Goal: Communication & Community: Share content

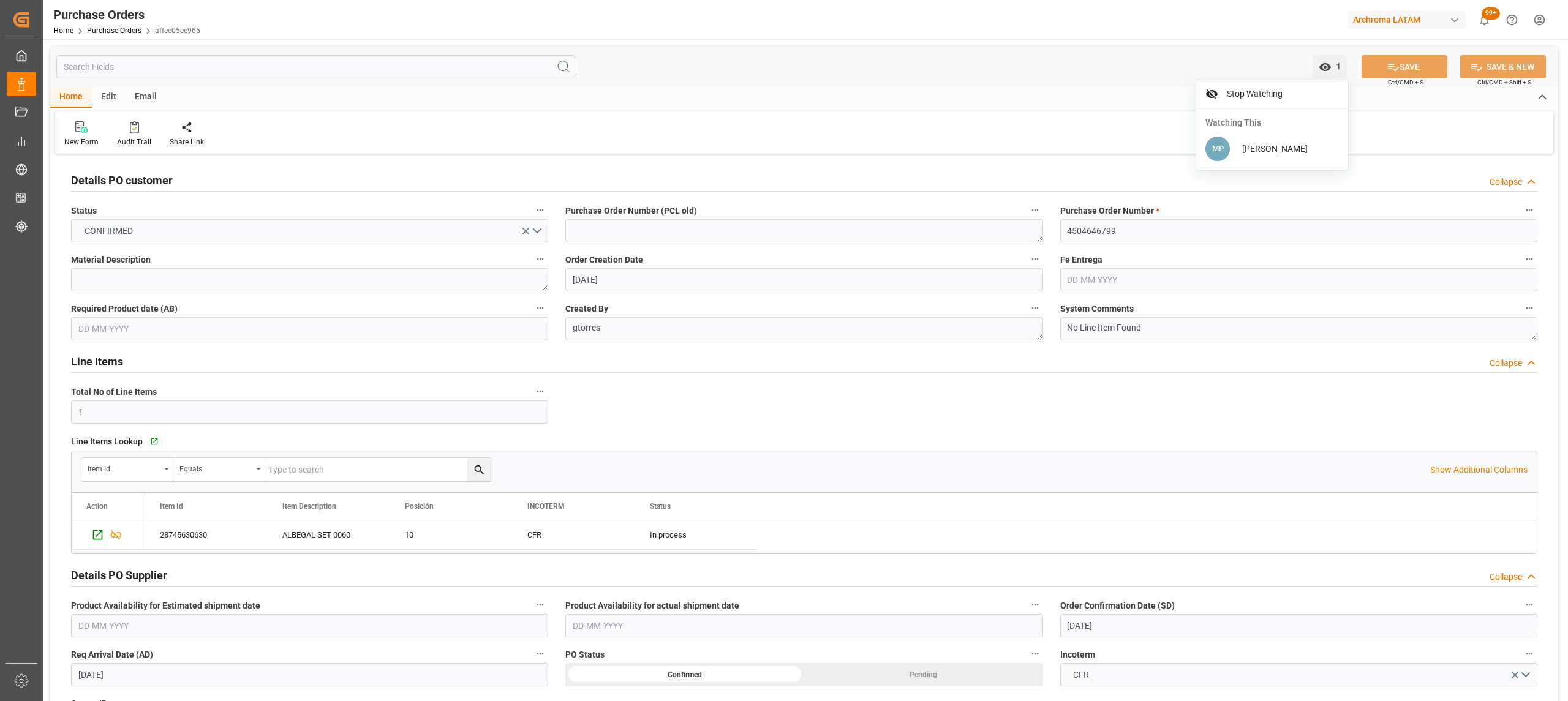
scroll to position [735, 0]
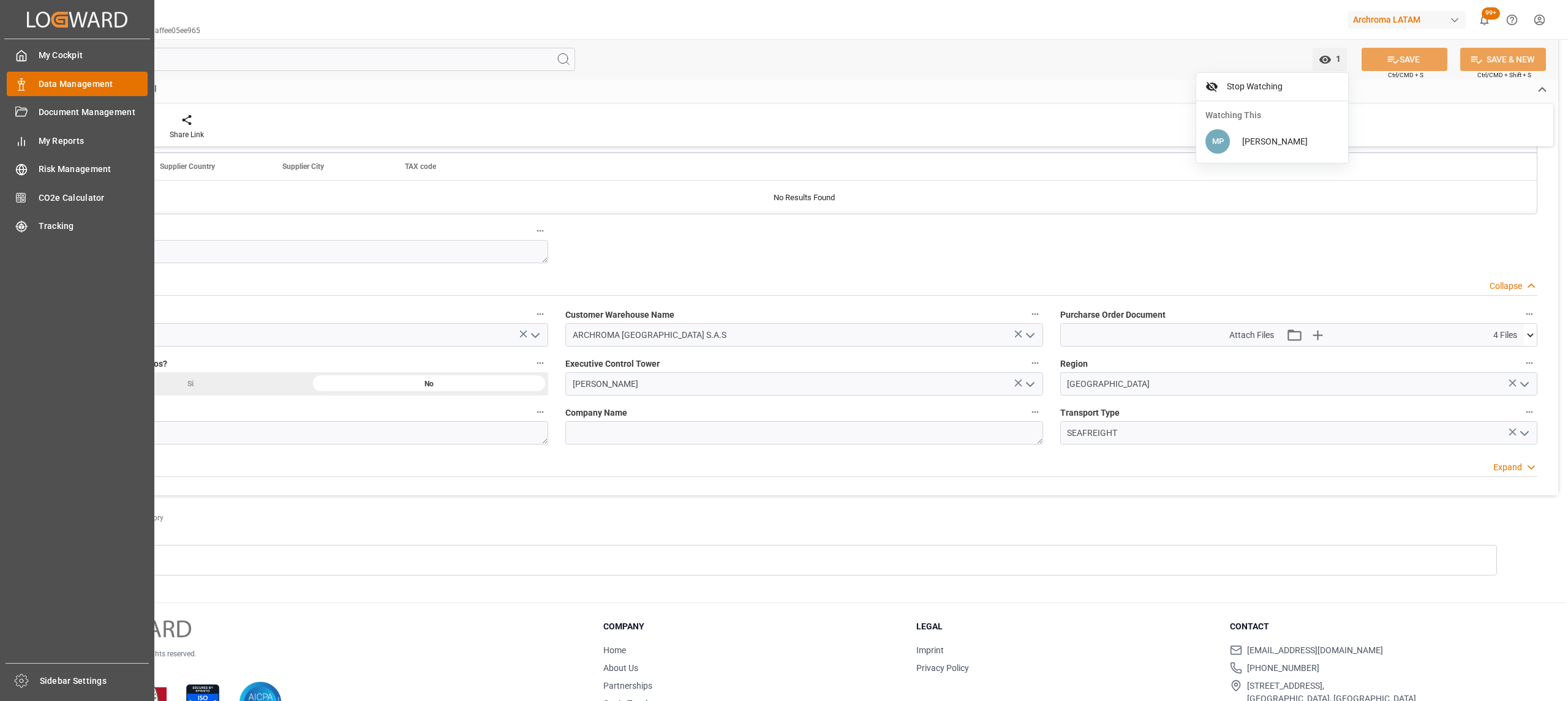
click at [32, 90] on div "Data Management Data Management" at bounding box center [77, 83] width 141 height 24
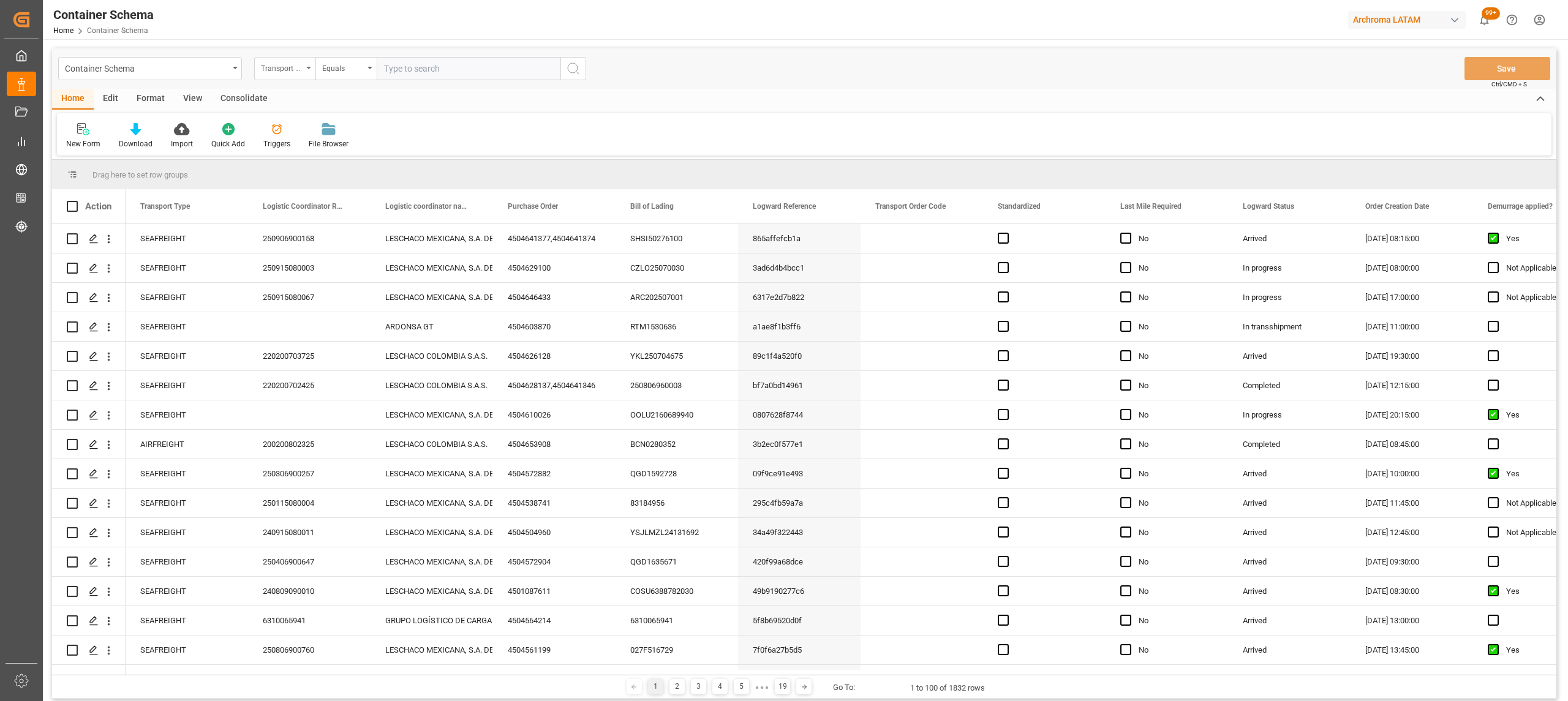
click at [282, 67] on div "Transport Type" at bounding box center [282, 67] width 42 height 14
click at [212, 71] on div "Container Schema" at bounding box center [147, 68] width 163 height 15
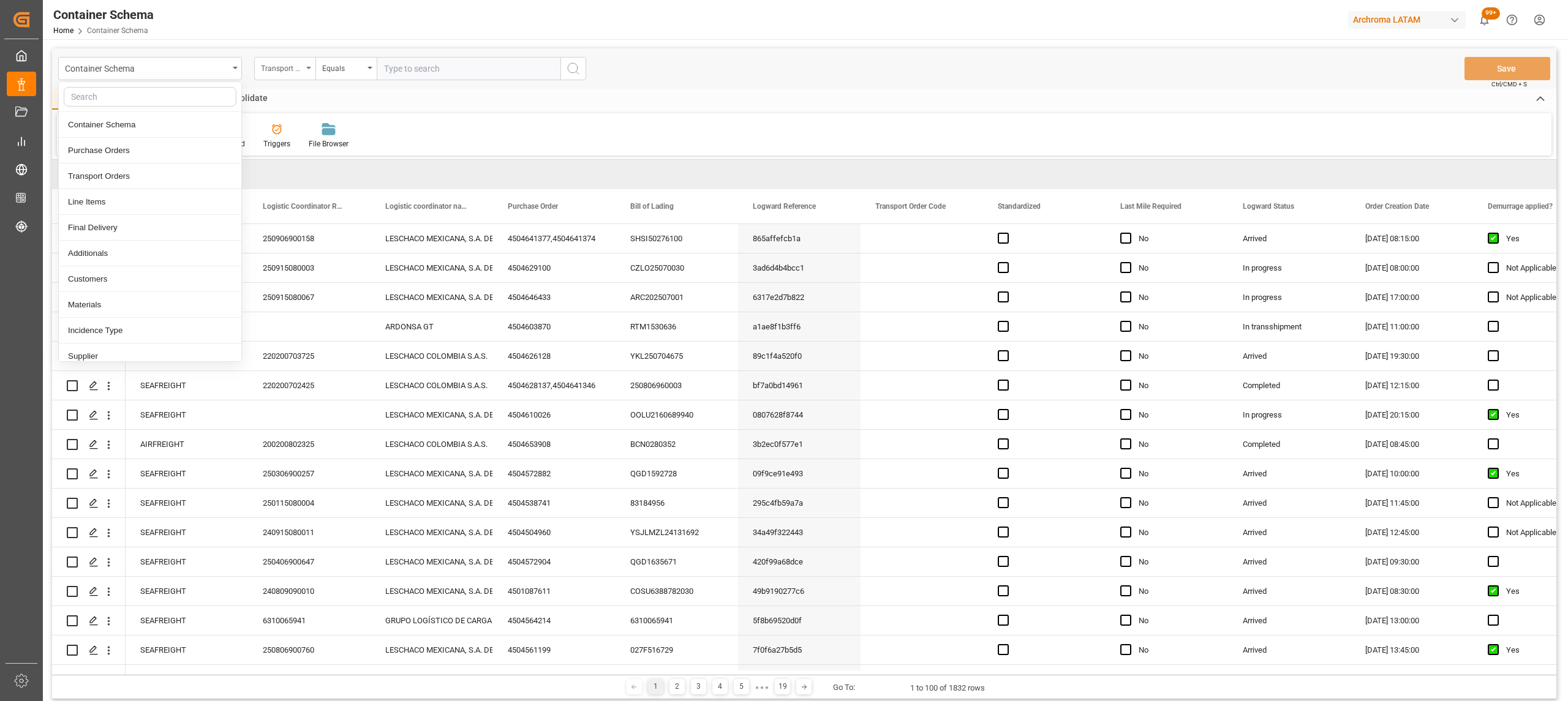
click at [276, 75] on div "Transport Type" at bounding box center [285, 69] width 61 height 23
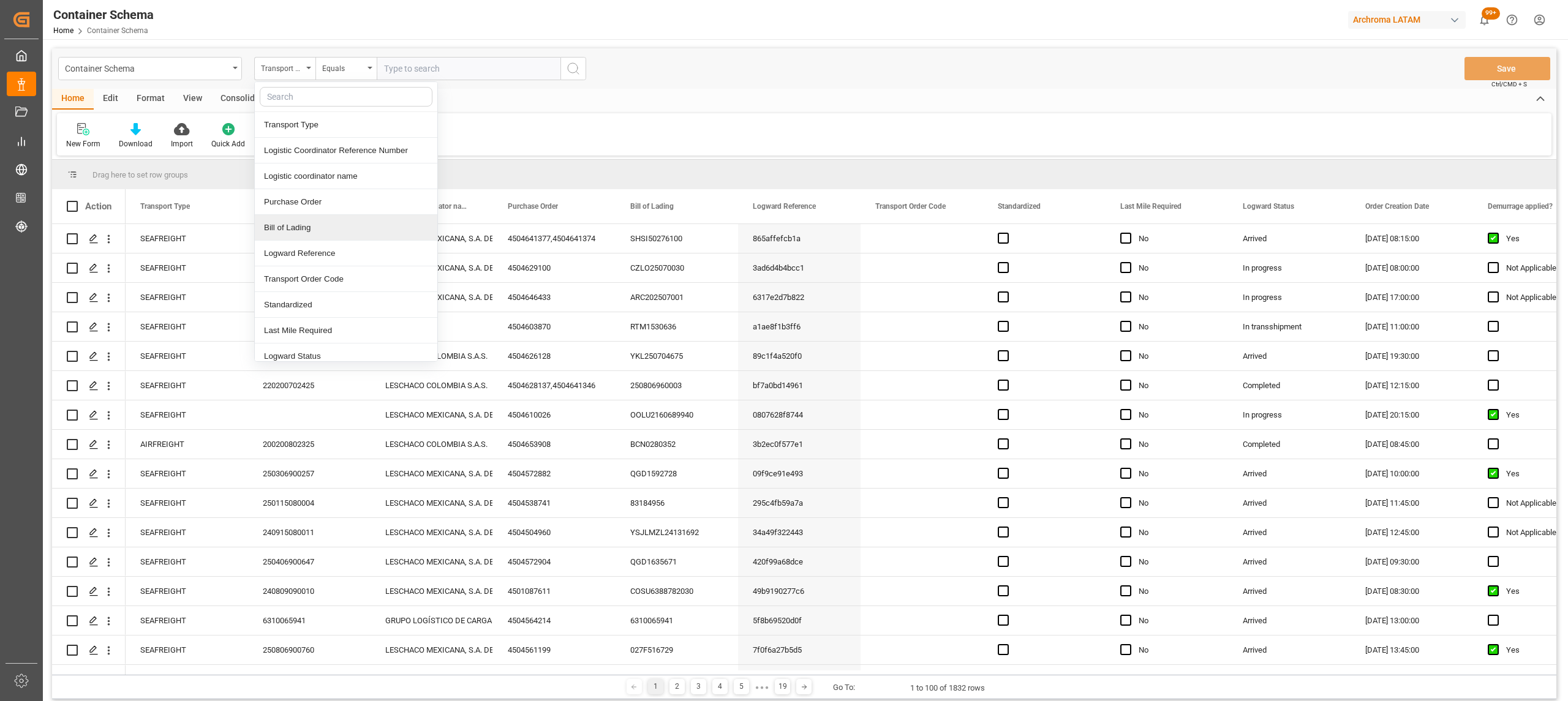
click at [298, 206] on div "Purchase Order" at bounding box center [346, 202] width 182 height 26
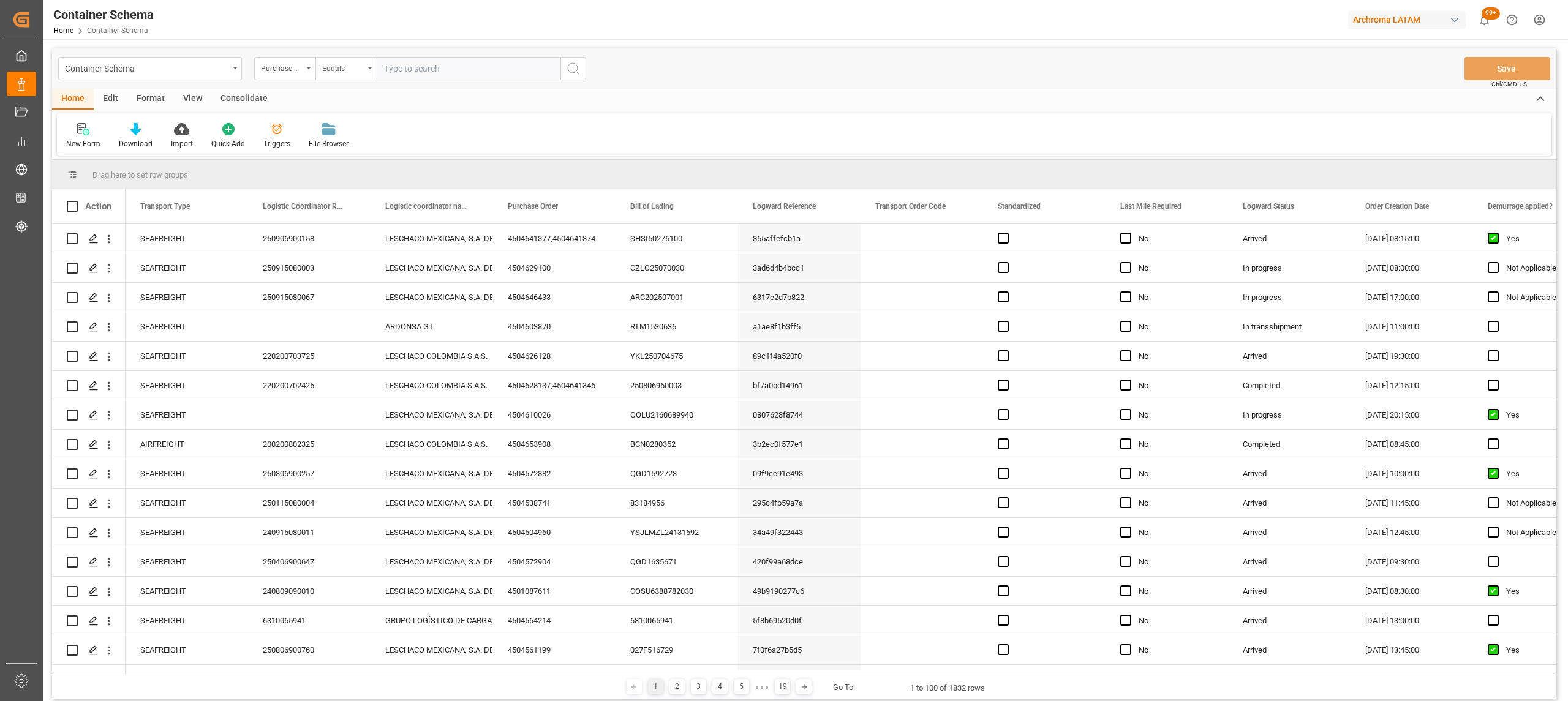
click at [365, 67] on div "Equals" at bounding box center [346, 69] width 61 height 23
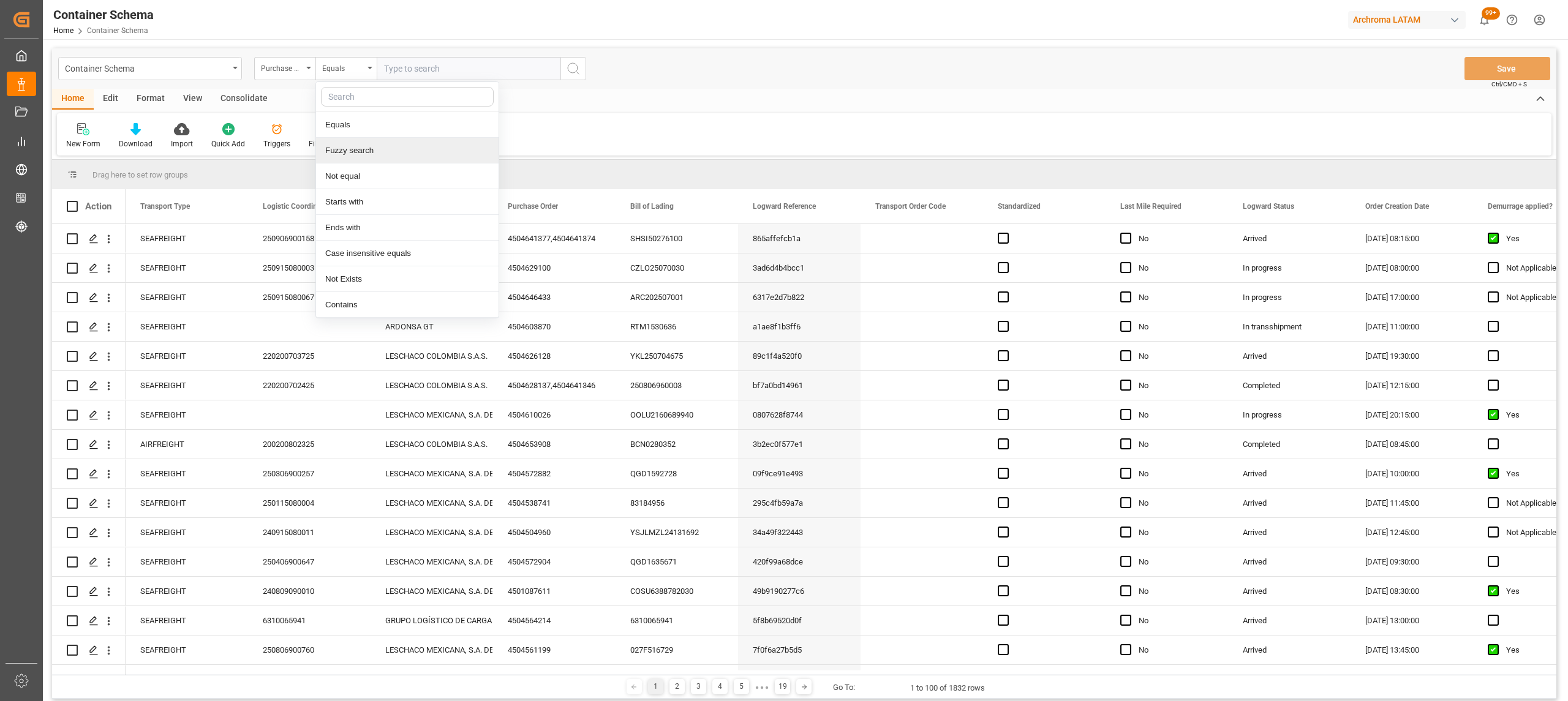
click at [356, 155] on div "Fuzzy search" at bounding box center [407, 150] width 182 height 26
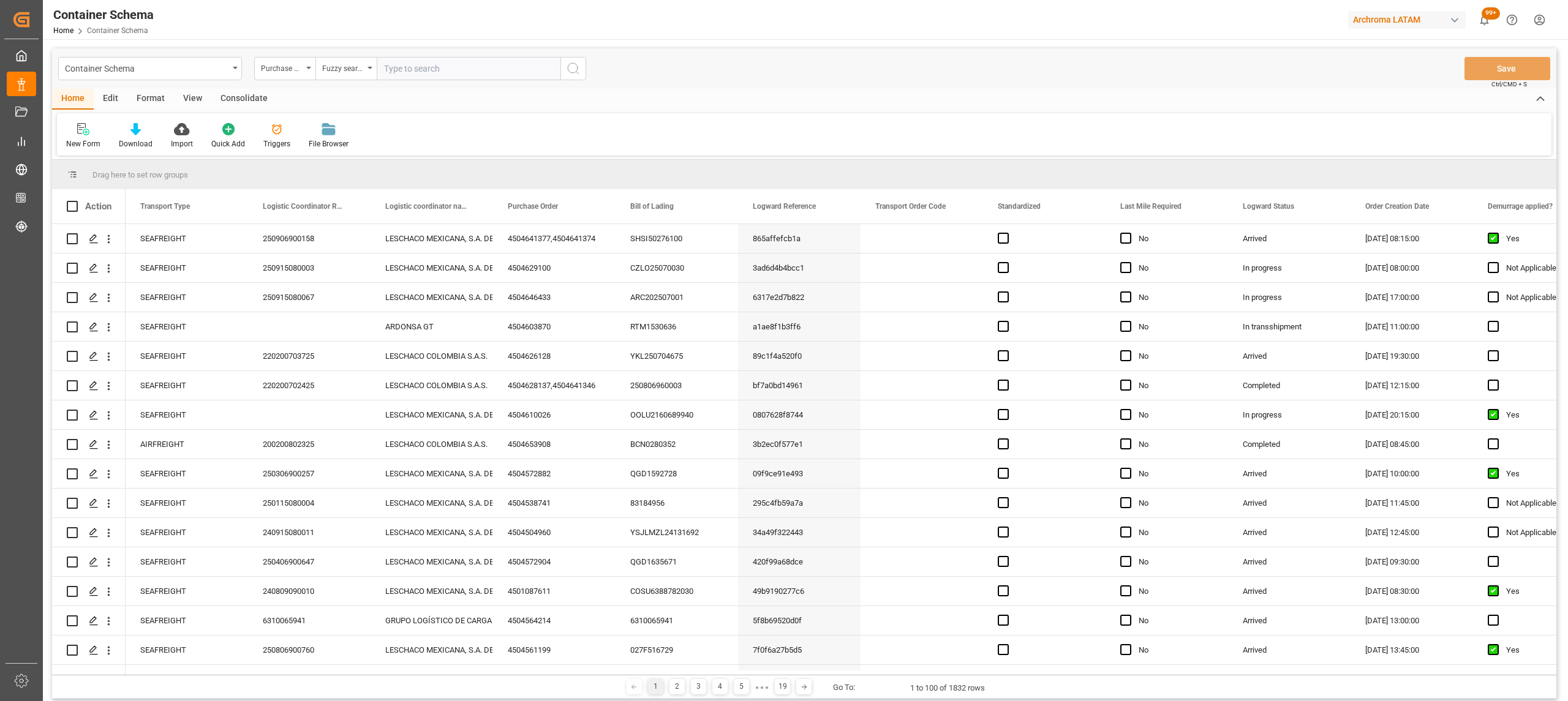
click at [427, 64] on input "text" at bounding box center [468, 69] width 184 height 23
type input "v"
paste input "4504648015"
type input "4504648015"
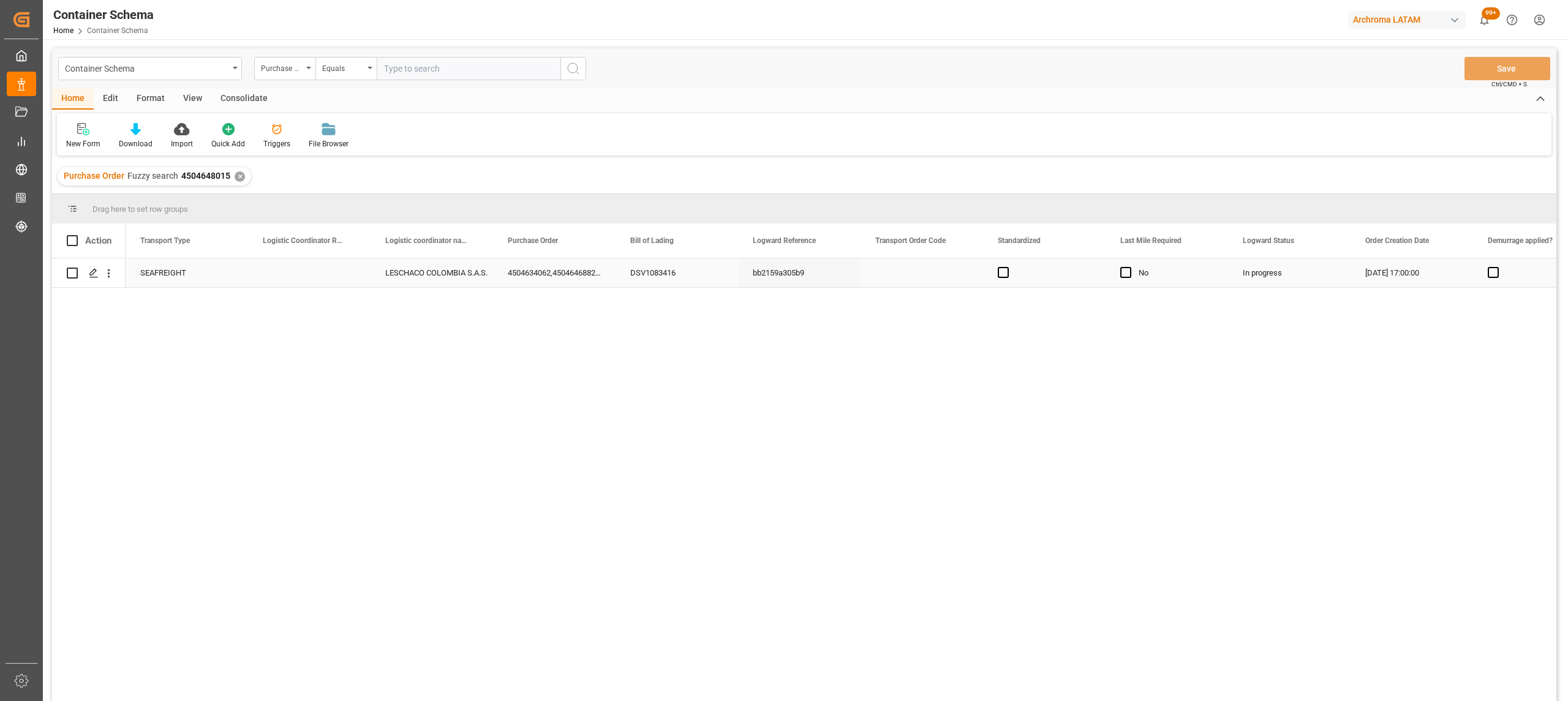
click at [309, 282] on div "Press SPACE to select this row." at bounding box center [309, 273] width 122 height 29
click at [309, 282] on input "Press SPACE to select this row." at bounding box center [309, 280] width 103 height 23
paste input "220200803925"
type input "220200803925"
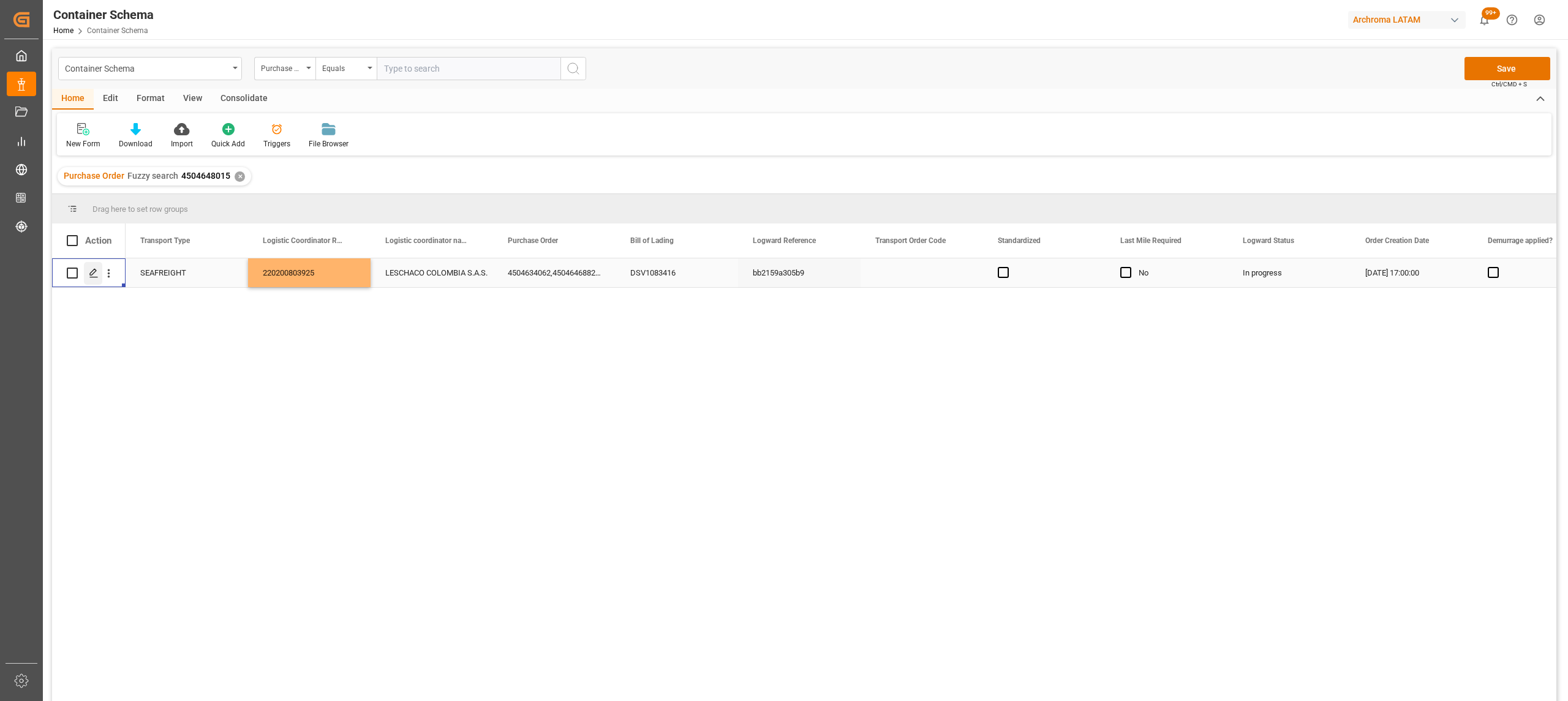
click at [93, 275] on icon "Press SPACE to select this row." at bounding box center [94, 273] width 10 height 10
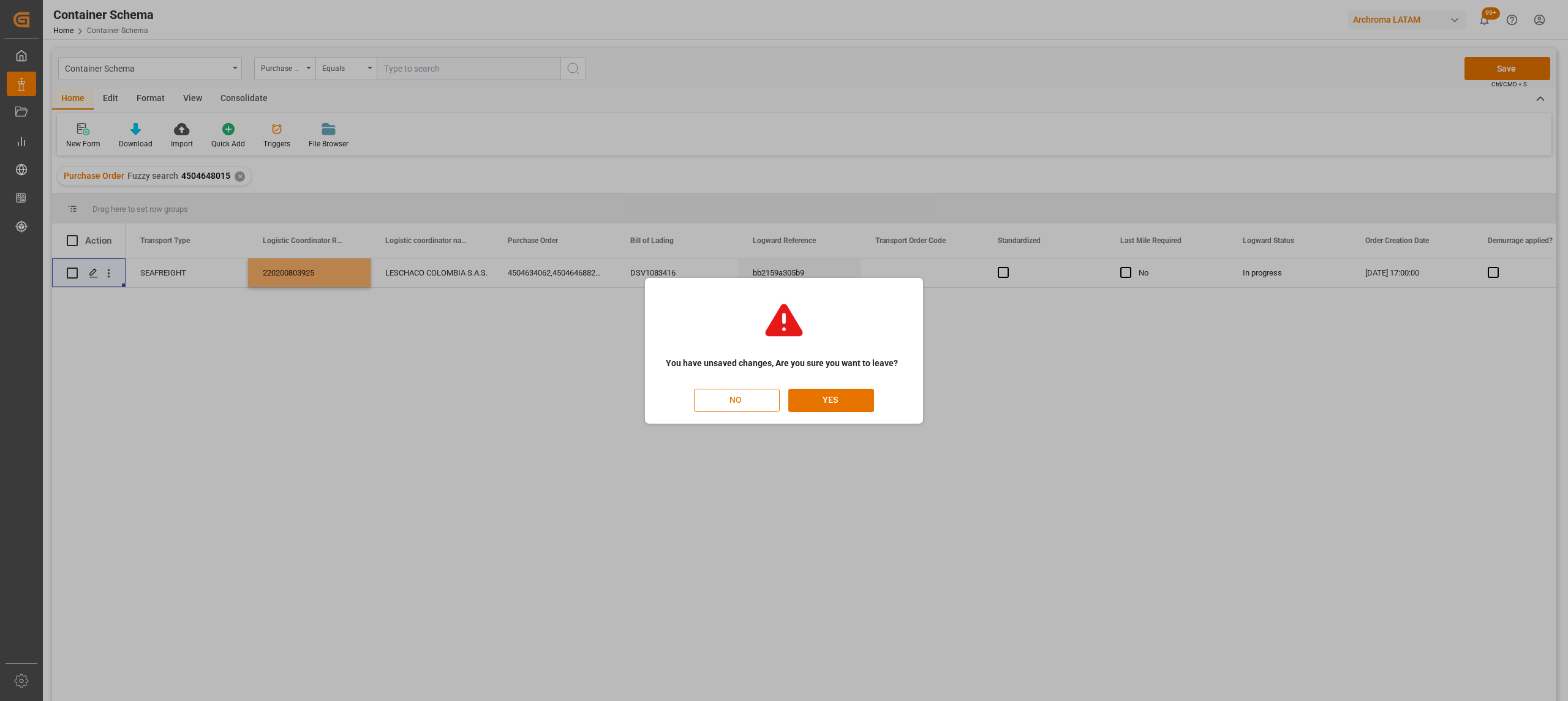
click at [735, 409] on button "NO" at bounding box center [737, 400] width 86 height 23
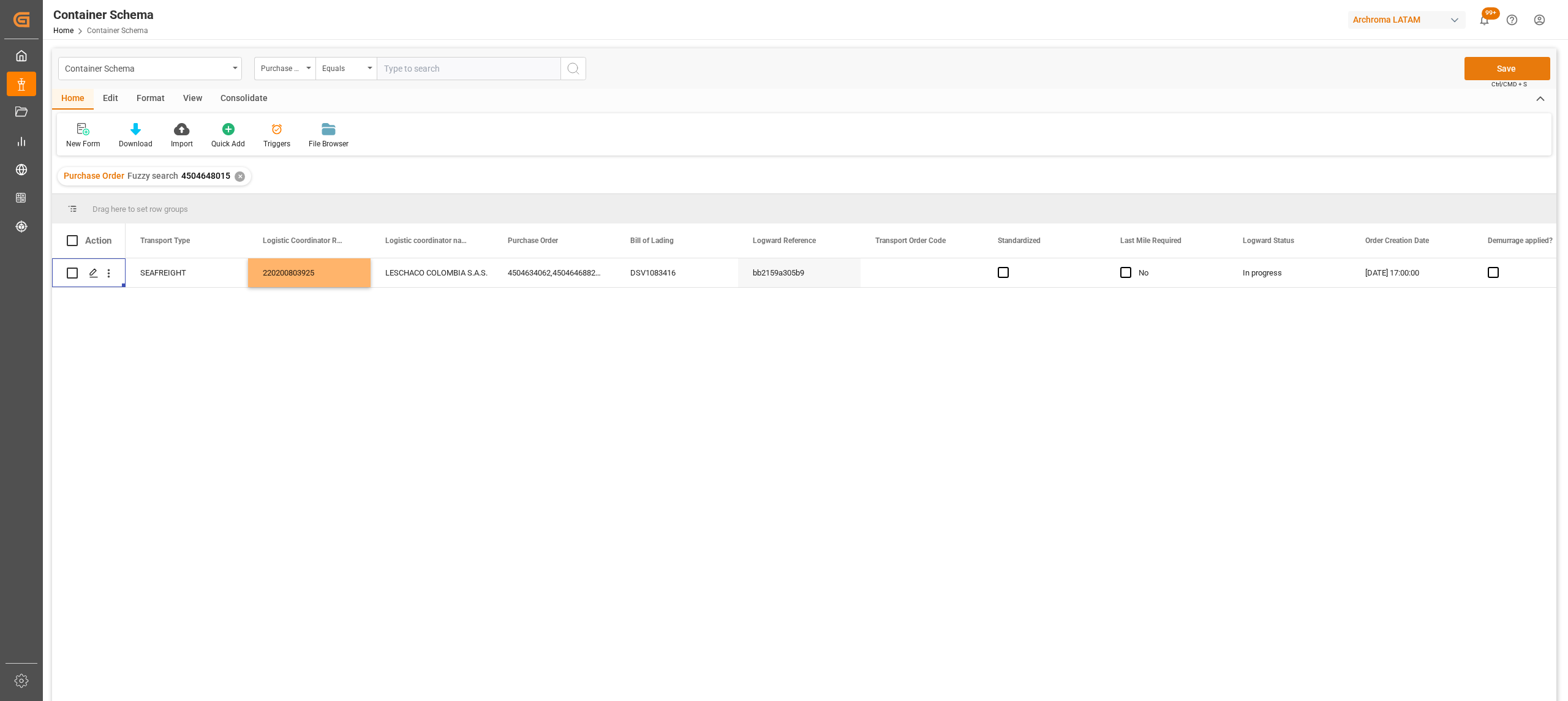
click at [1513, 67] on button "Save" at bounding box center [1507, 69] width 86 height 23
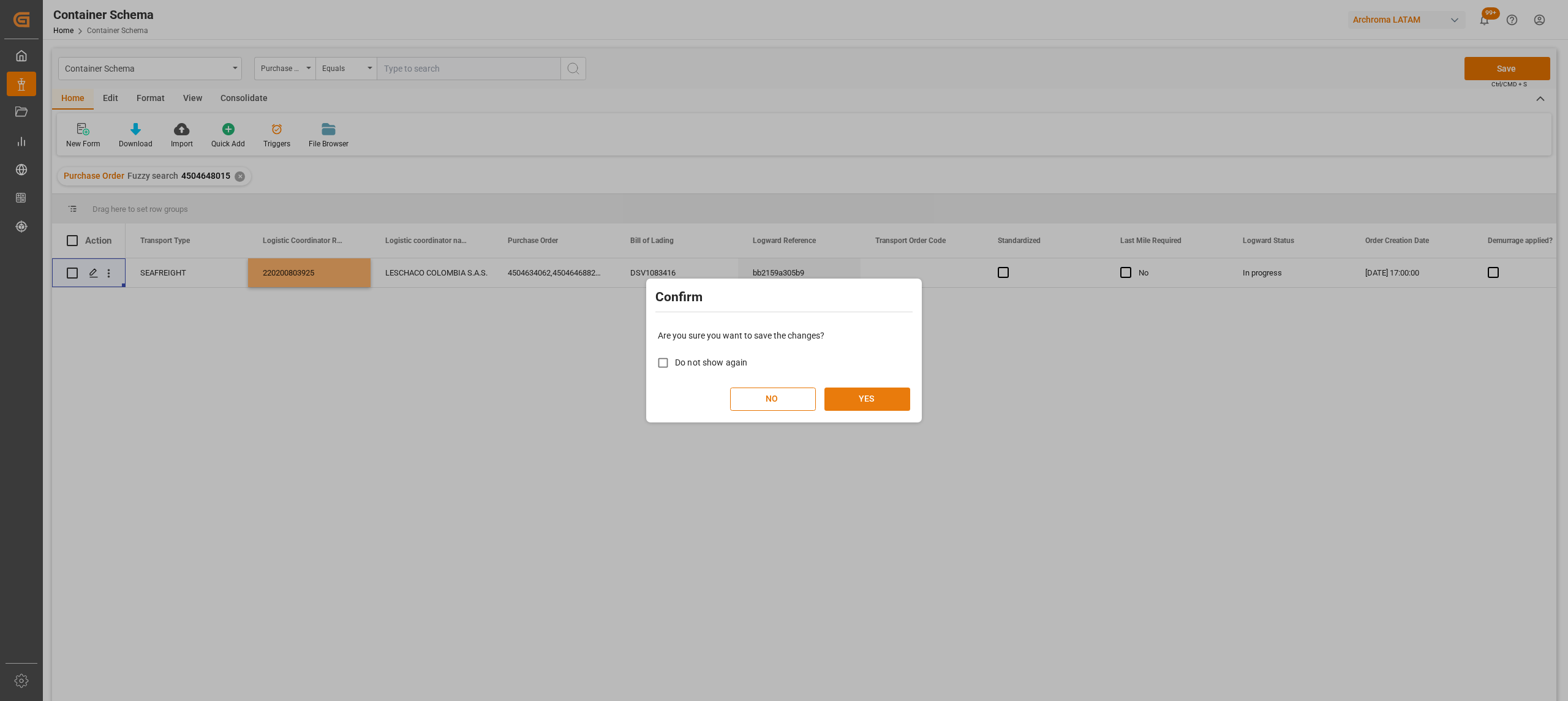
click at [909, 390] on button "YES" at bounding box center [867, 399] width 86 height 23
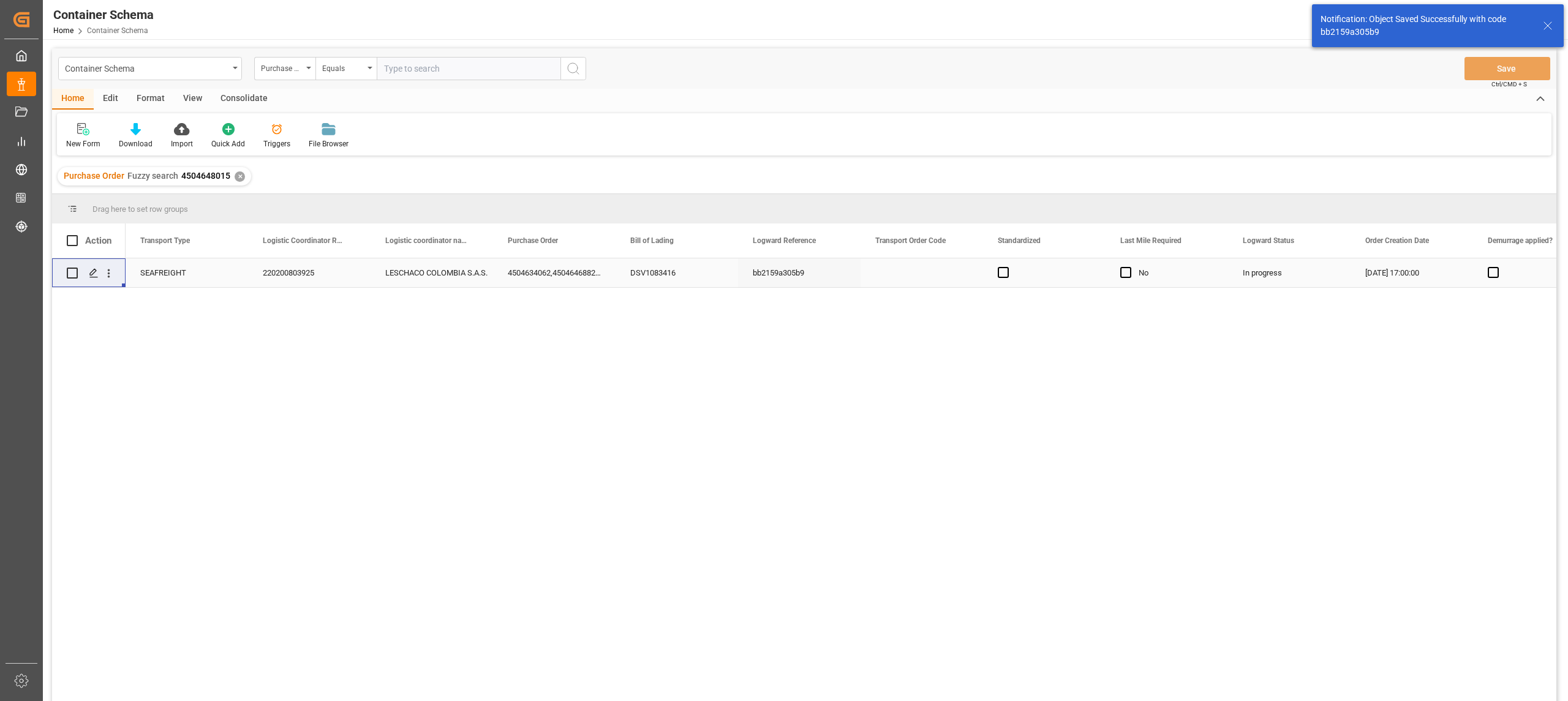
click at [93, 277] on icon "Press SPACE to select this row." at bounding box center [94, 273] width 10 height 10
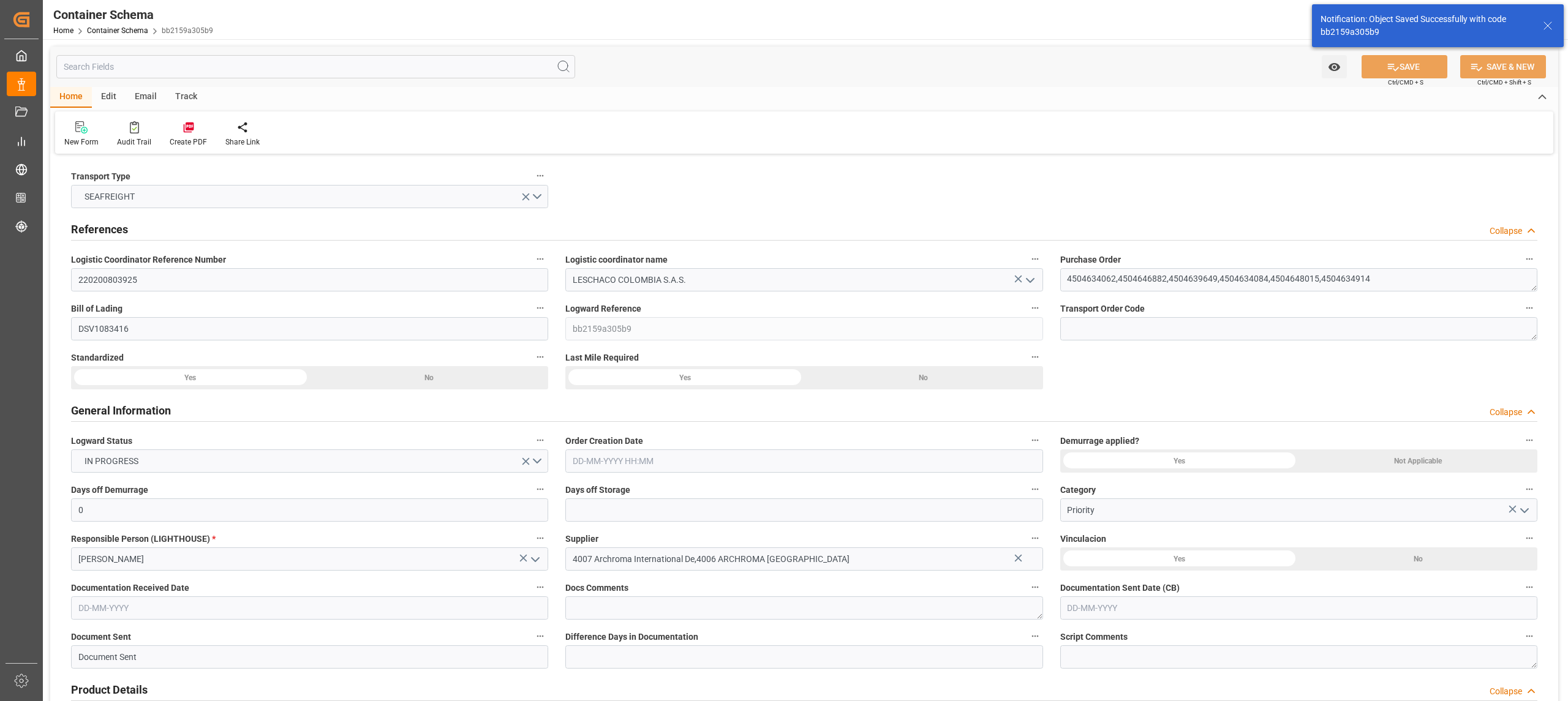
type input "0"
type input "9"
type input "34"
type input "15140"
type input "14697.1"
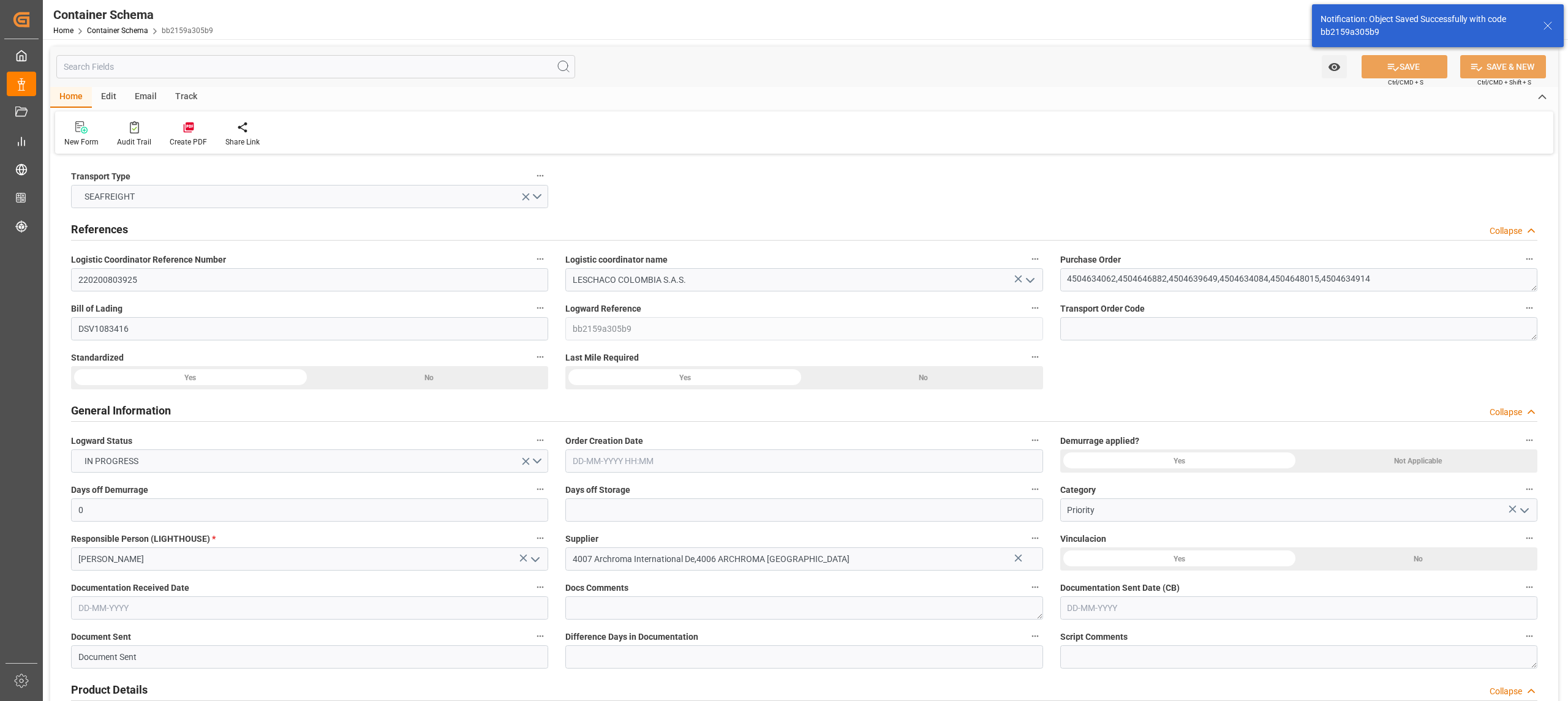
type input "Evergreen"
type input "Evergreen Marine Corp."
type input "MXZLO"
type input "COBUN"
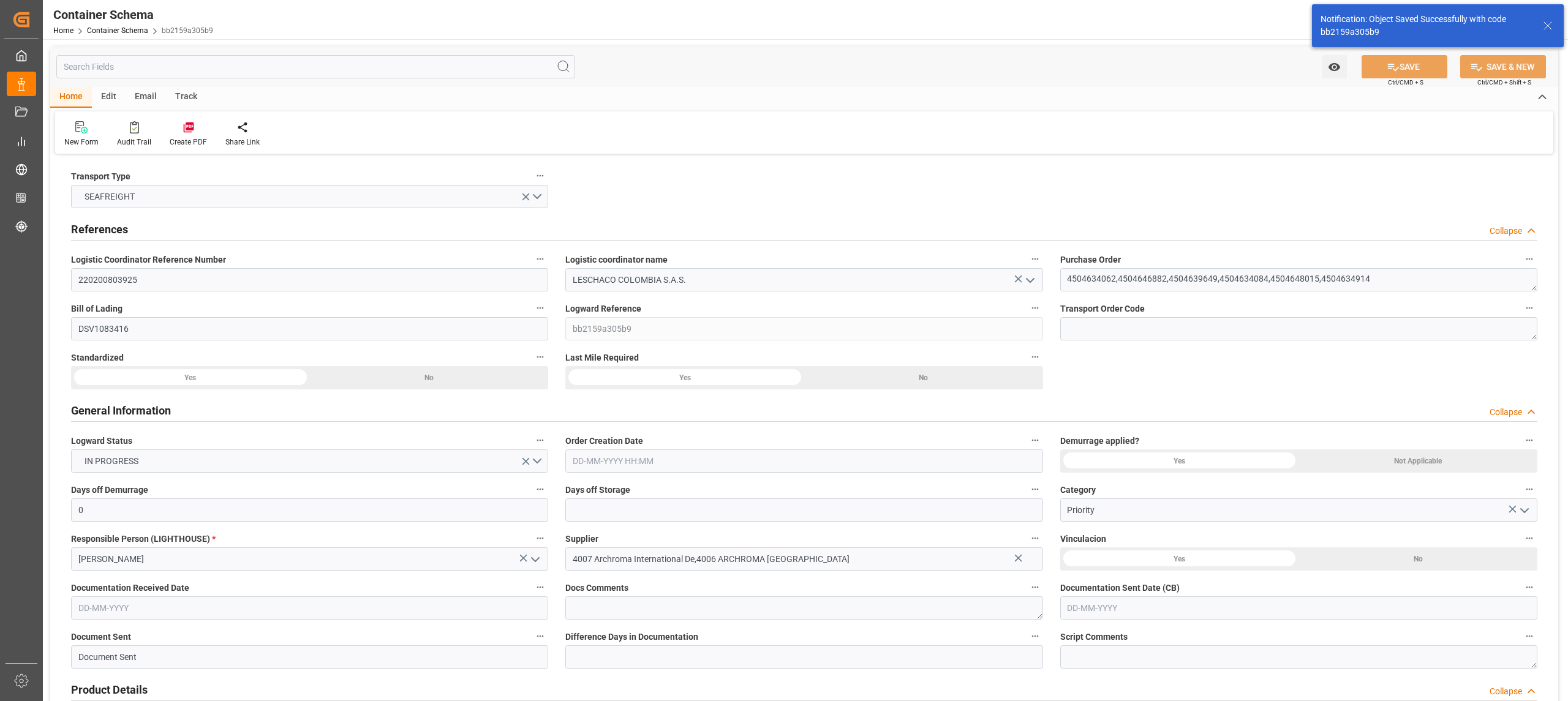
type input "9595503"
type input "22-08-2025 17:00"
type input "22-08-2025"
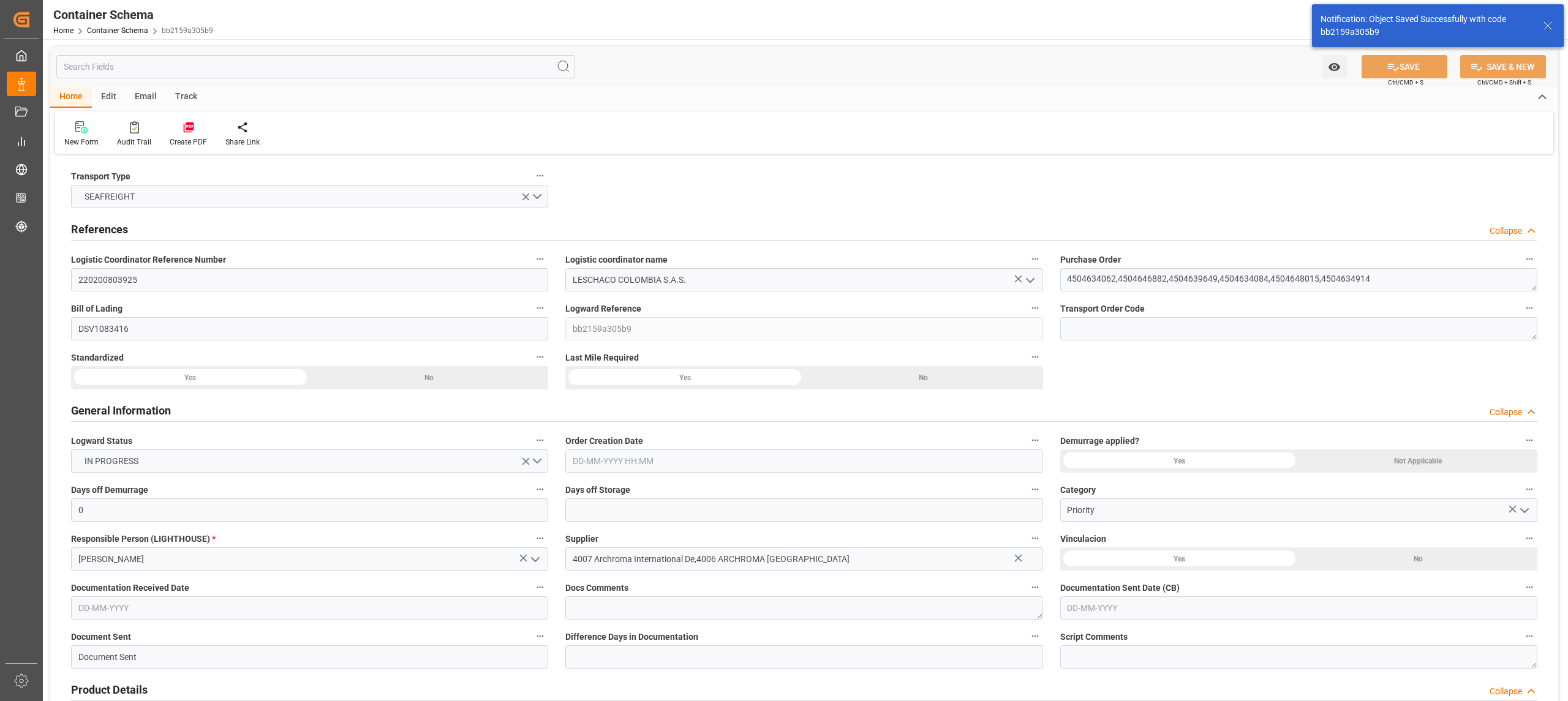
type input "11-09-2025"
type input "03-09-2025 00:00"
type input "11-09-2025 00:00"
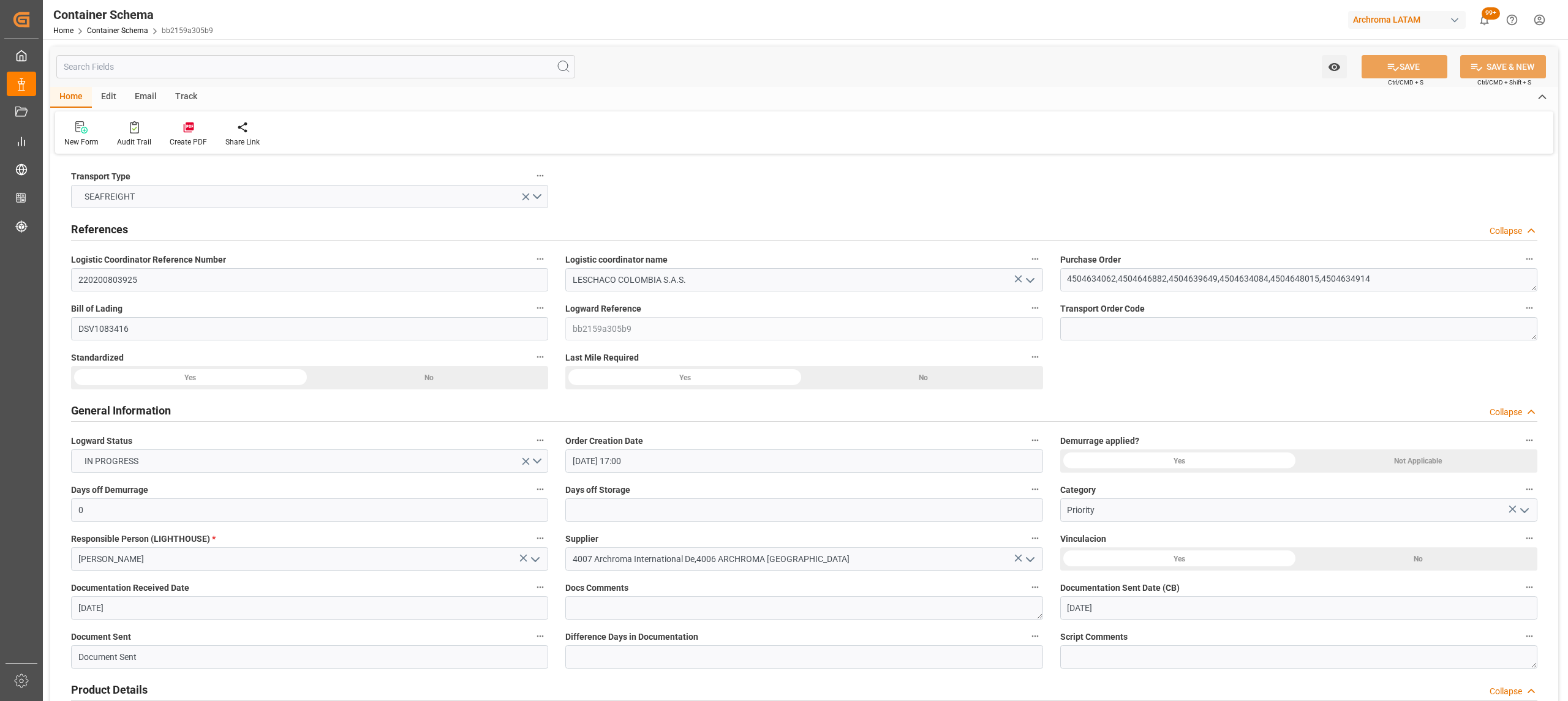
click at [188, 99] on div "Track" at bounding box center [186, 98] width 41 height 21
click at [87, 142] on div "Tracking" at bounding box center [79, 142] width 29 height 11
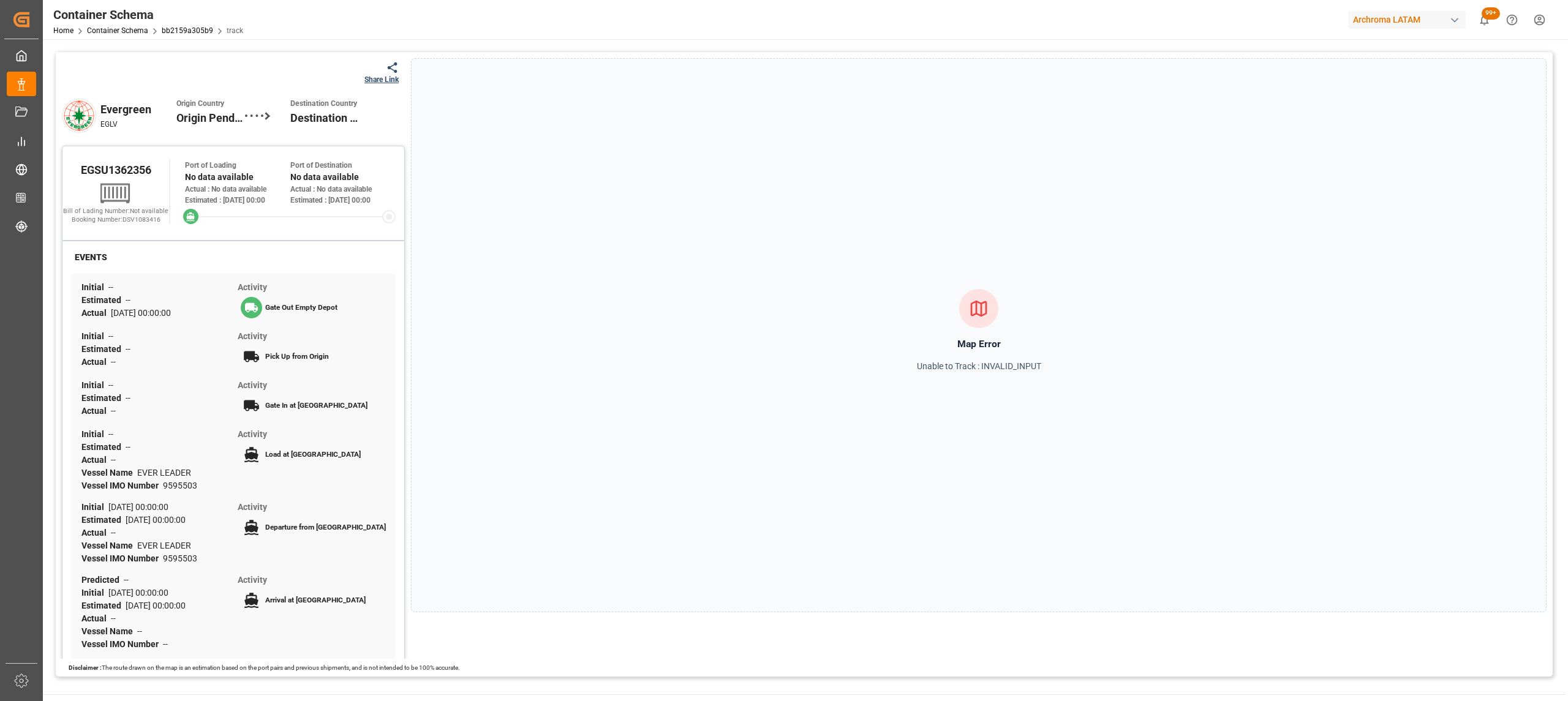
click at [392, 77] on div "Share Link" at bounding box center [381, 80] width 34 height 11
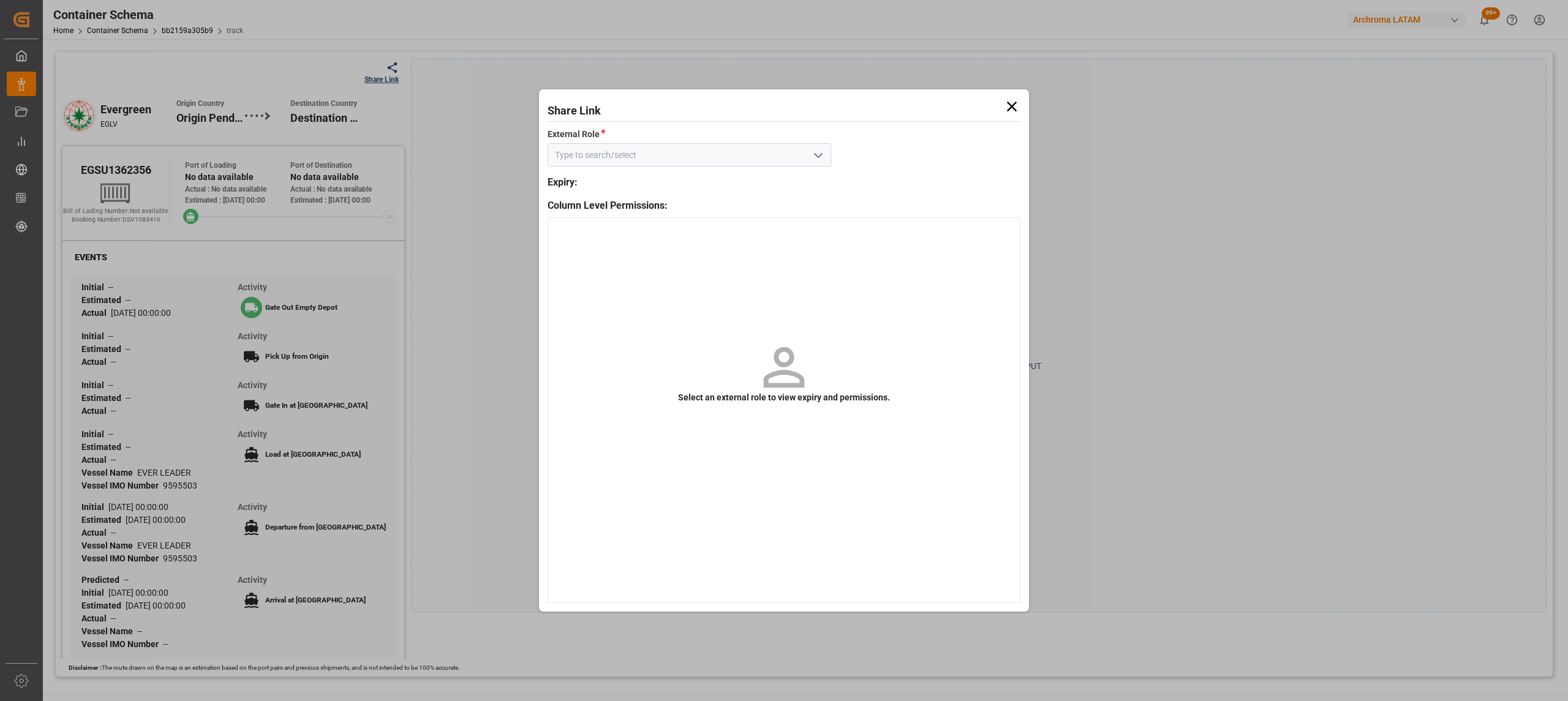
click at [818, 157] on icon "open menu" at bounding box center [818, 155] width 15 height 15
click at [745, 191] on div "Customer" at bounding box center [689, 182] width 282 height 28
type input "Customer"
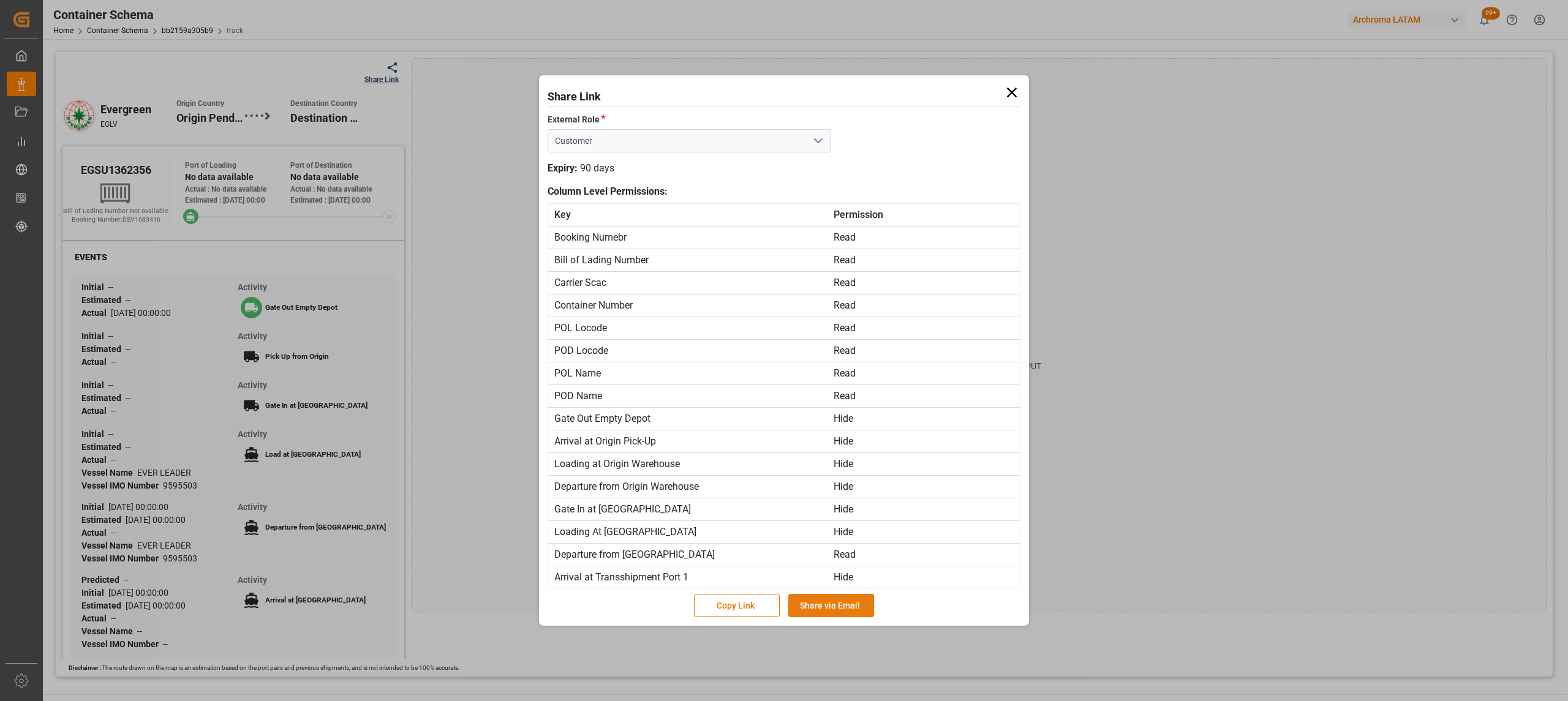
click at [825, 603] on button "Share via Email" at bounding box center [831, 606] width 86 height 23
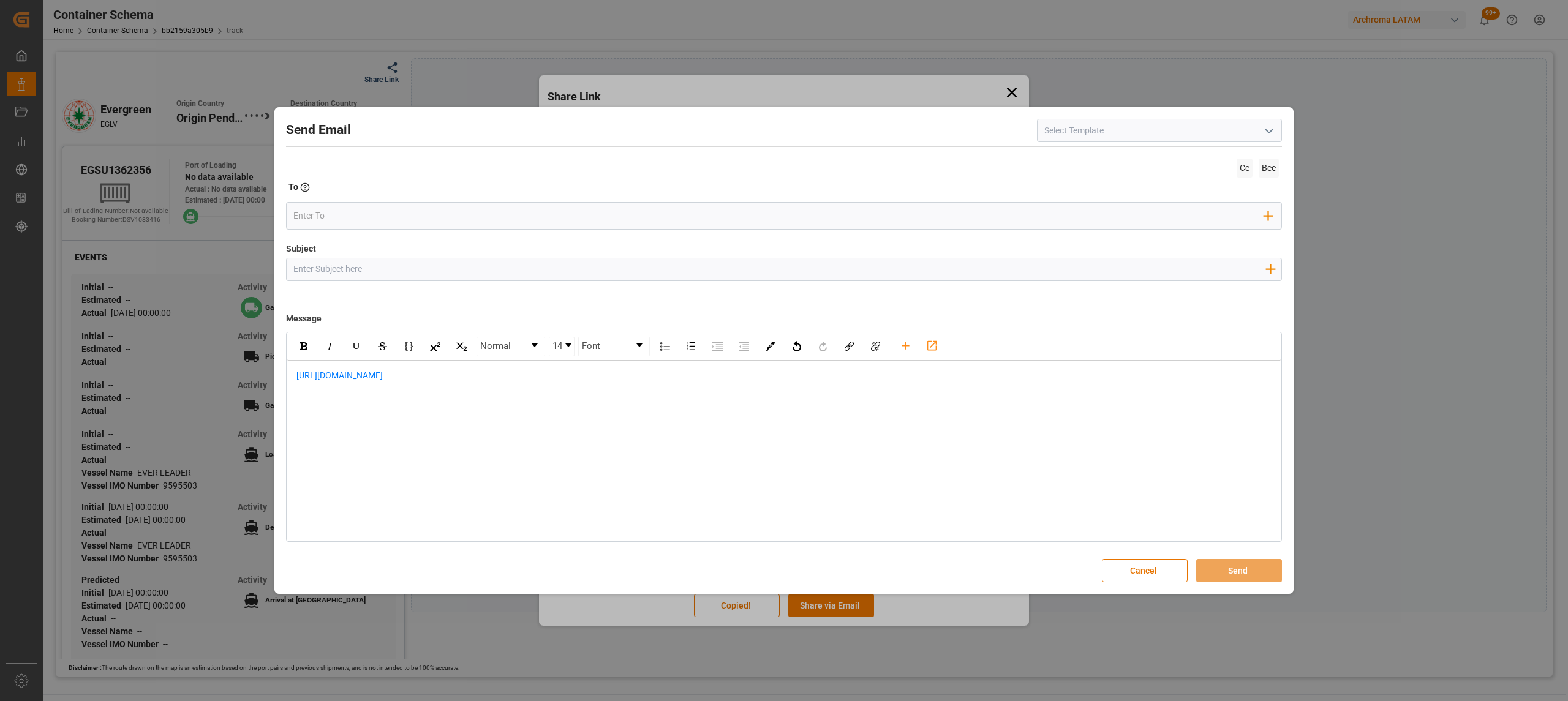
click at [441, 276] on input "Subject" at bounding box center [779, 269] width 985 height 21
paste input "PO 4504634914,4504648015,4504634084,4504639649,4504646882,4504634062 // TE // D…"
drag, startPoint x: 694, startPoint y: 266, endPoint x: 634, endPoint y: 269, distance: 60.1
click at [634, 269] on input "PO 4504634914,4504648015,4504634084,4504639649,4504646882,4504634062 // TE // D…" at bounding box center [779, 269] width 985 height 21
type input "PO 4504634914,4504648015,4504634084,4504639649,4504646882,4504634062 // TE // L…"
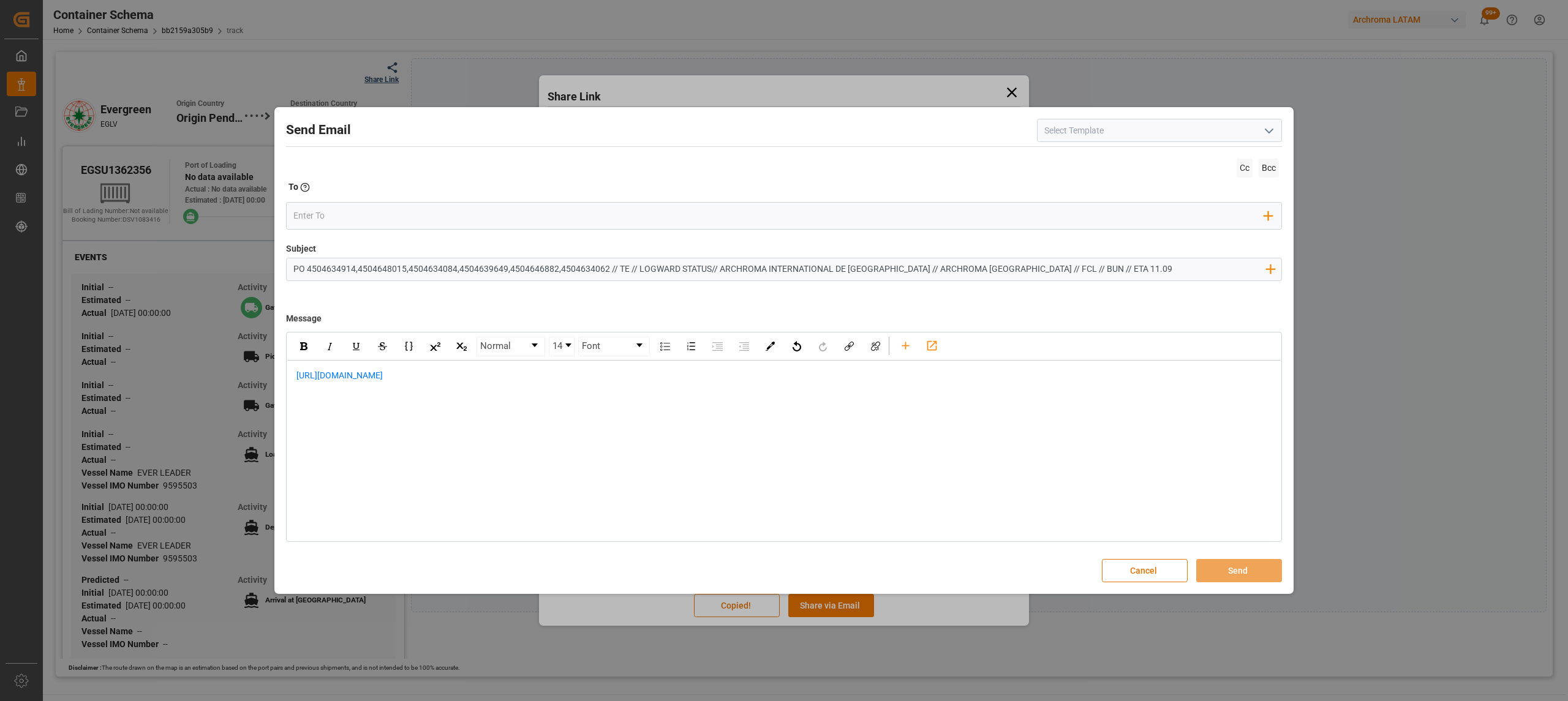
click at [290, 378] on div "https://app.logward.com/share/d1c0cecb5803" at bounding box center [784, 382] width 993 height 43
drag, startPoint x: 295, startPoint y: 370, endPoint x: 375, endPoint y: 375, distance: 80.2
click at [297, 370] on div "https://app.logward.com/share/d1c0cecb5803" at bounding box center [784, 395] width 993 height 69
click at [326, 373] on div "rdw-editor" at bounding box center [784, 375] width 976 height 13
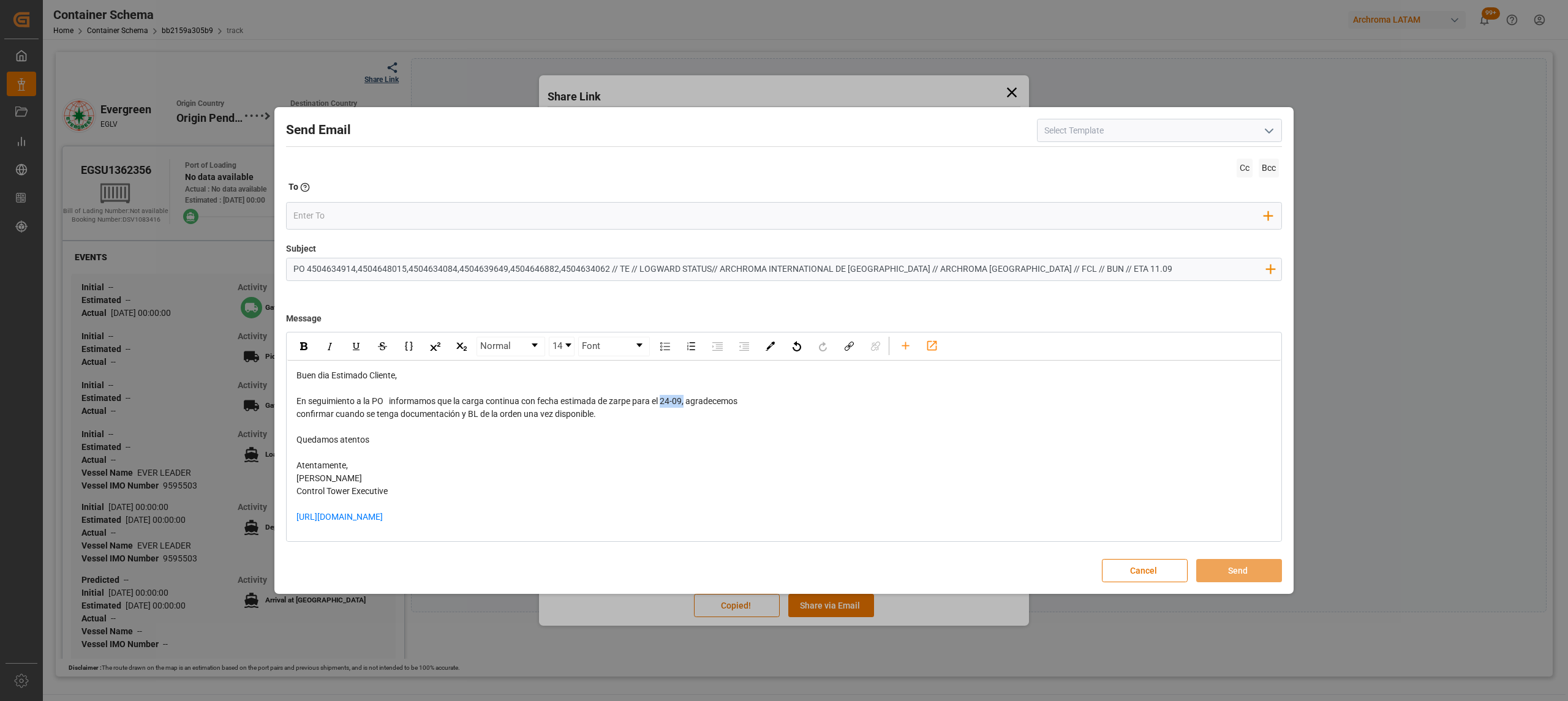
drag, startPoint x: 687, startPoint y: 402, endPoint x: 665, endPoint y: 400, distance: 22.1
click at [665, 400] on span "En seguimiento a la PO informamos que la carga continua con fecha estimada de z…" at bounding box center [517, 401] width 441 height 10
drag, startPoint x: 632, startPoint y: 426, endPoint x: 688, endPoint y: 405, distance: 59.8
click at [688, 405] on div "Buen dia Estimado Cliente, En seguimiento a la PO informamos que la carga conti…" at bounding box center [784, 452] width 976 height 167
drag, startPoint x: 875, startPoint y: 398, endPoint x: 734, endPoint y: 401, distance: 141.0
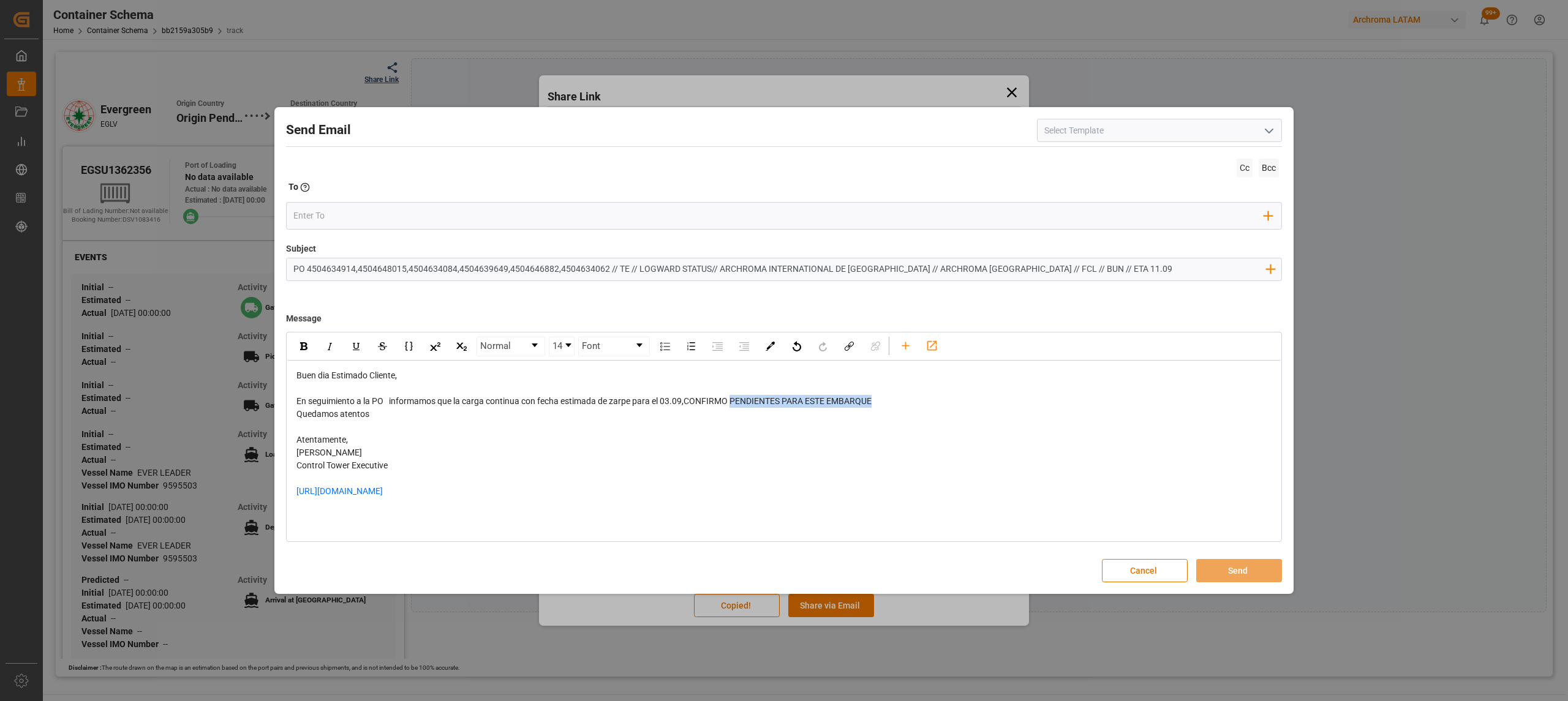
click at [734, 401] on div "En seguimiento a la PO informamos que la carga continua con fecha estimada de z…" at bounding box center [784, 401] width 976 height 13
click at [732, 403] on span "En seguimiento a la PO informamos que la carga continua con fecha estimada de z…" at bounding box center [584, 401] width 575 height 10
drag, startPoint x: 912, startPoint y: 401, endPoint x: 686, endPoint y: 403, distance: 226.0
click at [686, 403] on div "En seguimiento a la PO informamos que la carga continua con fecha estimada de z…" at bounding box center [784, 401] width 976 height 13
drag, startPoint x: 924, startPoint y: 405, endPoint x: 686, endPoint y: 405, distance: 238.0
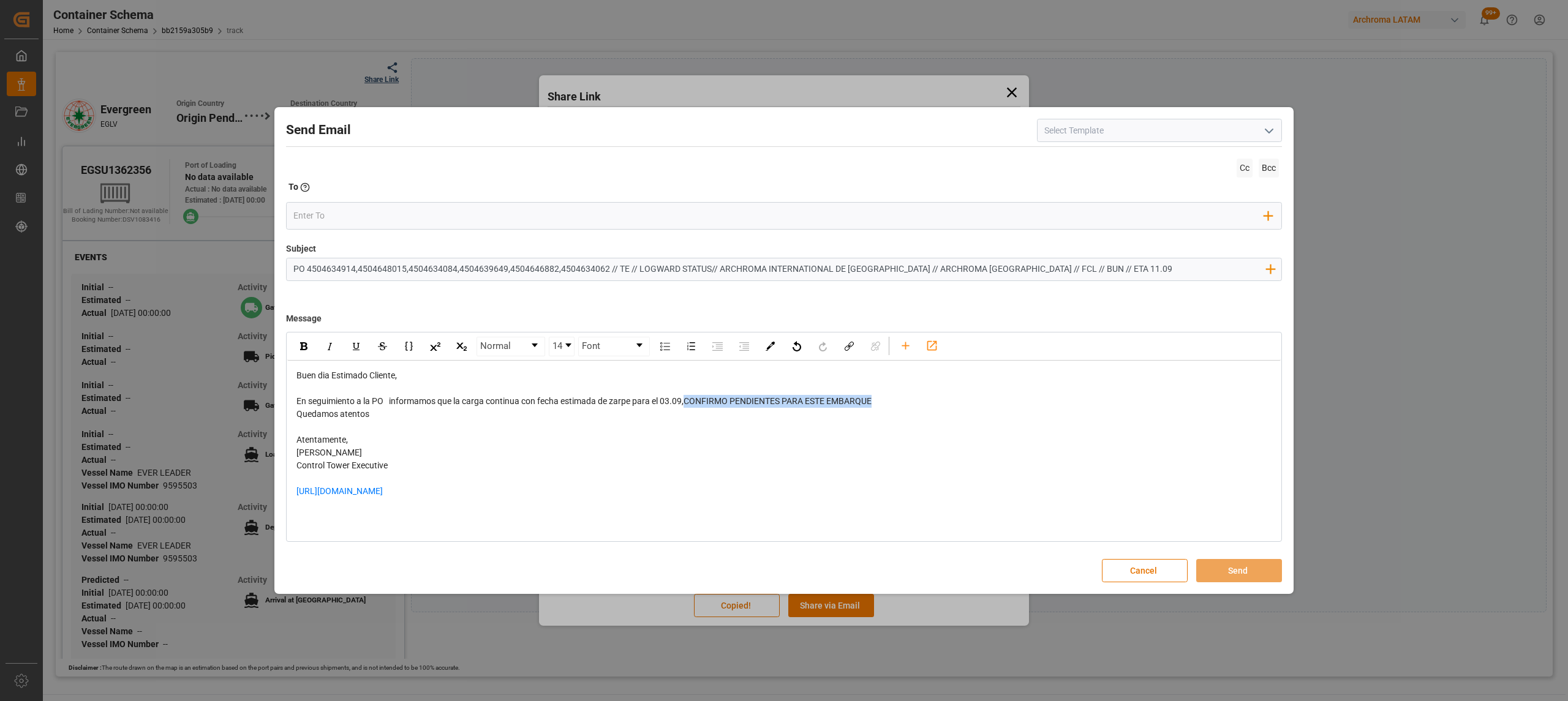
click at [686, 405] on div "En seguimiento a la PO informamos que la carga continua con fecha estimada de z…" at bounding box center [784, 401] width 976 height 13
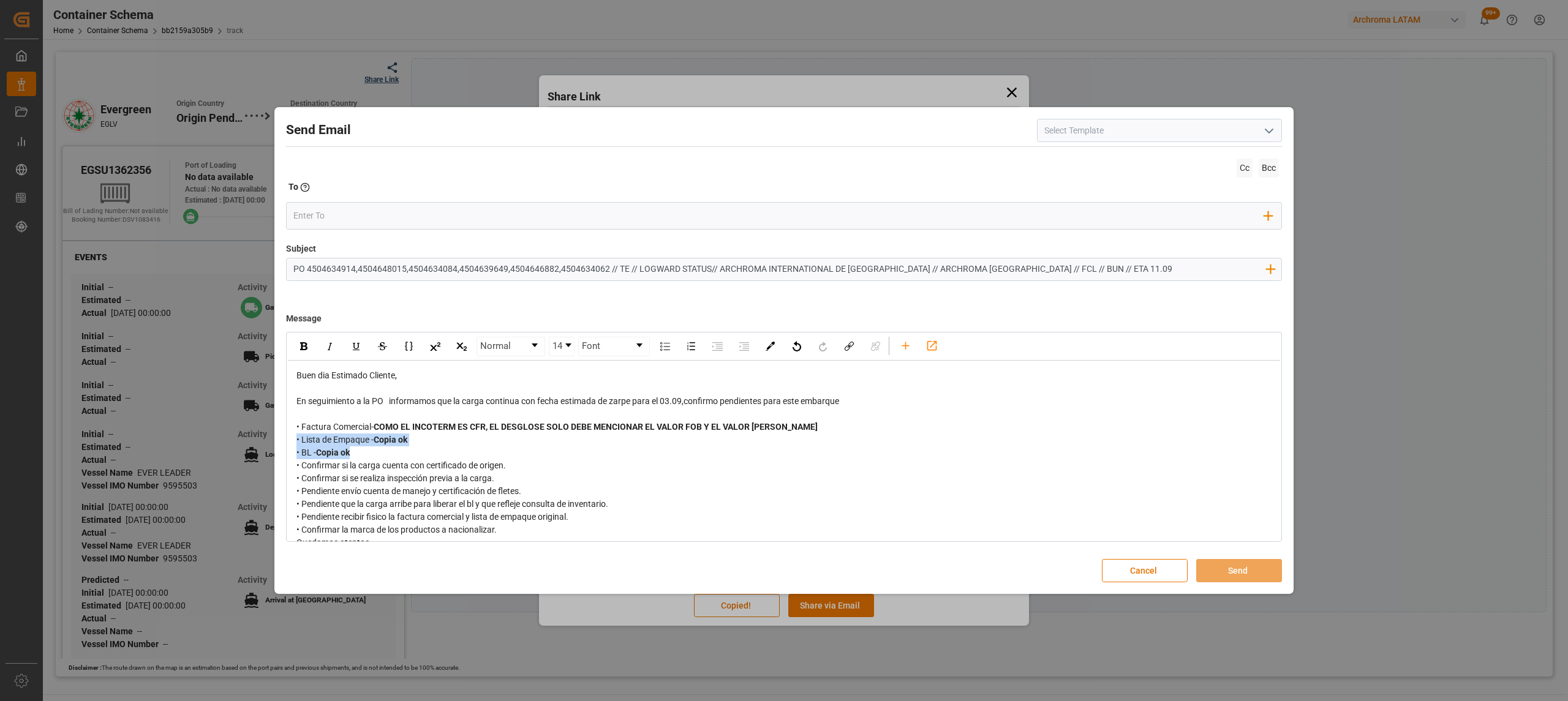
drag, startPoint x: 325, startPoint y: 443, endPoint x: 275, endPoint y: 436, distance: 50.5
click at [275, 436] on div "Send Email Cc Bcc To Enter the TO Email address Add Field to To Subject PO 4504…" at bounding box center [784, 350] width 1019 height 487
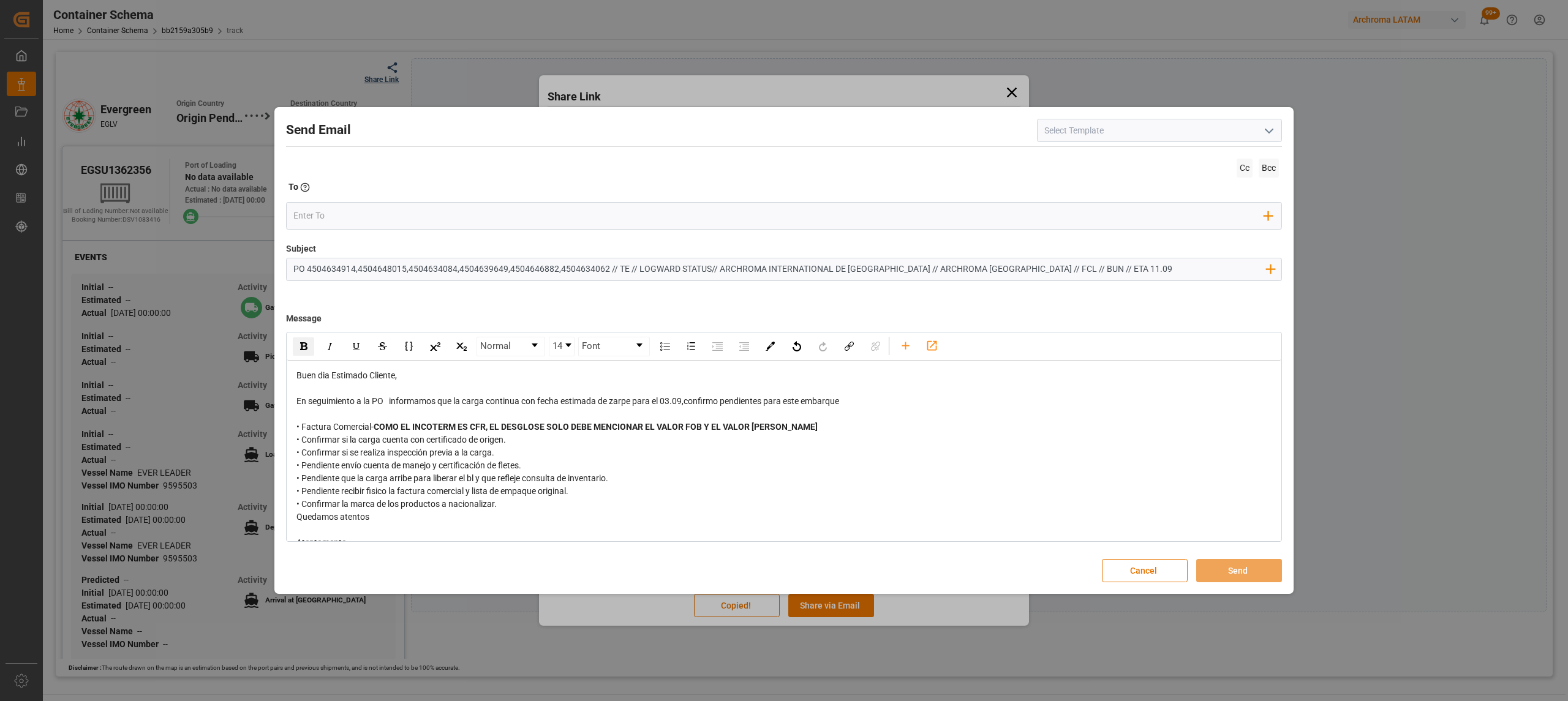
click at [511, 508] on div "• Confirmar la marca de los productos a nacionalizar." at bounding box center [784, 504] width 976 height 13
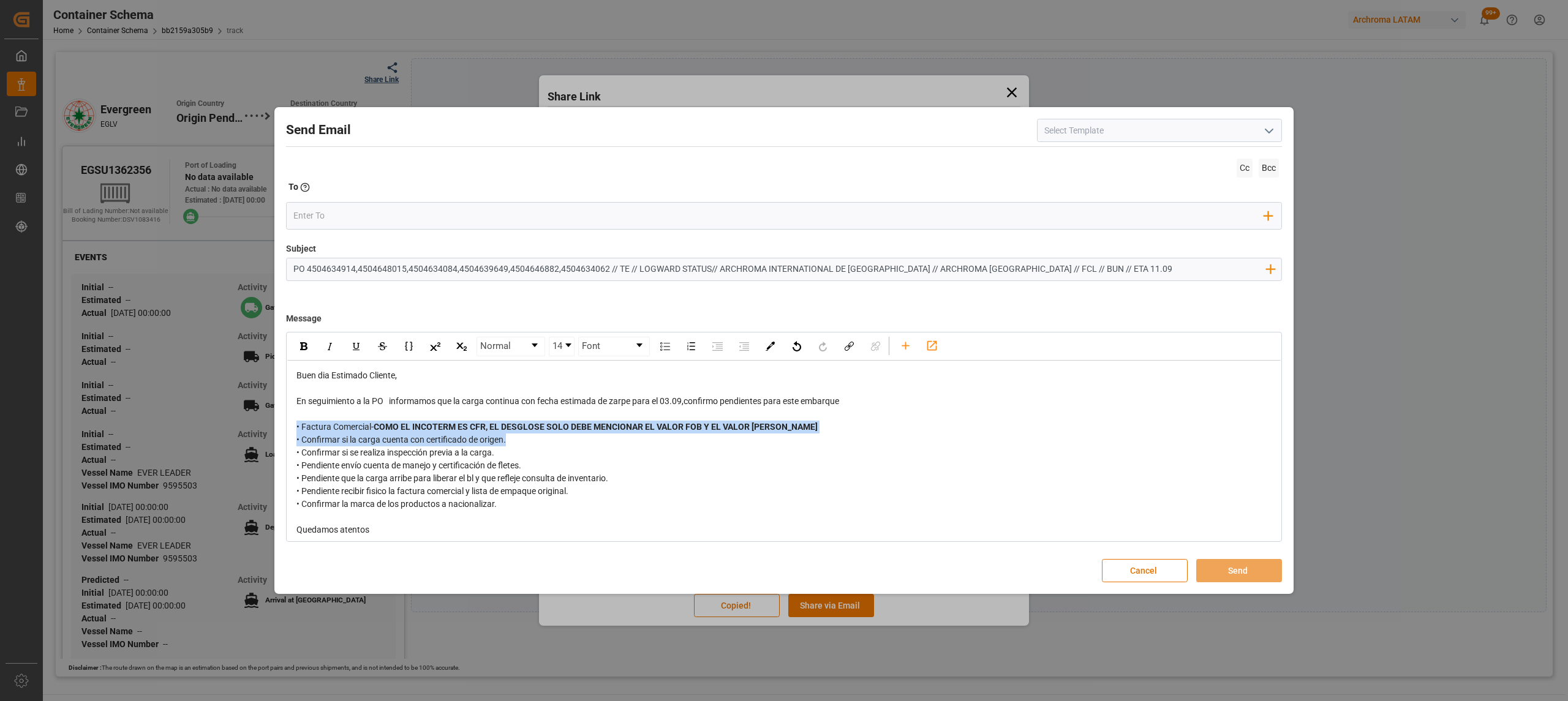
drag, startPoint x: 514, startPoint y: 437, endPoint x: 297, endPoint y: 422, distance: 217.5
click at [297, 422] on div "Buen dia Estimado Cliente, En seguimiento a la PO informamos que la carga conti…" at bounding box center [784, 497] width 976 height 257
drag, startPoint x: 363, startPoint y: 437, endPoint x: 408, endPoint y: 429, distance: 45.7
copy div "• Factura Comercial- COMO EL INCOTERM ES CFR, EL DESGLOSE SOLO DEBE MENCIONAR E…"
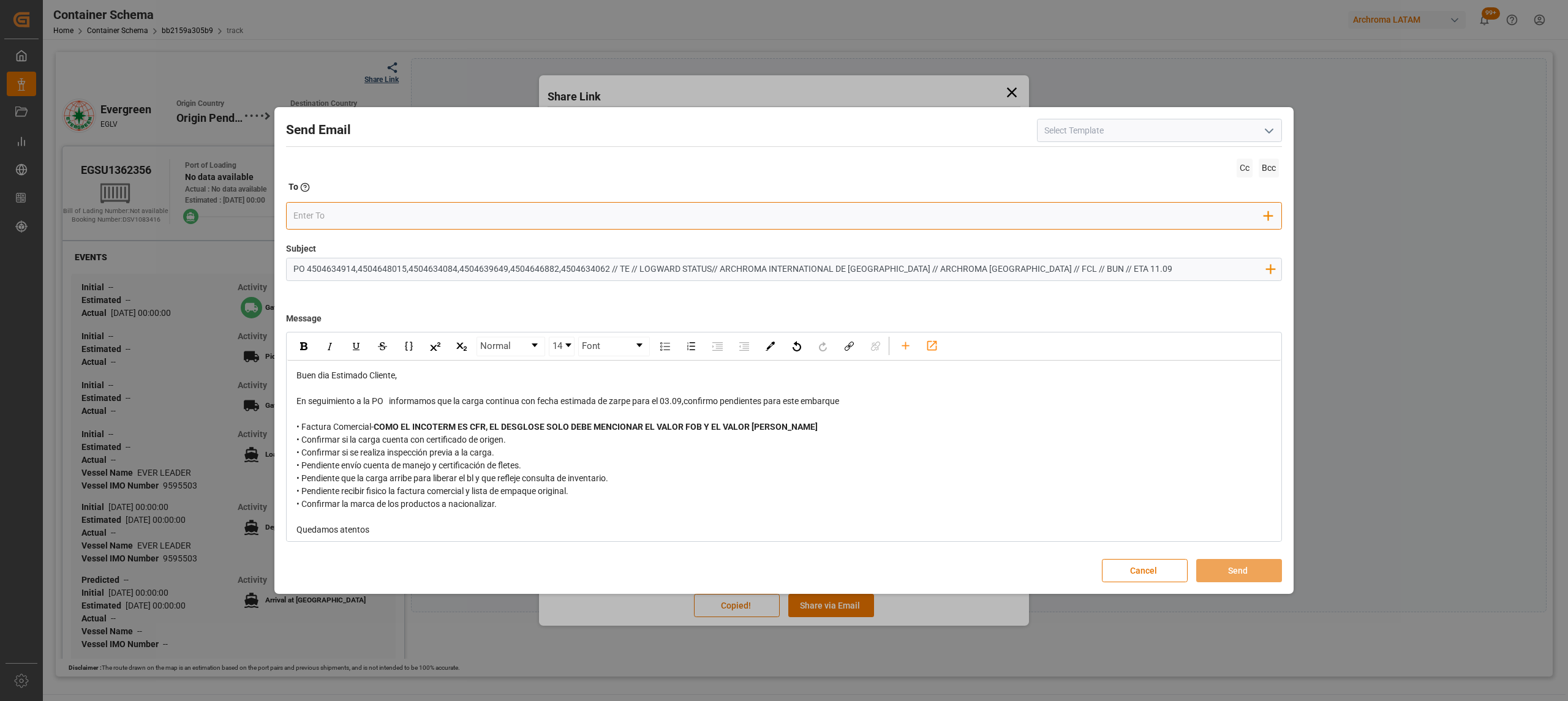
click at [387, 220] on input "email" at bounding box center [779, 216] width 971 height 18
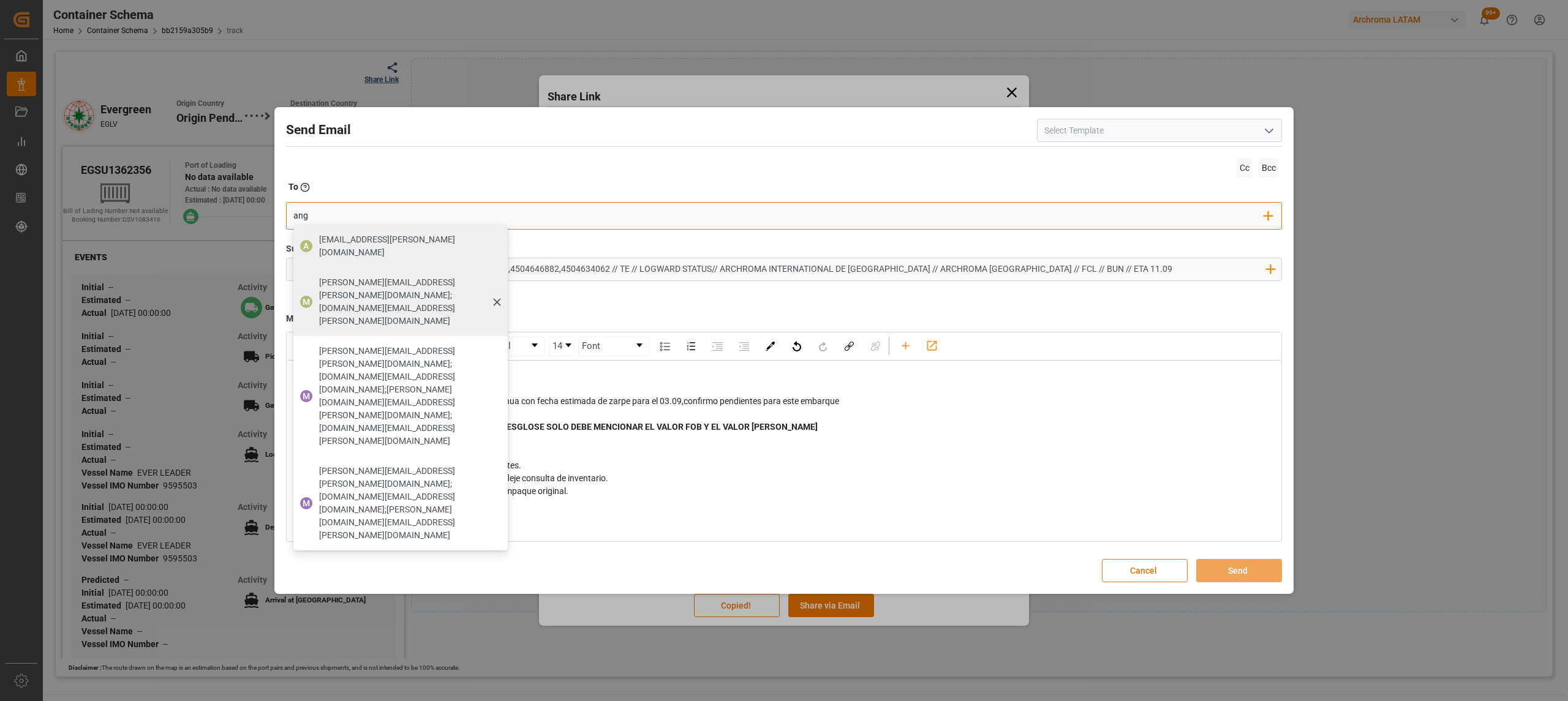
type input "ang"
click at [337, 281] on div "[PERSON_NAME][EMAIL_ADDRESS][PERSON_NAME][DOMAIN_NAME];[DOMAIN_NAME][EMAIL_ADDR…" at bounding box center [409, 302] width 188 height 60
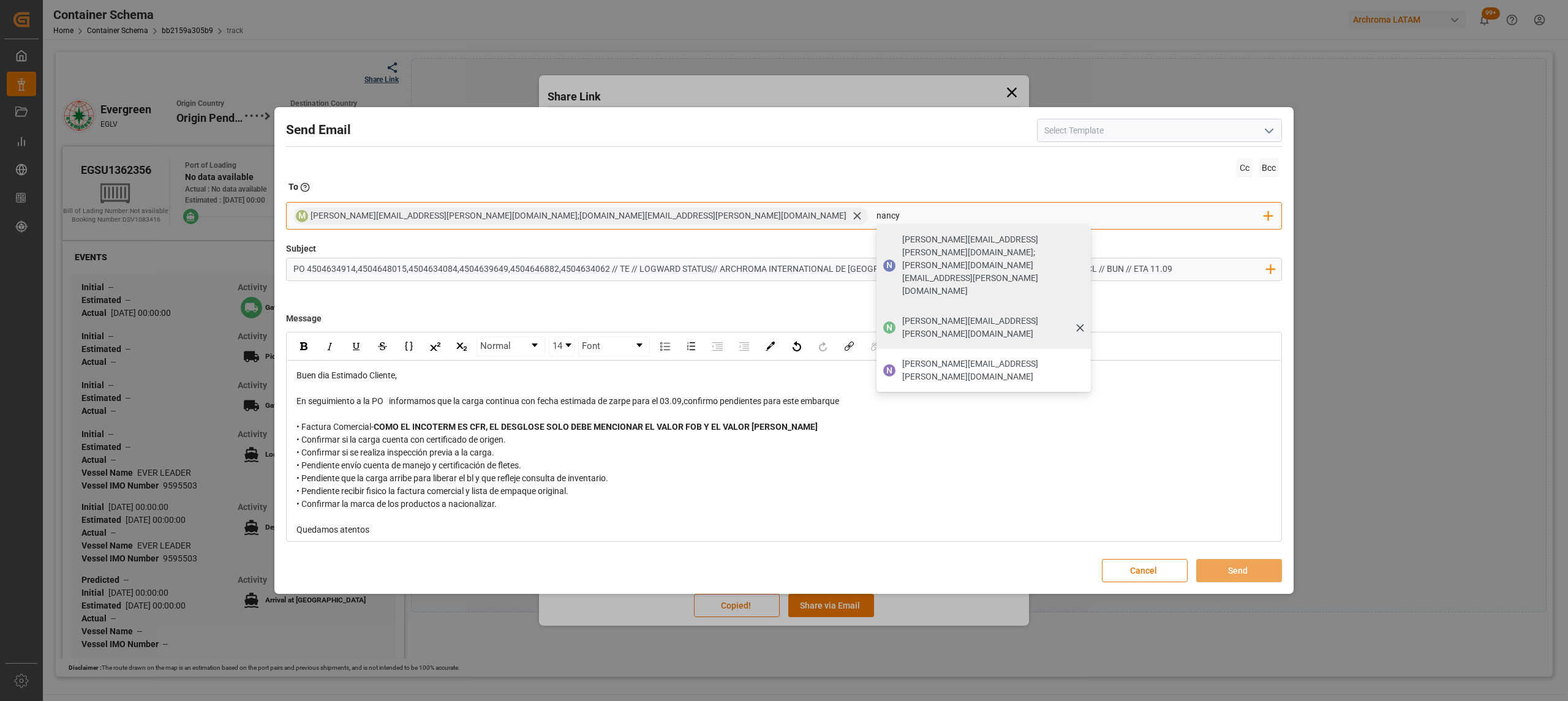
type input "nancy"
click at [902, 315] on span "[PERSON_NAME][EMAIL_ADDRESS][PERSON_NAME][DOMAIN_NAME]" at bounding box center [992, 328] width 180 height 26
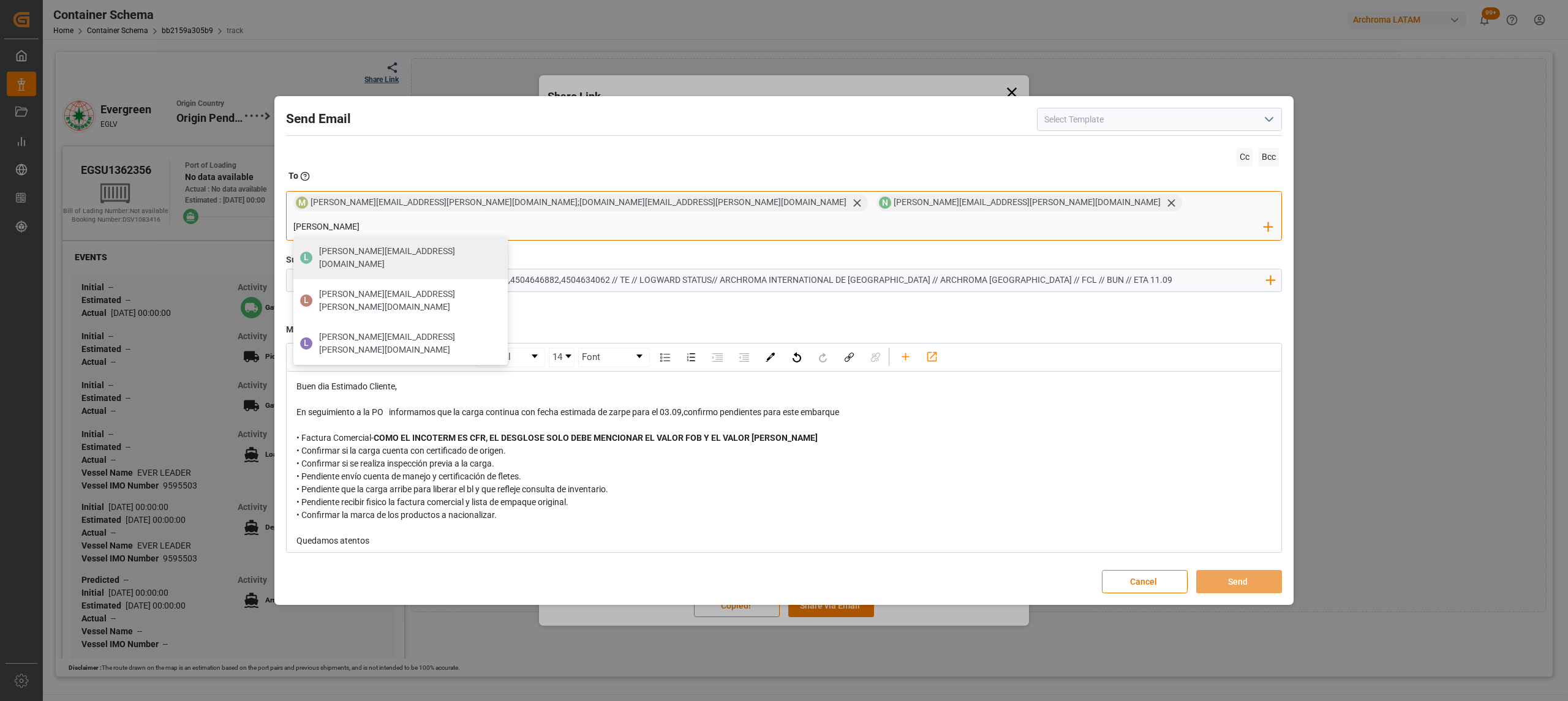
drag, startPoint x: 780, startPoint y: 214, endPoint x: 761, endPoint y: 212, distance: 19.1
click at [761, 212] on div "M [PERSON_NAME][EMAIL_ADDRESS][PERSON_NAME][DOMAIN_NAME];[DOMAIN_NAME][EMAIL_AD…" at bounding box center [784, 215] width 996 height 50
type input "[PERSON_NAME]"
click at [499, 331] on span "[PERSON_NAME][EMAIL_ADDRESS][PERSON_NAME][DOMAIN_NAME]" at bounding box center [409, 344] width 180 height 26
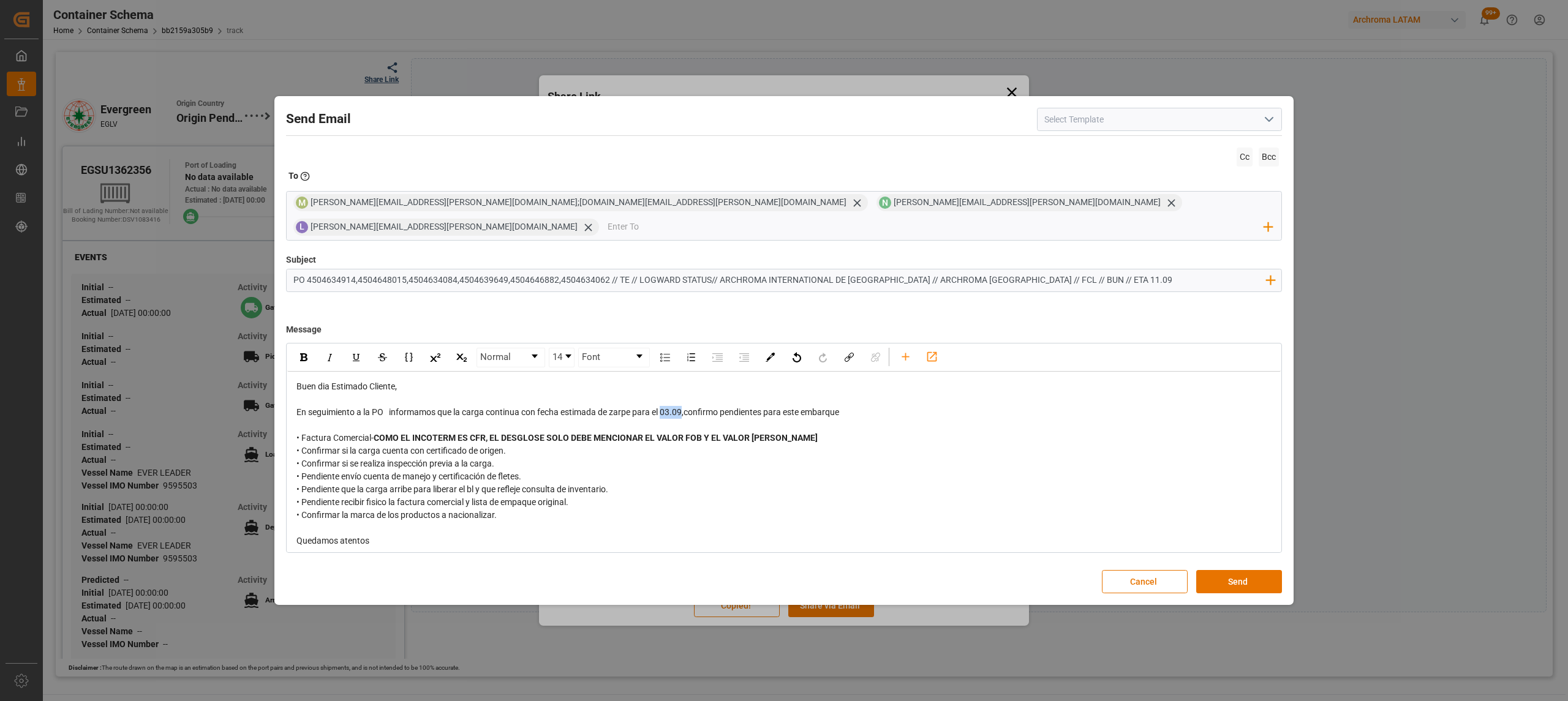
drag, startPoint x: 685, startPoint y: 402, endPoint x: 664, endPoint y: 402, distance: 21.0
click at [664, 407] on span "En seguimiento a la PO informamos que la carga continua con fecha estimada de z…" at bounding box center [568, 412] width 543 height 10
click at [297, 349] on div "rdw-inline-control" at bounding box center [303, 358] width 21 height 18
click at [958, 458] on div "• Confirmar si se realiza inspección previa a la carga." at bounding box center [784, 463] width 976 height 13
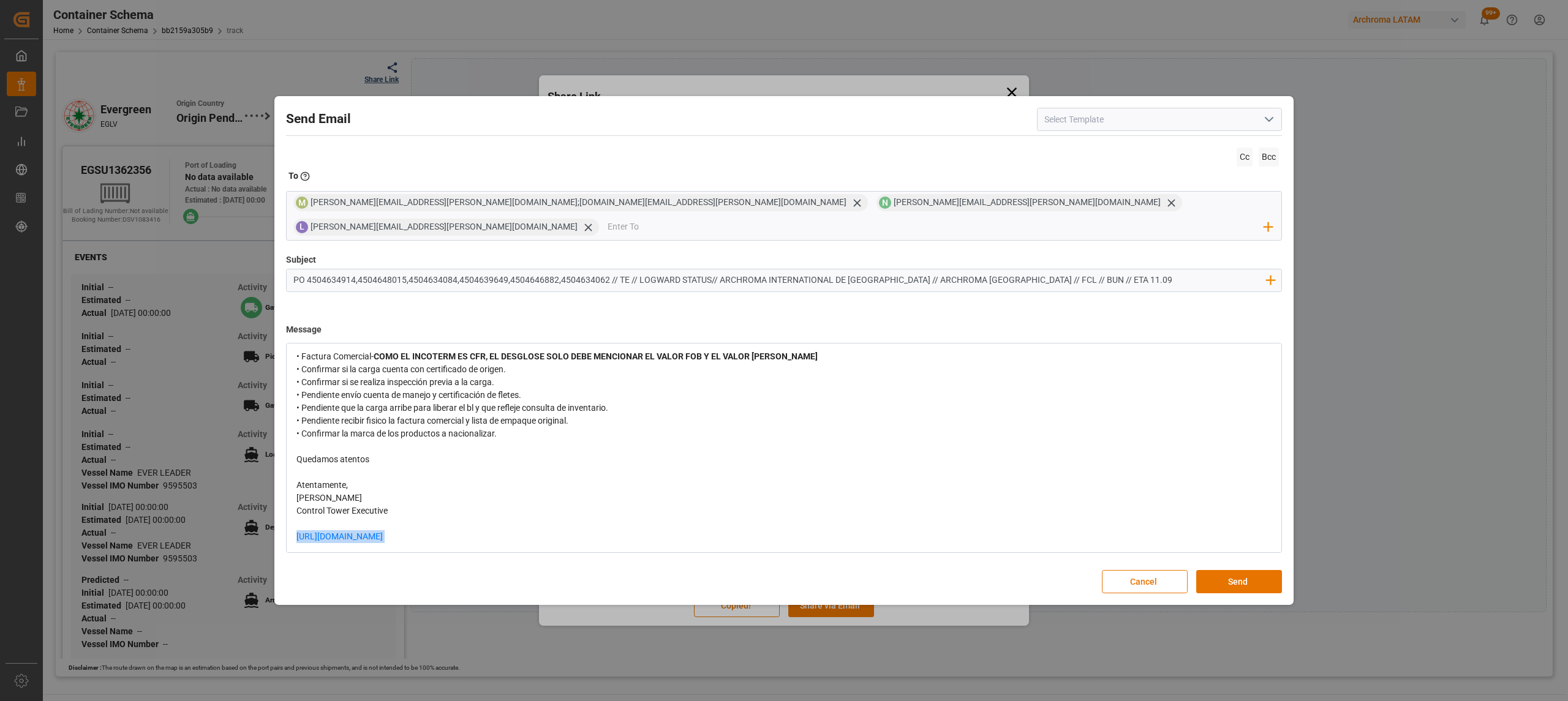
drag, startPoint x: 524, startPoint y: 529, endPoint x: 284, endPoint y: 522, distance: 240.1
click at [284, 522] on div "Send Email Cc Bcc To Enter the TO Email address M maria.piranquive@leschaco.com…" at bounding box center [784, 350] width 1013 height 503
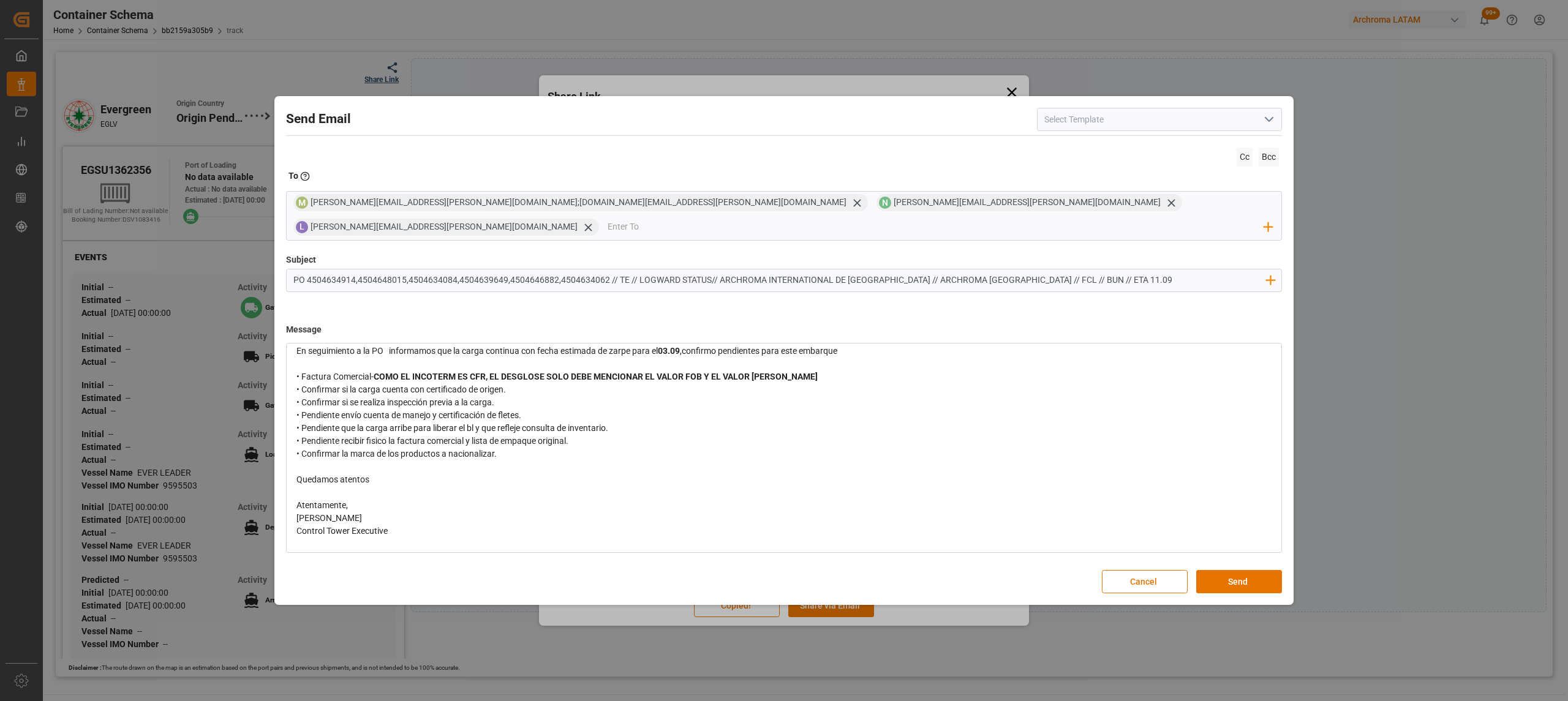
scroll to position [0, 0]
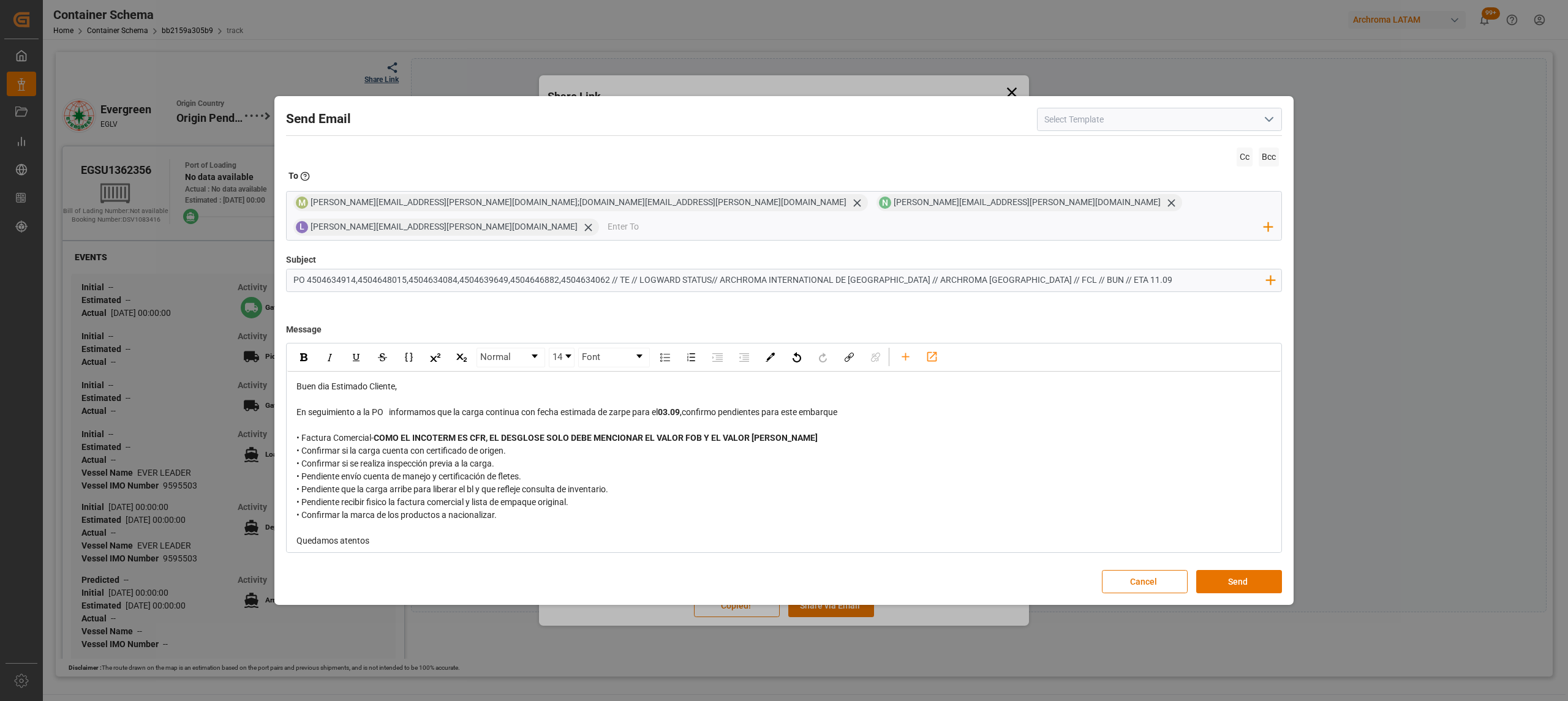
click at [346, 522] on div "rdw-editor" at bounding box center [784, 528] width 976 height 13
click at [538, 509] on div "• Confirmar la marca de los productos a nacionalizar." at bounding box center [784, 515] width 976 height 13
click at [510, 535] on div "https://app.logward.com/share/d1c0cecb5803" at bounding box center [784, 541] width 976 height 13
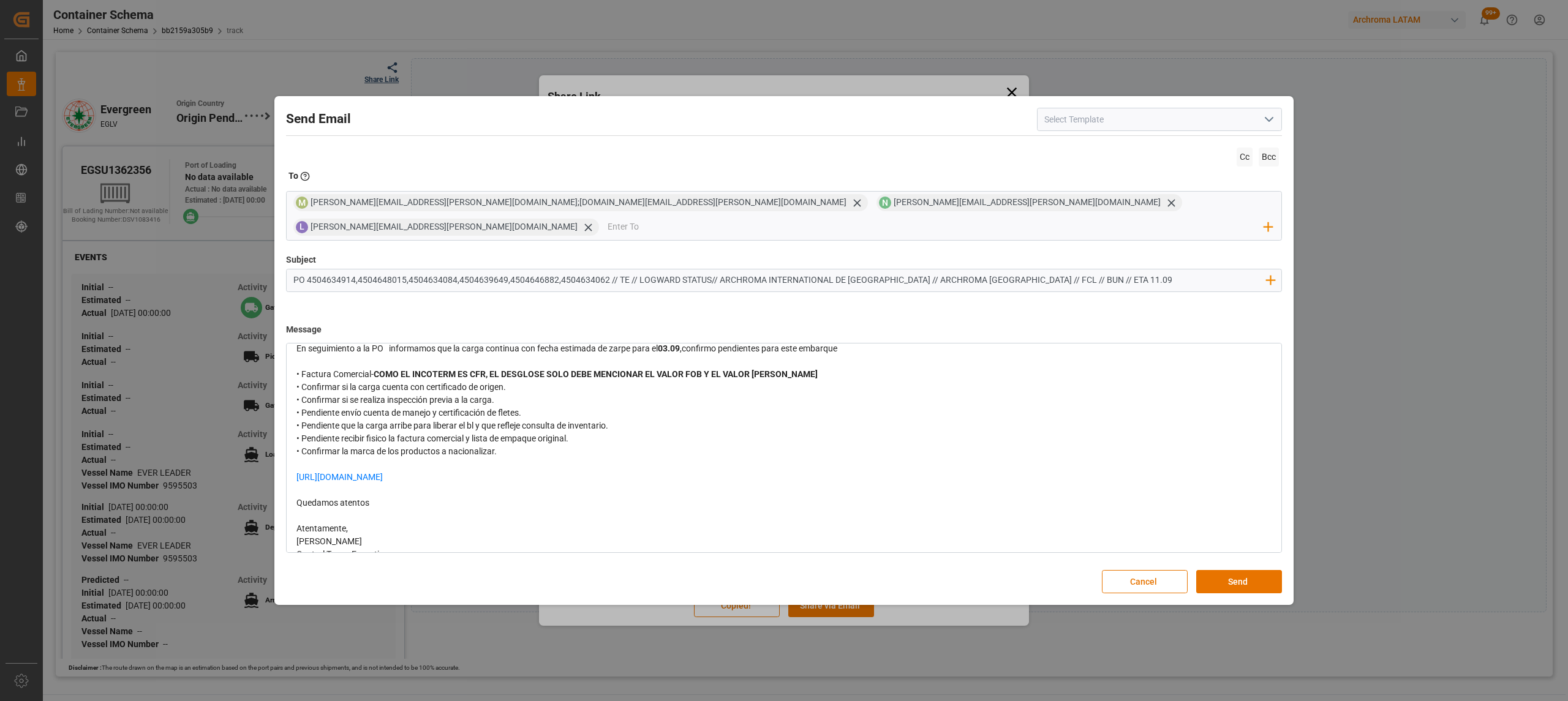
scroll to position [121, 0]
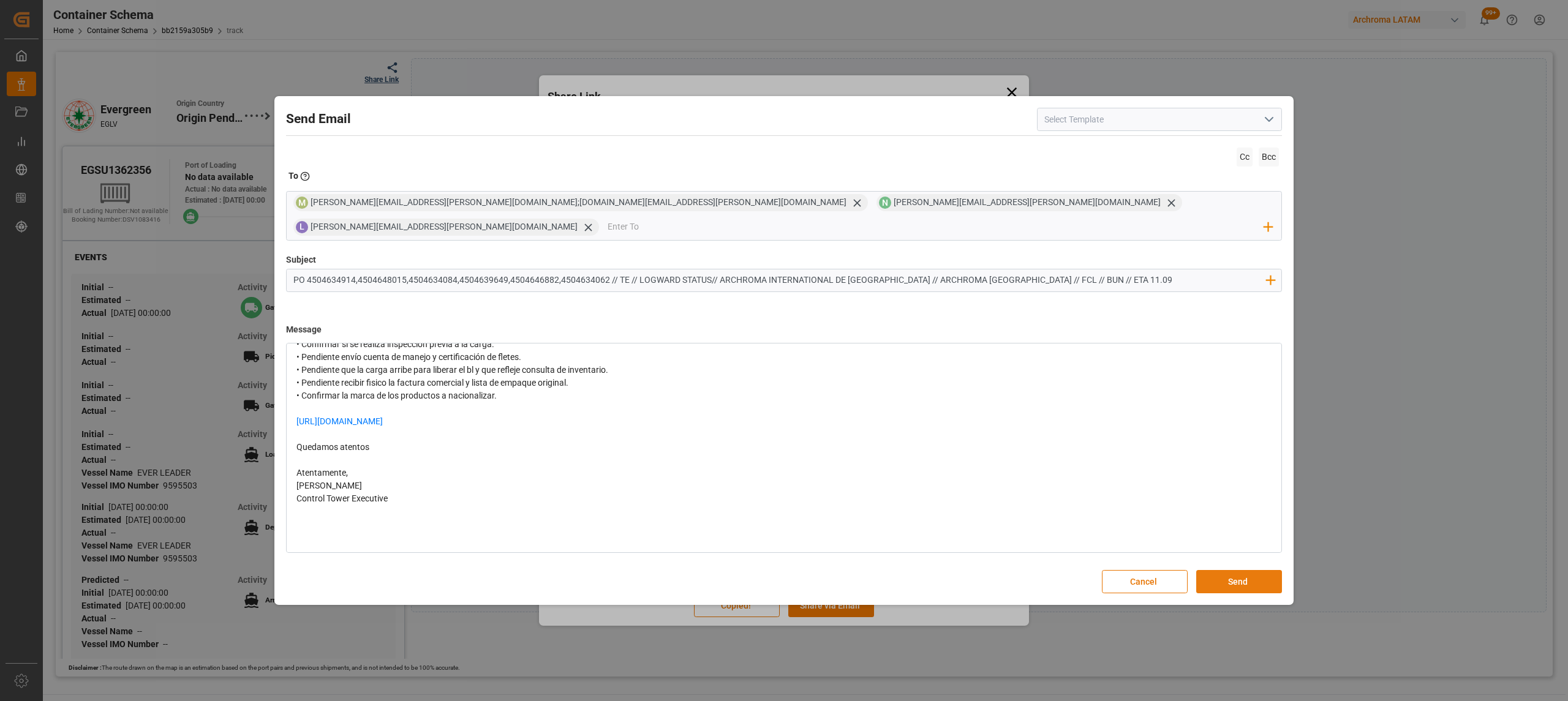
click at [1230, 570] on button "Send" at bounding box center [1239, 582] width 86 height 23
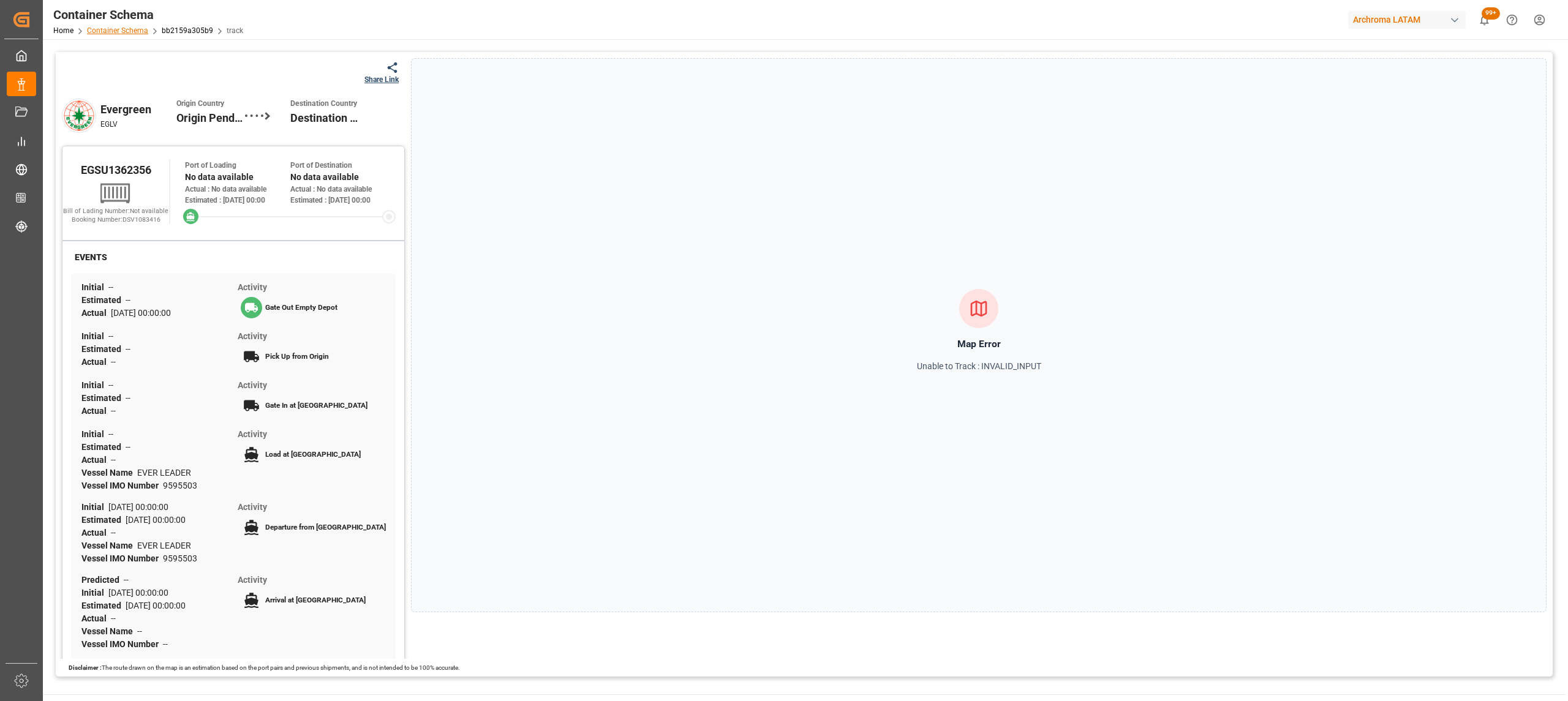
click at [141, 33] on link "Container Schema" at bounding box center [118, 31] width 61 height 9
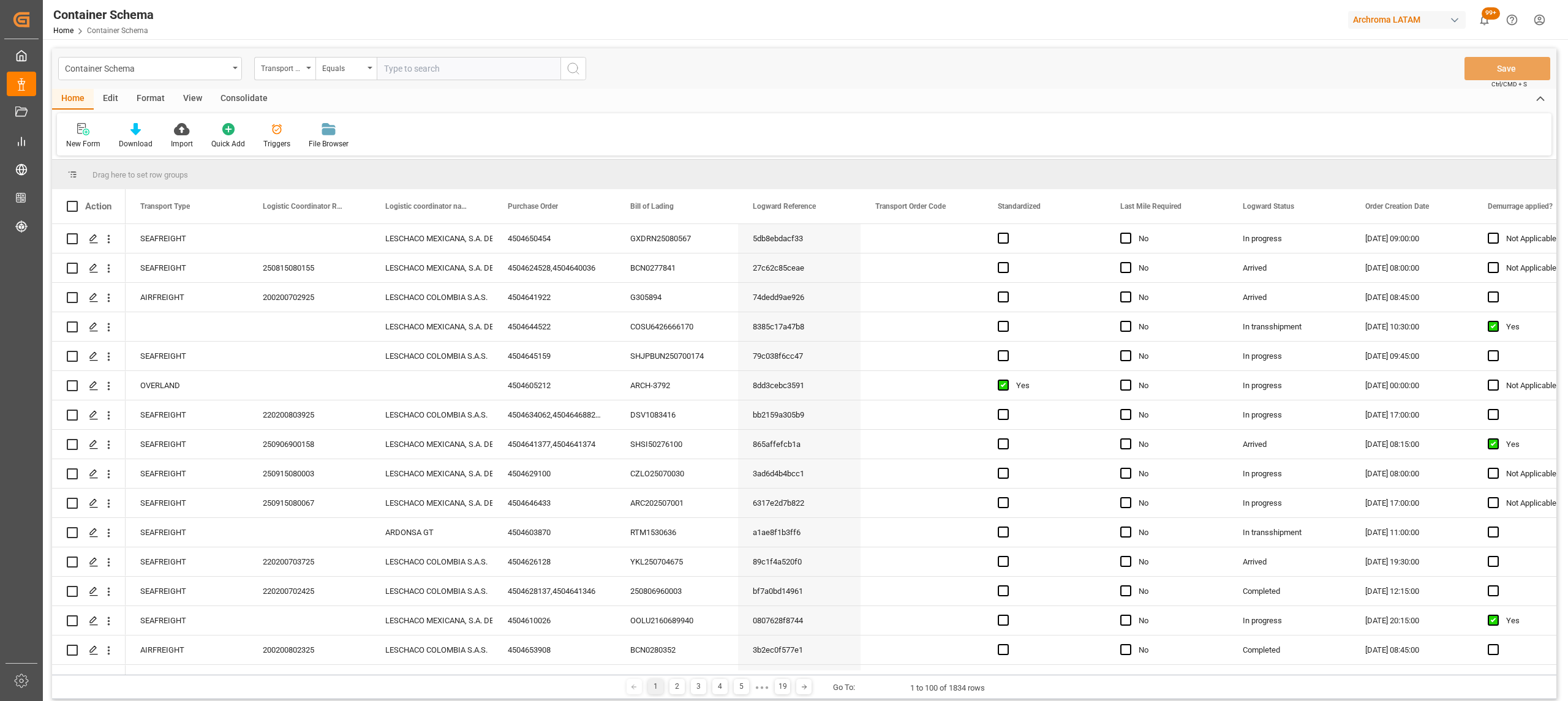
click at [289, 72] on div "Transport Type" at bounding box center [282, 67] width 42 height 14
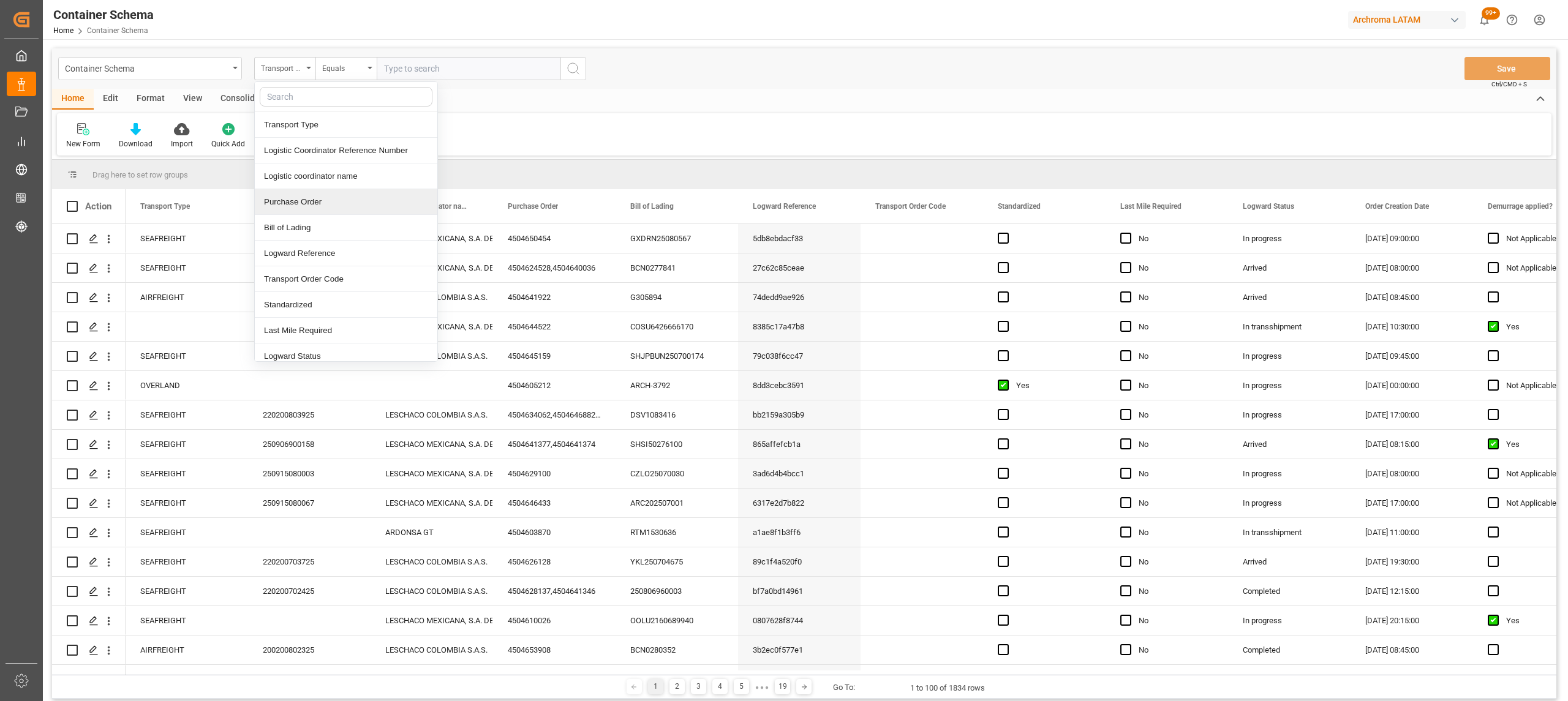
click at [324, 206] on div "Purchase Order" at bounding box center [346, 202] width 182 height 26
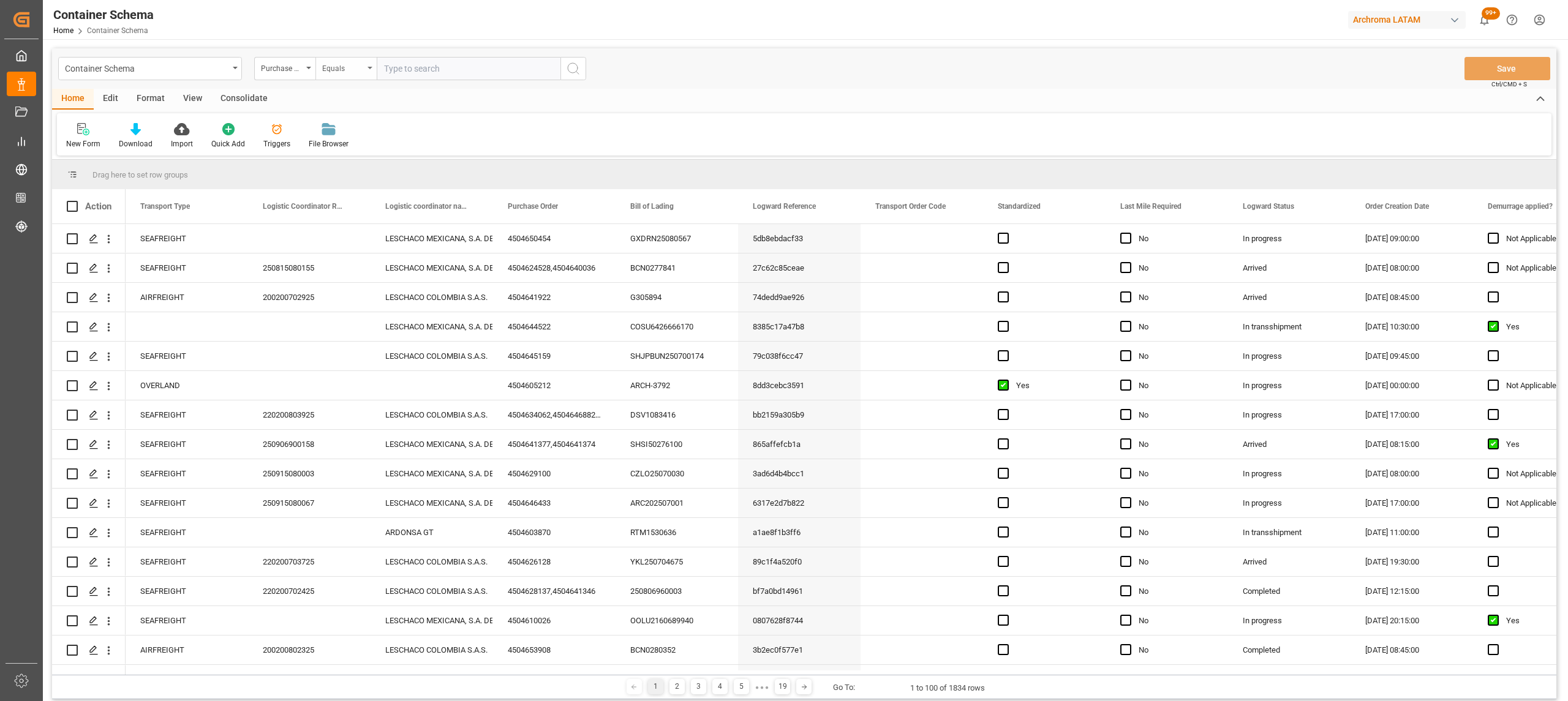
click at [337, 59] on div "Equals" at bounding box center [346, 69] width 61 height 23
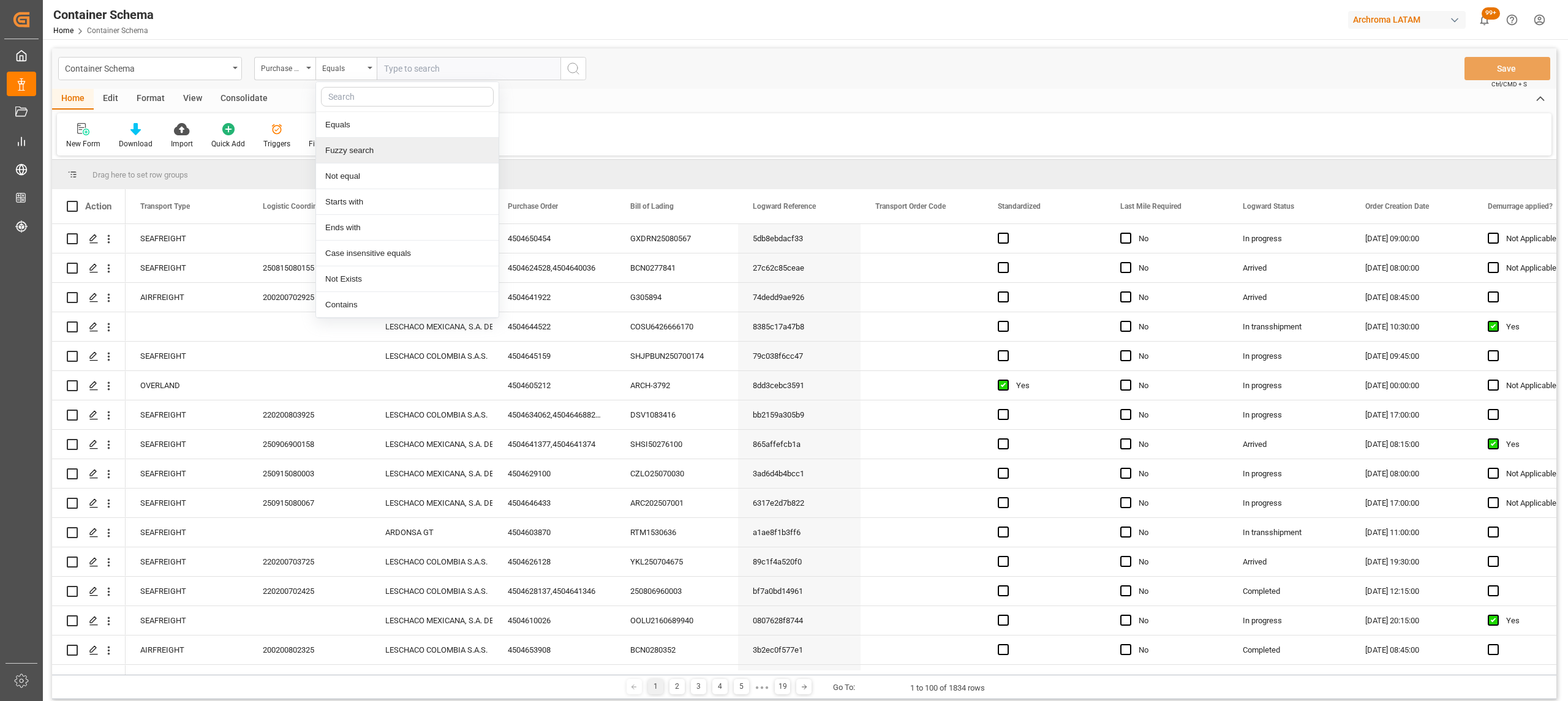
click at [356, 150] on div "Fuzzy search" at bounding box center [407, 150] width 182 height 26
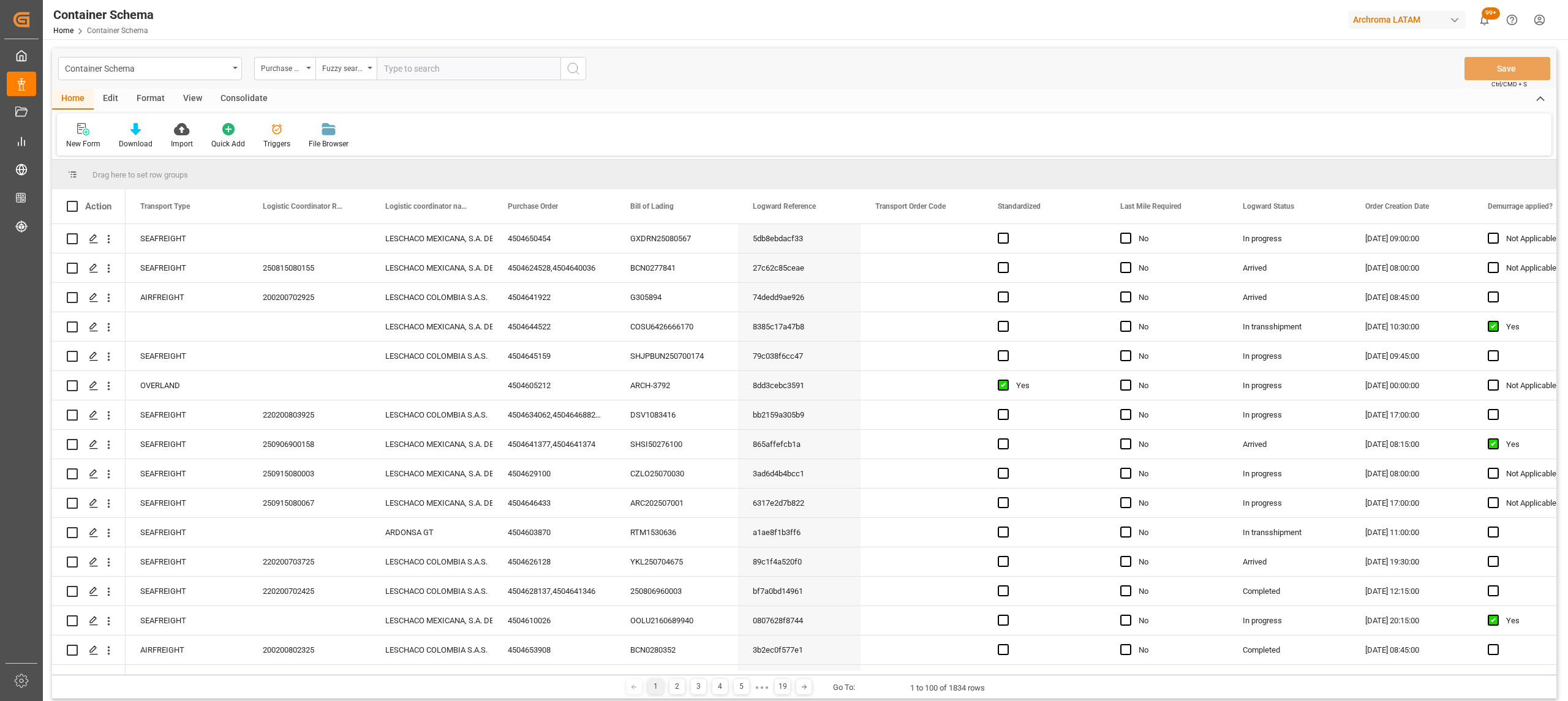
click at [432, 68] on input "text" at bounding box center [468, 69] width 184 height 23
paste input "4504635997"
type input "4504635997"
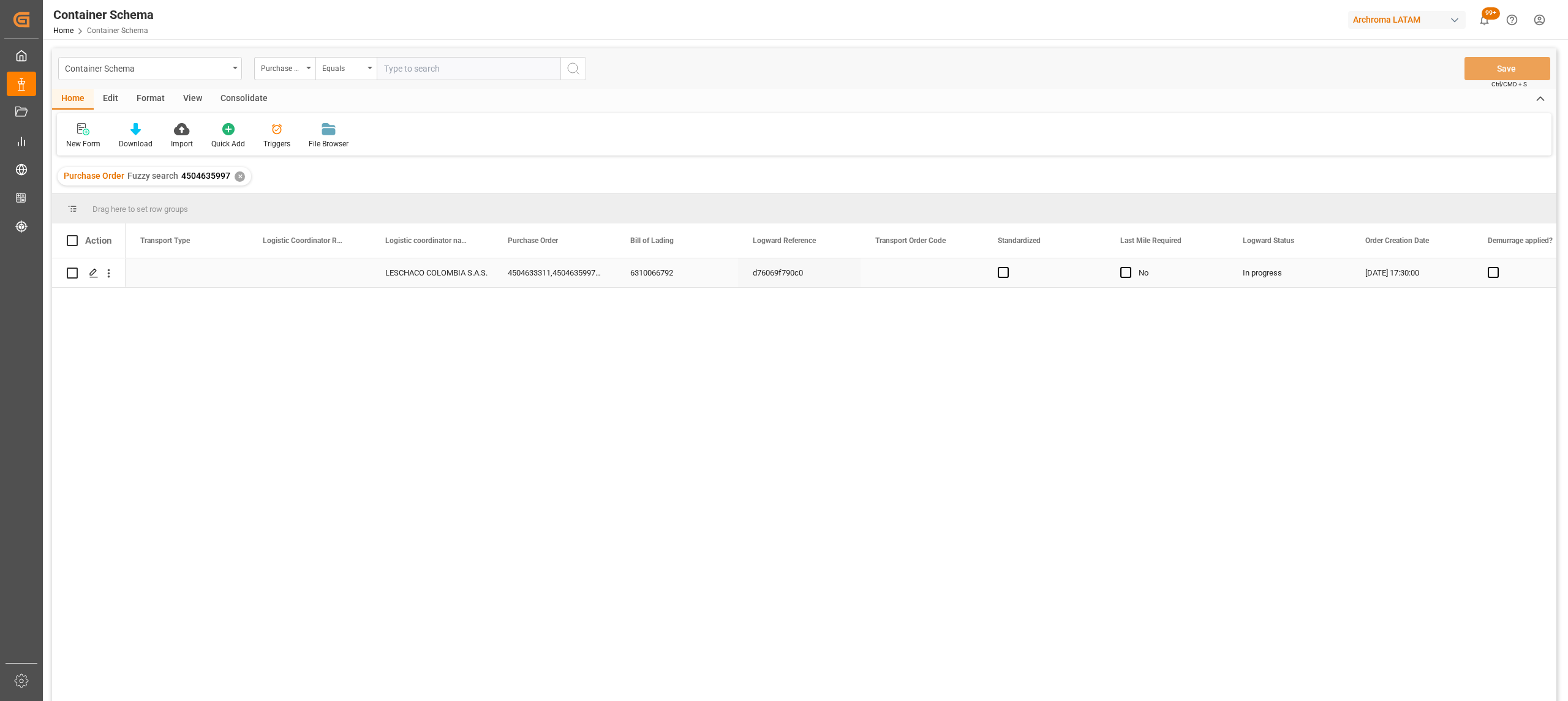
click at [330, 278] on div "Press SPACE to select this row." at bounding box center [309, 273] width 122 height 29
click at [165, 273] on div "Press SPACE to select this row." at bounding box center [186, 273] width 122 height 29
click at [223, 282] on button "Select" at bounding box center [187, 280] width 103 height 23
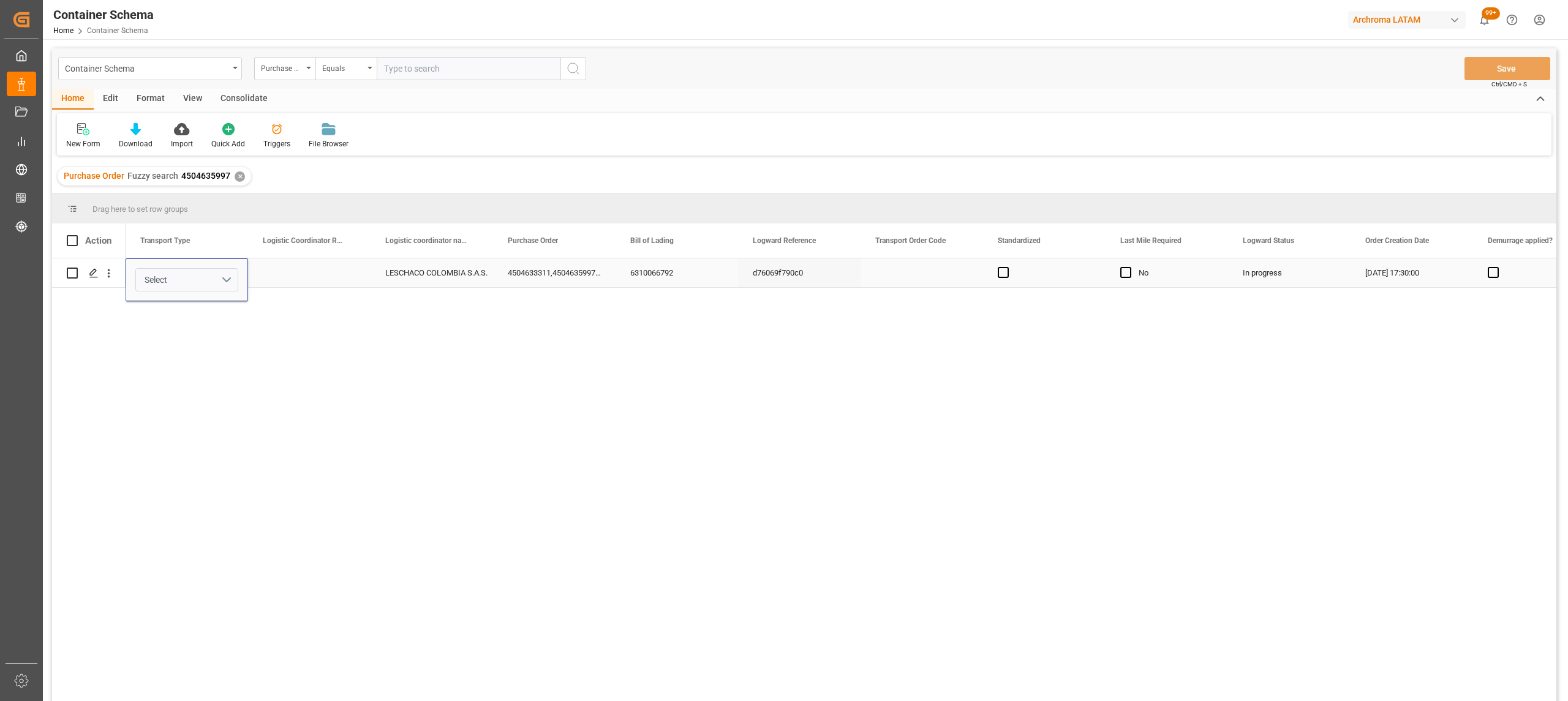
click at [223, 282] on button "Select" at bounding box center [187, 280] width 103 height 23
click at [204, 315] on div "SEAFREIGHT" at bounding box center [187, 312] width 89 height 12
click at [322, 268] on div "Press SPACE to select this row." at bounding box center [309, 273] width 122 height 29
click at [320, 282] on input "Press SPACE to select this row." at bounding box center [309, 280] width 103 height 23
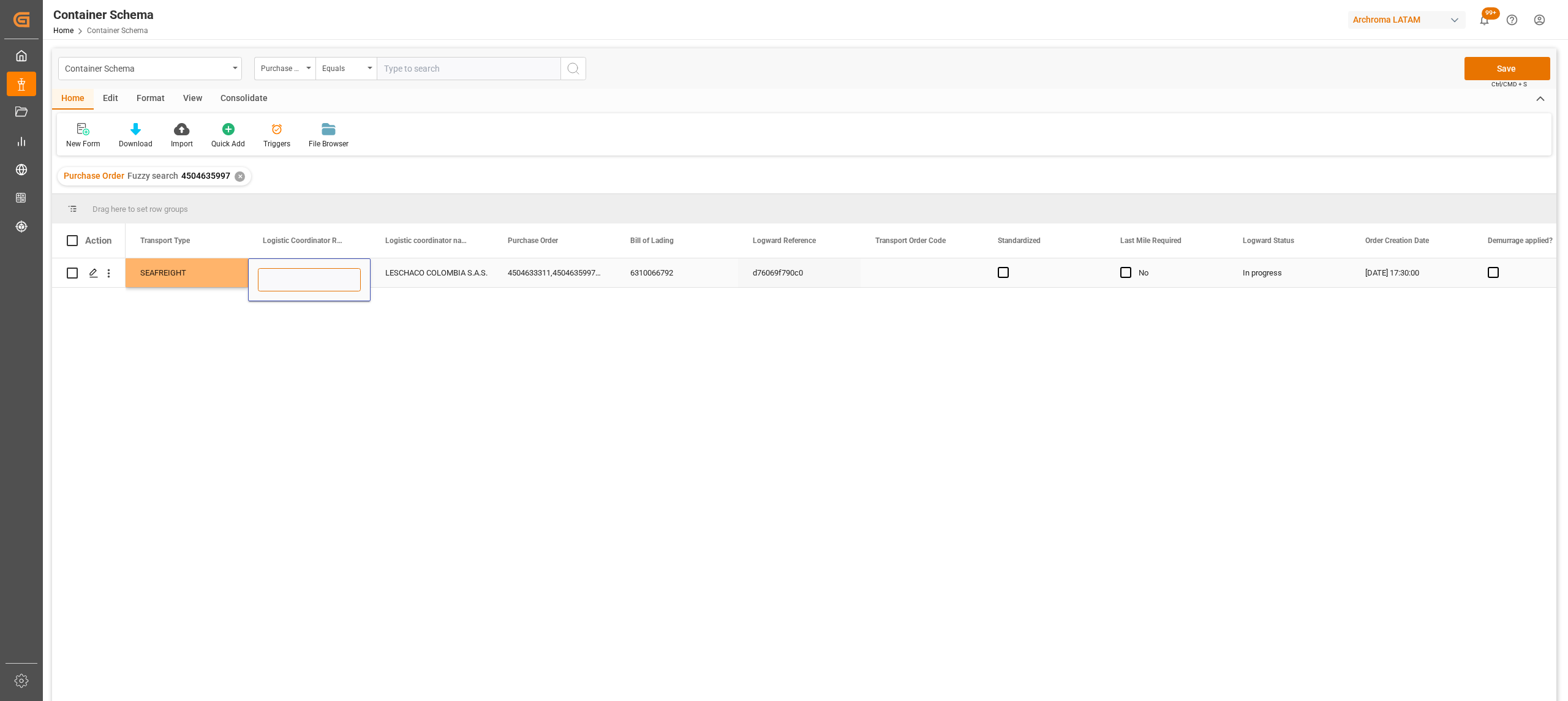
click at [307, 285] on input "Press SPACE to select this row." at bounding box center [309, 280] width 103 height 23
paste input "210200807925"
type input "210200807925"
click at [1516, 68] on button "Save" at bounding box center [1507, 69] width 86 height 23
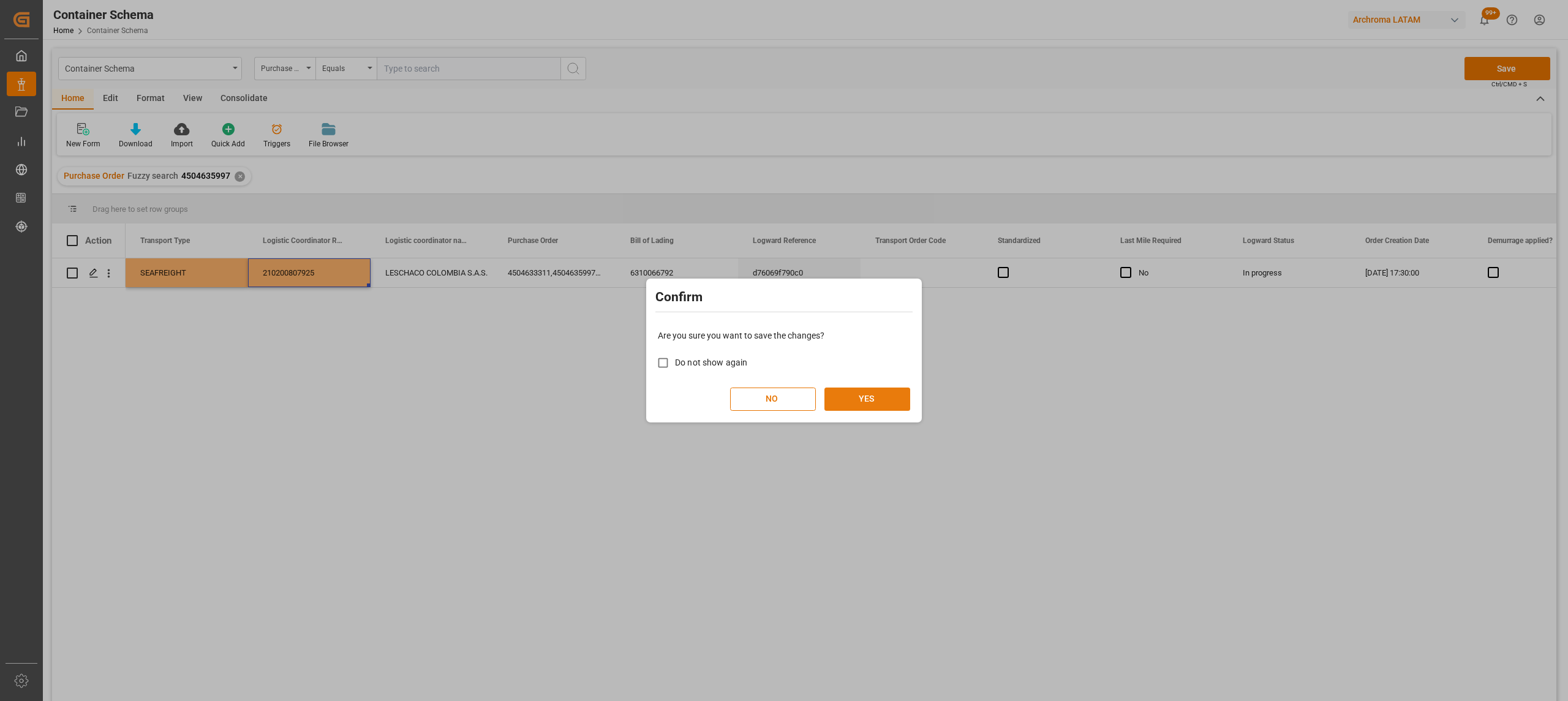
click at [872, 389] on button "YES" at bounding box center [867, 399] width 86 height 23
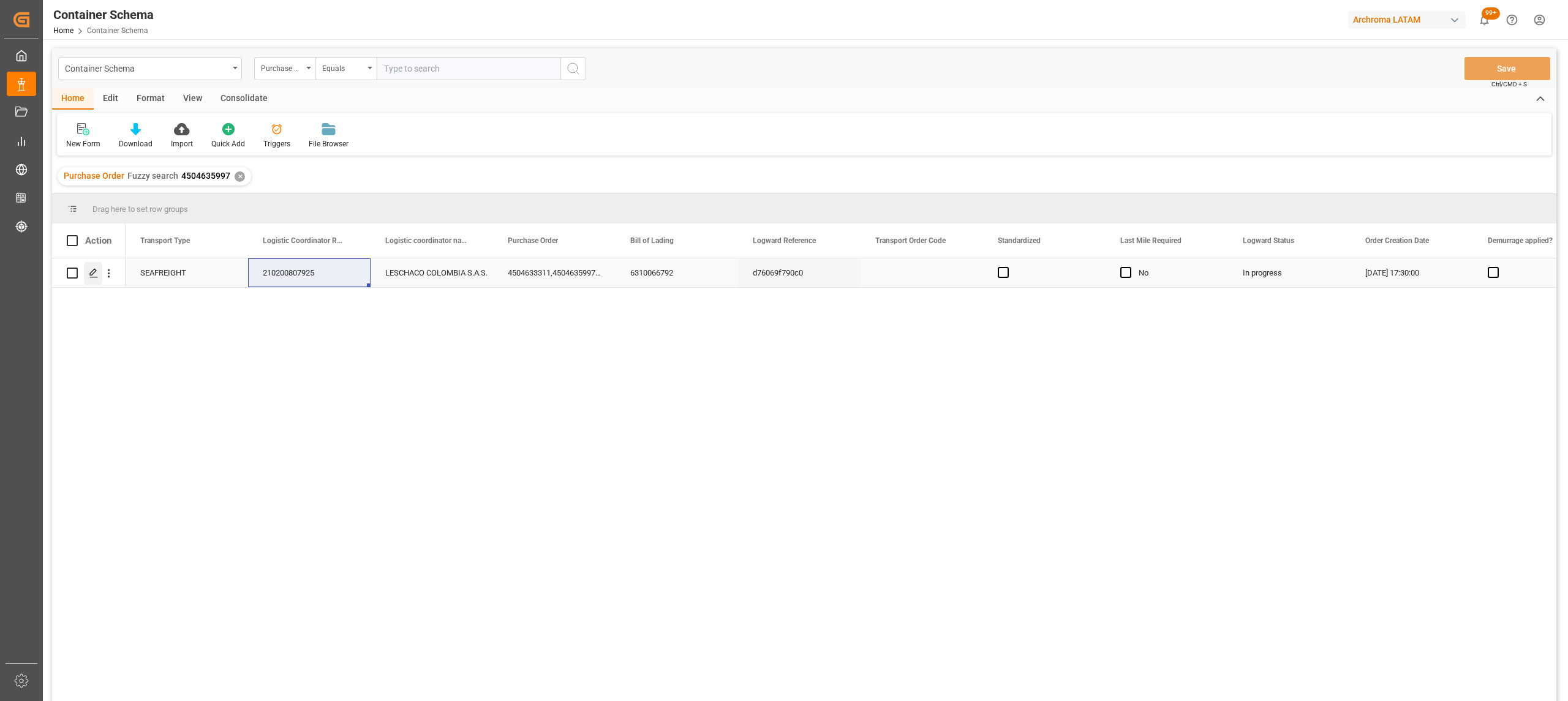
click at [99, 274] on div "Press SPACE to select this row." at bounding box center [93, 273] width 18 height 23
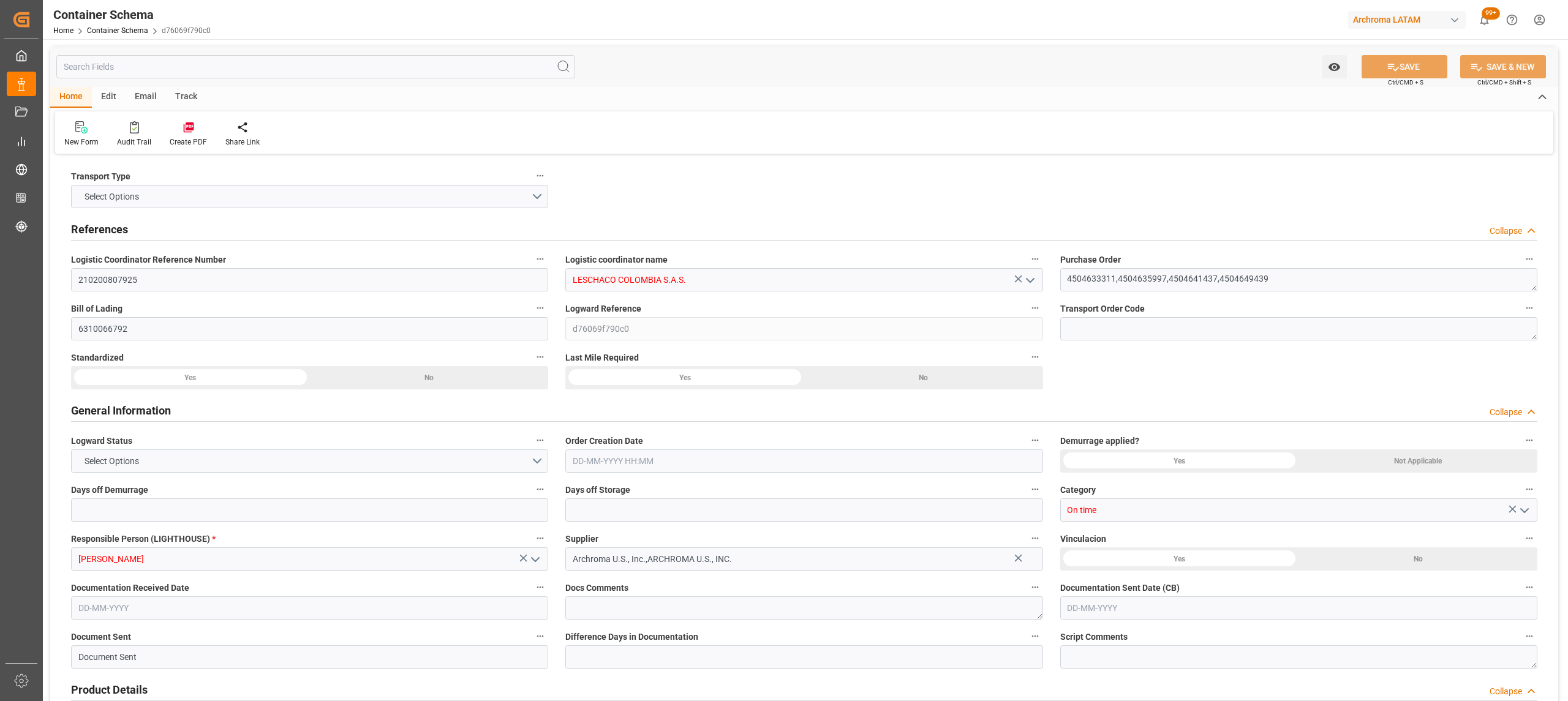
type input "0"
type input "4"
type input "17"
type input "16100"
type input "17086.4"
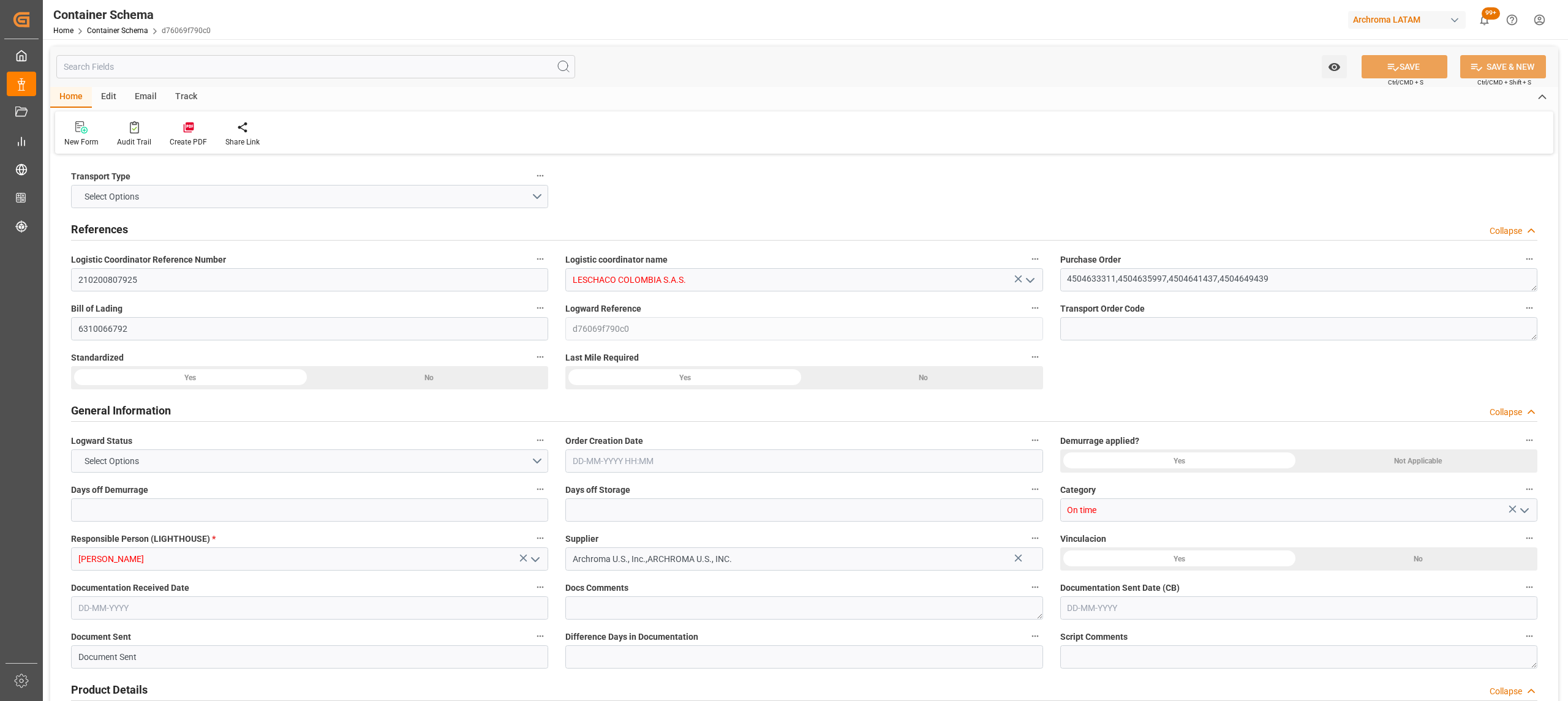
type input "Hapag [PERSON_NAME]"
type input "Hapag [PERSON_NAME] Aktiengesellschaft"
type input "USCHS"
type input "COCTG"
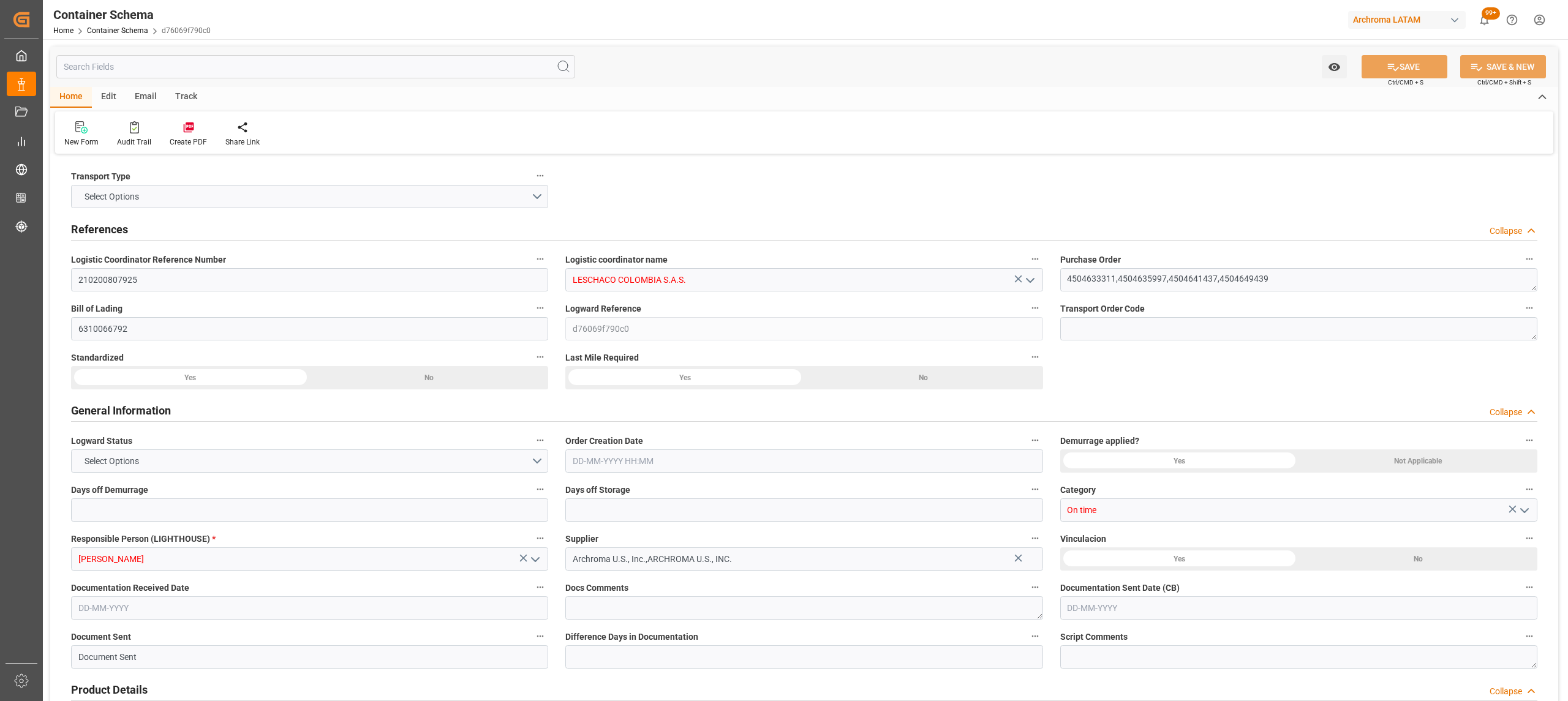
type input "9439498"
type input "[DATE] 17:30"
type input "[DATE]"
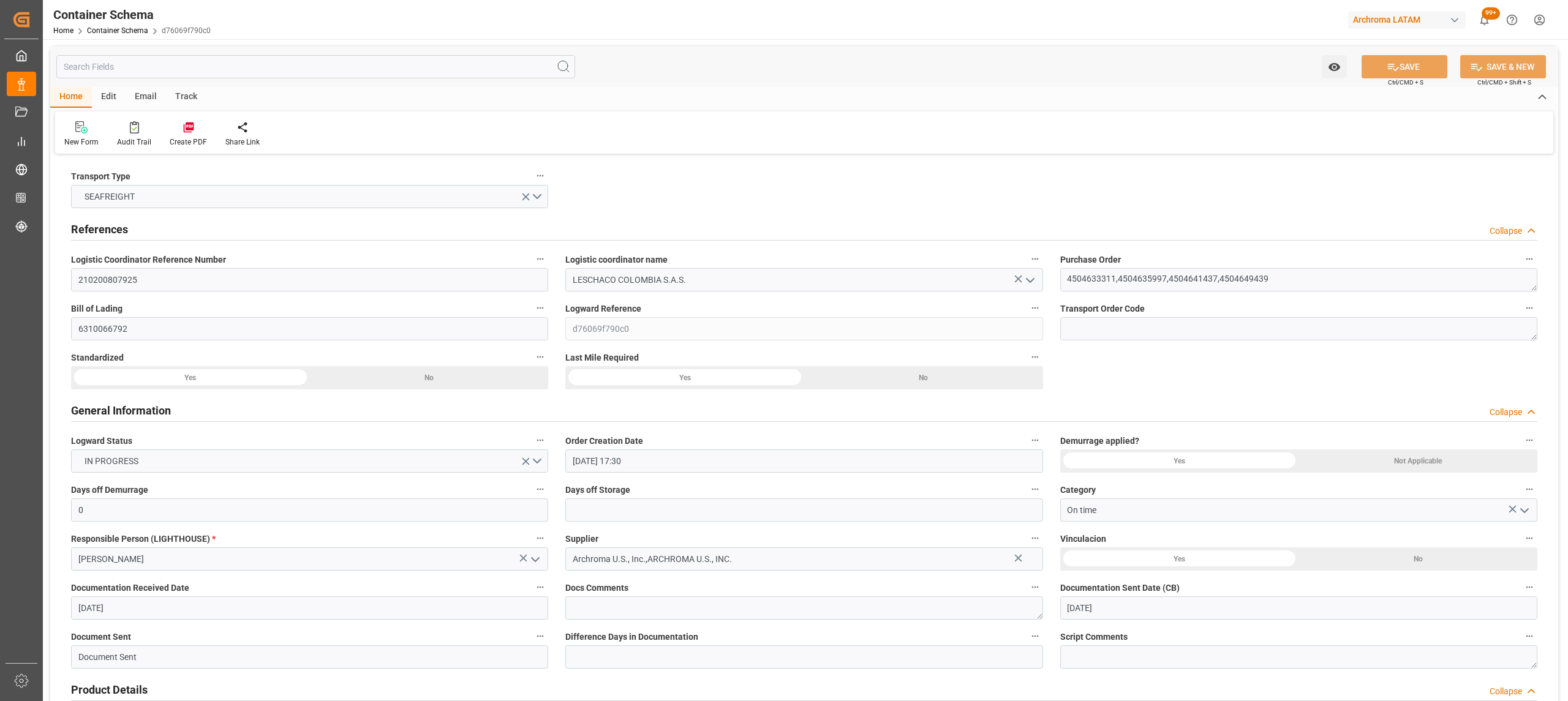
type input "[DATE]"
type input "[DATE] 09:00"
type input "[DATE] 14:00"
click at [192, 97] on div "Track" at bounding box center [186, 98] width 41 height 21
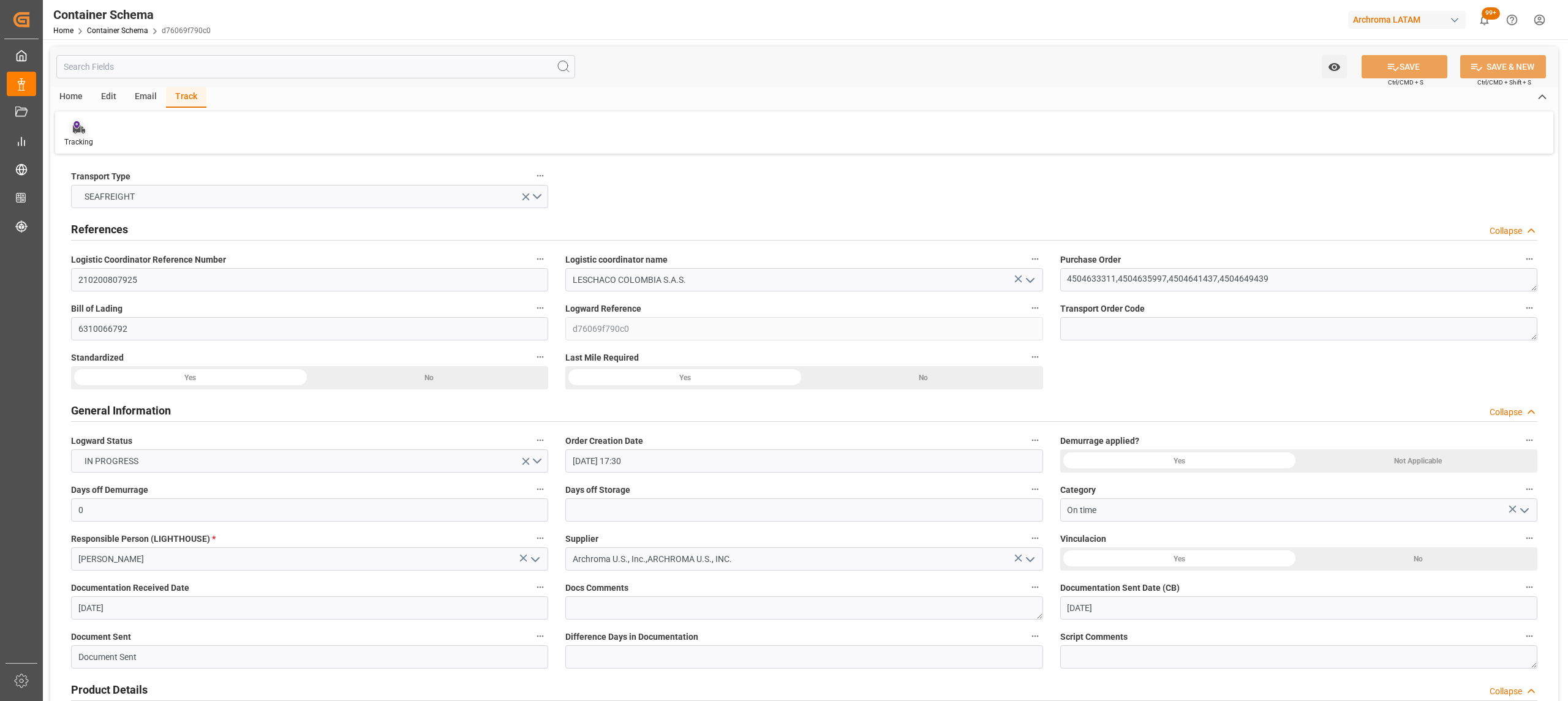
click at [98, 128] on div "Tracking" at bounding box center [79, 134] width 47 height 27
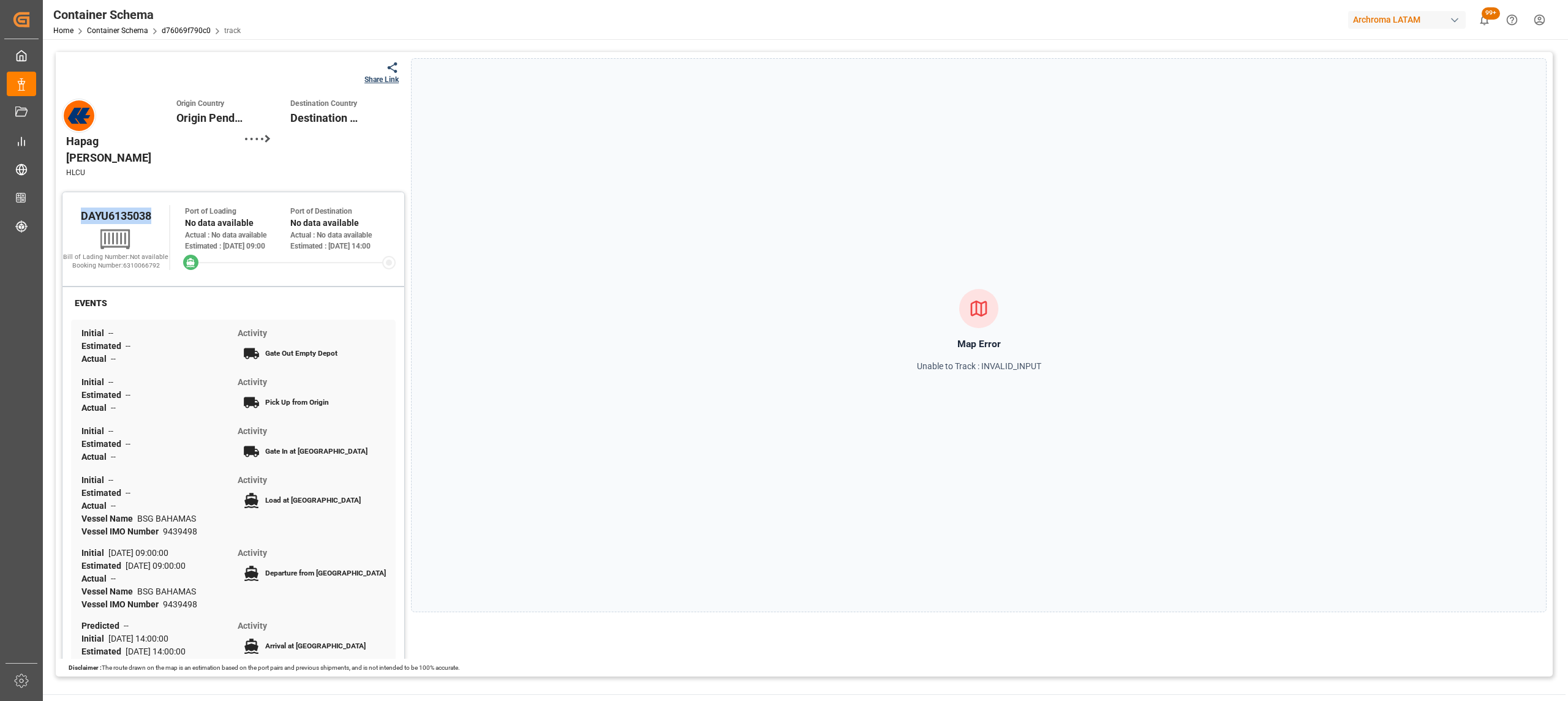
drag, startPoint x: 150, startPoint y: 177, endPoint x: 58, endPoint y: 175, distance: 92.0
click at [58, 175] on div "Share Link Hapag Lloyd HLCU Origin Country Origin Pending Destination Country D…" at bounding box center [233, 490] width 355 height 875
copy span "DAYU6135038"
click at [386, 64] on icon at bounding box center [392, 68] width 13 height 13
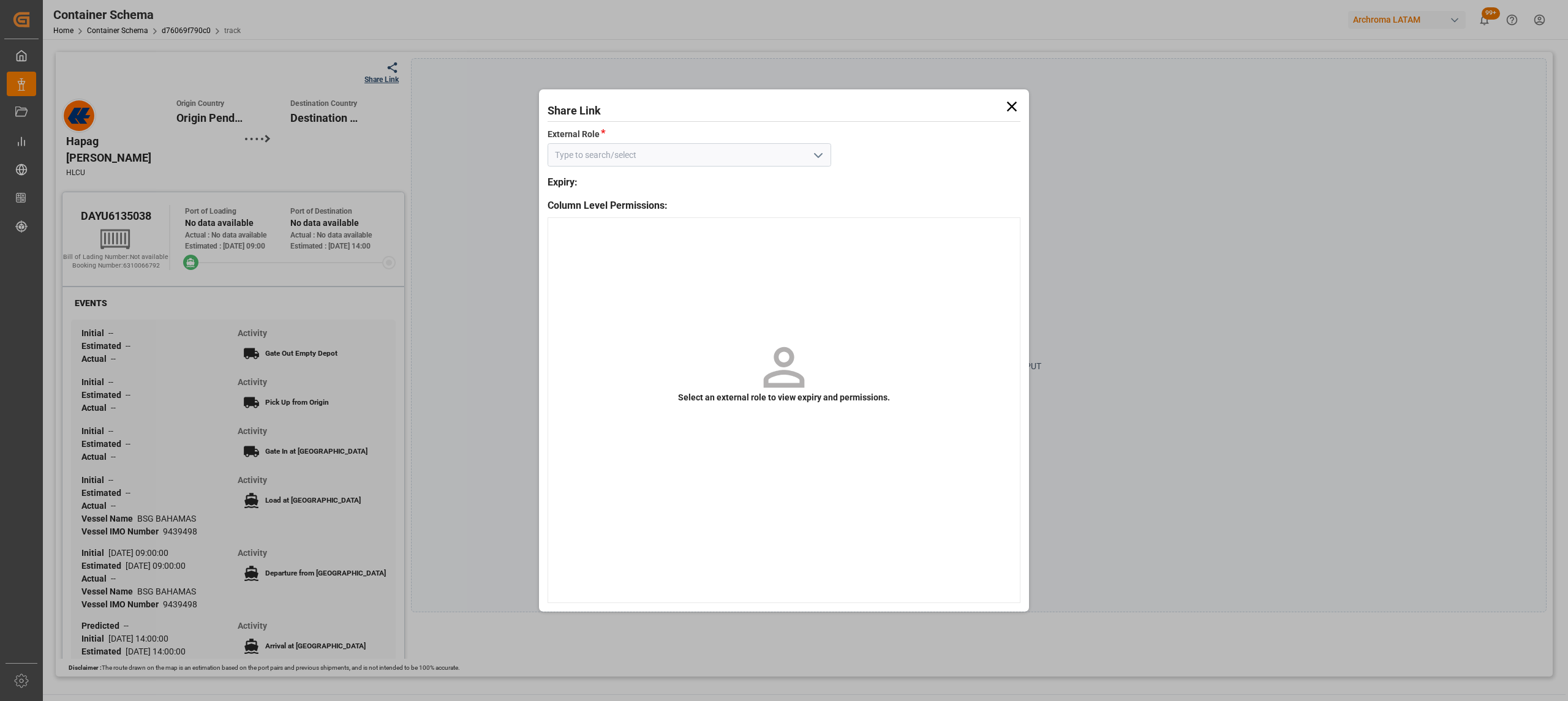
click at [807, 155] on input at bounding box center [689, 155] width 284 height 23
click at [815, 150] on icon "open menu" at bounding box center [818, 155] width 15 height 15
click at [777, 175] on div "Customer" at bounding box center [689, 182] width 282 height 28
type input "Customer"
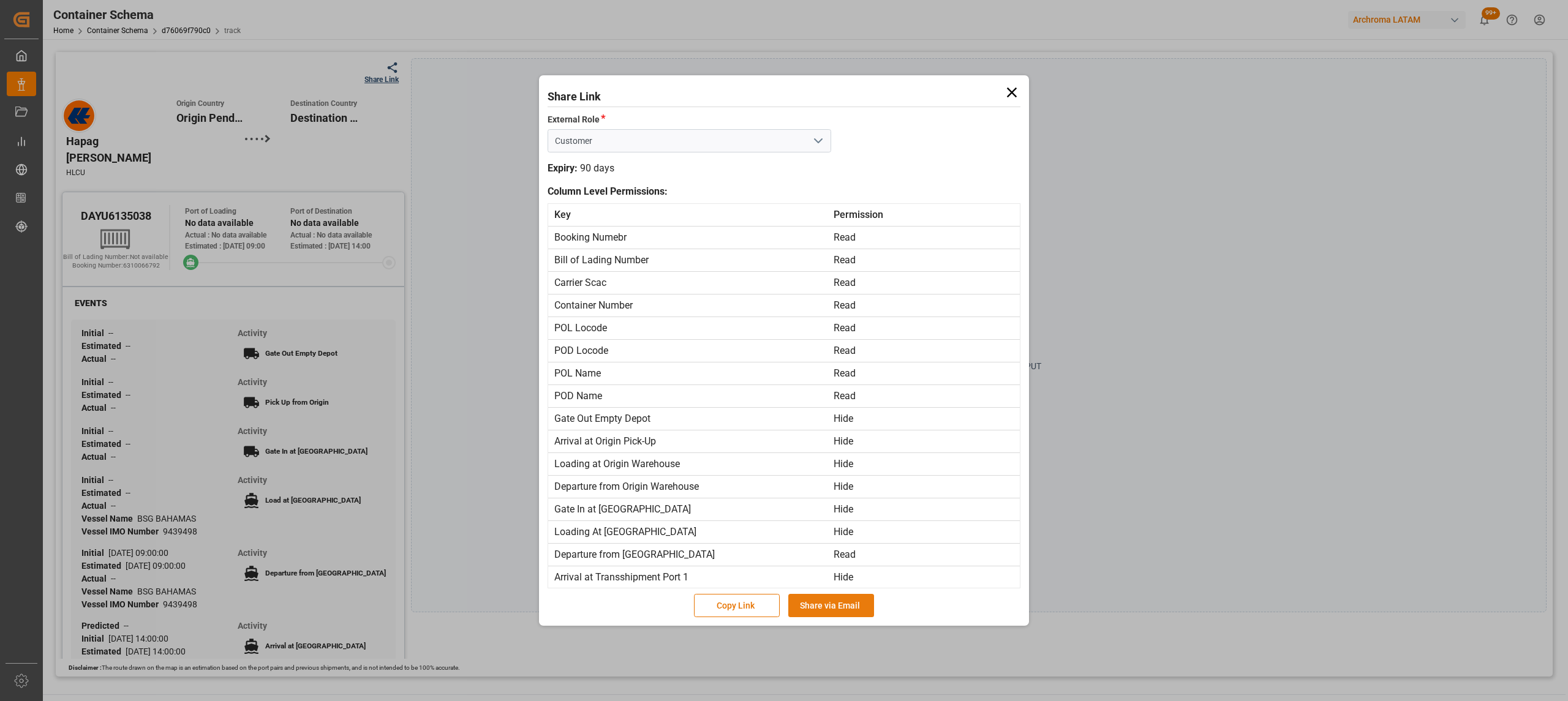
click at [857, 610] on button "Share via Email" at bounding box center [831, 606] width 86 height 23
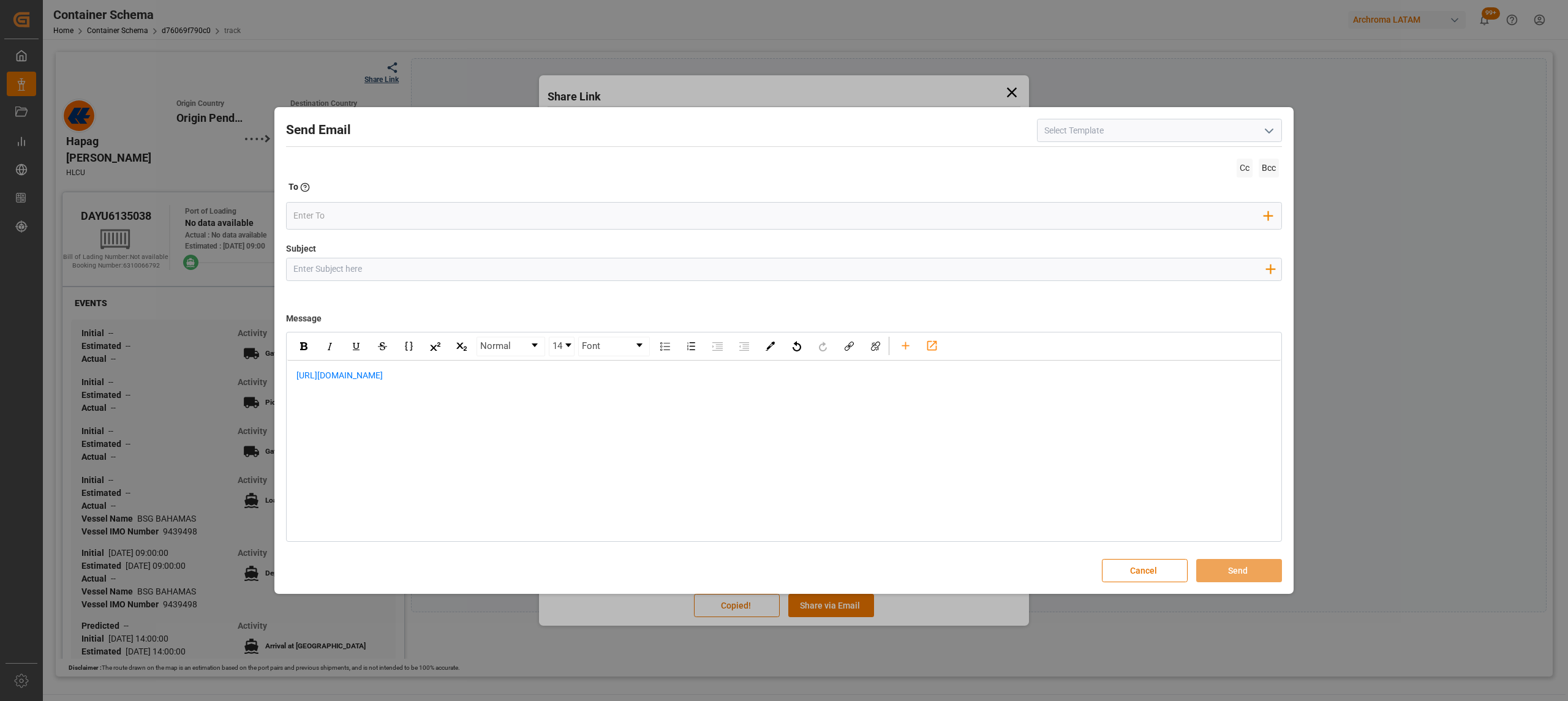
click at [375, 261] on input "Subject" at bounding box center [779, 269] width 985 height 21
paste input "PO 4504635997, 4504649439, 4504641437, 4504633311 // TE, PT // DOCUMENTOS // Ar…"
drag, startPoint x: 613, startPoint y: 267, endPoint x: 557, endPoint y: 269, distance: 56.0
click at [557, 269] on input "PO 4504635997, 4504649439, 4504641437, 4504633311 // TE, PT // DOCUMENTOS // Ar…" at bounding box center [779, 269] width 985 height 21
drag, startPoint x: 711, startPoint y: 265, endPoint x: 644, endPoint y: 269, distance: 67.1
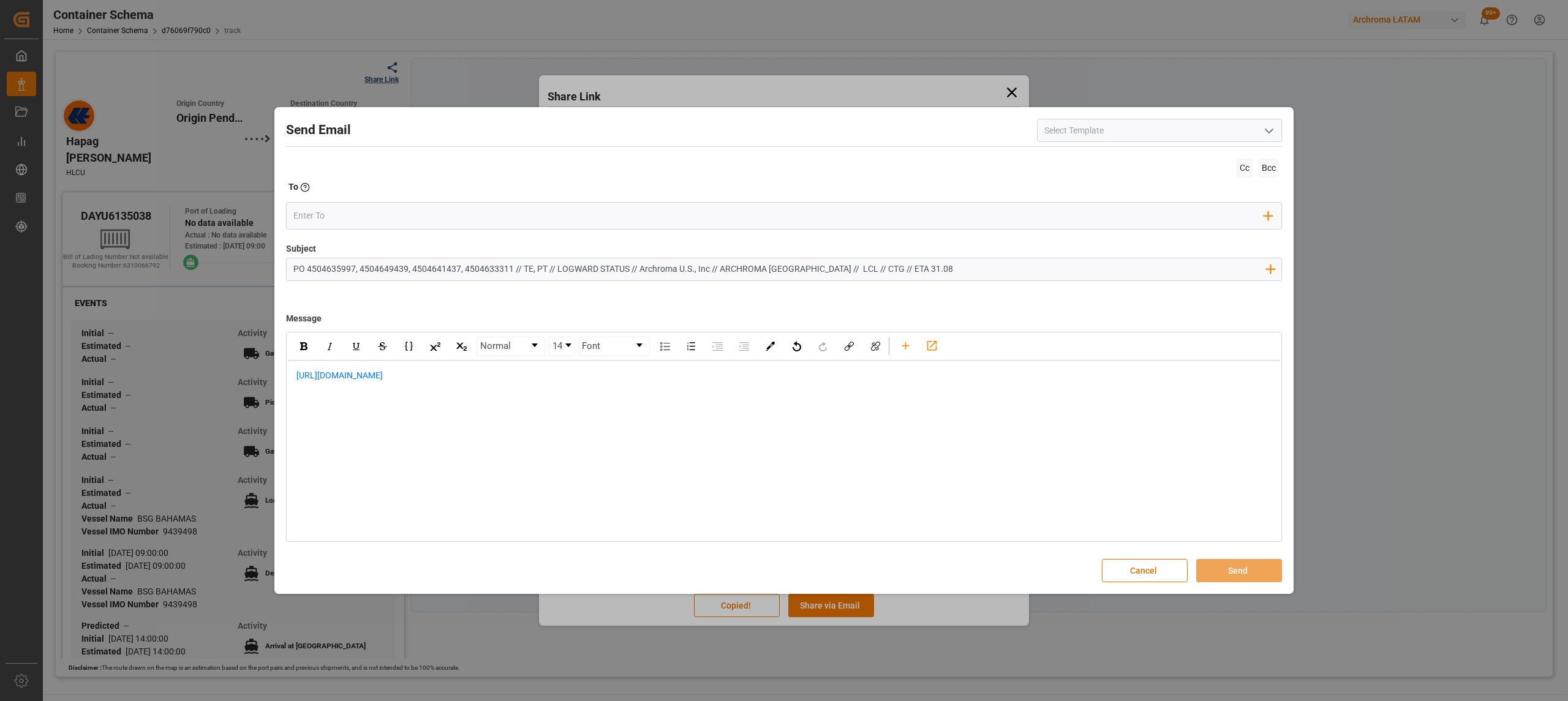
click at [644, 269] on input "PO 4504635997, 4504649439, 4504641437, 4504633311 // TE, PT // LOGWARD STATUS /…" at bounding box center [779, 269] width 985 height 21
type input "PO 4504635997, 4504649439, 4504641437, 4504633311 // TE, PT // LOGWARD STATUS /…"
click at [295, 375] on div "[URL][DOMAIN_NAME]" at bounding box center [784, 382] width 993 height 43
click at [512, 390] on div "rdw-editor" at bounding box center [784, 388] width 976 height 13
click at [397, 377] on div "rdw-editor" at bounding box center [784, 375] width 976 height 13
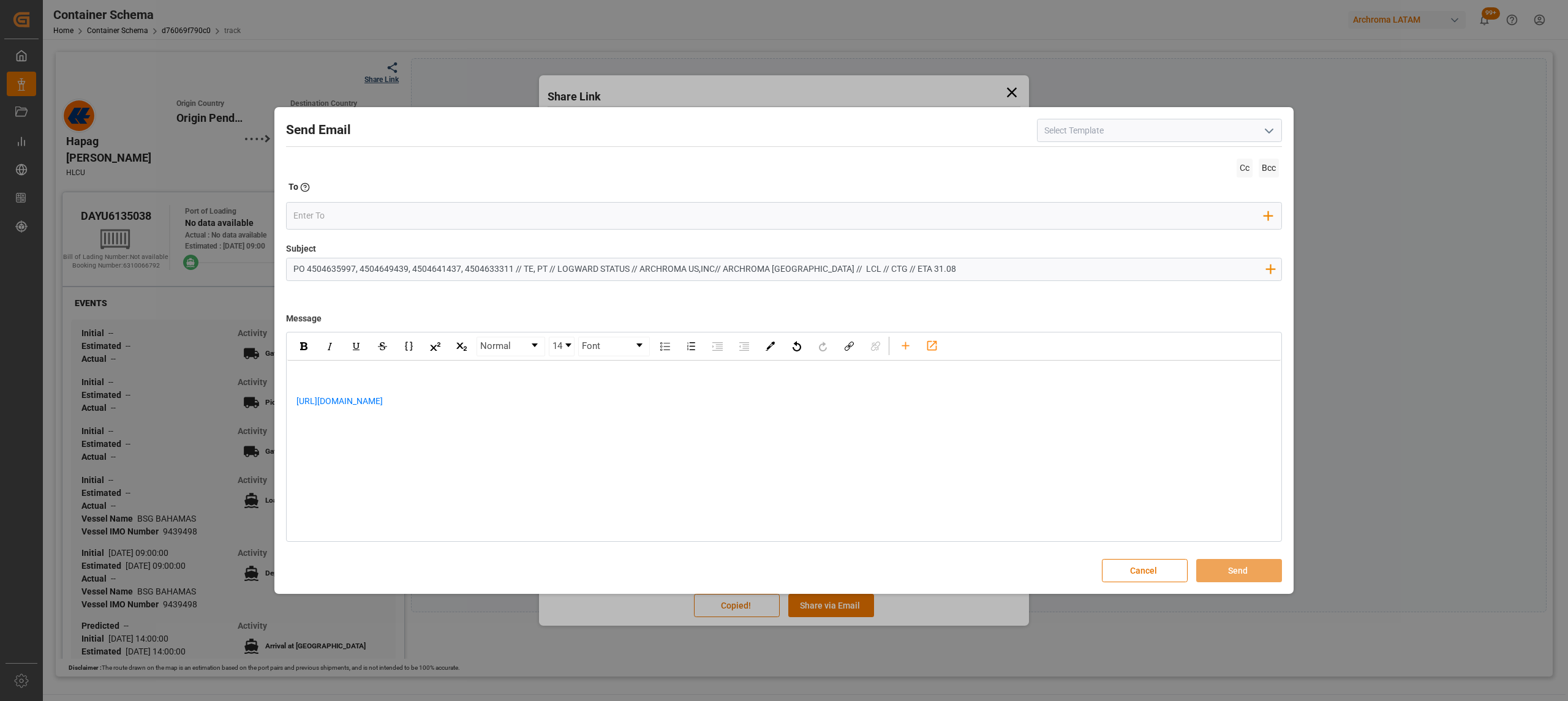
paste div "rdw-editor"
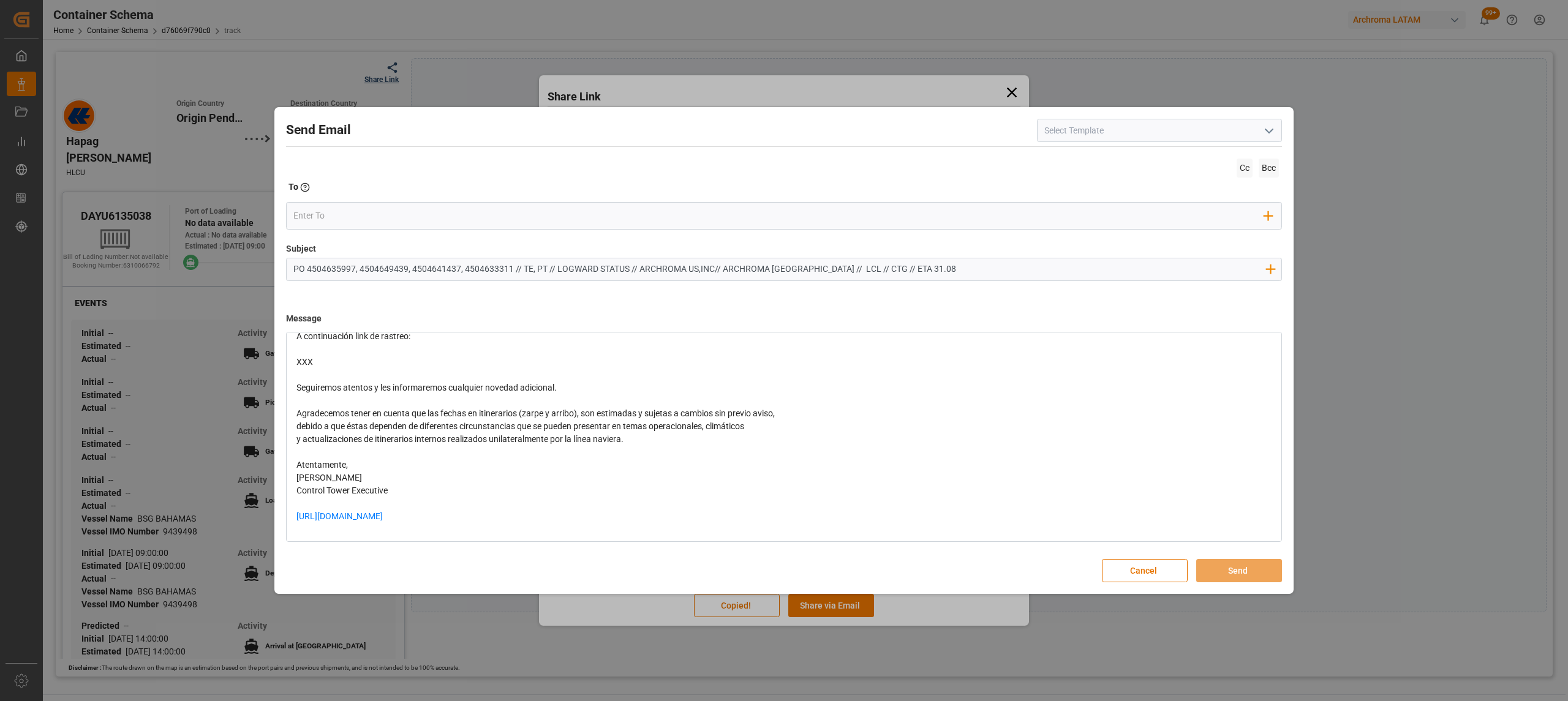
scroll to position [95, 0]
drag, startPoint x: 497, startPoint y: 513, endPoint x: 211, endPoint y: 505, distance: 286.1
click at [211, 505] on div "Send Email Cc Bcc To Enter the TO Email address Add Field to To Subject PO 4504…" at bounding box center [784, 350] width 1568 height 701
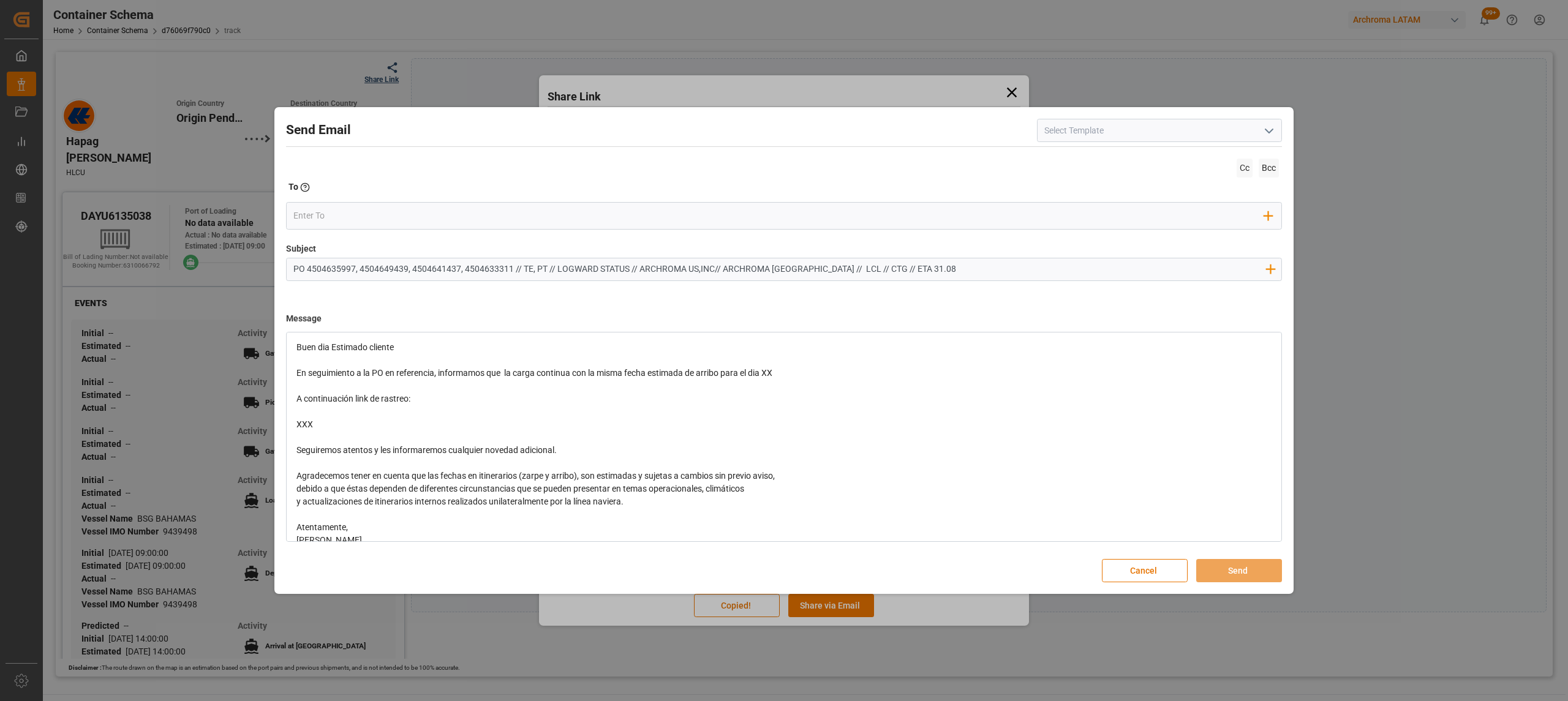
scroll to position [0, 0]
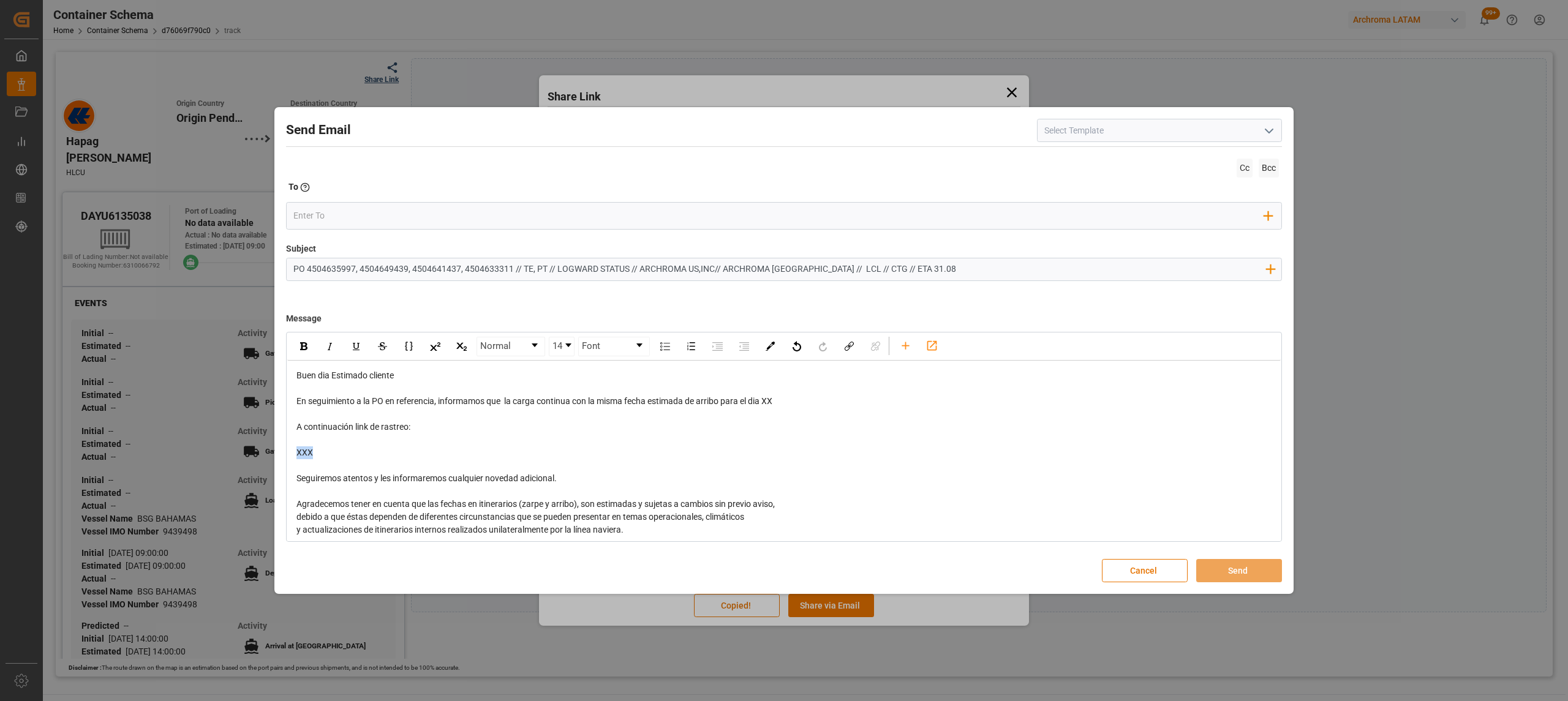
drag, startPoint x: 363, startPoint y: 457, endPoint x: 244, endPoint y: 458, distance: 119.0
click at [244, 458] on div "Send Email Cc Bcc To Enter the TO Email address Add Field to To Subject PO 4504…" at bounding box center [784, 350] width 1568 height 701
drag, startPoint x: 778, startPoint y: 404, endPoint x: 767, endPoint y: 404, distance: 11.0
click at [767, 404] on div "En seguimiento a la PO en referencia, informamos que la carga continua con la m…" at bounding box center [784, 401] width 976 height 13
click at [319, 451] on div "[URL][DOMAIN_NAME]" at bounding box center [784, 452] width 976 height 13
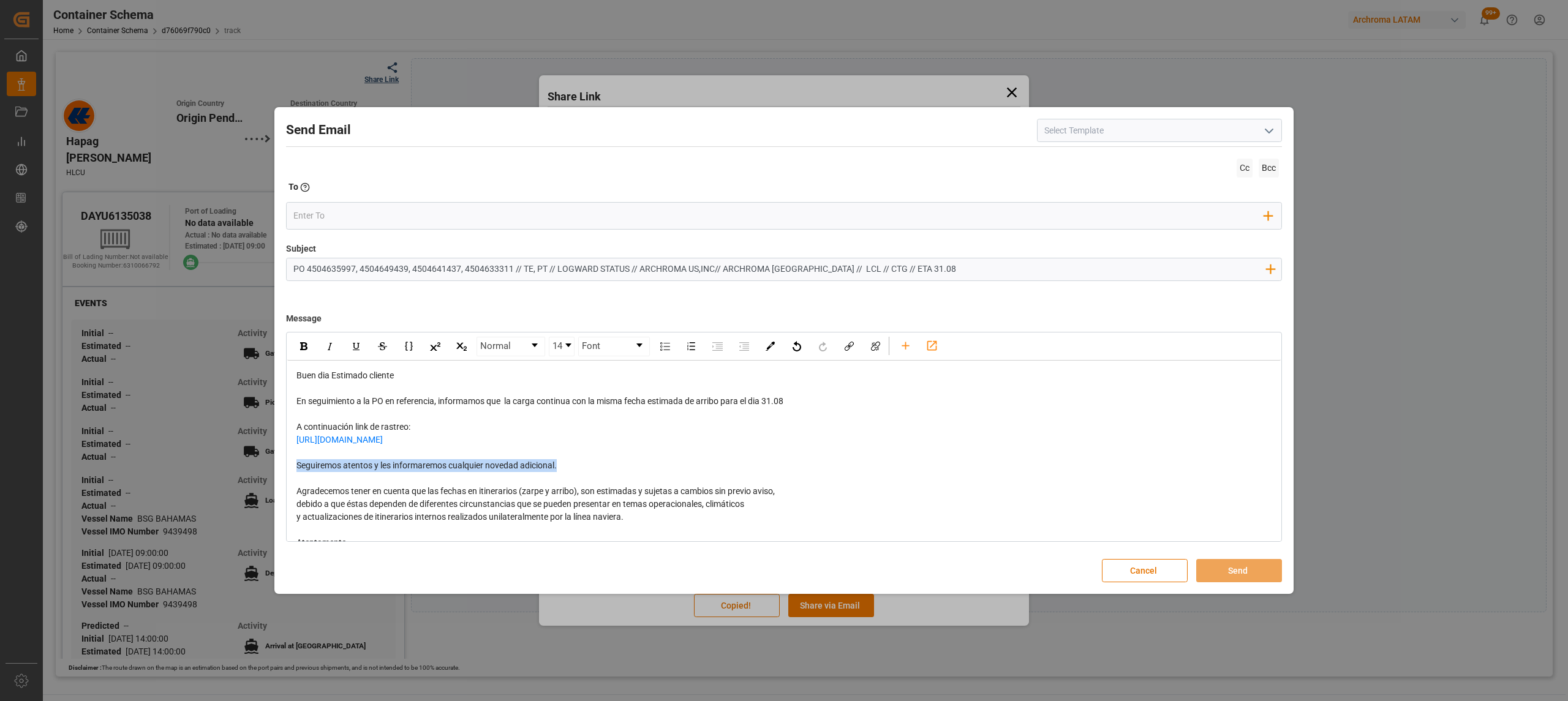
drag, startPoint x: 577, startPoint y: 478, endPoint x: 240, endPoint y: 476, distance: 337.0
click at [240, 476] on div "Send Email Cc Bcc To Enter the TO Email address Add Field to To Subject PO 4504…" at bounding box center [784, 350] width 1568 height 701
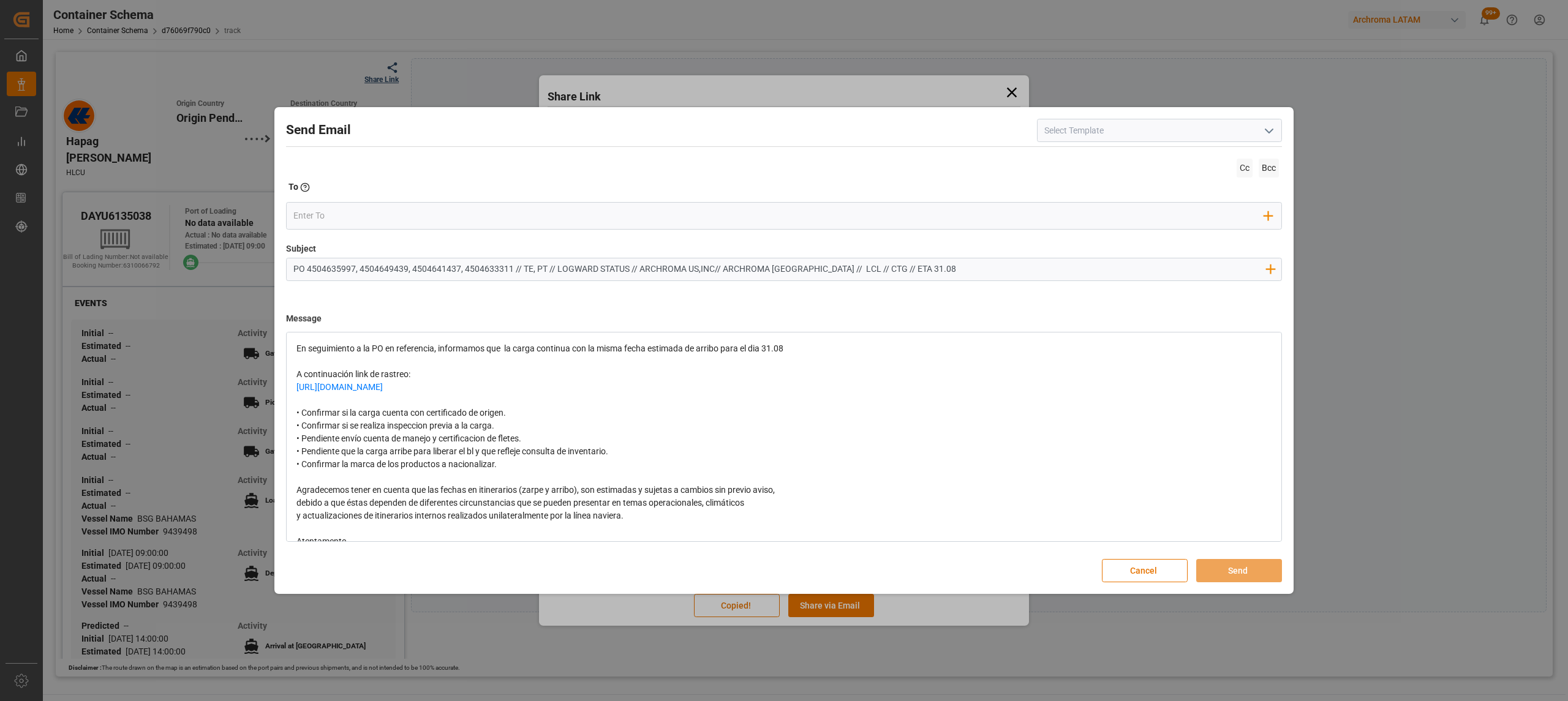
scroll to position [82, 0]
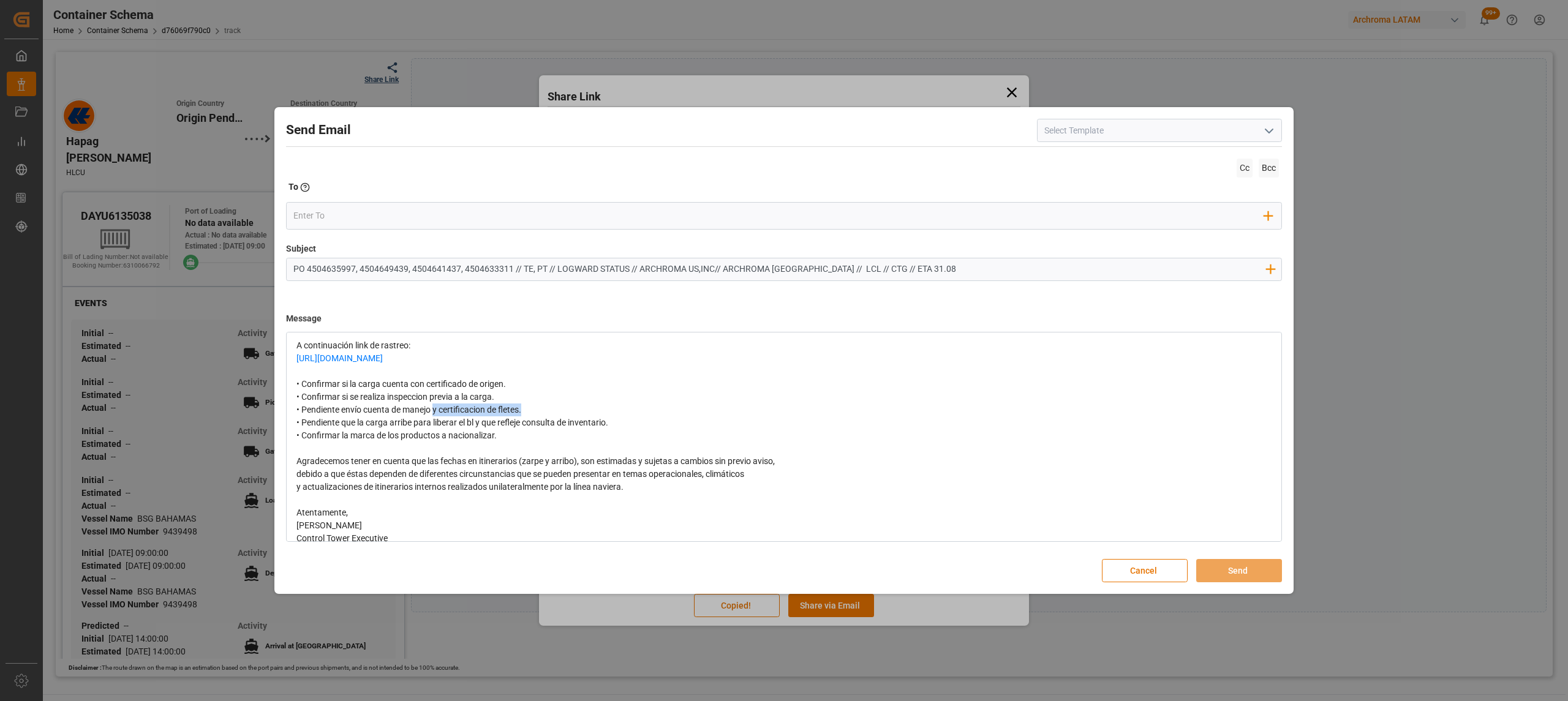
drag, startPoint x: 529, startPoint y: 425, endPoint x: 434, endPoint y: 422, distance: 95.0
click at [434, 416] on div "• Pendiente envío cuenta de manejo y certificacion de fletes." at bounding box center [784, 409] width 976 height 13
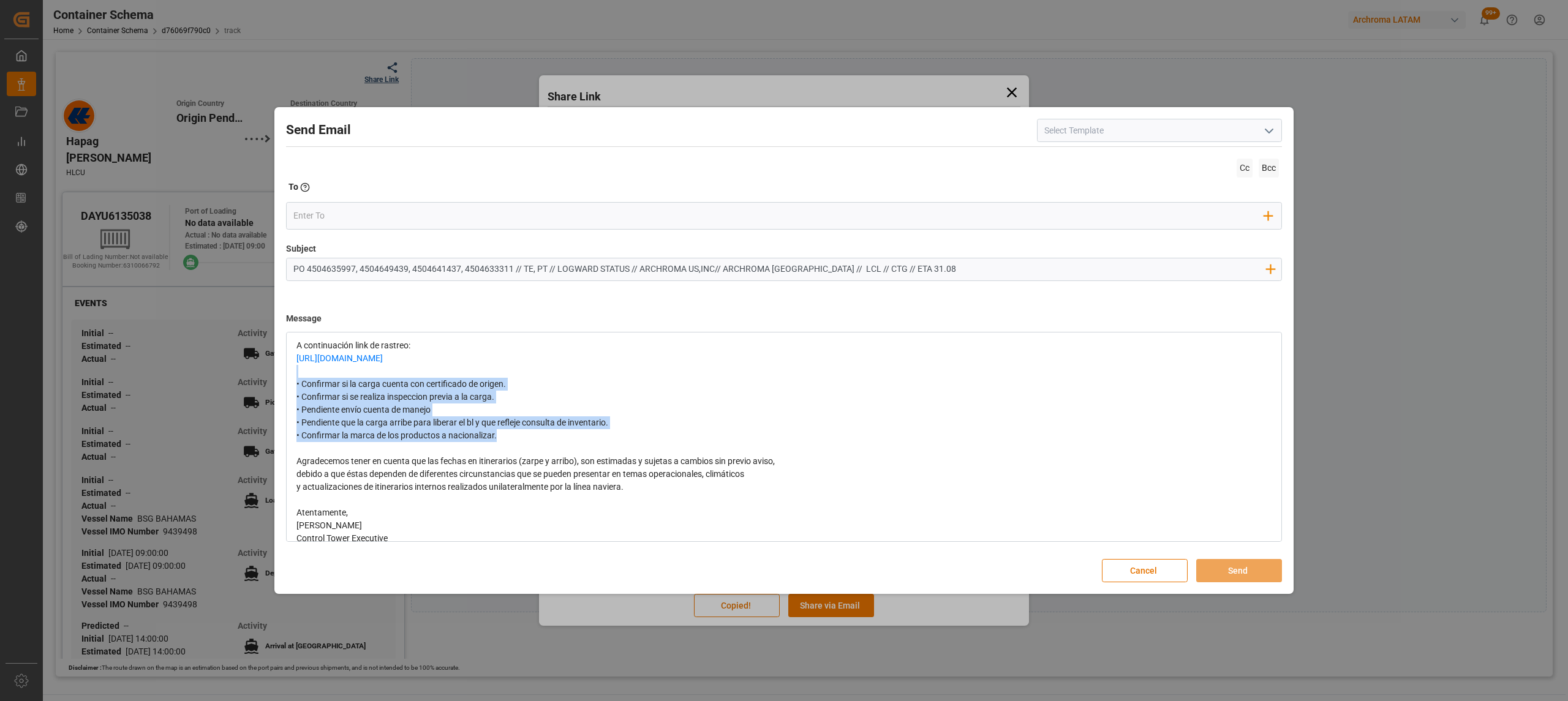
drag, startPoint x: 543, startPoint y: 448, endPoint x: 231, endPoint y: 383, distance: 318.7
click at [231, 383] on div "Send Email Cc Bcc To Enter the TO Email address Add Field to To Subject PO 4504…" at bounding box center [784, 350] width 1568 height 701
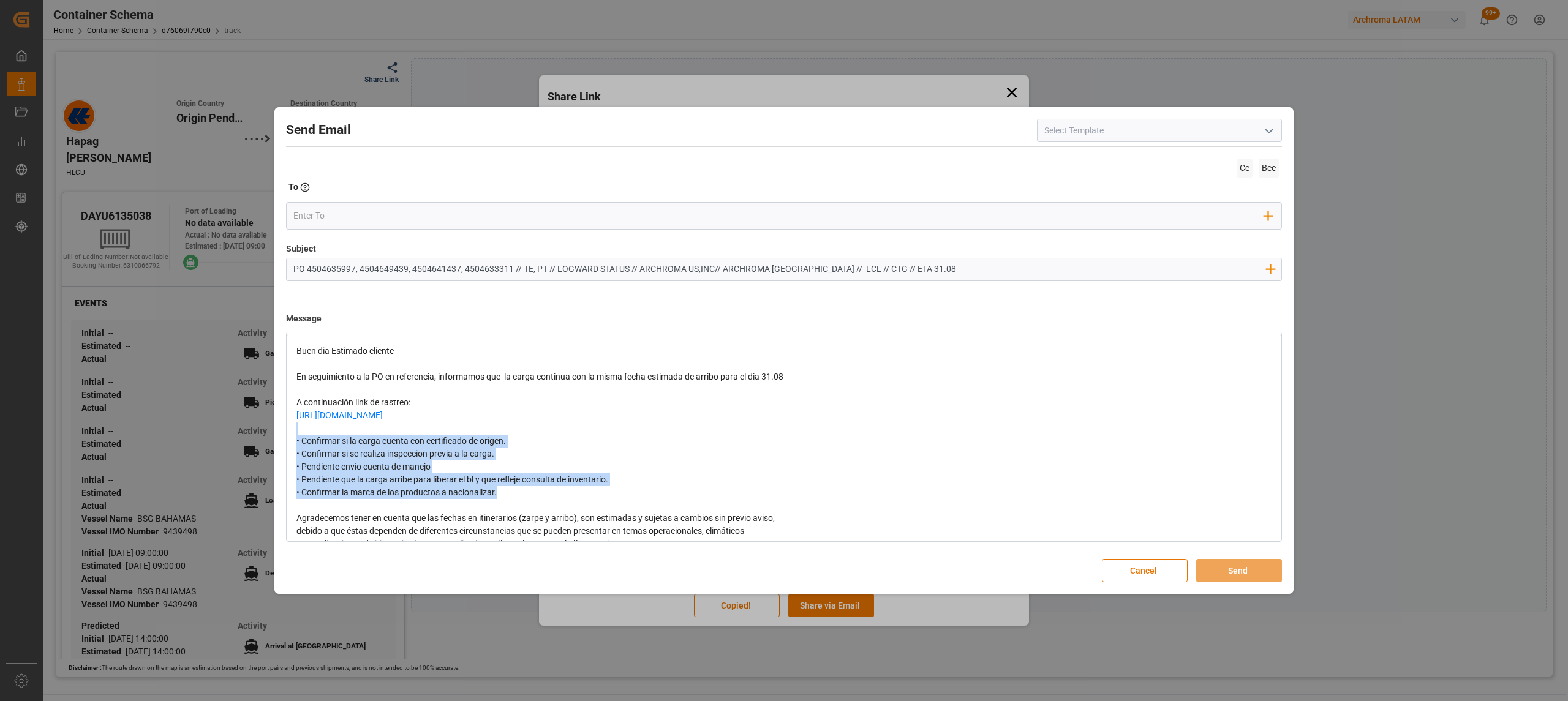
scroll to position [0, 0]
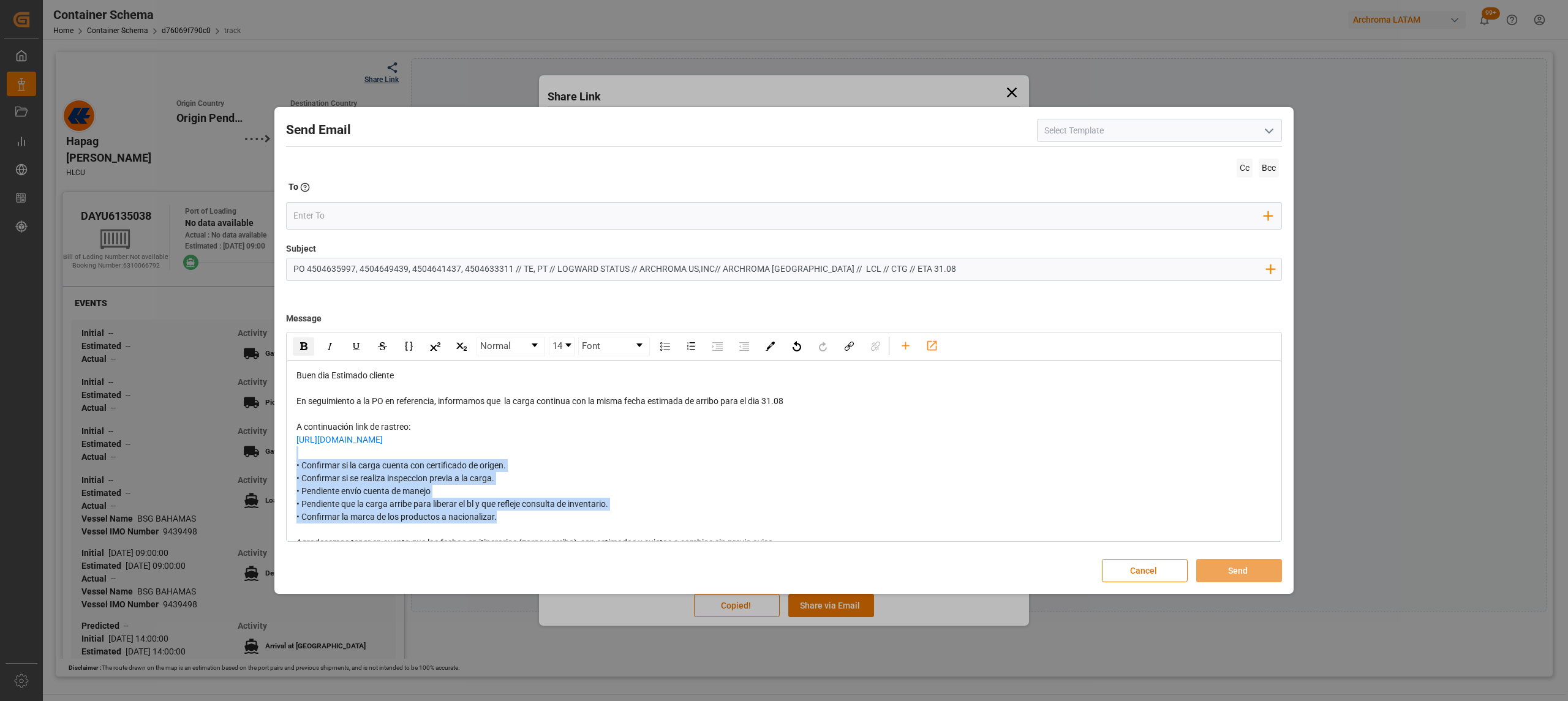
click at [306, 348] on img "rdw-inline-control" at bounding box center [304, 346] width 7 height 8
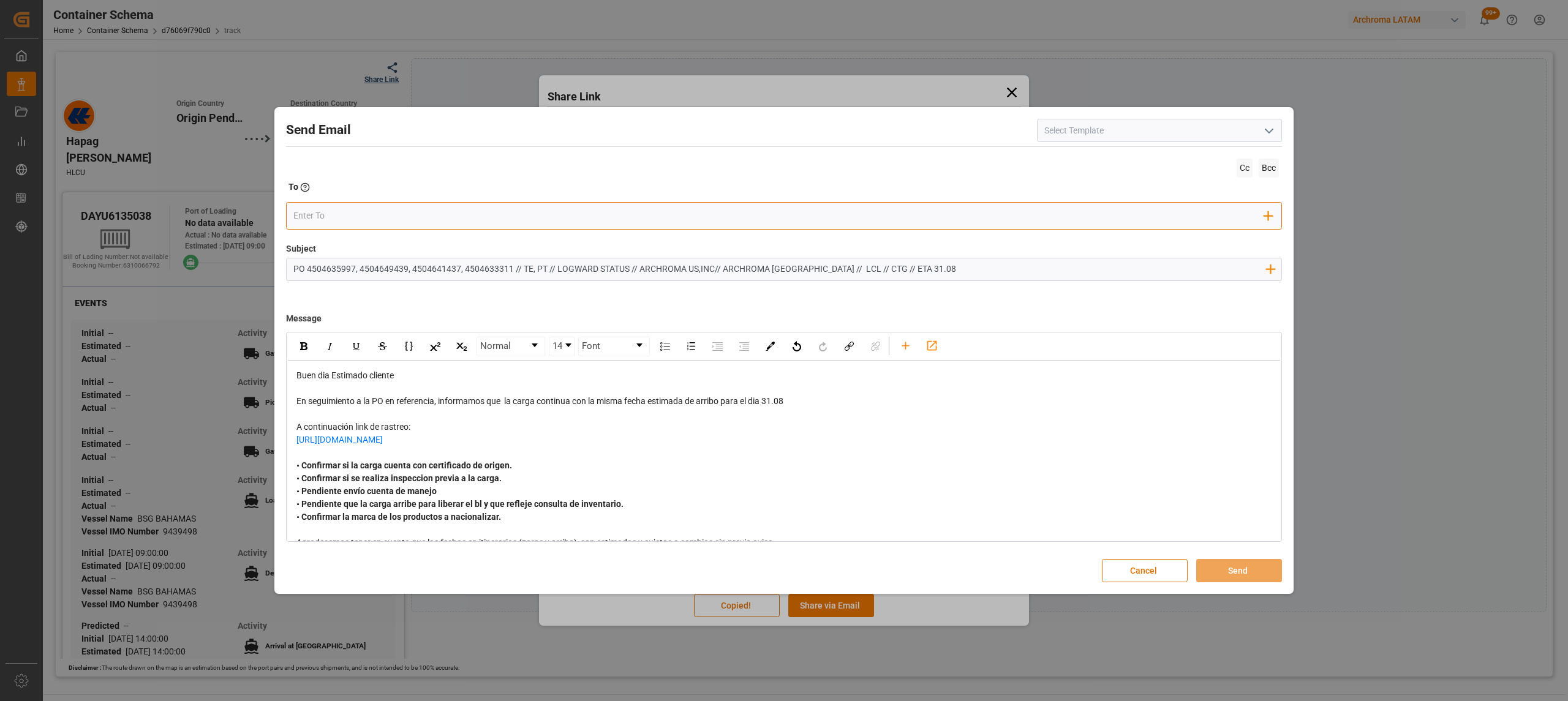
click at [327, 211] on input "email" at bounding box center [779, 216] width 971 height 18
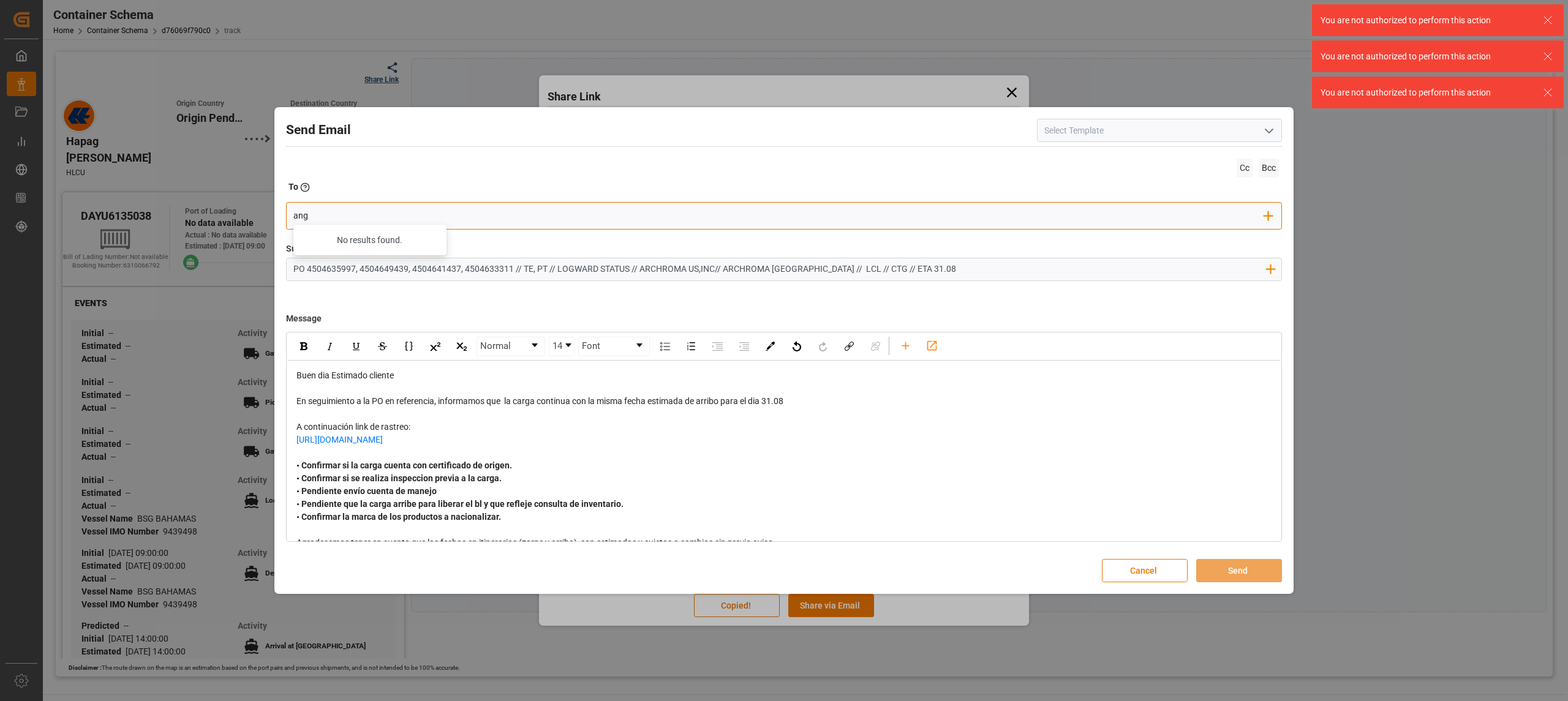
scroll to position [133, 0]
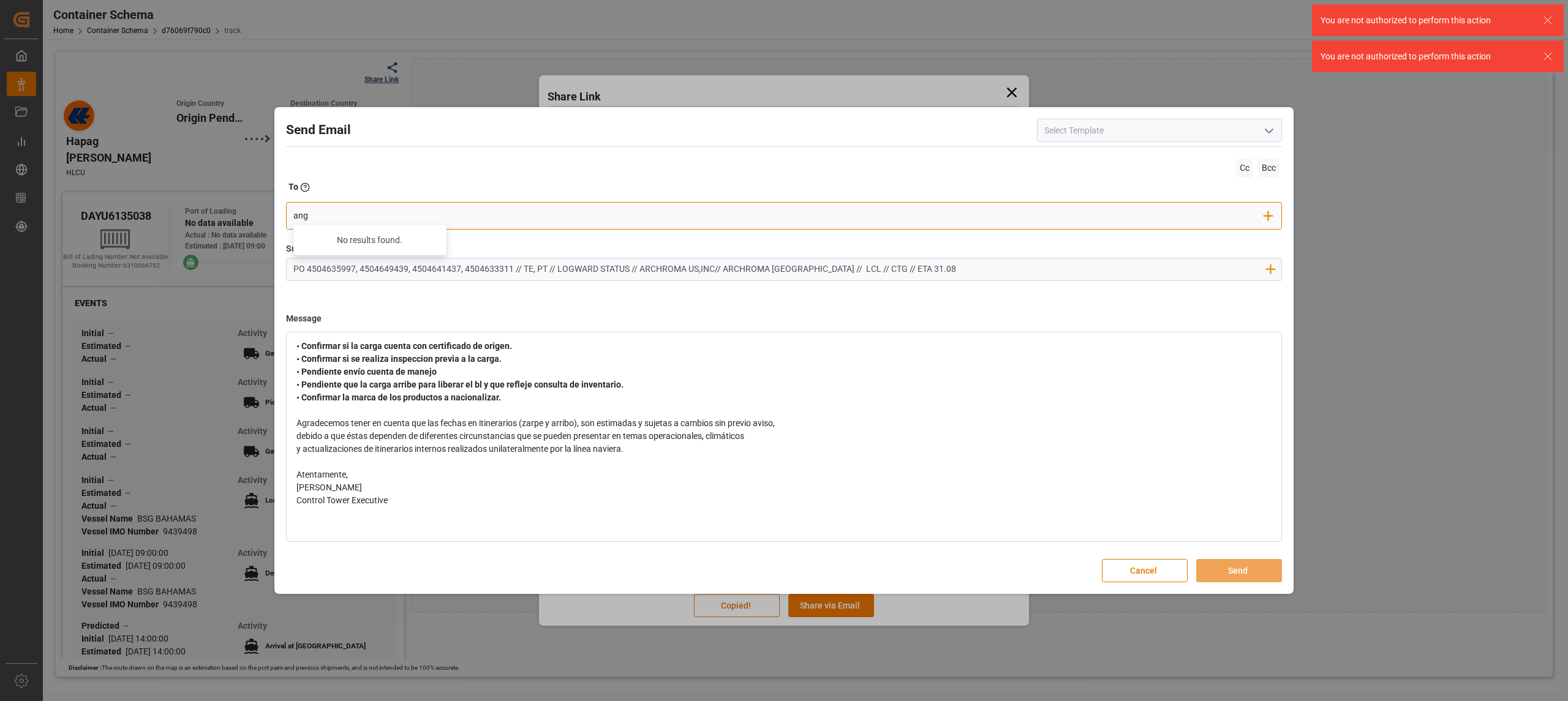
type input "ang"
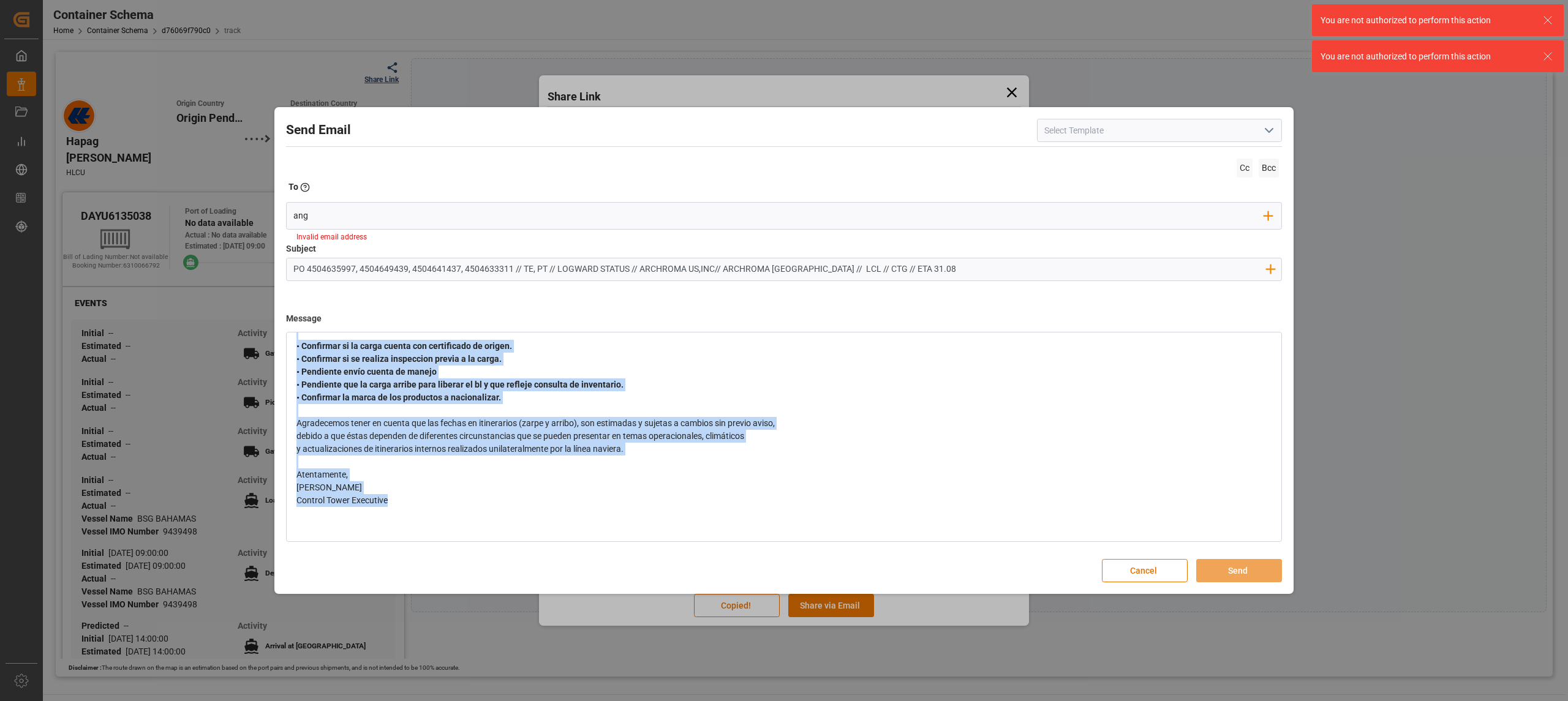
scroll to position [0, 0]
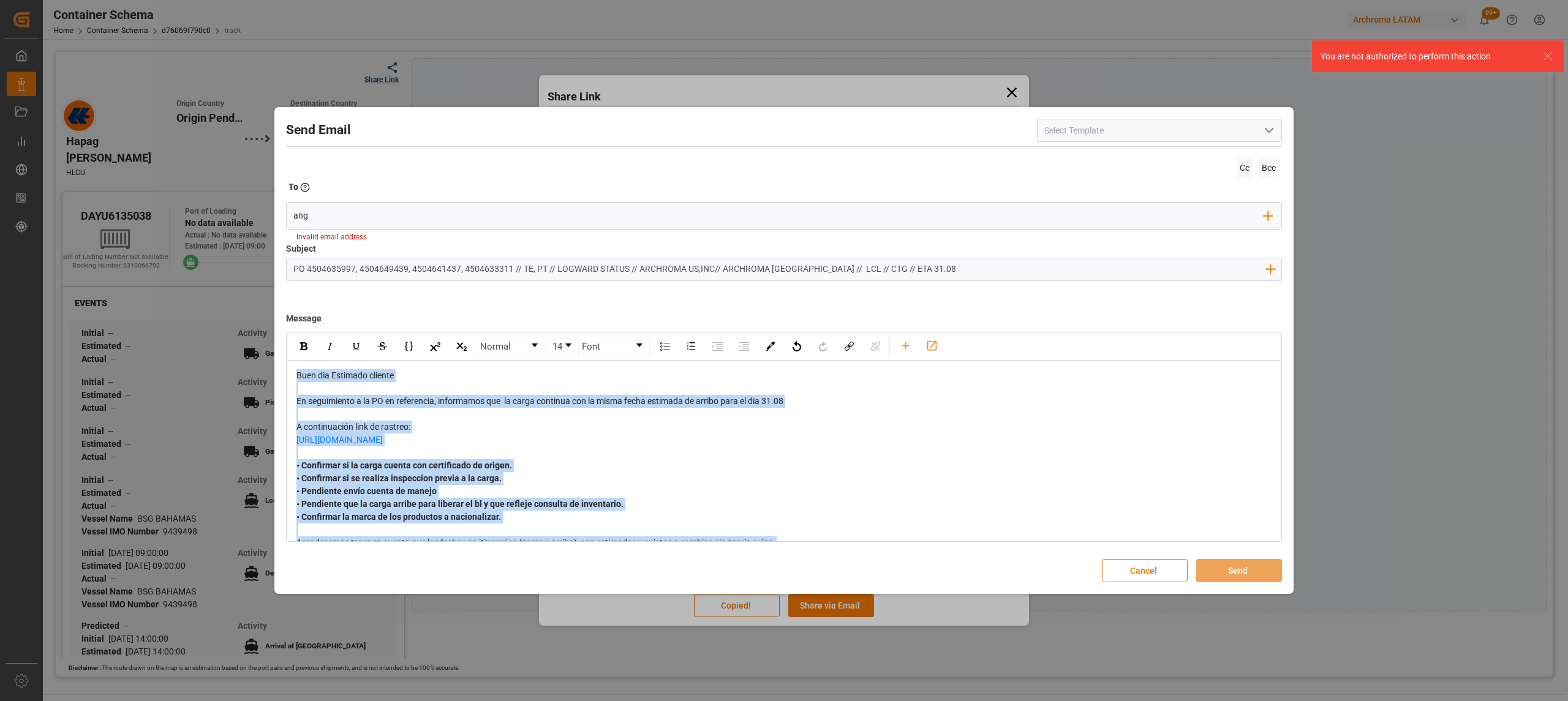
drag, startPoint x: 405, startPoint y: 500, endPoint x: 201, endPoint y: 293, distance: 290.6
click at [201, 293] on div "Send Email Cc Bcc To Enter the TO Email address ang Add Field to To Invalid ema…" at bounding box center [784, 350] width 1568 height 701
copy div "Buen dia Estimado cliente En seguimiento a la PO en referencia, informamos que …"
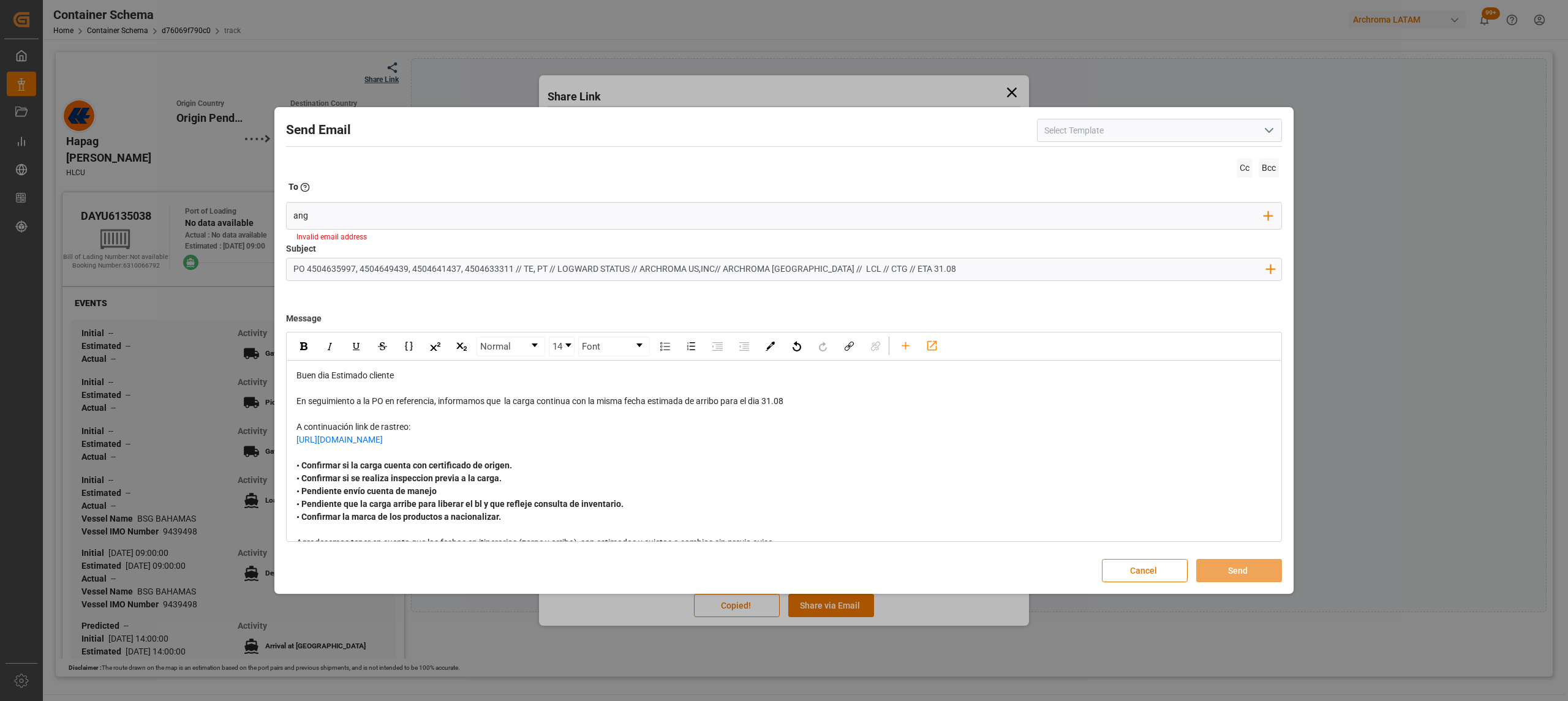
drag, startPoint x: 922, startPoint y: 266, endPoint x: 0, endPoint y: 267, distance: 922.0
click at [0, 267] on div "Send Email Cc Bcc To Enter the TO Email address ang Add Field to To Invalid ema…" at bounding box center [784, 350] width 1568 height 701
drag, startPoint x: 1147, startPoint y: 564, endPoint x: 1338, endPoint y: 184, distance: 425.3
click at [1147, 564] on button "Cancel" at bounding box center [1144, 571] width 86 height 23
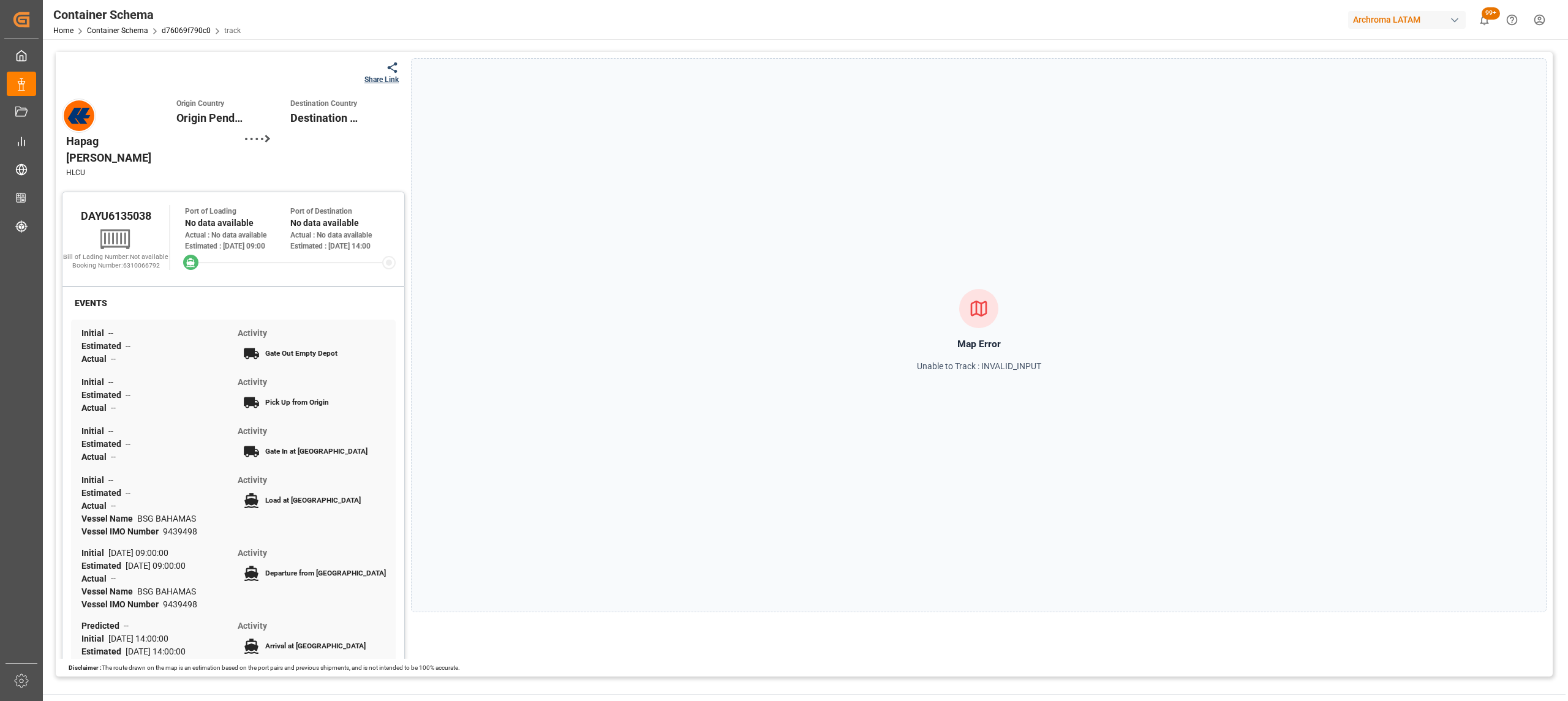
click at [1537, 16] on html "Created by potrace 1.15, written by Peter Selinger 2001-2017 Created by potrace…" at bounding box center [784, 350] width 1568 height 701
click at [1345, 224] on div "Logout" at bounding box center [1417, 228] width 251 height 23
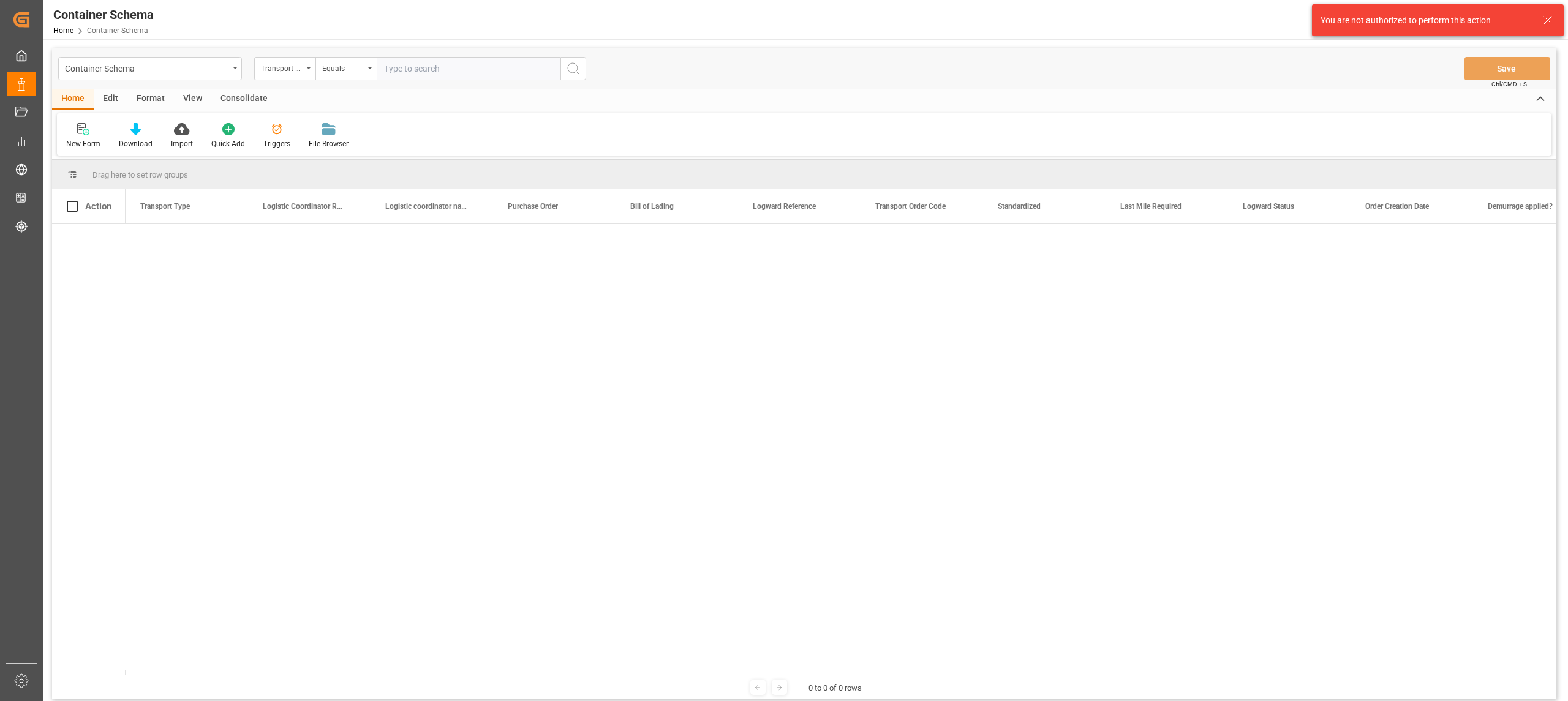
click at [1556, 18] on div "You are not authorized to perform this action" at bounding box center [1438, 20] width 252 height 32
click at [1552, 20] on icon at bounding box center [1548, 20] width 15 height 15
click at [1551, 55] on icon at bounding box center [1548, 56] width 15 height 15
click at [1552, 22] on icon at bounding box center [1548, 20] width 15 height 15
click at [1542, 18] on html "Created by potrace 1.15, written by Peter Selinger 2001-2017 Created by potrace…" at bounding box center [784, 350] width 1568 height 701
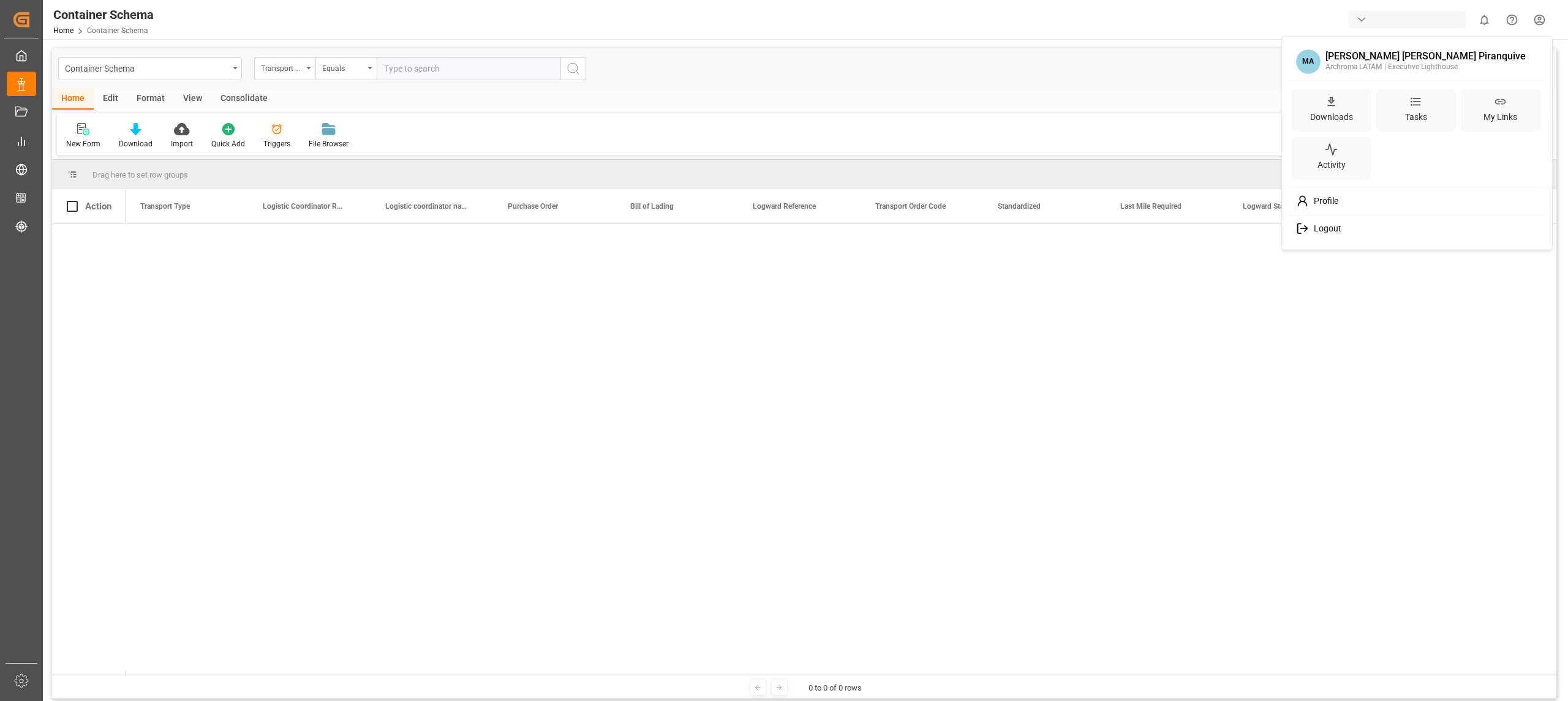
click at [1357, 227] on div "Logout" at bounding box center [1417, 228] width 251 height 23
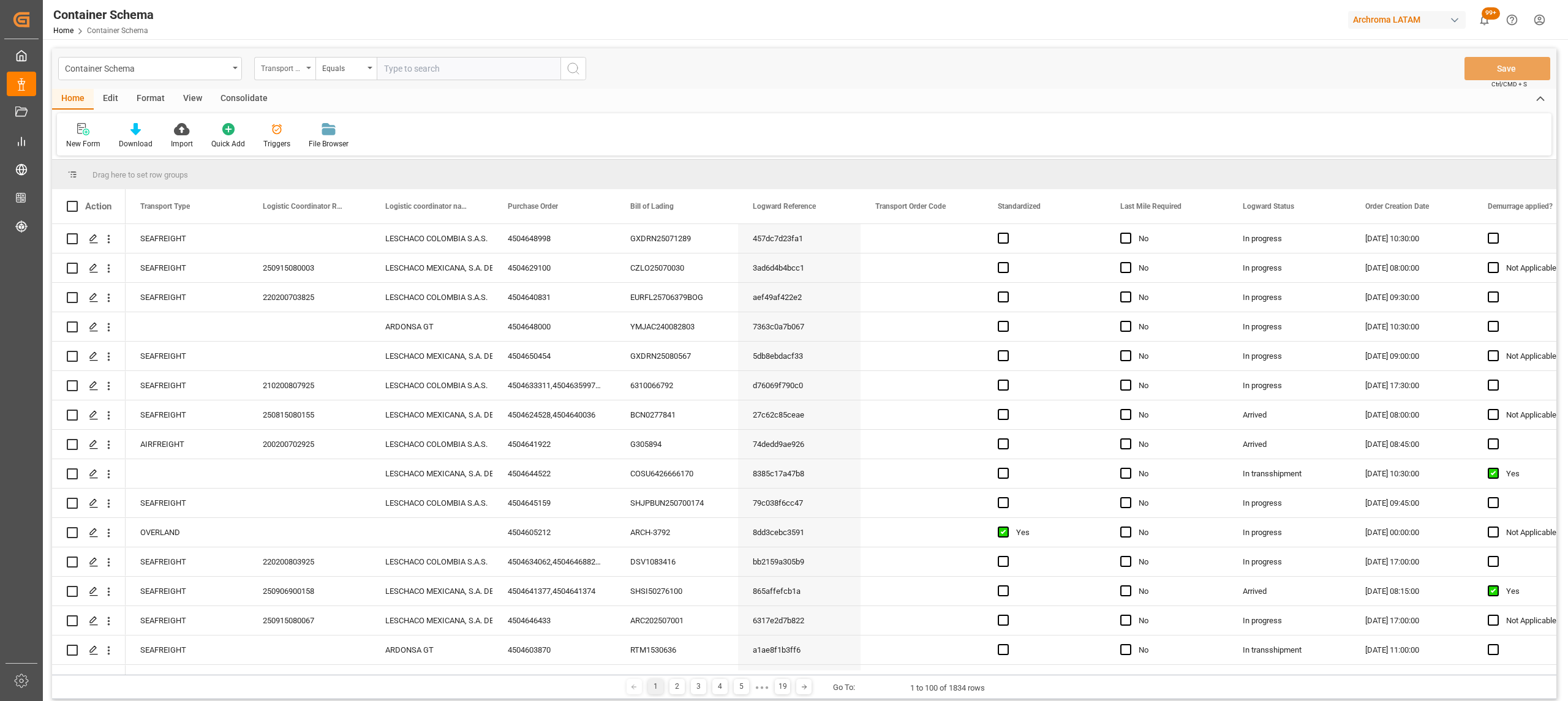
click at [297, 77] on div "Transport Type" at bounding box center [285, 69] width 61 height 23
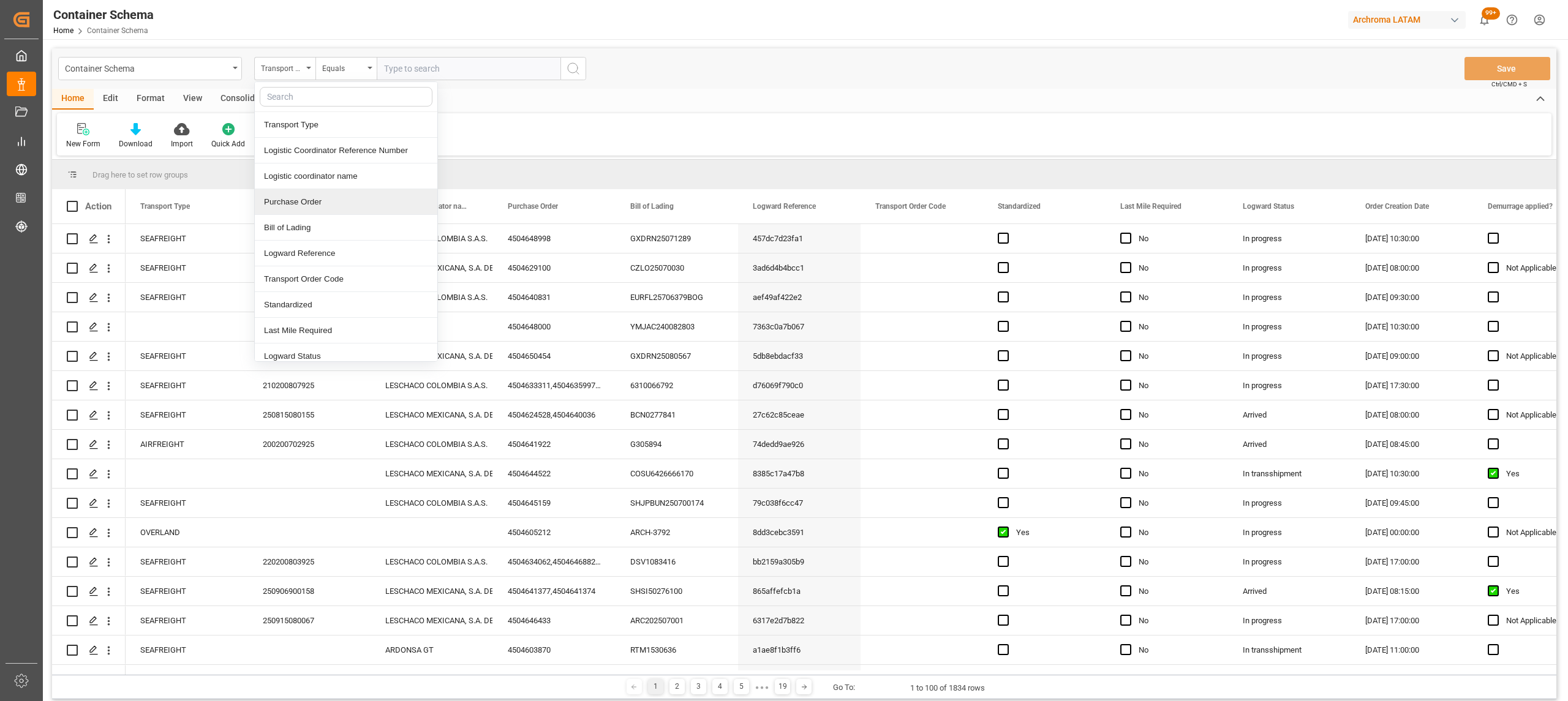
drag, startPoint x: 305, startPoint y: 201, endPoint x: 314, endPoint y: 111, distance: 90.4
click at [305, 199] on div "Purchase Order" at bounding box center [346, 202] width 182 height 26
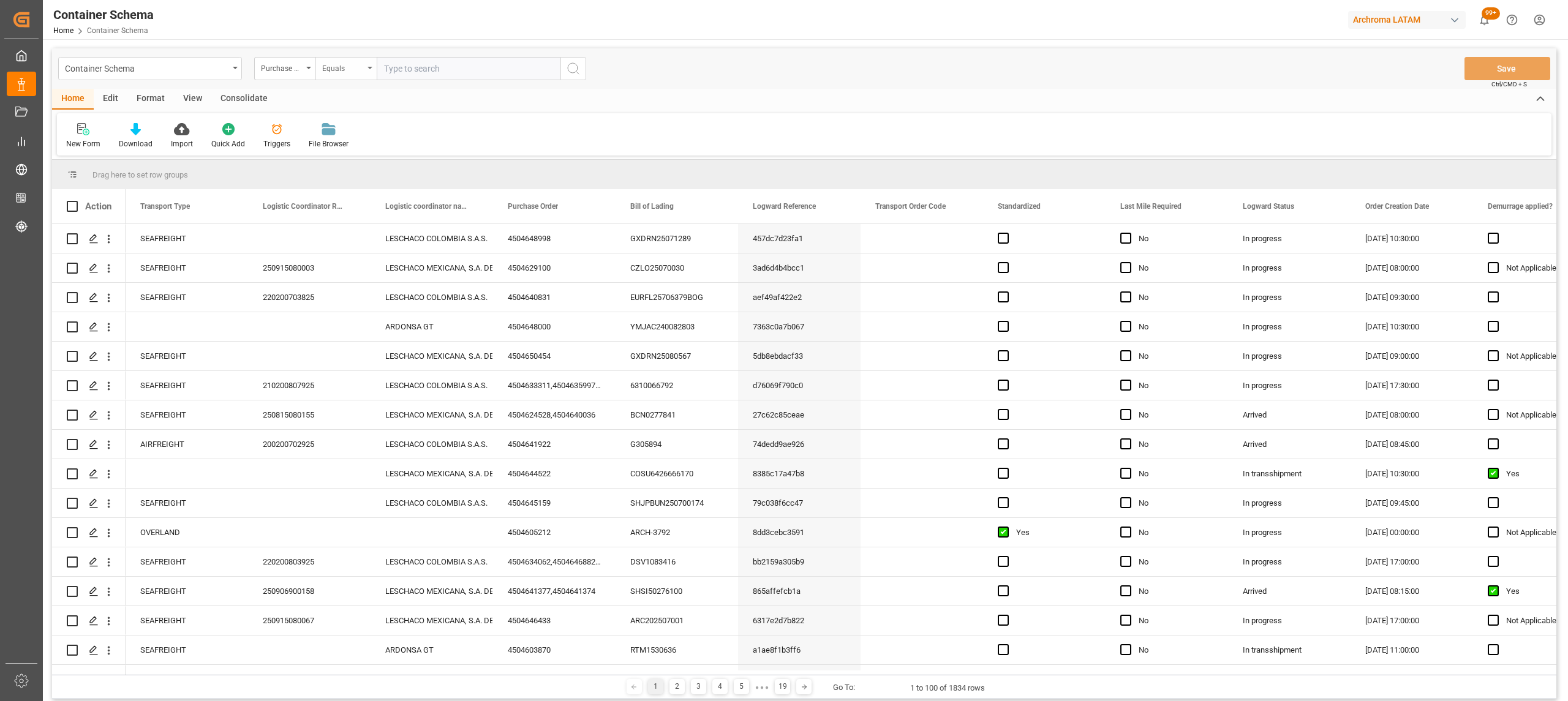
click at [353, 65] on div "Equals" at bounding box center [343, 67] width 42 height 14
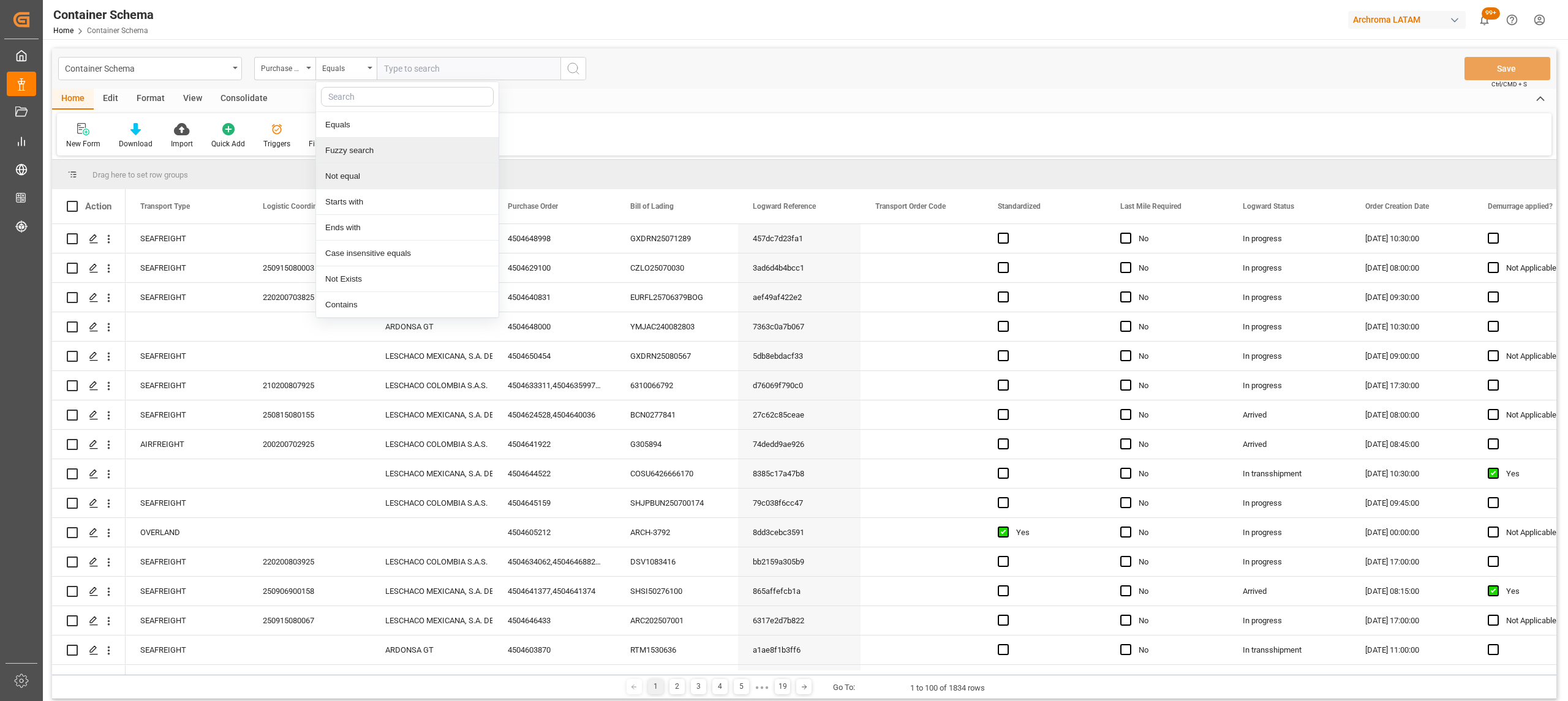
click at [387, 152] on div "Fuzzy search" at bounding box center [407, 150] width 182 height 26
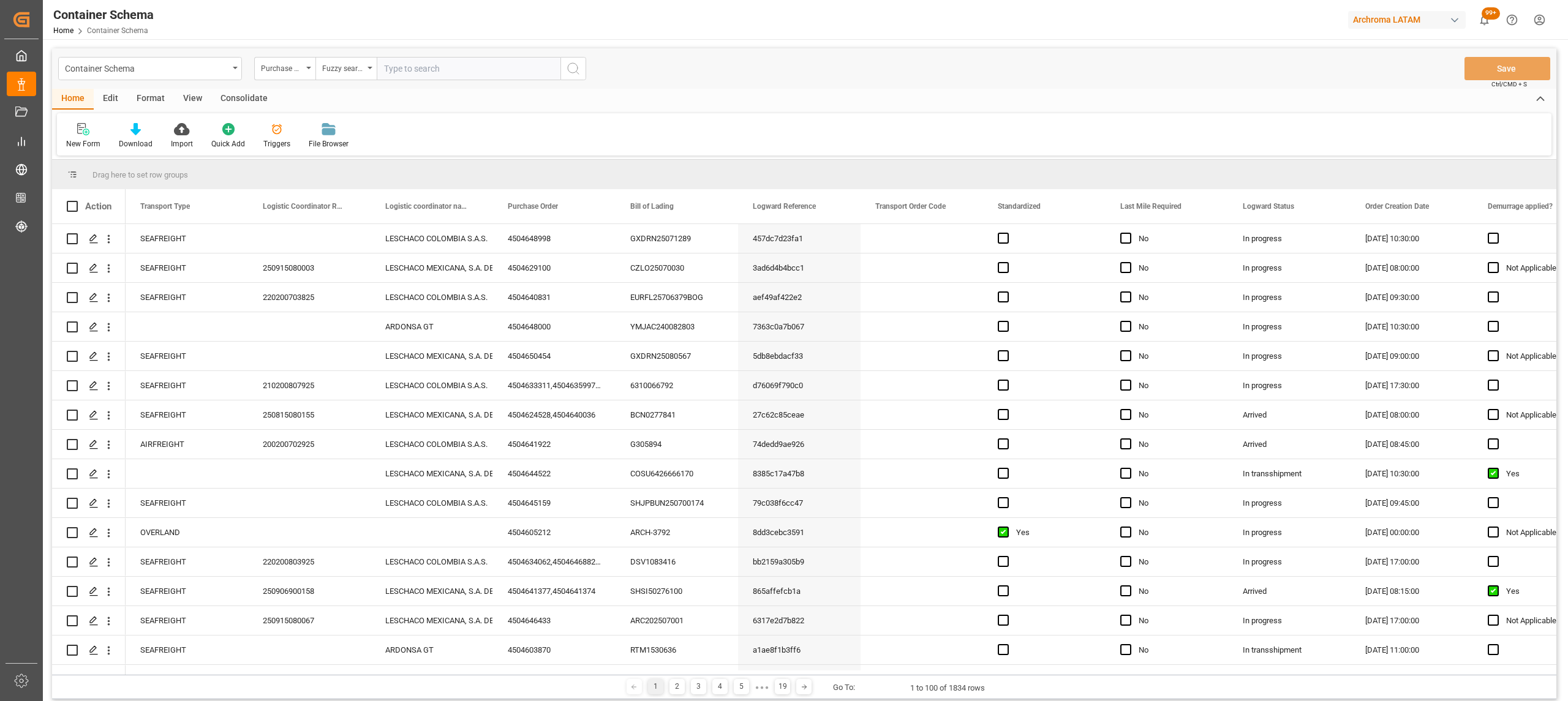
drag, startPoint x: 432, startPoint y: 64, endPoint x: 625, endPoint y: 72, distance: 193.2
click at [432, 63] on input "text" at bounding box center [468, 69] width 184 height 23
click at [427, 58] on input "text" at bounding box center [468, 69] width 184 height 23
click at [452, 66] on input "text" at bounding box center [468, 69] width 184 height 23
paste input "4504635997"
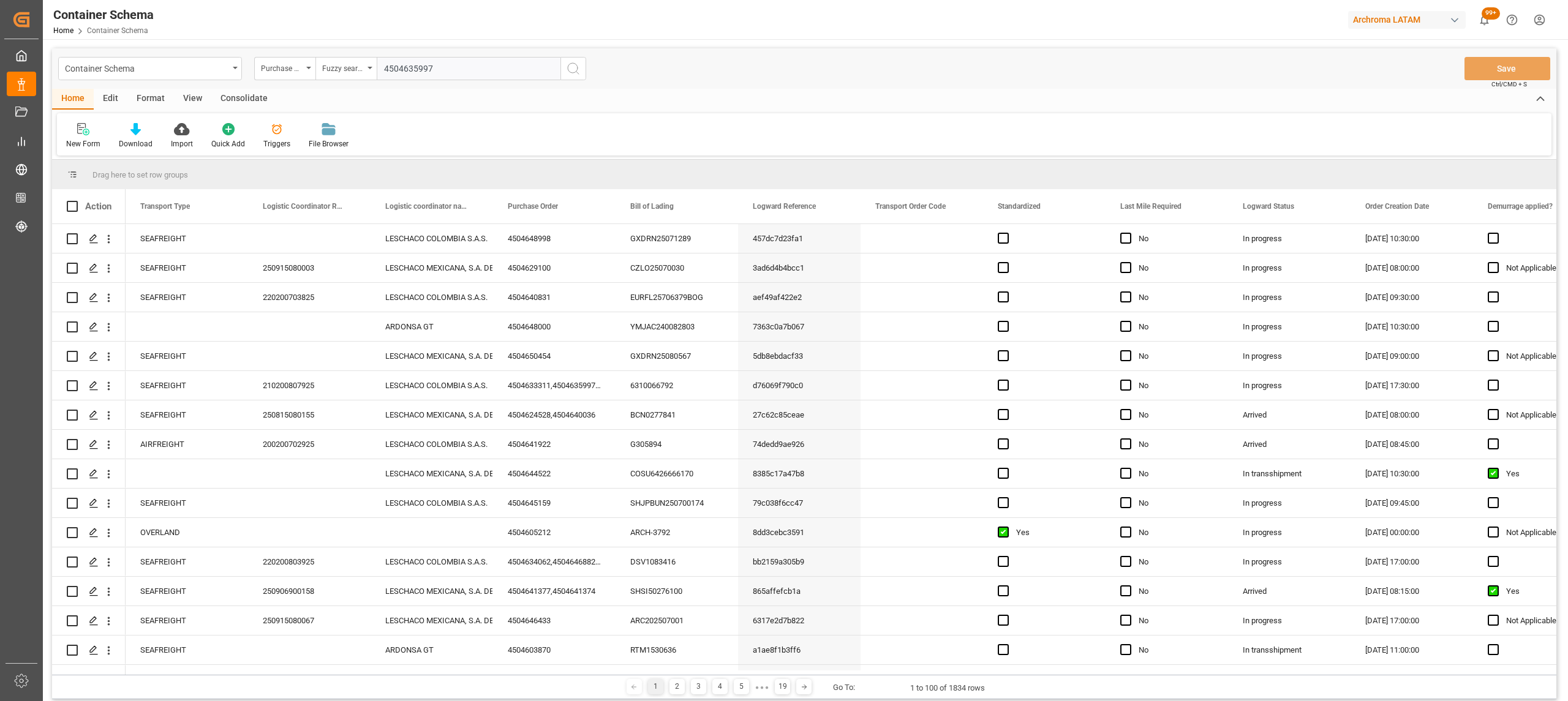
type input "4504635997"
click at [576, 69] on icon "search button" at bounding box center [573, 69] width 15 height 15
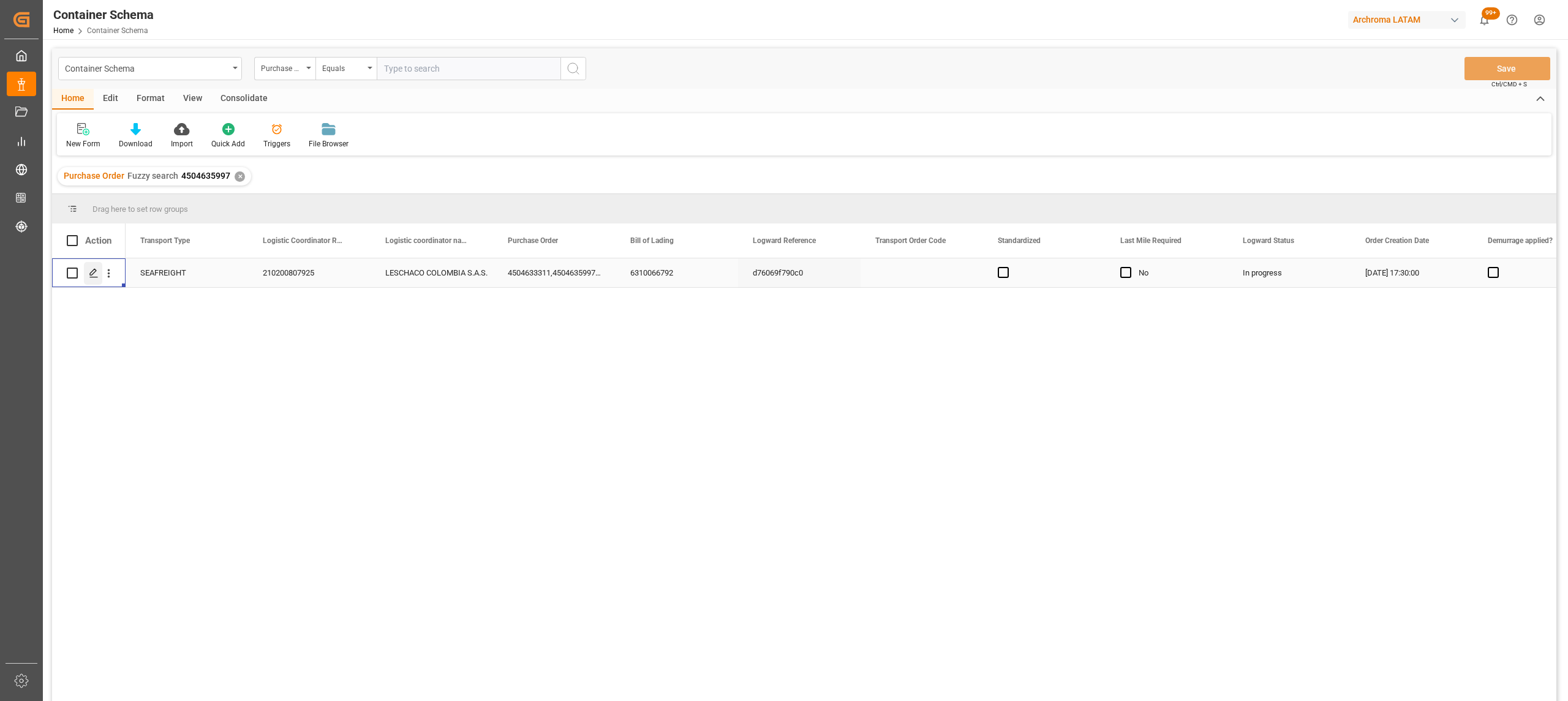
click at [90, 282] on div "Press SPACE to select this row." at bounding box center [93, 273] width 18 height 23
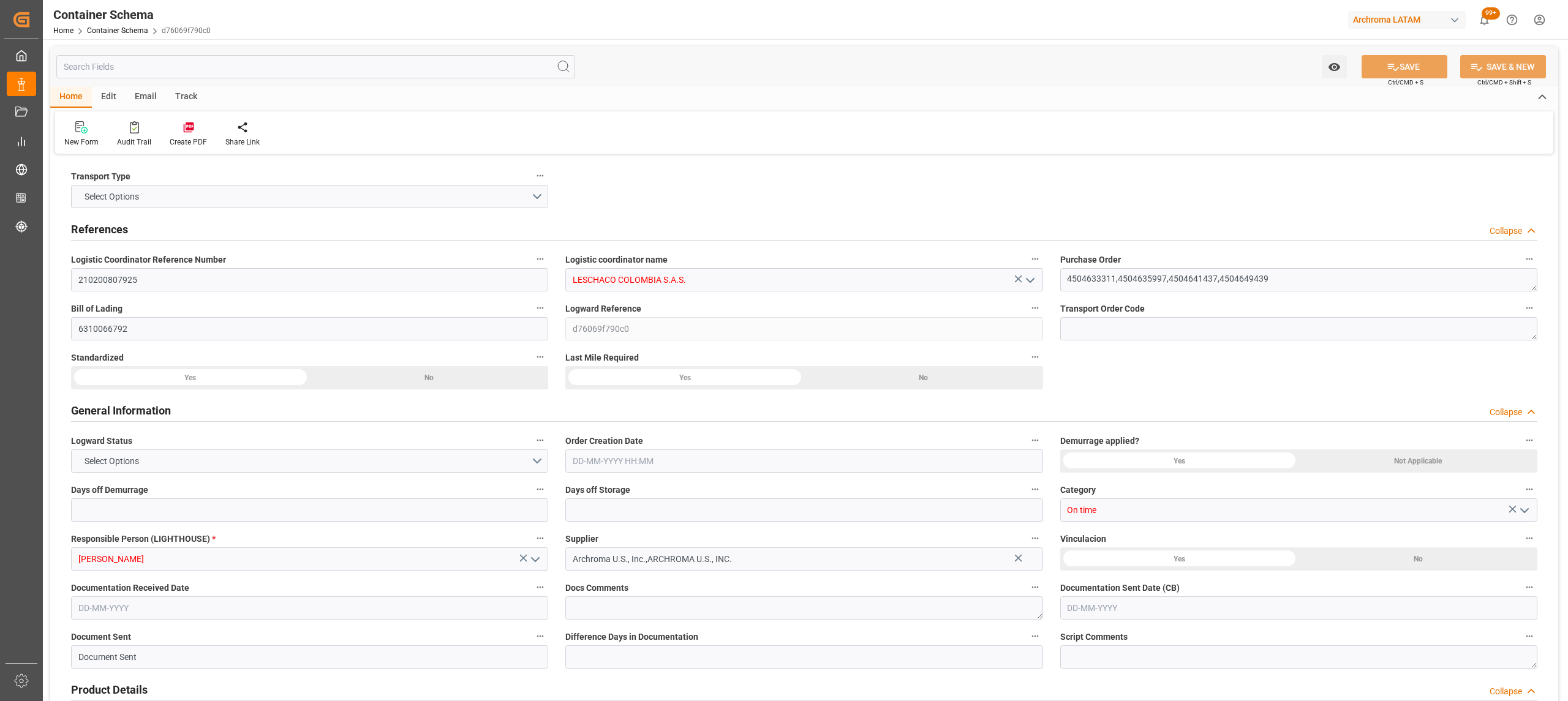
type input "0"
type input "4"
type input "17"
type input "16100"
type input "17086.4"
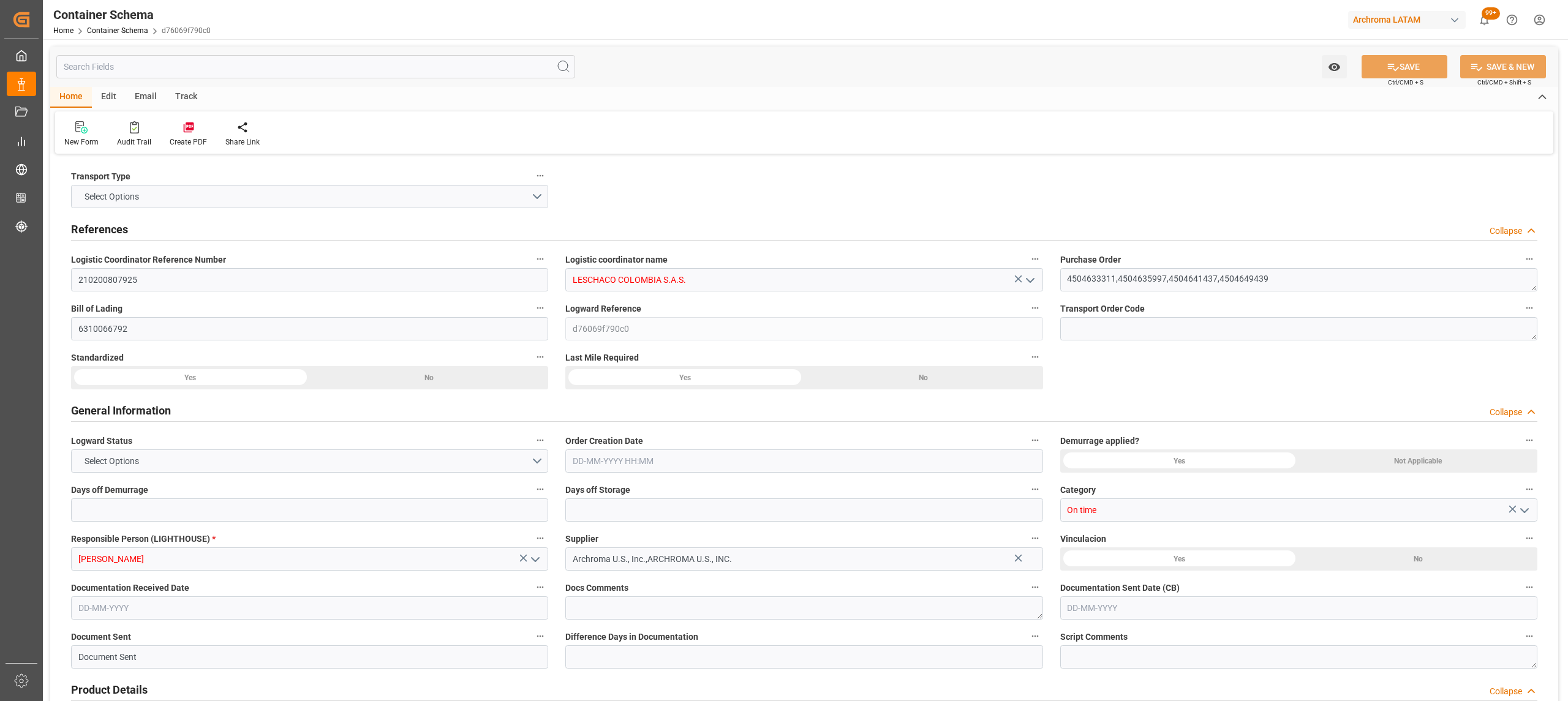
type input "Hapag [PERSON_NAME]"
type input "Hapag [PERSON_NAME] Aktiengesellschaft"
type input "USCHS"
type input "COCTG"
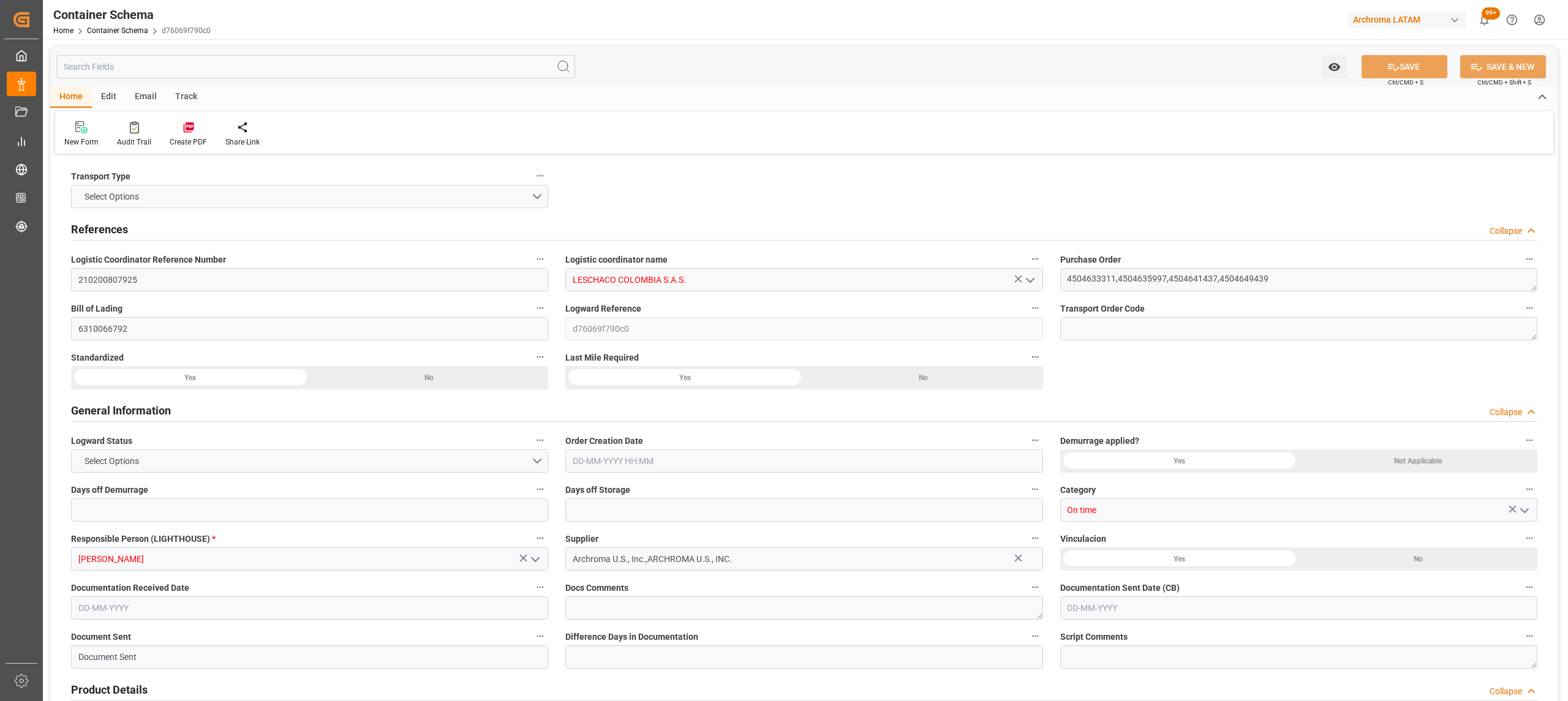
type input "9439498"
type input "[DATE] 17:30"
type input "[DATE]"
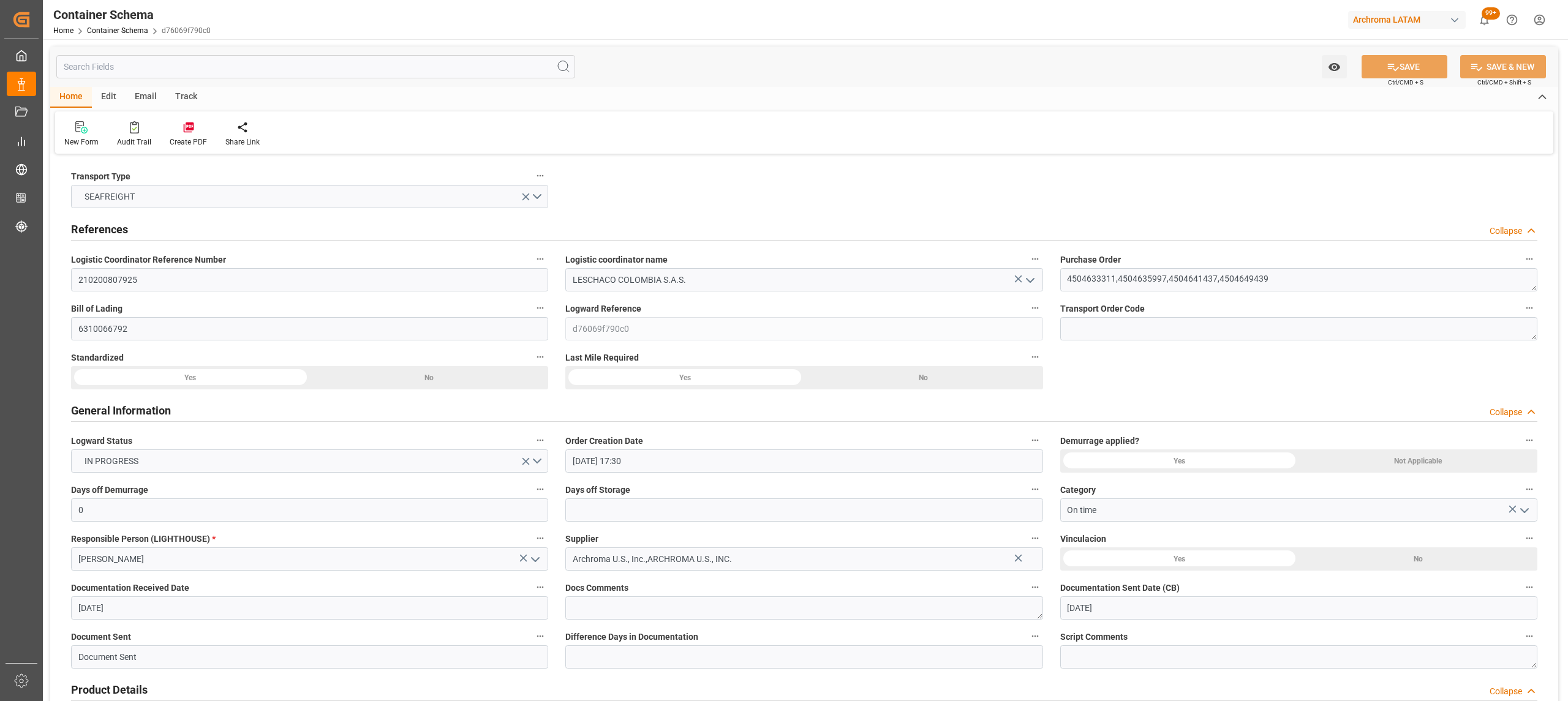
type input "[DATE]"
type input "[DATE] 09:00"
type input "[DATE] 14:00"
click at [192, 96] on div "Track" at bounding box center [186, 98] width 41 height 21
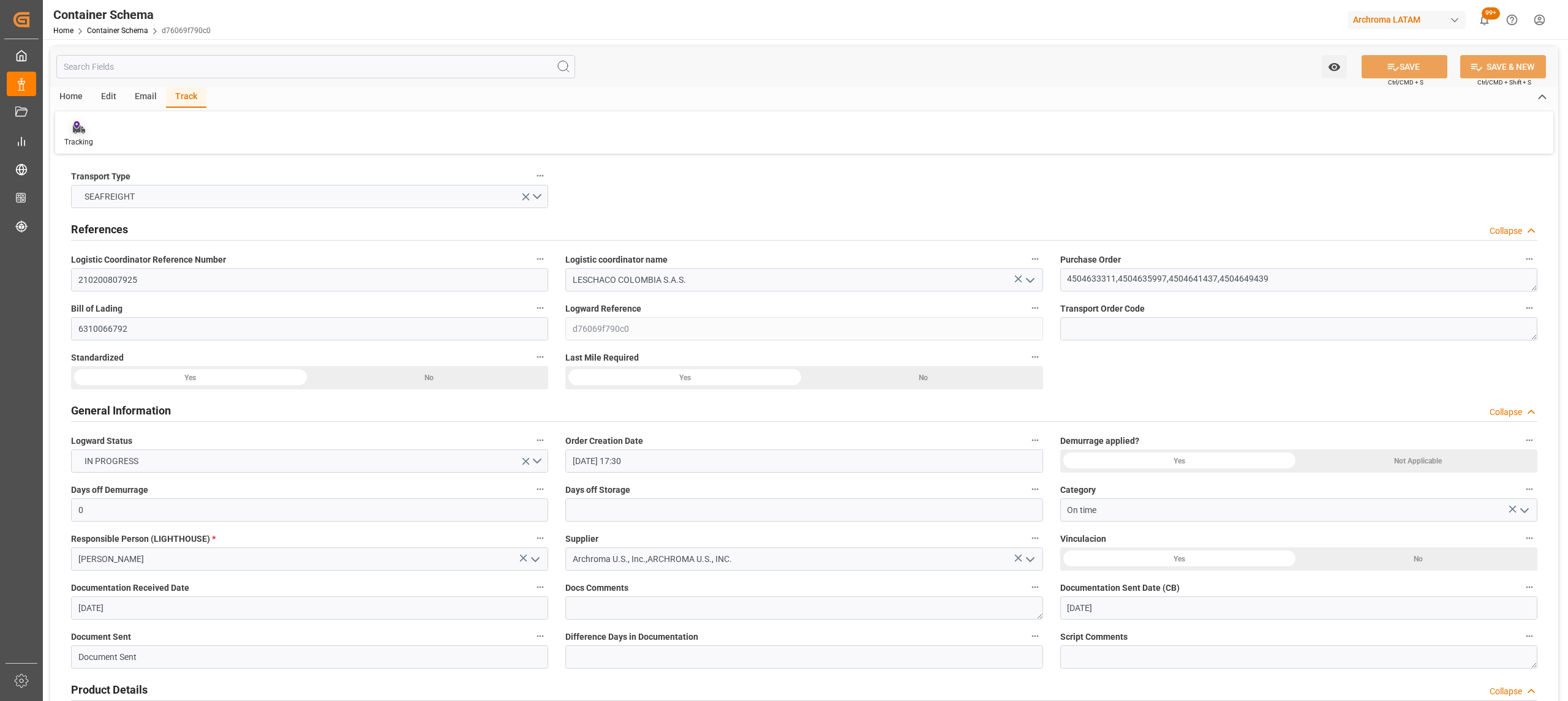
click at [93, 135] on div "Tracking" at bounding box center [79, 134] width 47 height 27
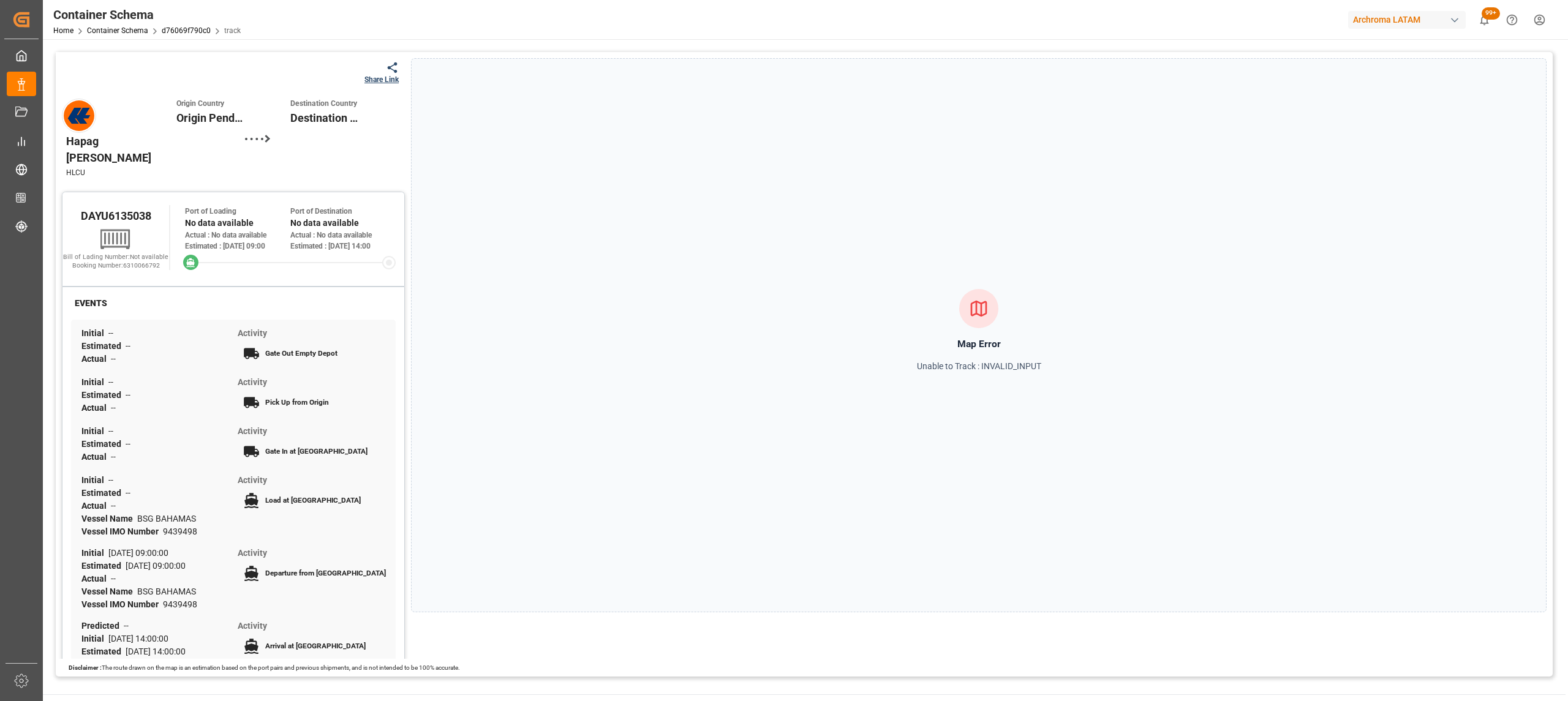
click at [378, 64] on div at bounding box center [381, 68] width 34 height 13
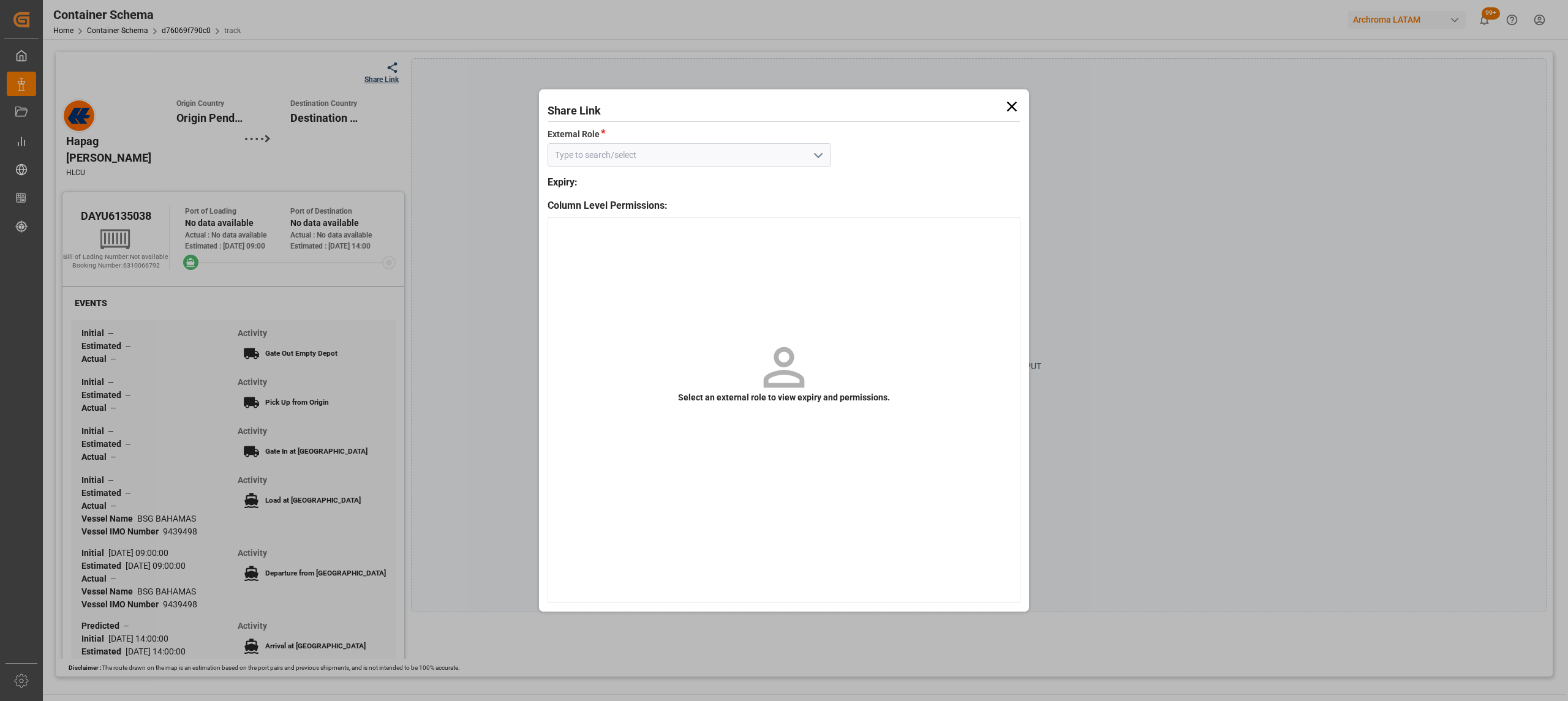
click at [816, 155] on icon "open menu" at bounding box center [818, 155] width 15 height 15
click at [753, 180] on div "Customer" at bounding box center [689, 182] width 282 height 28
type input "Customer"
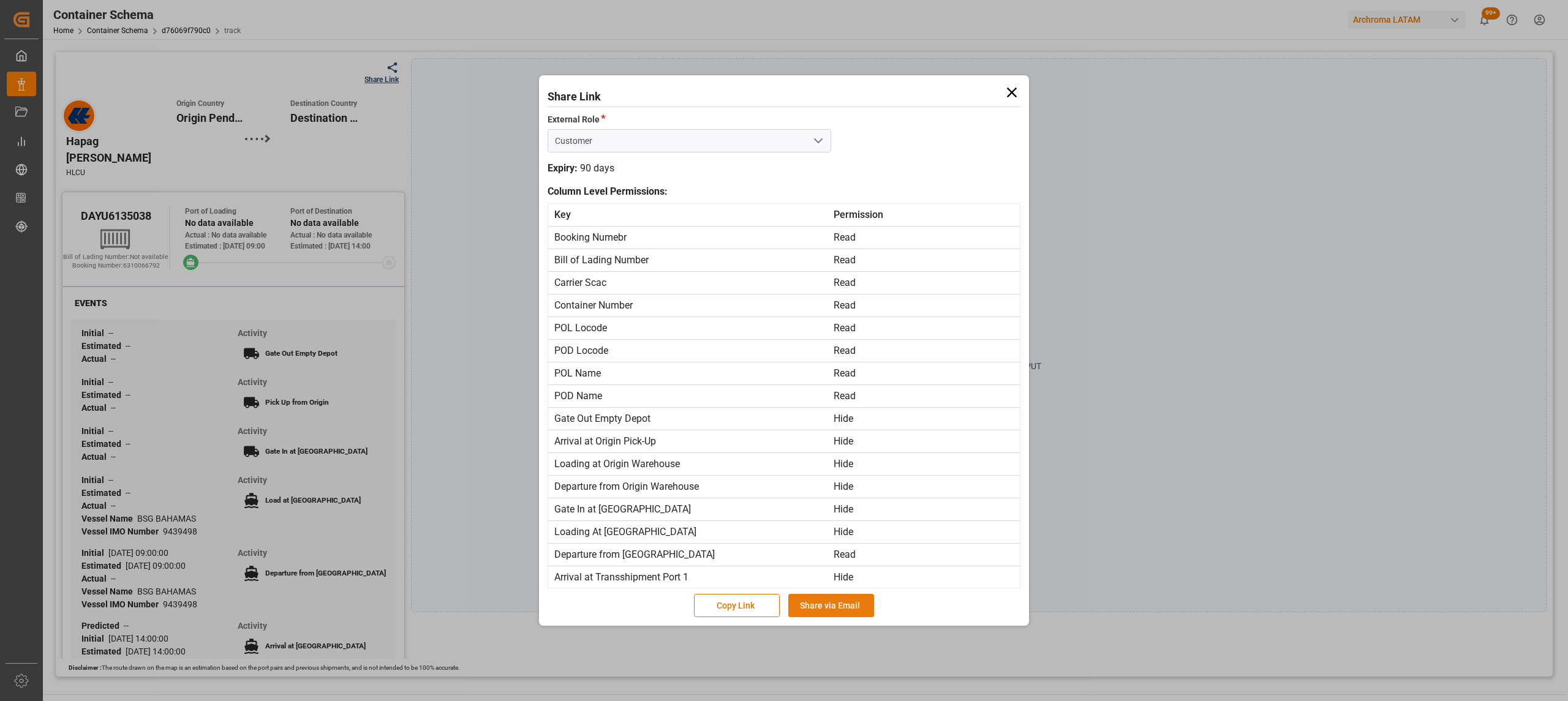
click at [850, 606] on button "Share via Email" at bounding box center [831, 606] width 86 height 23
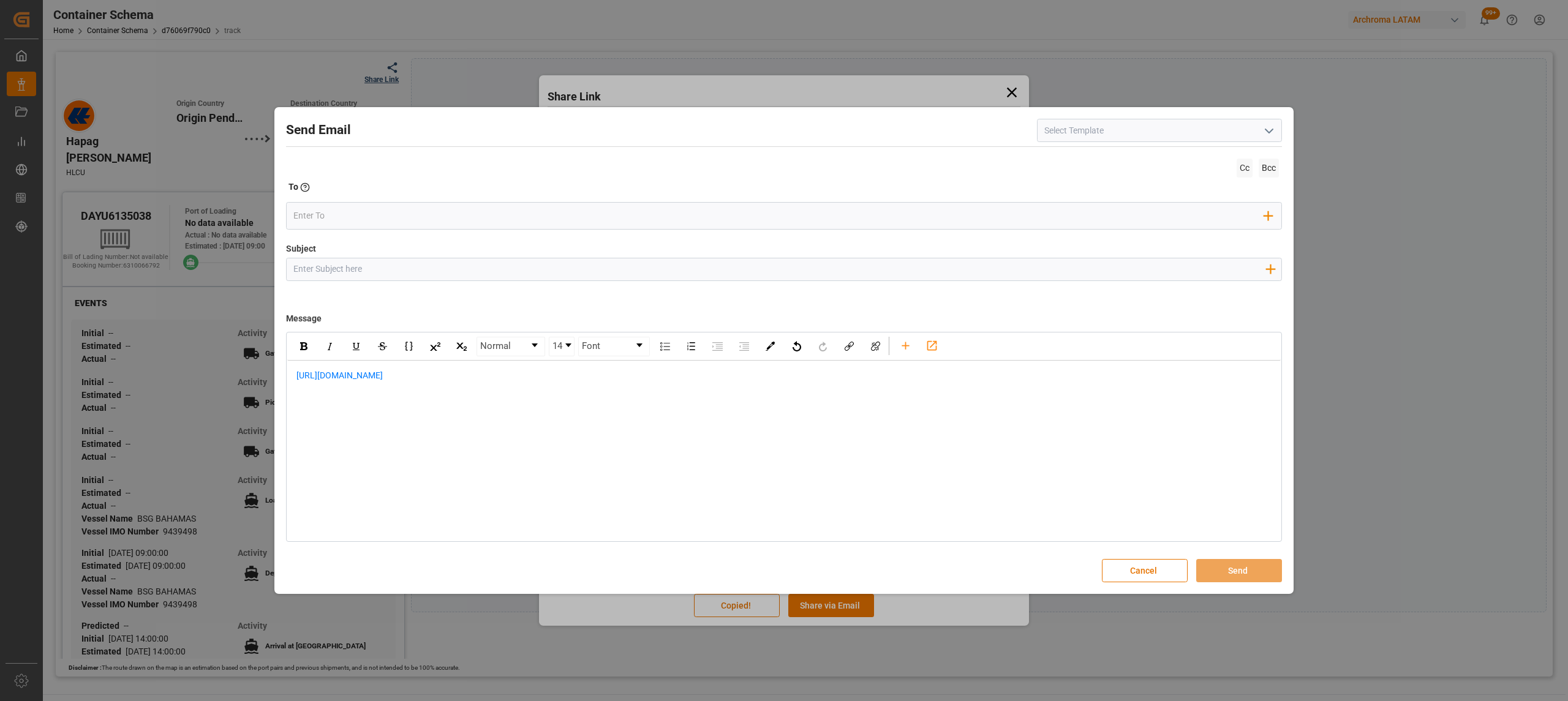
click at [540, 269] on input "Subject" at bounding box center [779, 269] width 985 height 21
click at [387, 272] on input "Subject" at bounding box center [779, 269] width 985 height 21
paste input "PO 4504635997, 4504649439, 4504641437, 4504633311 // TE, PT // LOGWARD STATUS /…"
type input "PO 4504635997, 4504649439, 4504641437, 4504633311 // TE, PT // LOGWARD STATUS /…"
click at [293, 373] on div "[URL][DOMAIN_NAME]" at bounding box center [784, 382] width 993 height 43
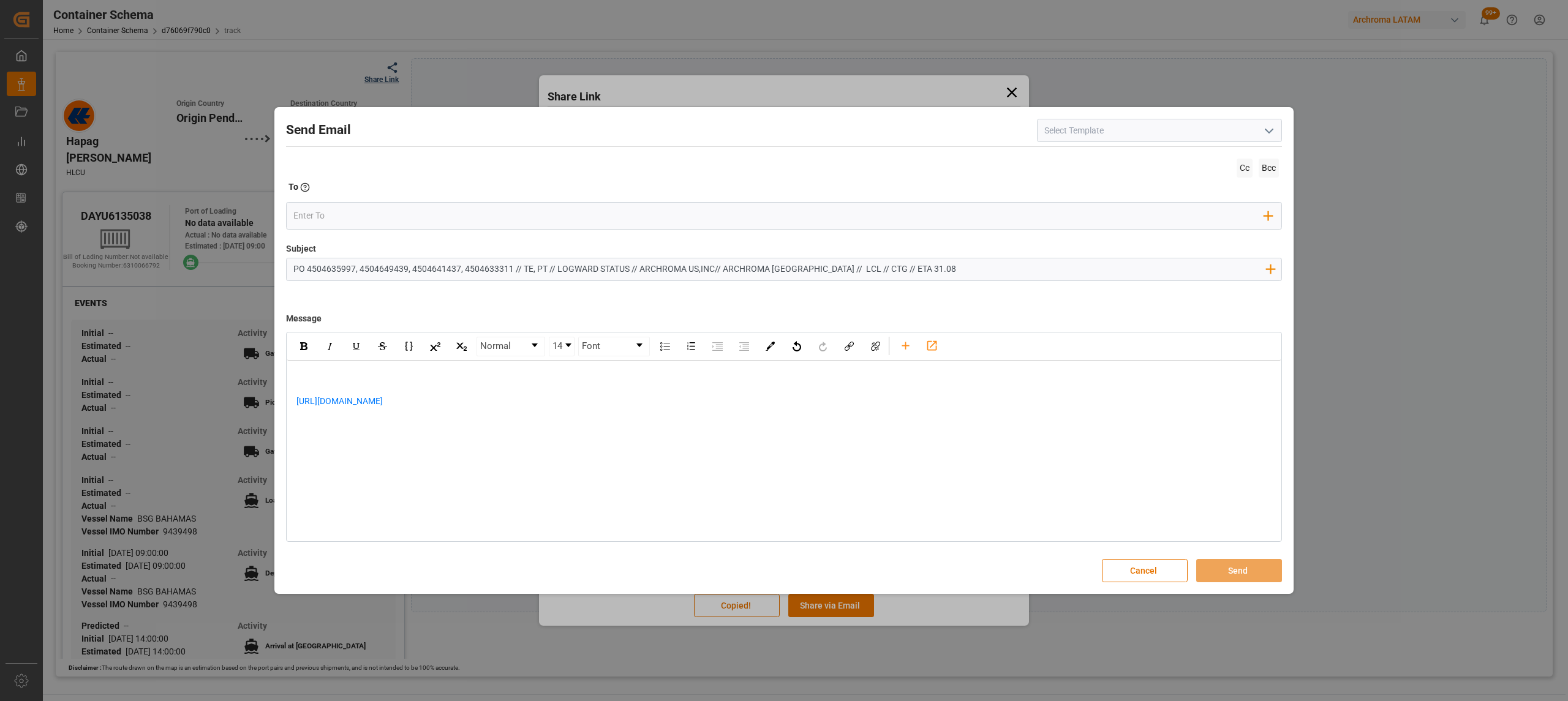
click at [372, 380] on div "rdw-editor" at bounding box center [784, 375] width 976 height 13
paste div "rdw-editor"
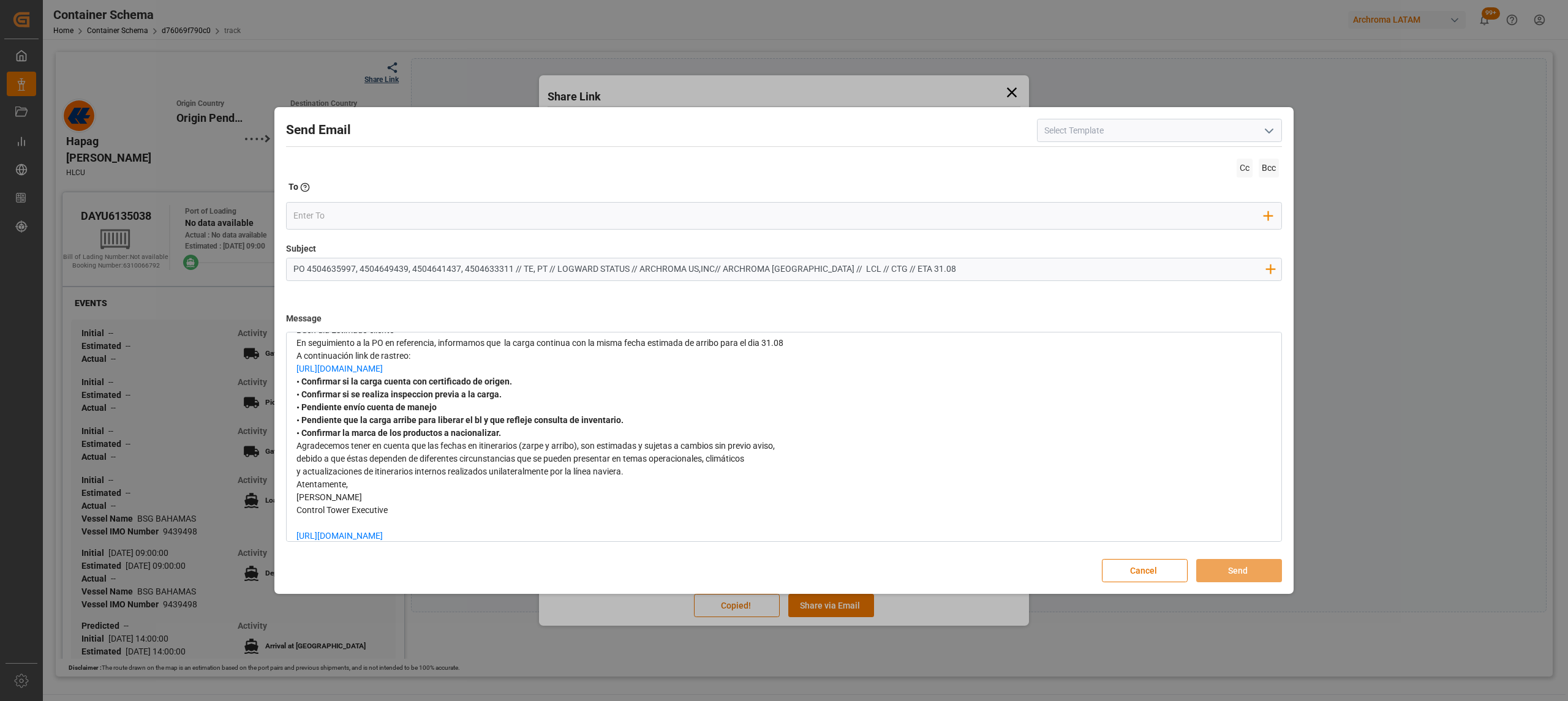
scroll to position [69, 0]
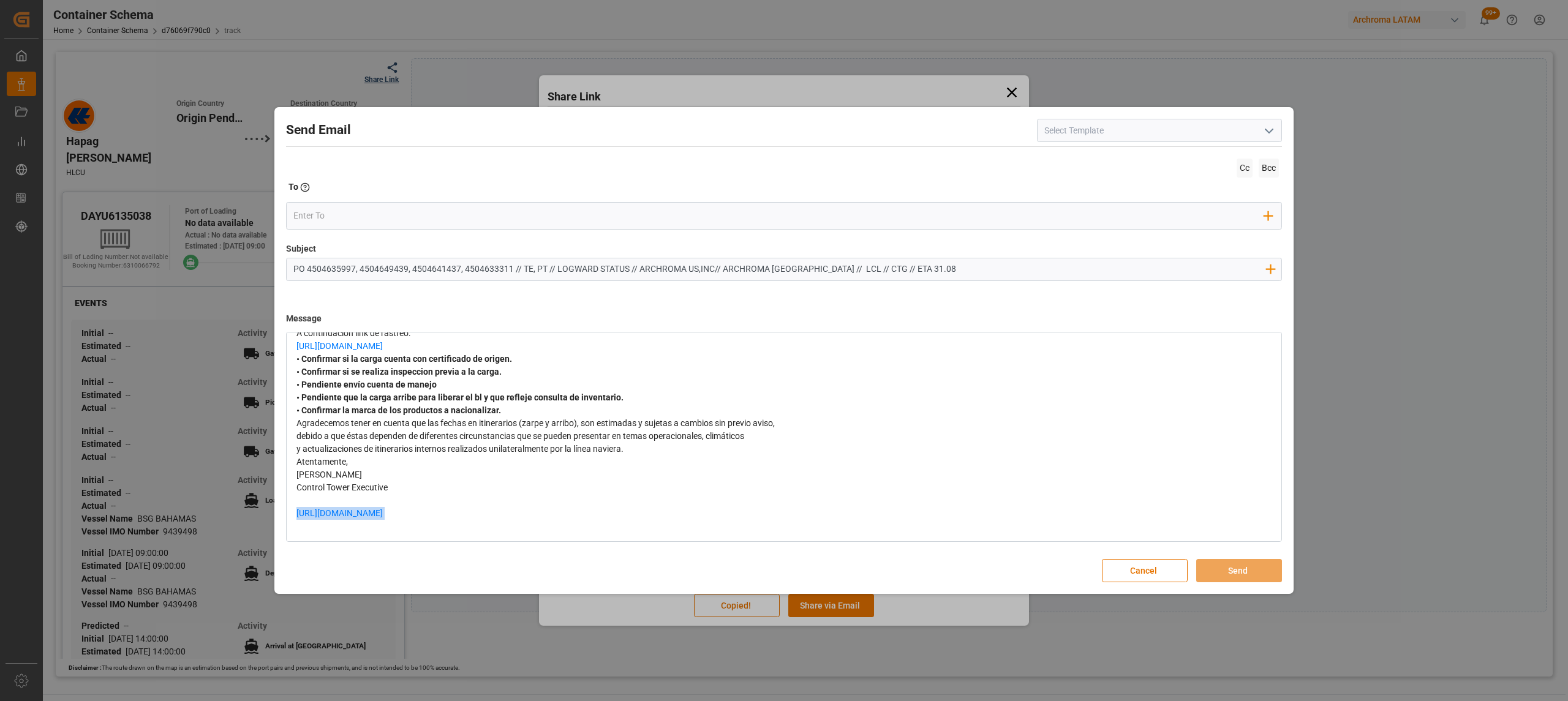
drag, startPoint x: 541, startPoint y: 513, endPoint x: 206, endPoint y: 508, distance: 335.0
click at [206, 508] on div "Send Email Cc Bcc To Enter the TO Email address Add Field to To Subject PO 4504…" at bounding box center [784, 350] width 1568 height 701
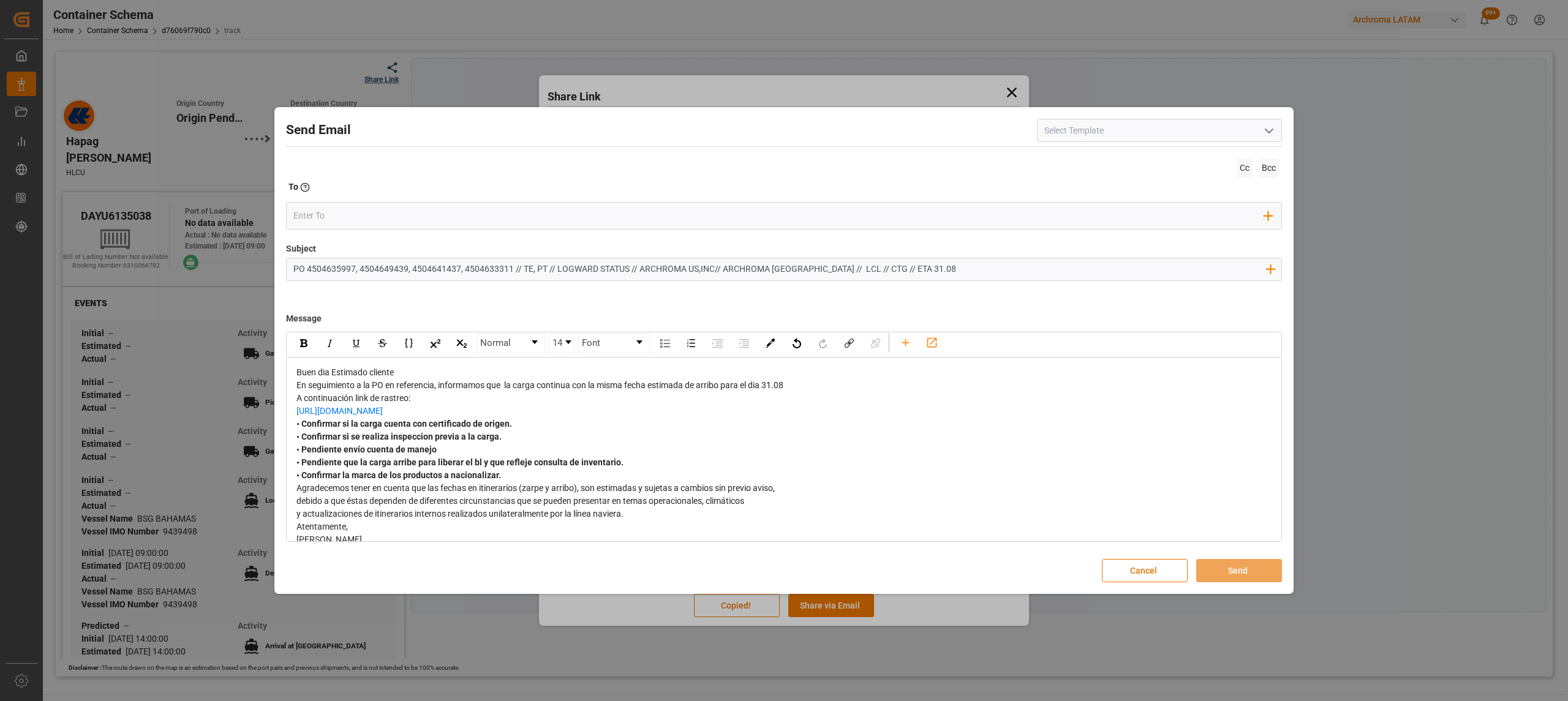
scroll to position [0, 0]
drag, startPoint x: 486, startPoint y: 409, endPoint x: 492, endPoint y: 419, distance: 11.7
click at [492, 419] on div "Buen dia Estimado cliente En seguimiento a la PO en referencia, informamos que …" at bounding box center [784, 484] width 976 height 231
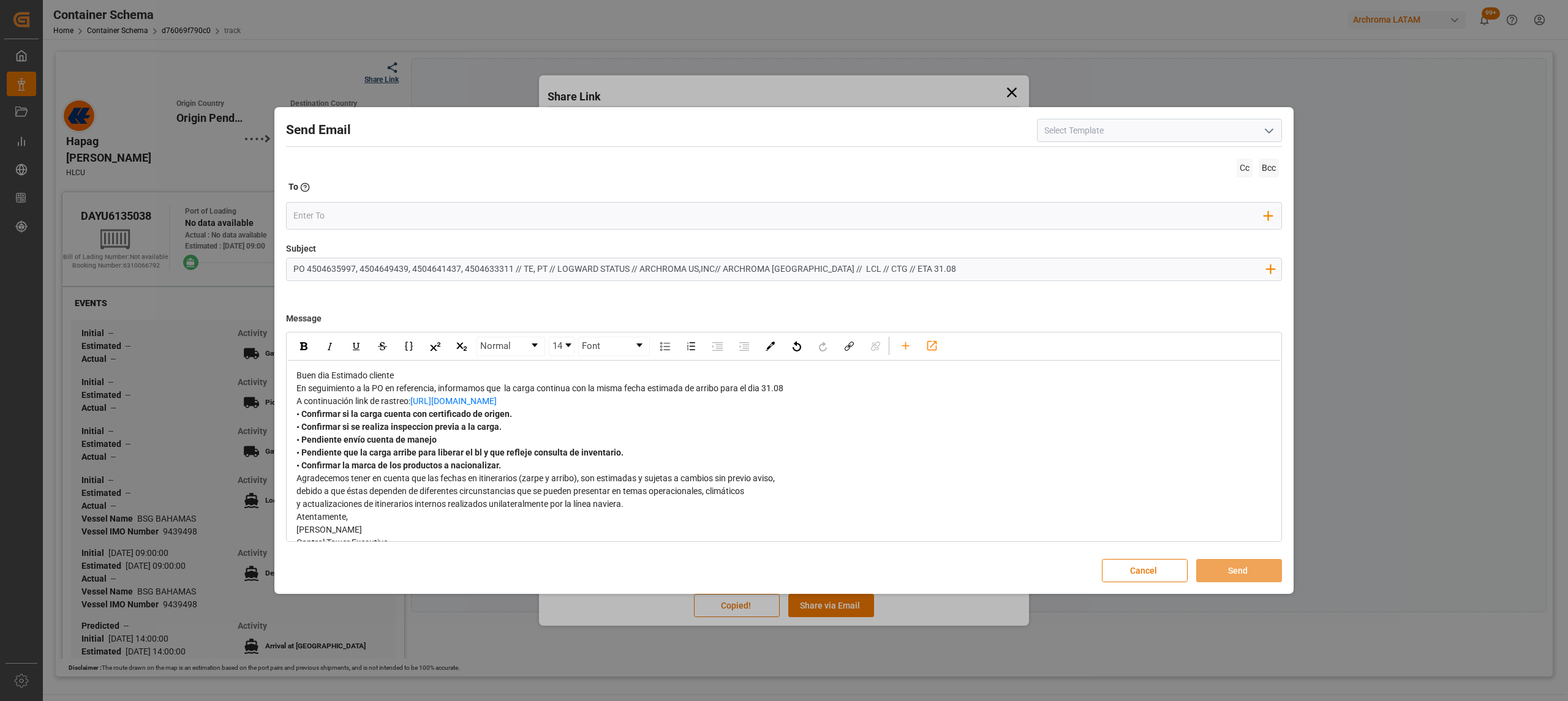
click at [828, 390] on div "En seguimiento a la PO en referencia, informamos que la carga continua con la m…" at bounding box center [784, 388] width 976 height 13
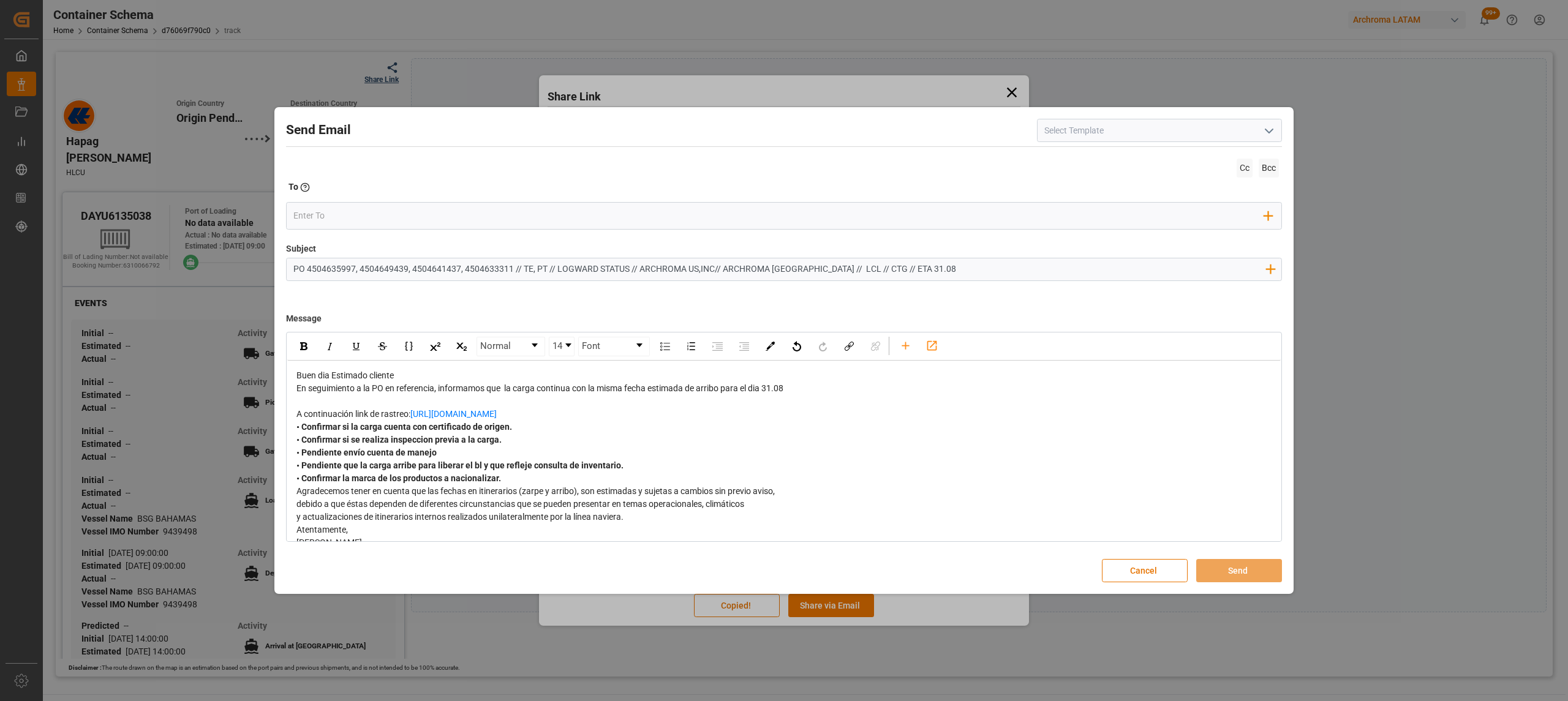
click at [606, 415] on div "A continuación link de rastreo: [URL][DOMAIN_NAME]" at bounding box center [784, 414] width 976 height 13
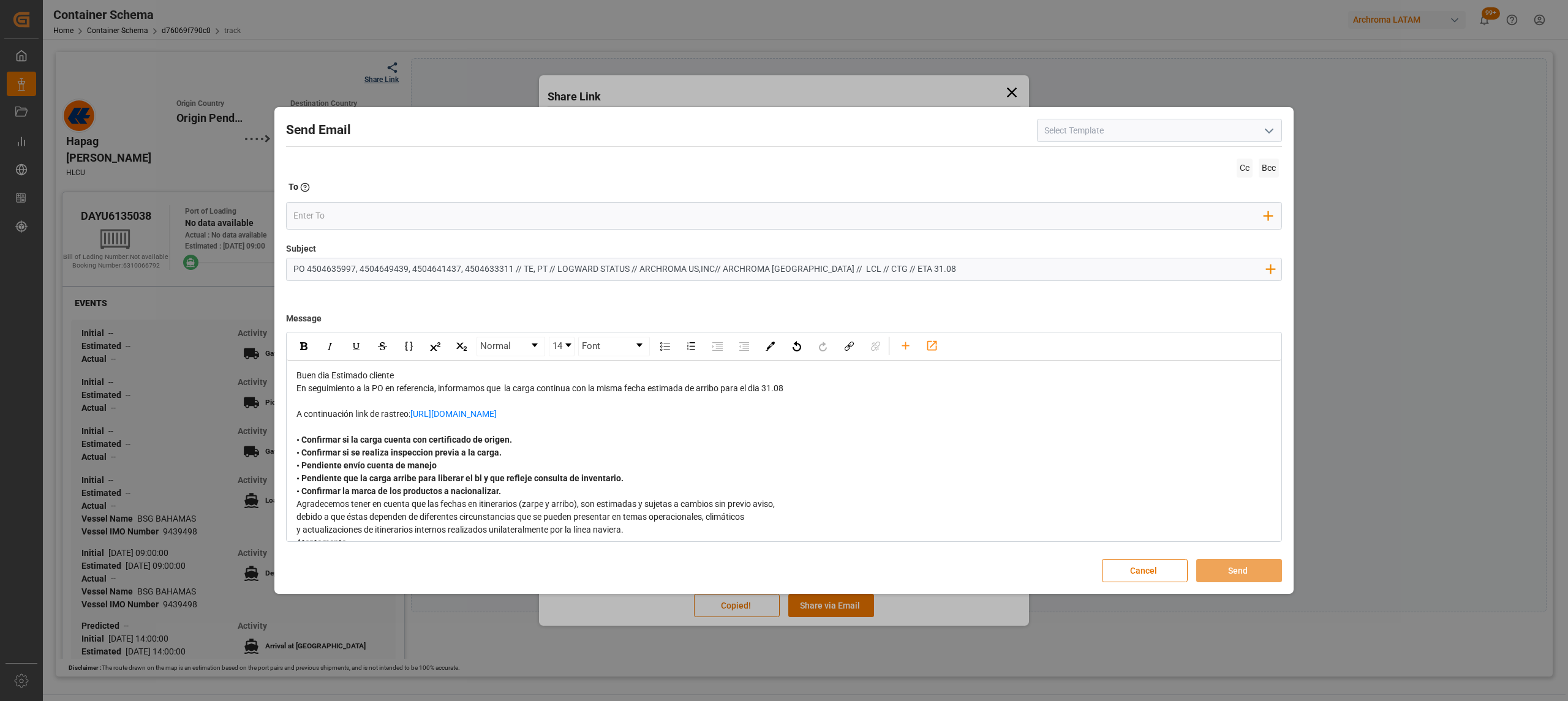
click at [516, 488] on div "• Confirmar la marca de los productos a nacionalizar." at bounding box center [784, 491] width 976 height 13
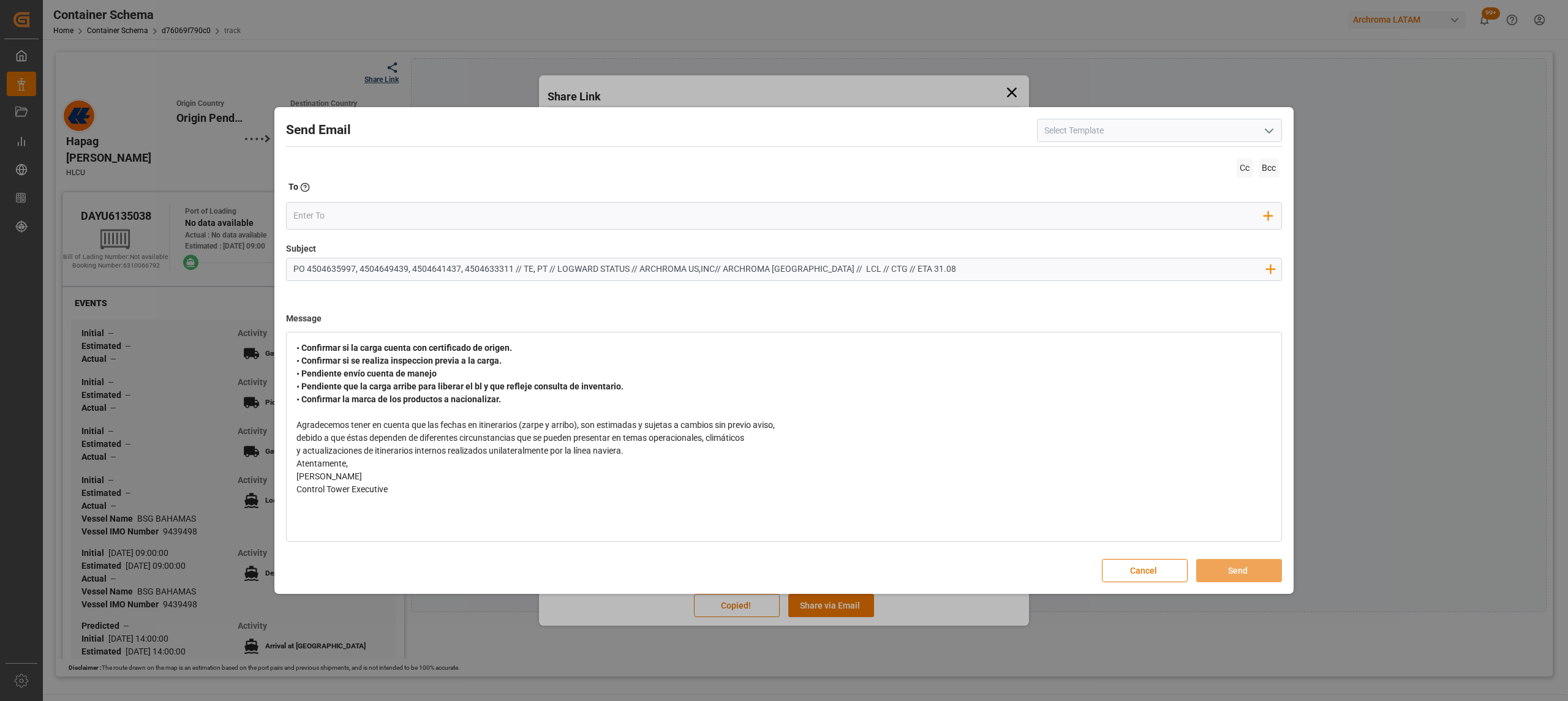
scroll to position [95, 0]
click at [655, 454] on div "y actualizaciones de itinerarios internos realizados unilateralmente por la lín…" at bounding box center [784, 449] width 976 height 13
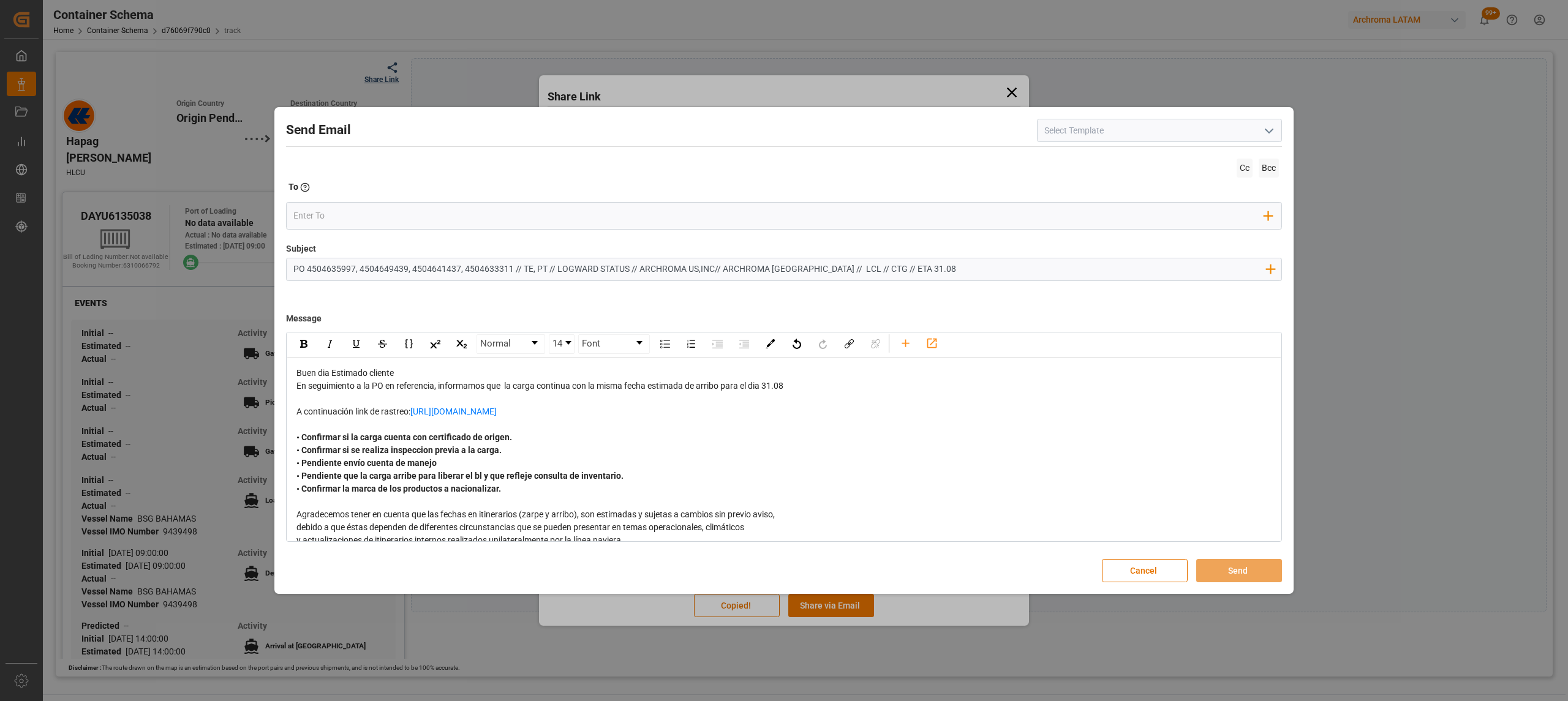
scroll to position [0, 0]
click at [422, 378] on div "Buen dia Estimado cliente" at bounding box center [784, 375] width 976 height 13
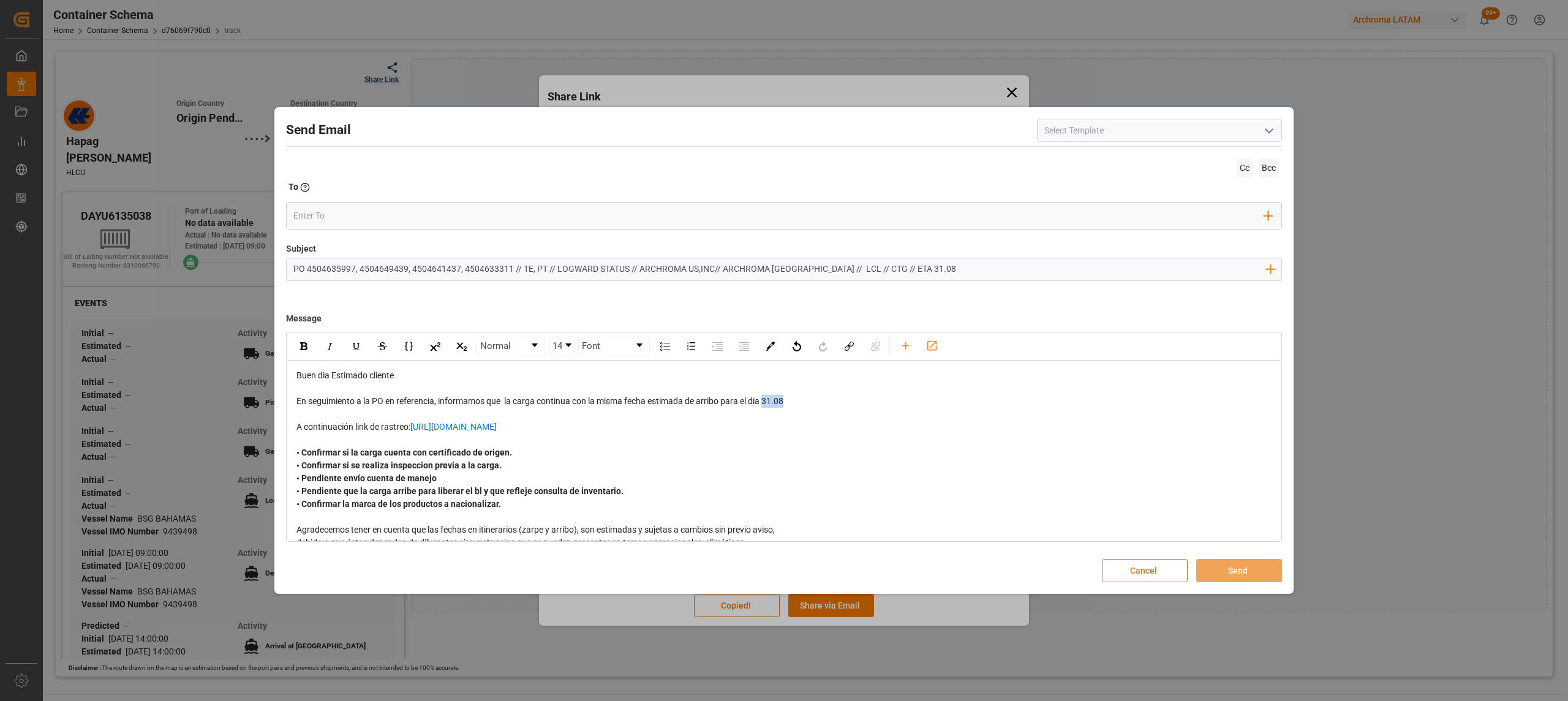
drag, startPoint x: 813, startPoint y: 406, endPoint x: 769, endPoint y: 401, distance: 44.3
click at [769, 401] on div "En seguimiento a la PO en referencia, informamos que la carga continua con la m…" at bounding box center [784, 401] width 976 height 13
click at [301, 347] on img "rdw-inline-control" at bounding box center [304, 346] width 7 height 8
click at [338, 214] on input "email" at bounding box center [779, 216] width 971 height 18
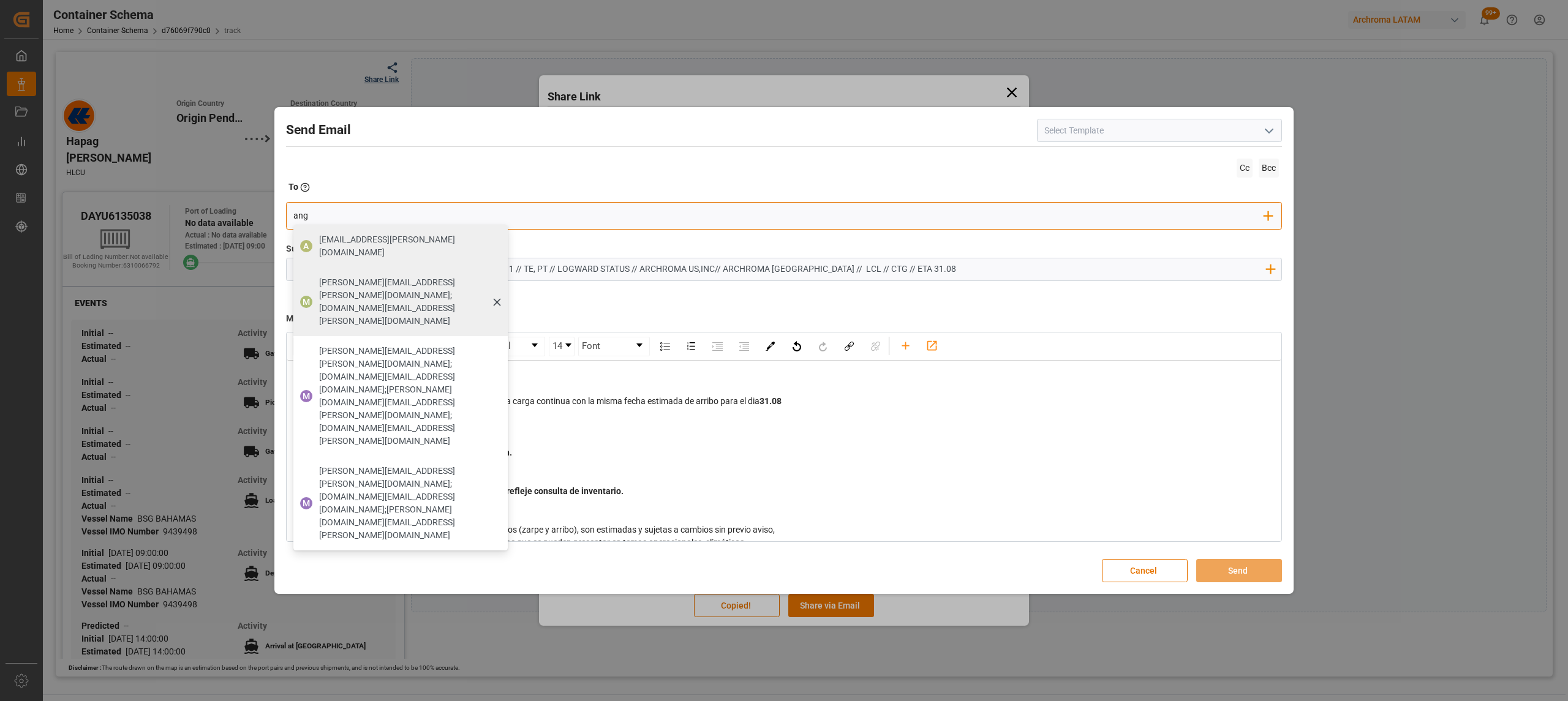
type input "ang"
click at [344, 276] on span "[PERSON_NAME][EMAIL_ADDRESS][PERSON_NAME][DOMAIN_NAME];[DOMAIN_NAME][EMAIL_ADDR…" at bounding box center [409, 302] width 180 height 52
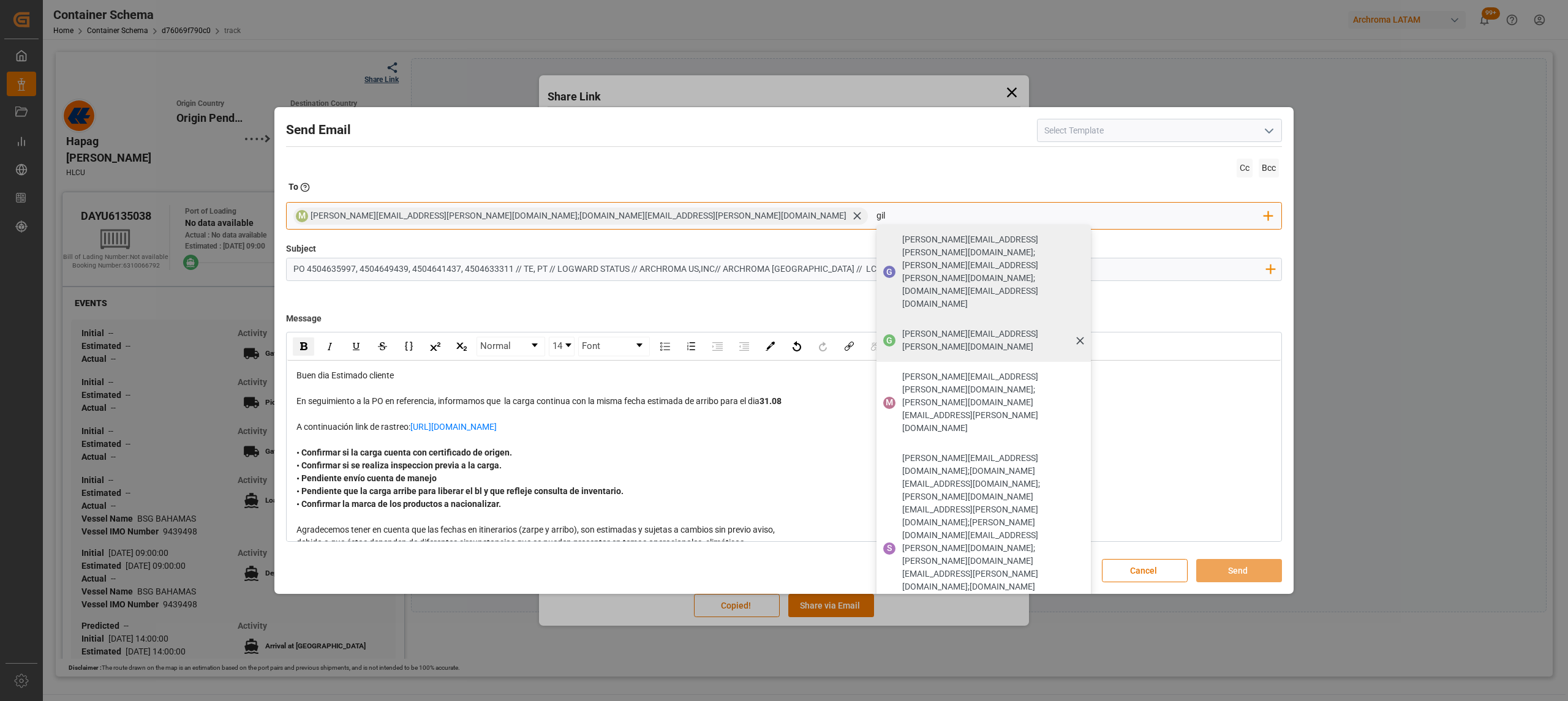
type input "gil"
click at [902, 328] on span "[PERSON_NAME][EMAIL_ADDRESS][PERSON_NAME][DOMAIN_NAME]" at bounding box center [992, 341] width 180 height 26
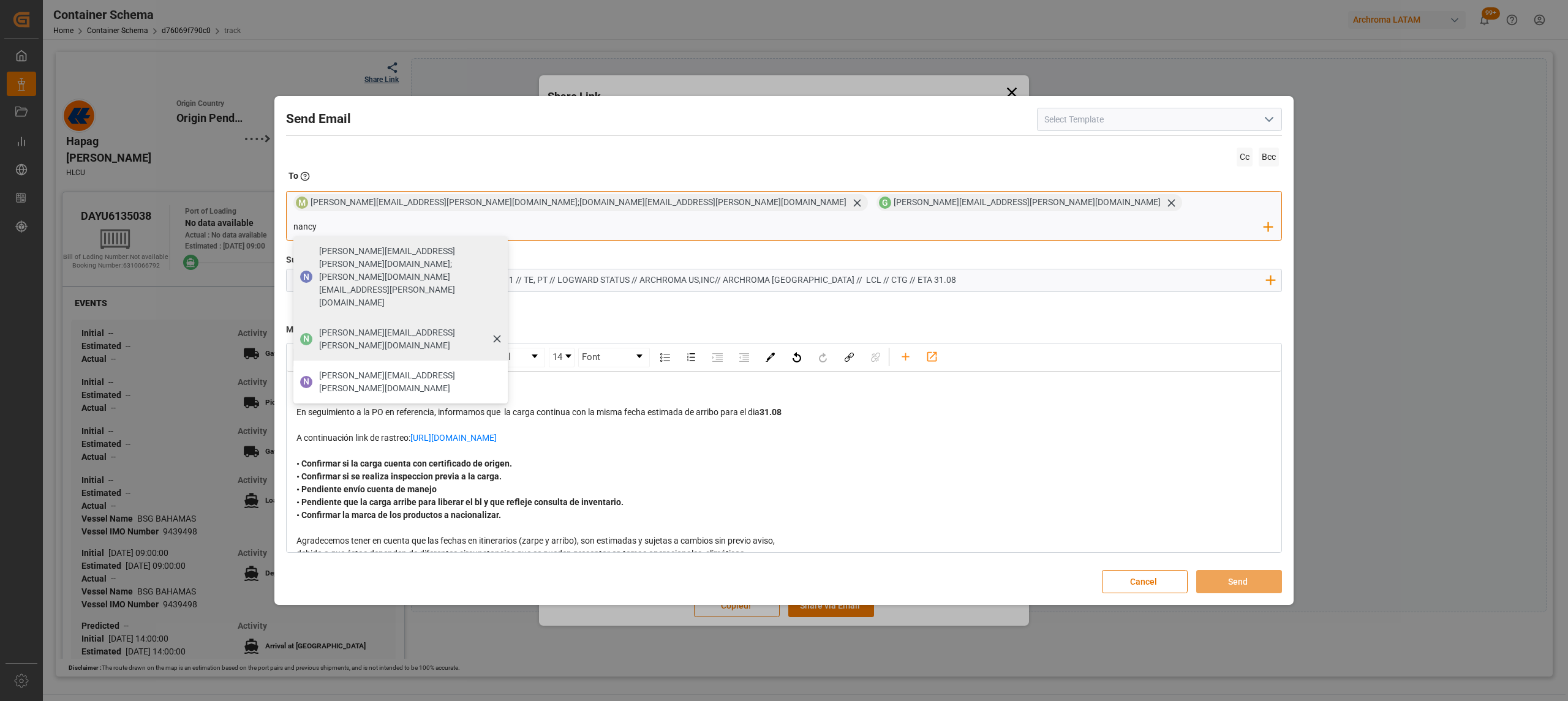
type input "nancy"
click at [499, 327] on span "[PERSON_NAME][EMAIL_ADDRESS][PERSON_NAME][DOMAIN_NAME]" at bounding box center [409, 339] width 180 height 26
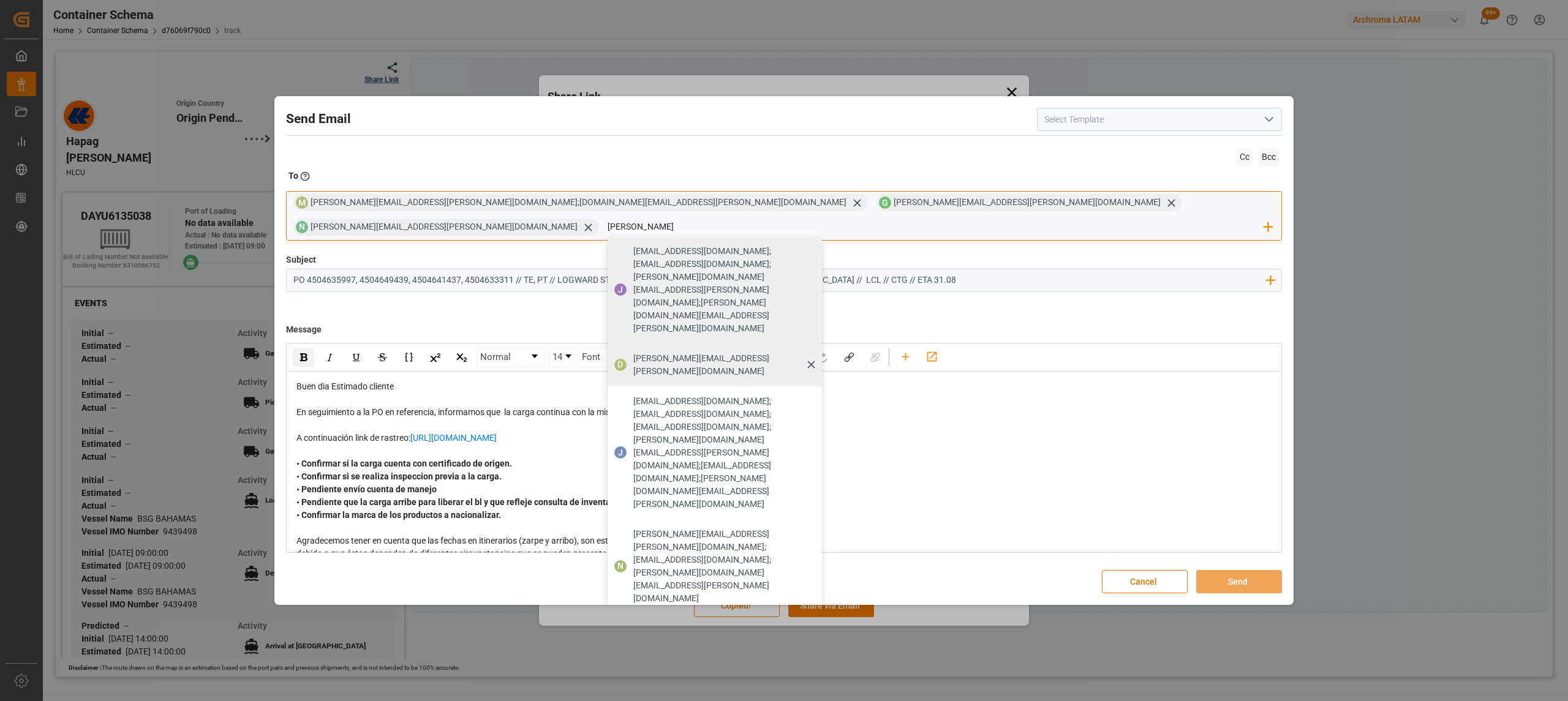
type input "[PERSON_NAME]"
click at [813, 352] on span "[PERSON_NAME][EMAIL_ADDRESS][PERSON_NAME][DOMAIN_NAME]" at bounding box center [723, 365] width 180 height 26
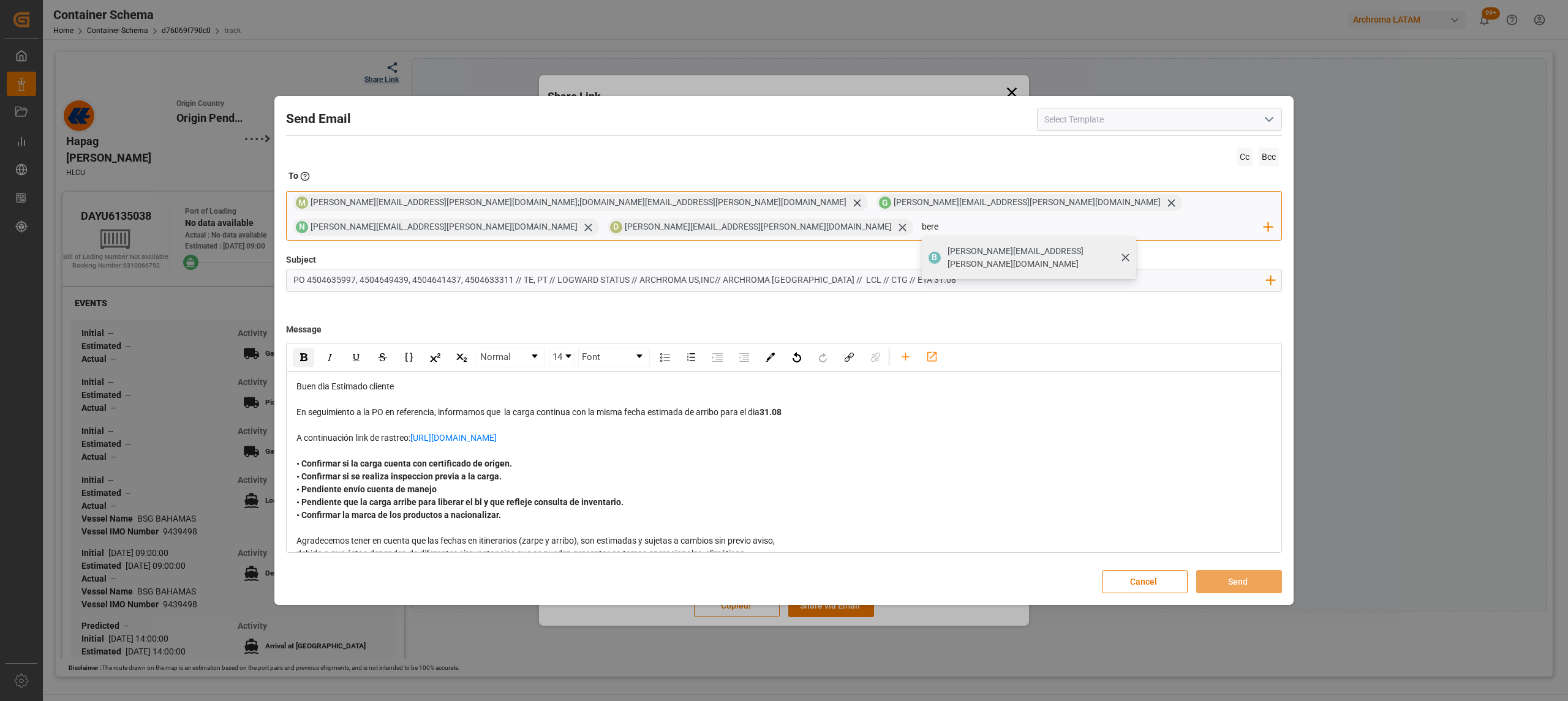
type input "bere"
click at [1127, 245] on span "[PERSON_NAME][EMAIL_ADDRESS][PERSON_NAME][DOMAIN_NAME]" at bounding box center [1037, 258] width 180 height 26
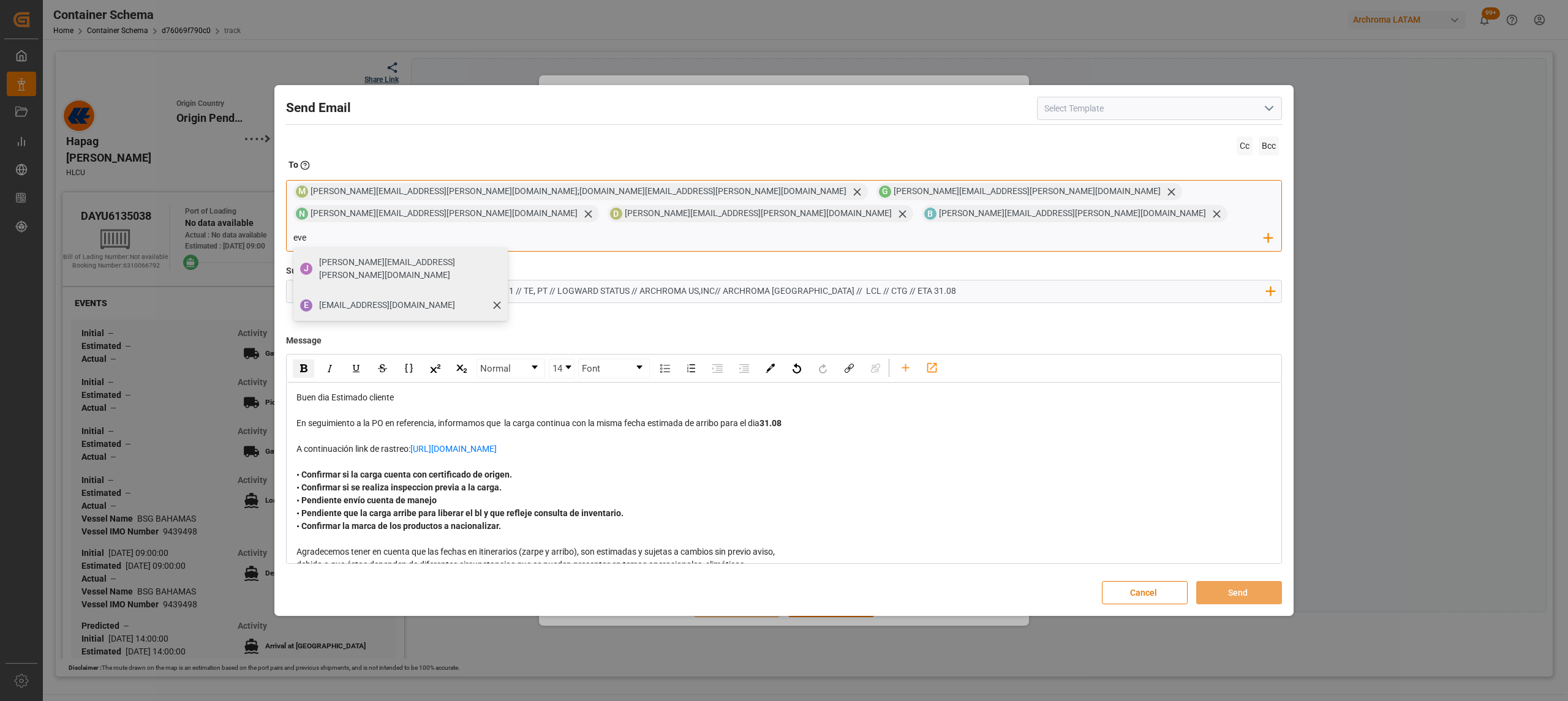
type input "eve"
click at [402, 299] on span "[EMAIL_ADDRESS][DOMAIN_NAME]" at bounding box center [387, 305] width 136 height 13
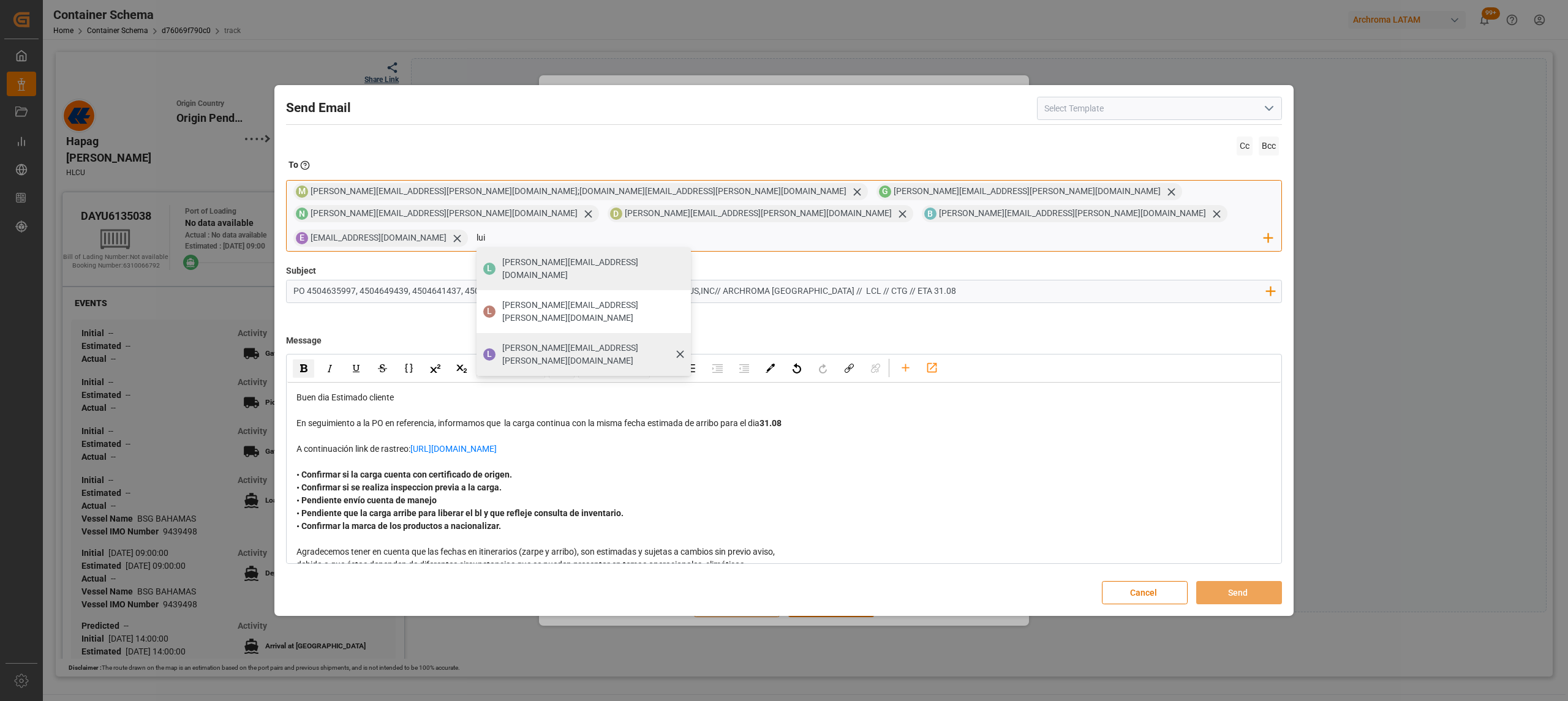
type input "lui"
click at [538, 342] on span "[PERSON_NAME][EMAIL_ADDRESS][PERSON_NAME][DOMAIN_NAME]" at bounding box center [592, 355] width 180 height 26
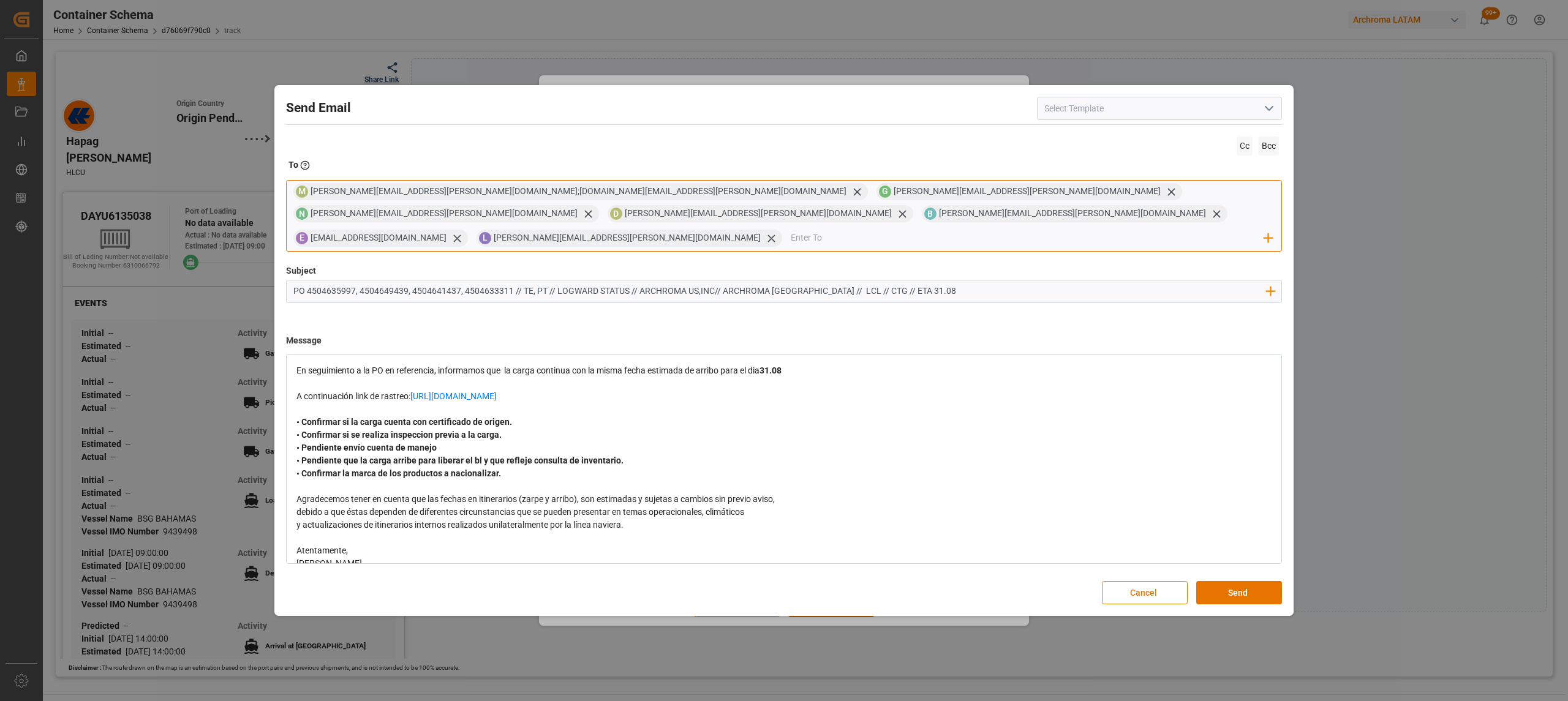
scroll to position [82, 0]
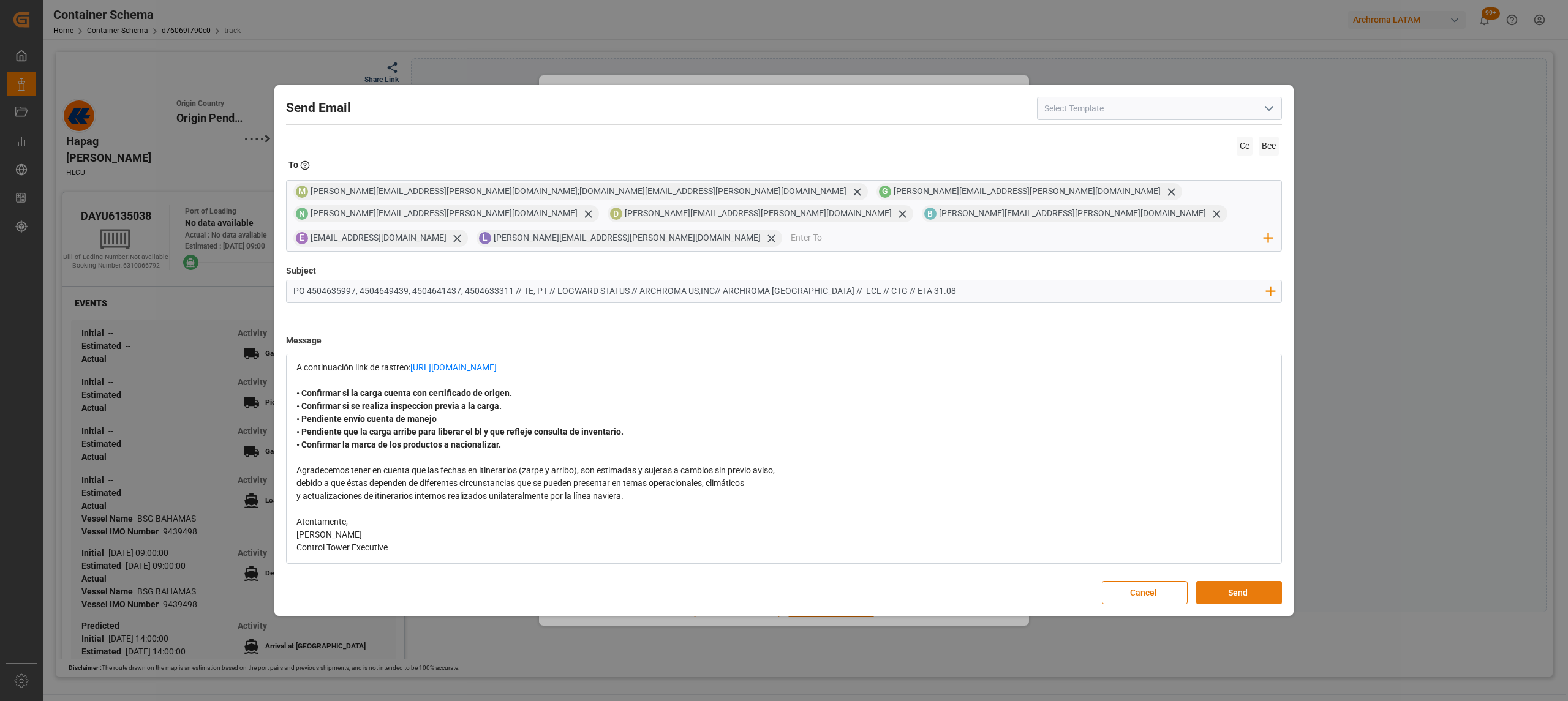
click at [1230, 581] on button "Send" at bounding box center [1239, 593] width 86 height 23
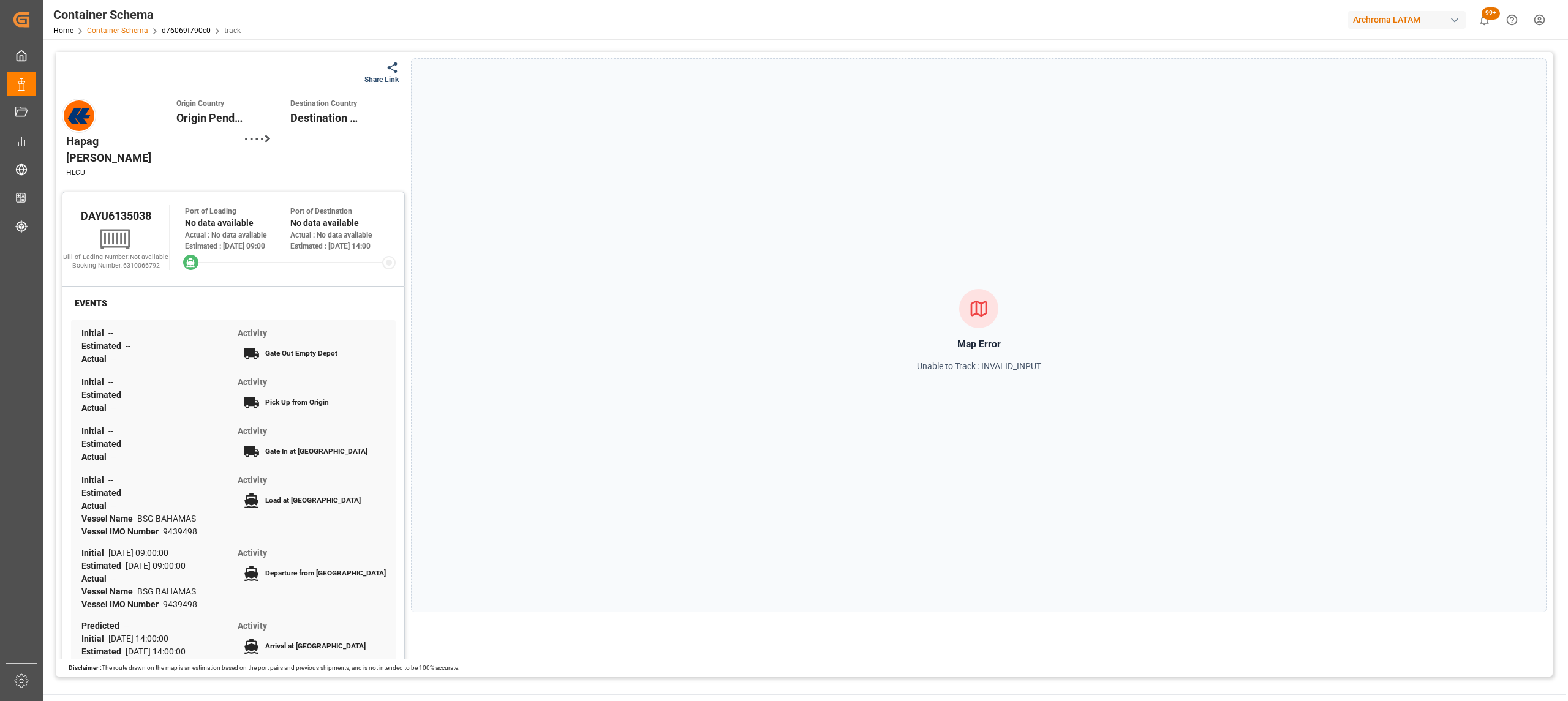
click at [137, 31] on link "Container Schema" at bounding box center [118, 31] width 61 height 9
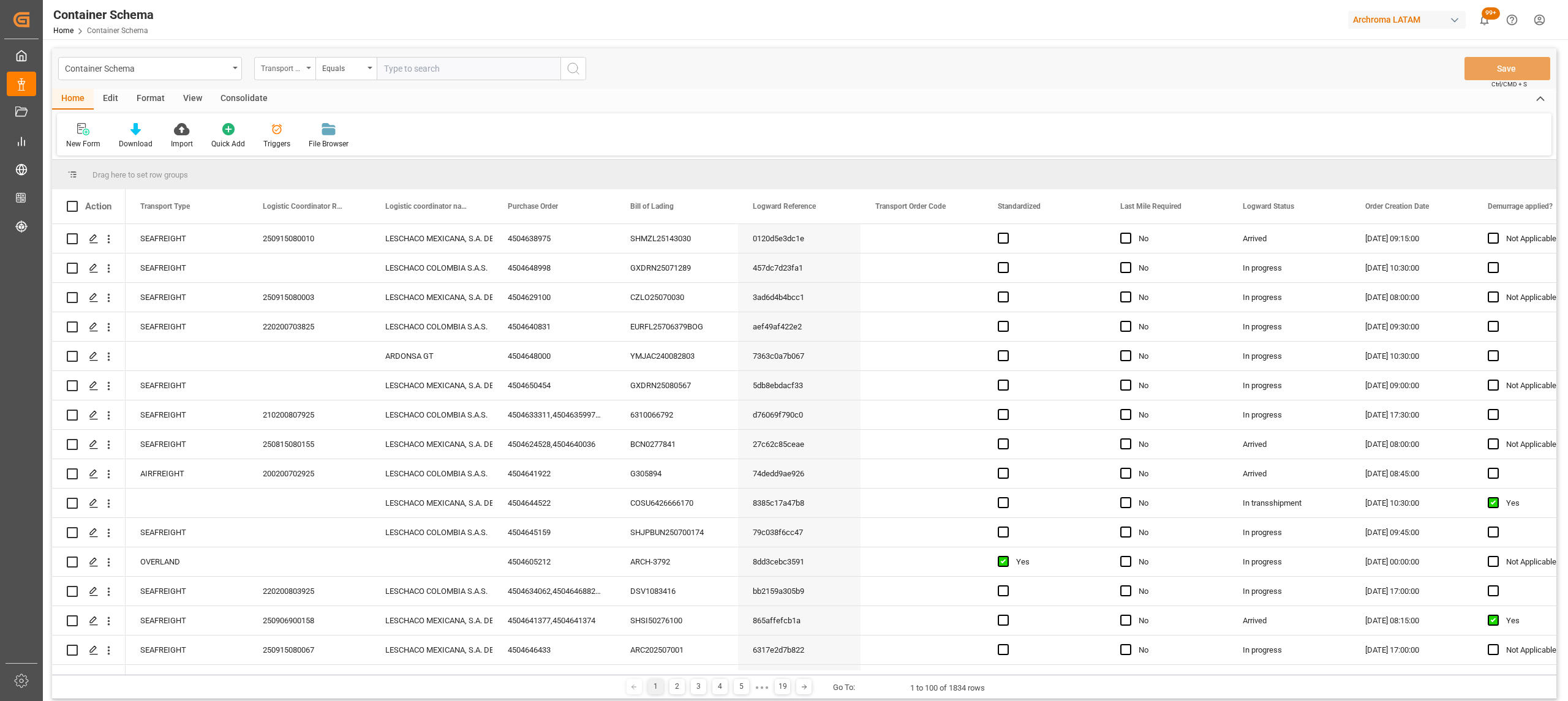
click at [274, 72] on div "Transport Type" at bounding box center [282, 67] width 42 height 14
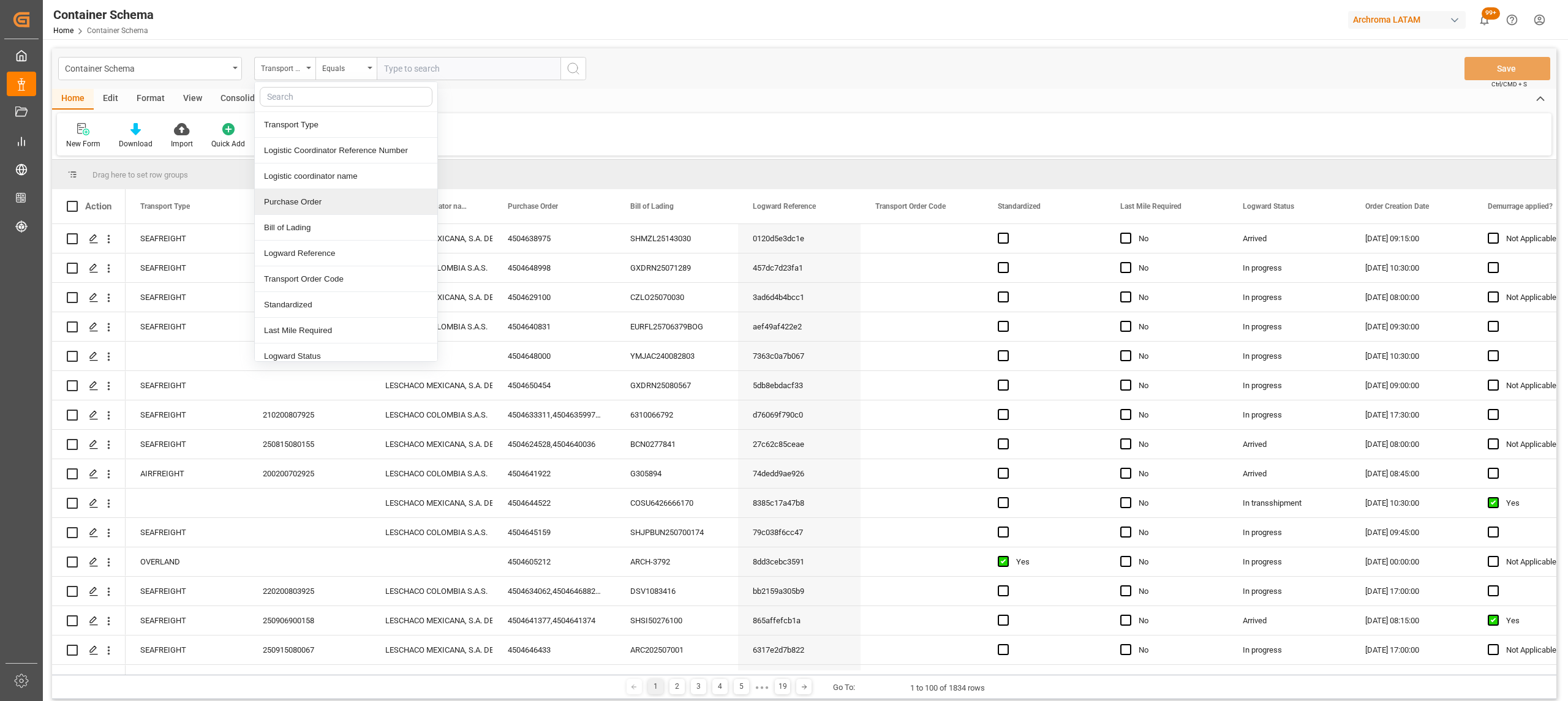
click at [322, 203] on div "Purchase Order" at bounding box center [346, 202] width 182 height 26
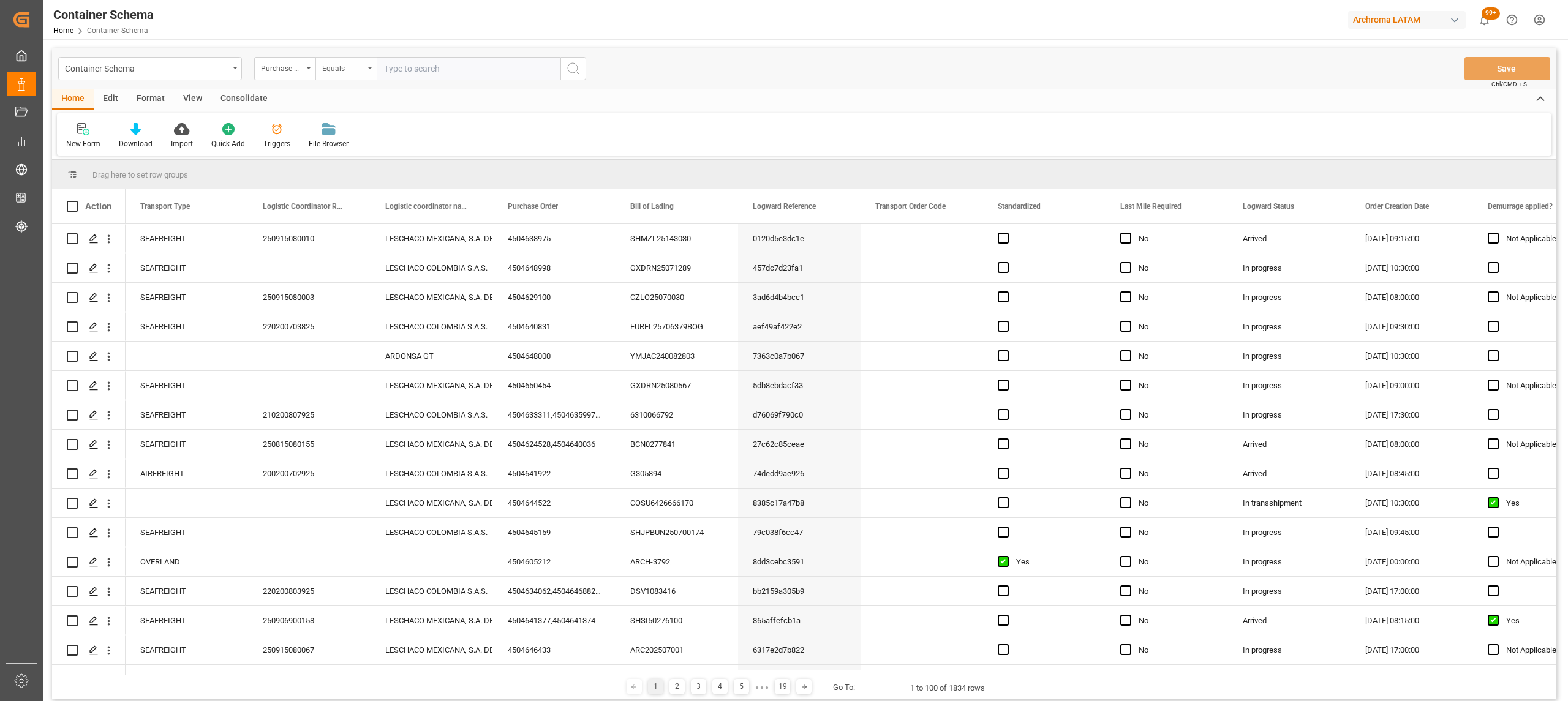
click at [355, 58] on div "Equals" at bounding box center [346, 69] width 61 height 23
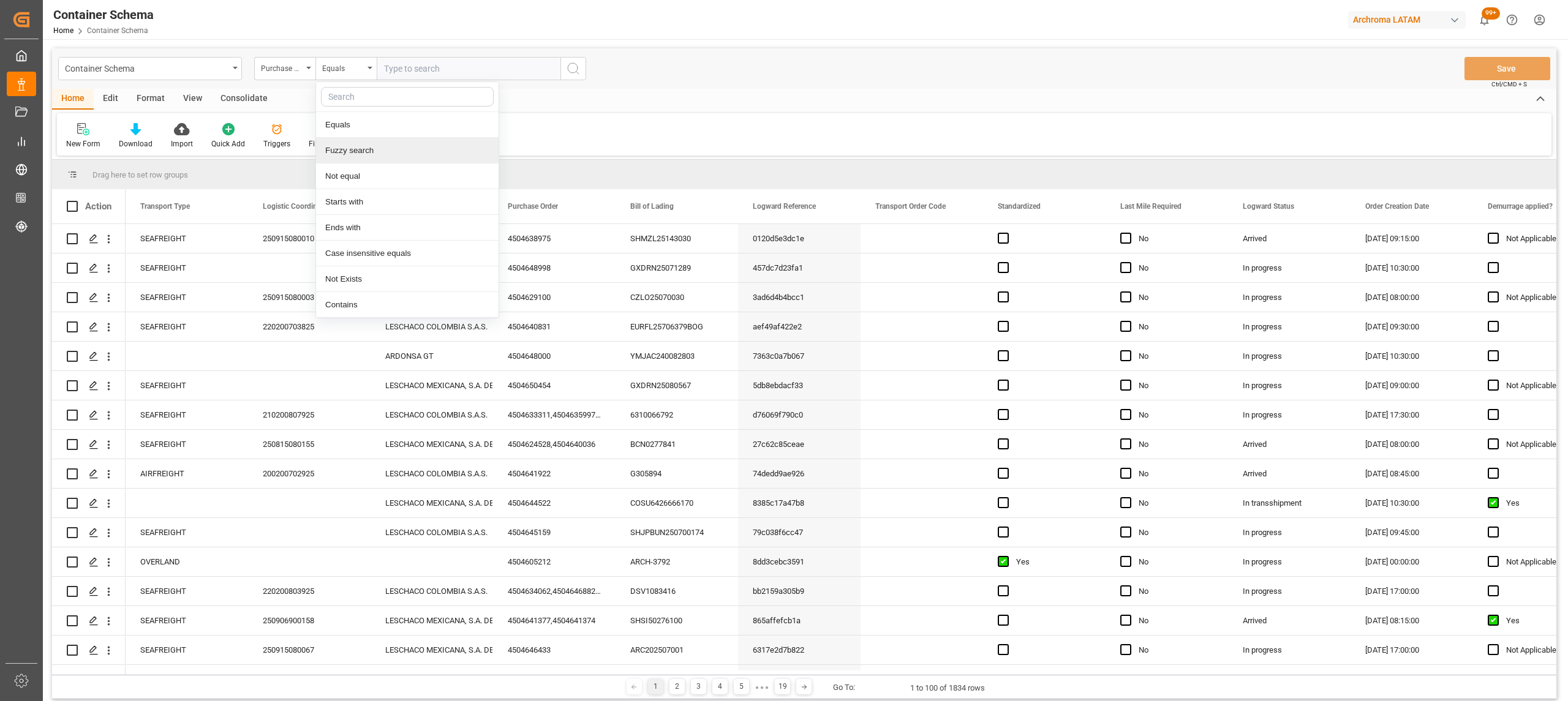
click at [400, 147] on div "Fuzzy search" at bounding box center [407, 150] width 182 height 26
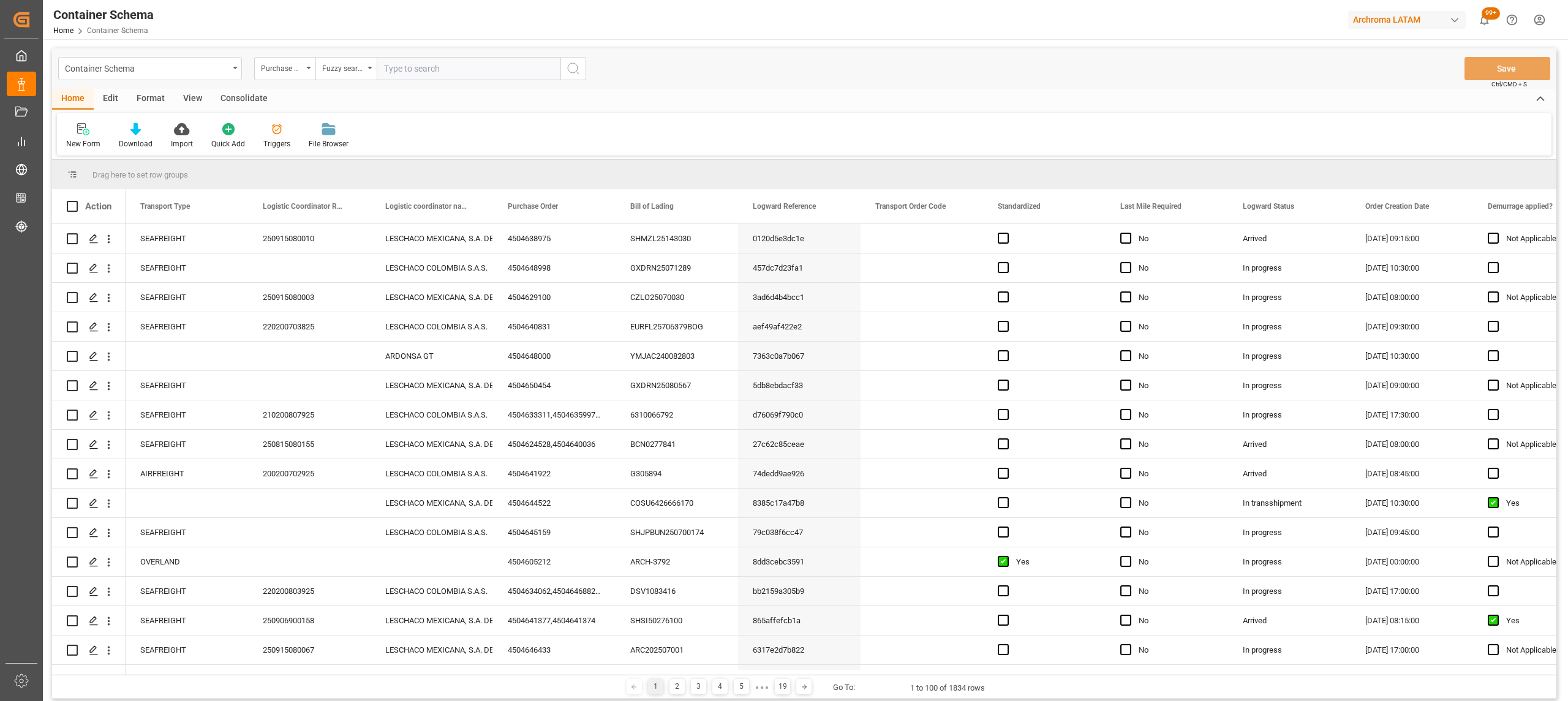
click at [432, 59] on input "text" at bounding box center [468, 69] width 184 height 23
paste input "4504653470"
type input "4504653470"
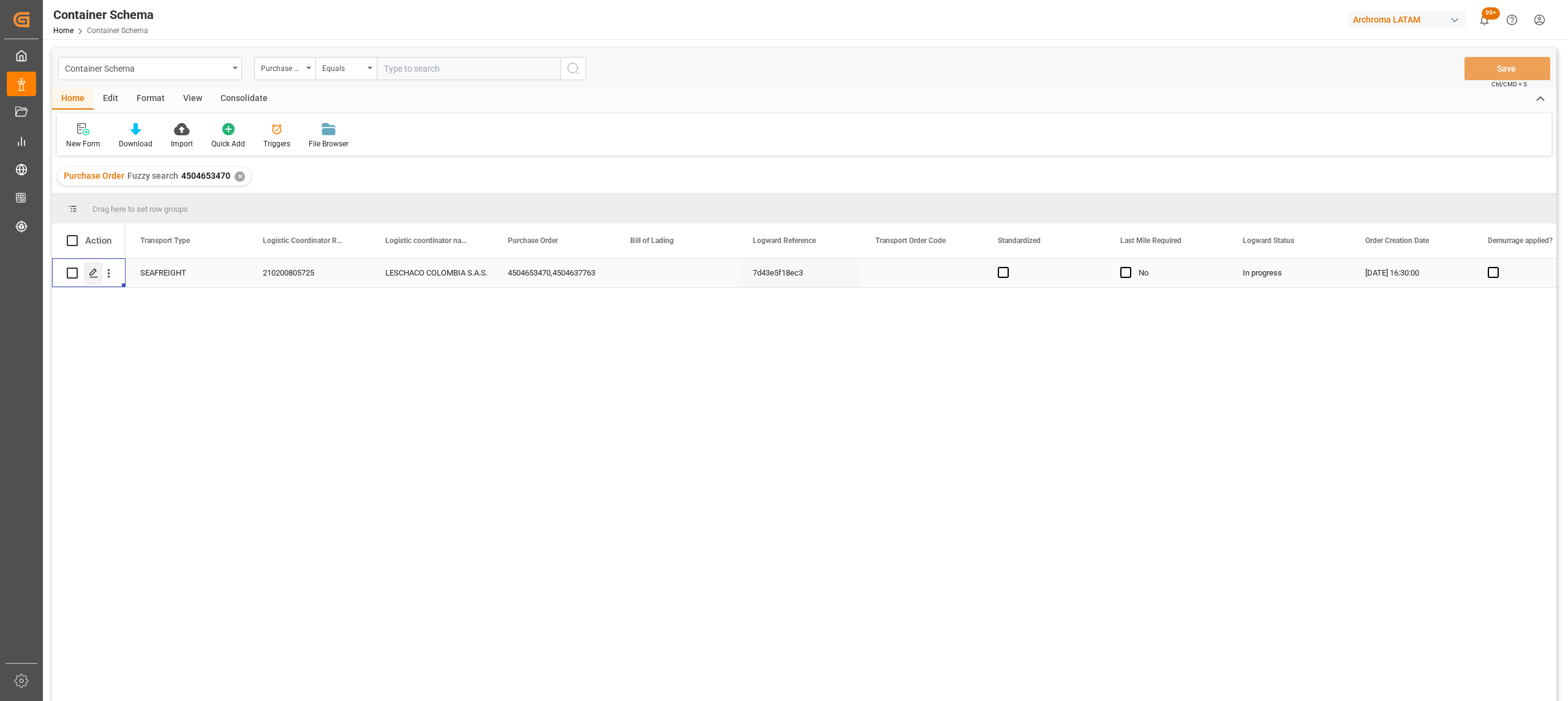
click at [91, 273] on polygon "Press SPACE to select this row." at bounding box center [93, 273] width 6 height 6
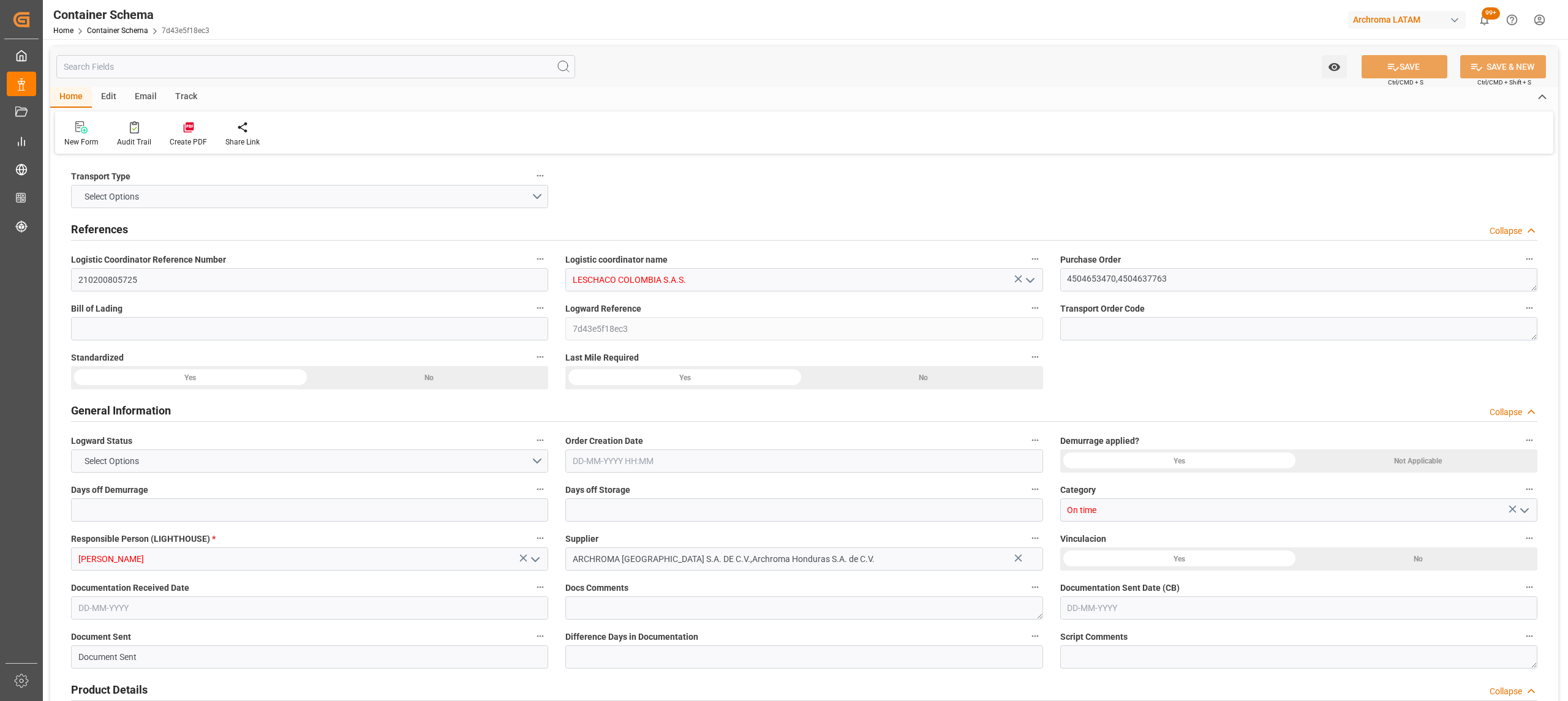
type input "0"
type input "3"
type input "2"
type input "6"
type input "1100"
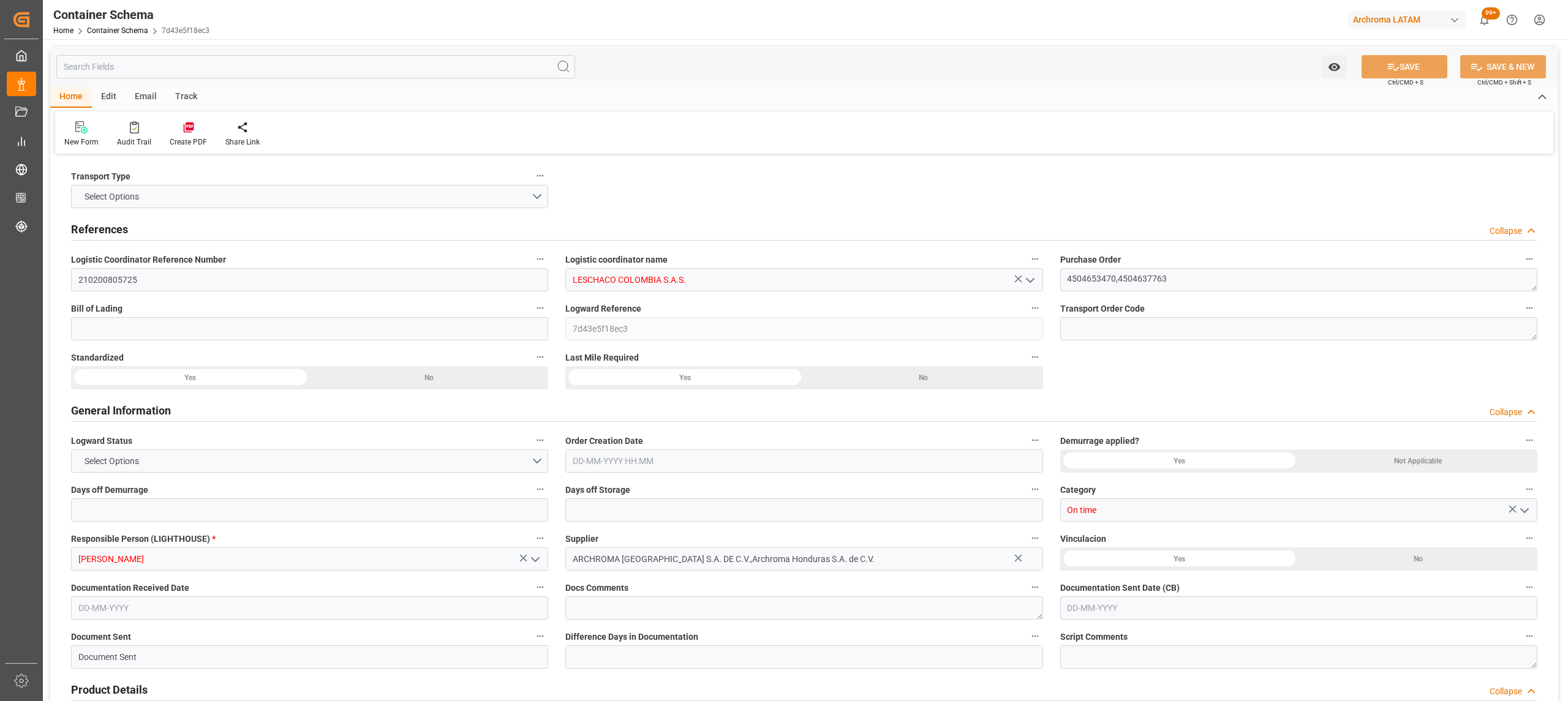
type input "1174.4"
type input "[DATE] 16:30"
type input "[DATE]"
type input "[DATE] 00:00"
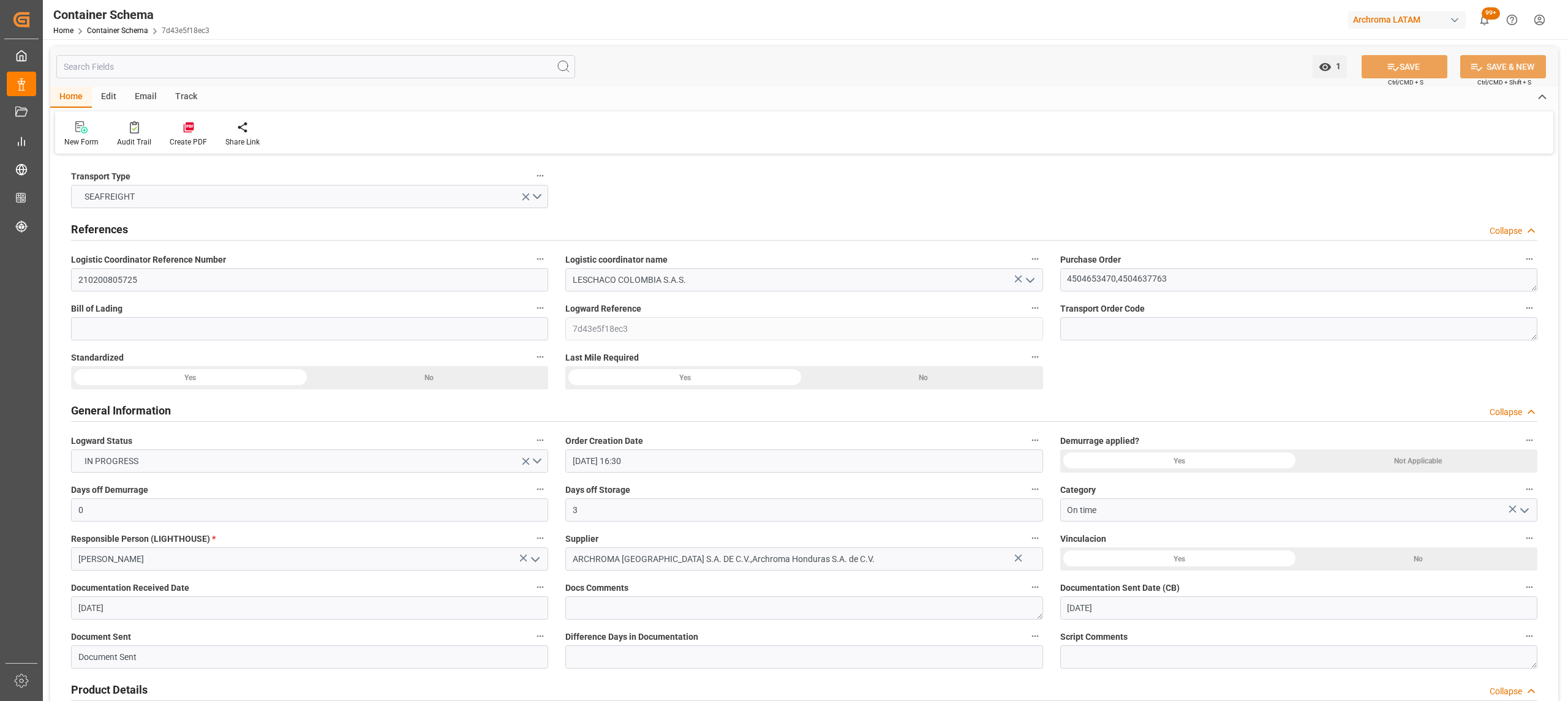
type input "[DATE] 00:00"
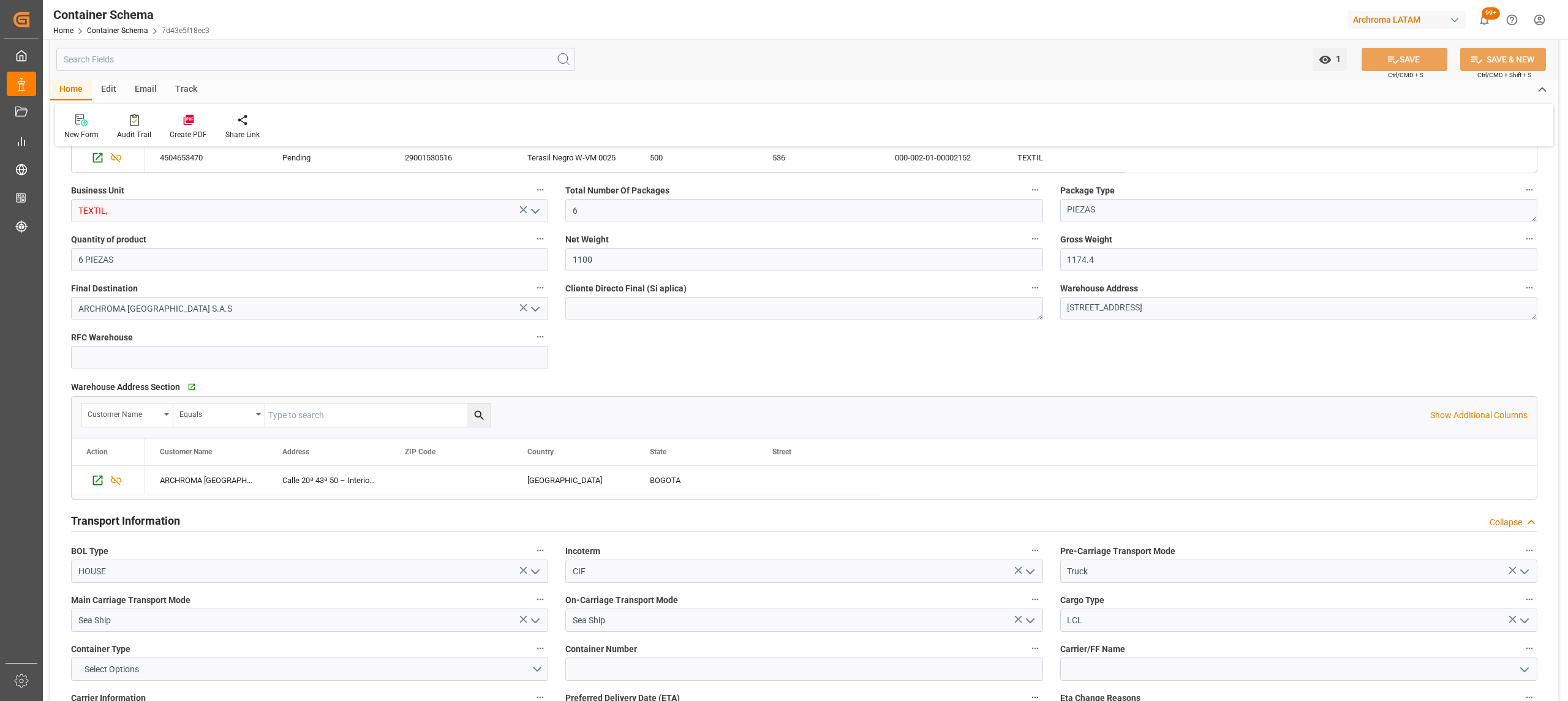
scroll to position [980, 0]
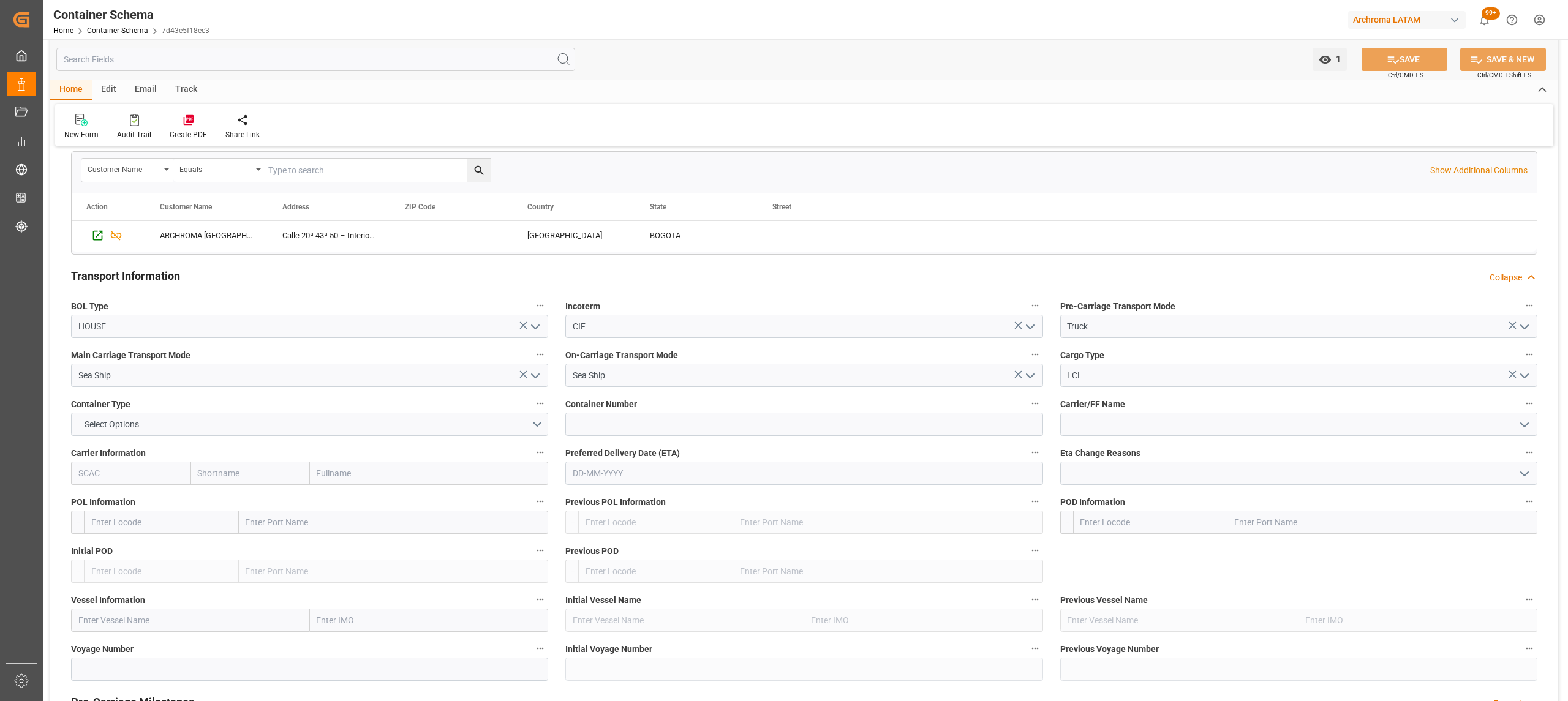
click at [185, 88] on div "Track" at bounding box center [186, 90] width 41 height 21
click at [81, 122] on icon at bounding box center [79, 123] width 12 height 9
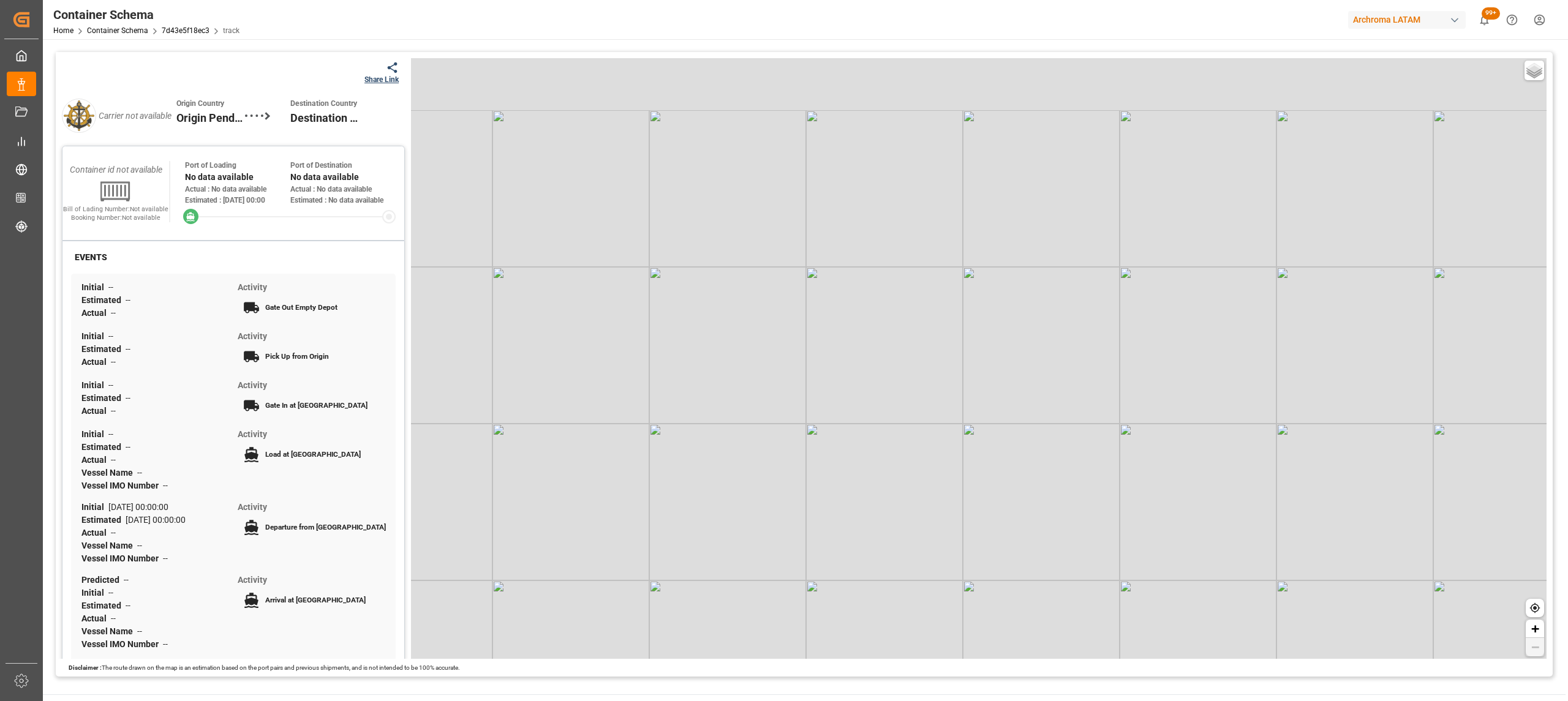
click at [365, 74] on div "Share Link" at bounding box center [381, 80] width 34 height 11
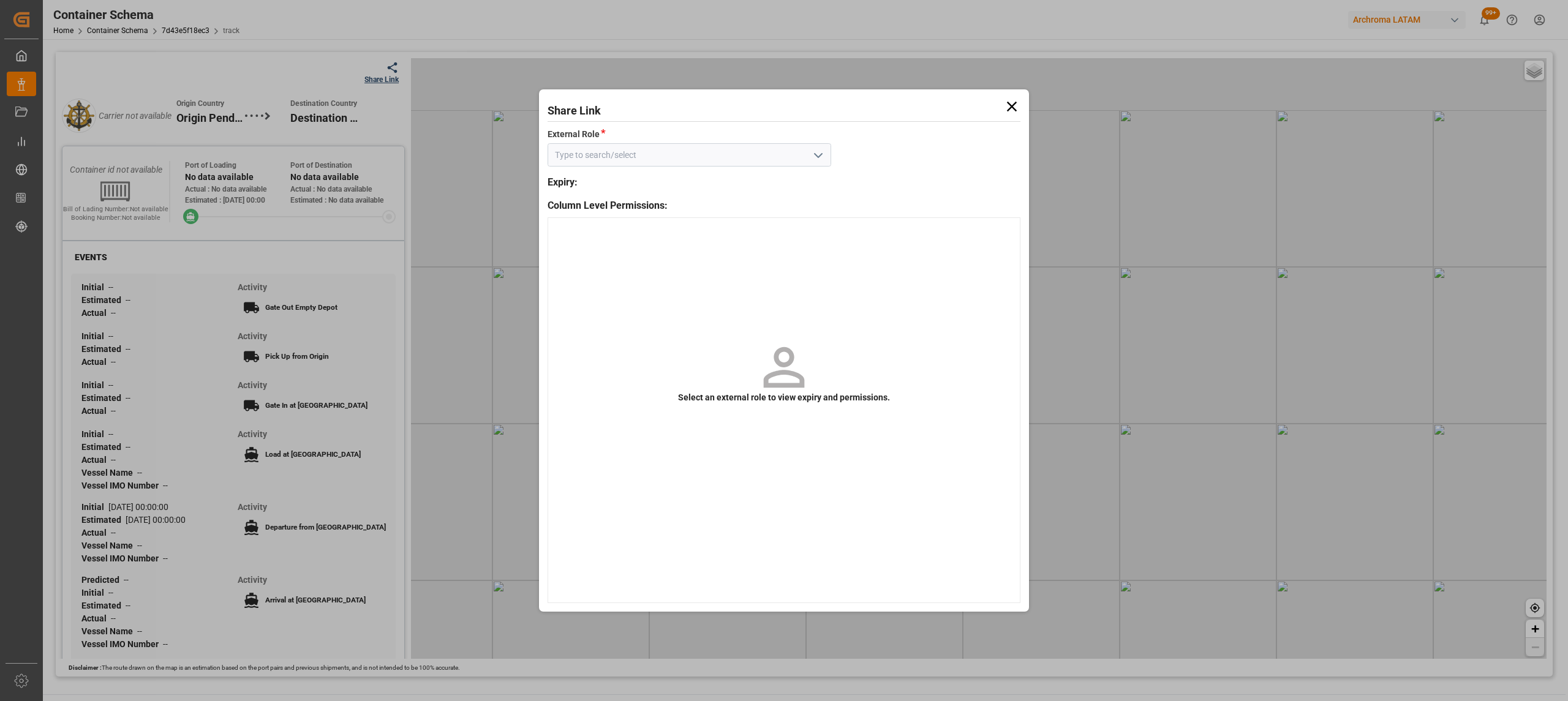
click at [822, 150] on icon "open menu" at bounding box center [818, 155] width 15 height 15
click at [740, 185] on div "Customer" at bounding box center [689, 182] width 282 height 28
type input "Customer"
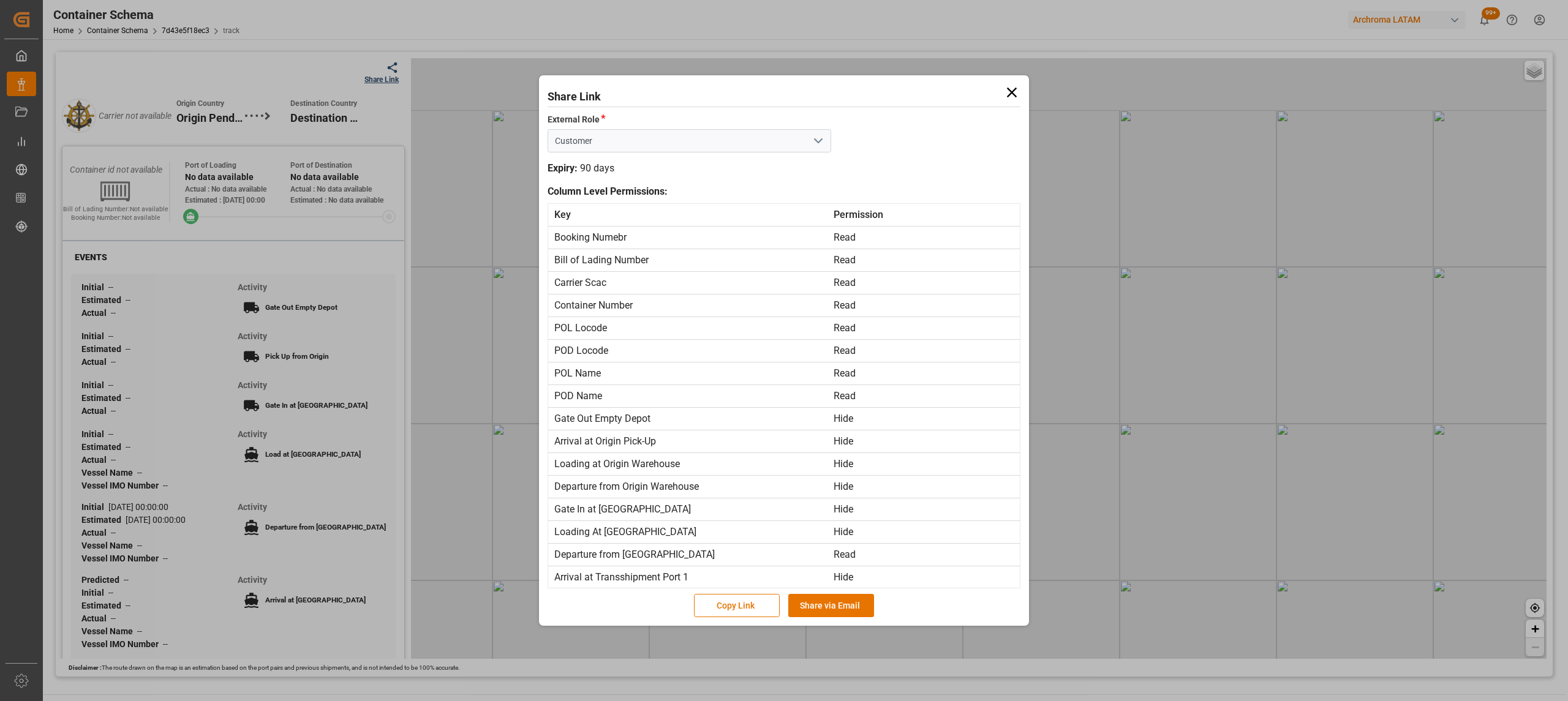
click at [829, 592] on div "Copy Link Share via Email" at bounding box center [784, 603] width 473 height 28
click at [840, 608] on button "Share via Email" at bounding box center [831, 606] width 86 height 23
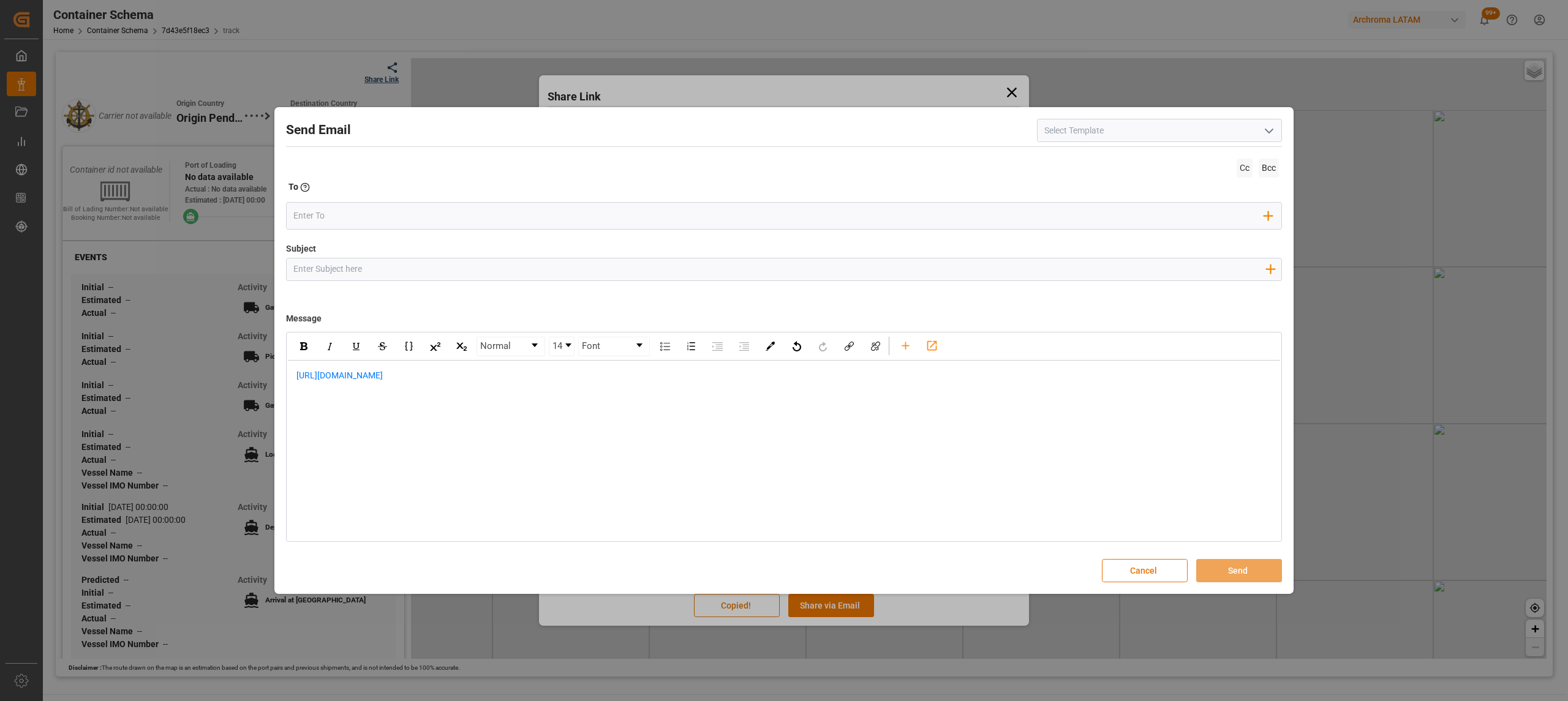
click at [407, 267] on input "Subject" at bounding box center [779, 269] width 985 height 21
paste input "PO 4504653470,4504637763//TE//LOGWARD STATUS//ARCHROMA [GEOGRAPHIC_DATA] S.A. D…"
type input "PO 4504653470,4504637763//TE//LOGWARD STATUS//ARCHROMA [GEOGRAPHIC_DATA] S.A. D…"
click at [295, 376] on div "[URL][DOMAIN_NAME]" at bounding box center [784, 382] width 993 height 43
click at [341, 364] on div "[URL][DOMAIN_NAME]" at bounding box center [784, 401] width 993 height 82
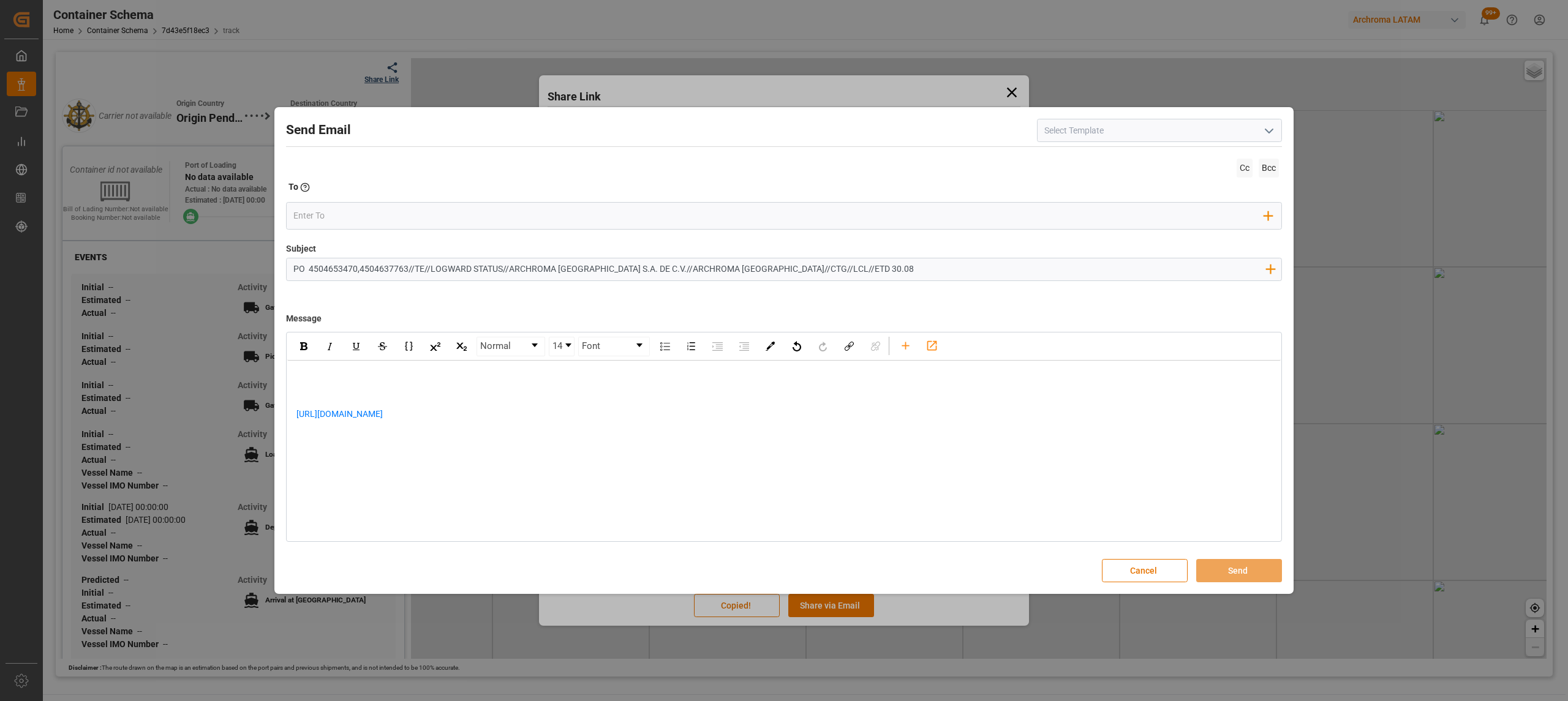
click at [384, 370] on div "rdw-editor" at bounding box center [784, 375] width 976 height 13
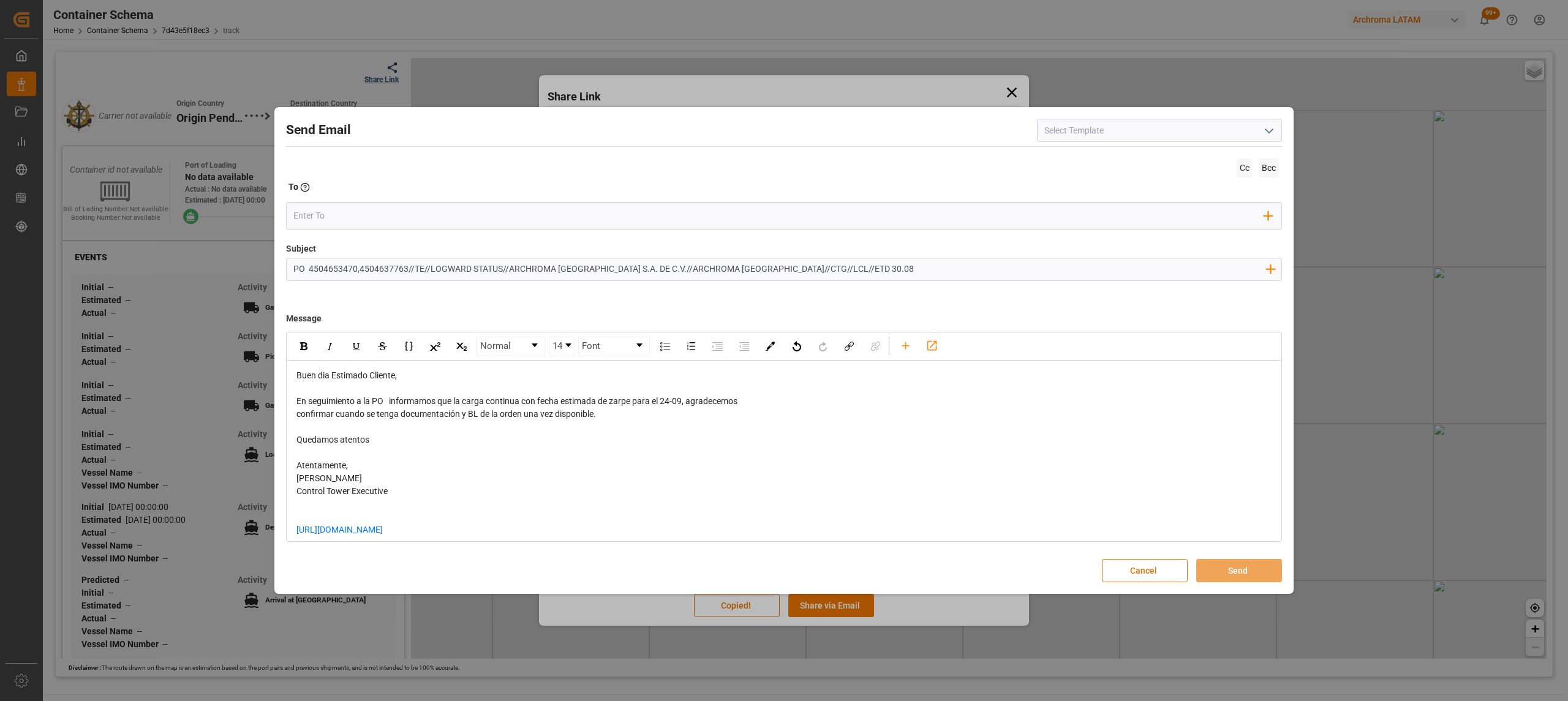
click at [679, 402] on span "En seguimiento a la PO informamos que la carga continua con fecha estimada de z…" at bounding box center [517, 401] width 441 height 10
drag, startPoint x: 686, startPoint y: 400, endPoint x: 664, endPoint y: 403, distance: 22.2
click at [664, 403] on span "En seguimiento a la PO informamos que la carga continua con fecha estimada de z…" at bounding box center [517, 401] width 441 height 10
drag, startPoint x: 616, startPoint y: 411, endPoint x: 691, endPoint y: 405, distance: 75.2
click at [691, 405] on div "Buen dia Estimado Cliente, En seguimiento a la PO informamos que la carga conti…" at bounding box center [784, 459] width 976 height 180
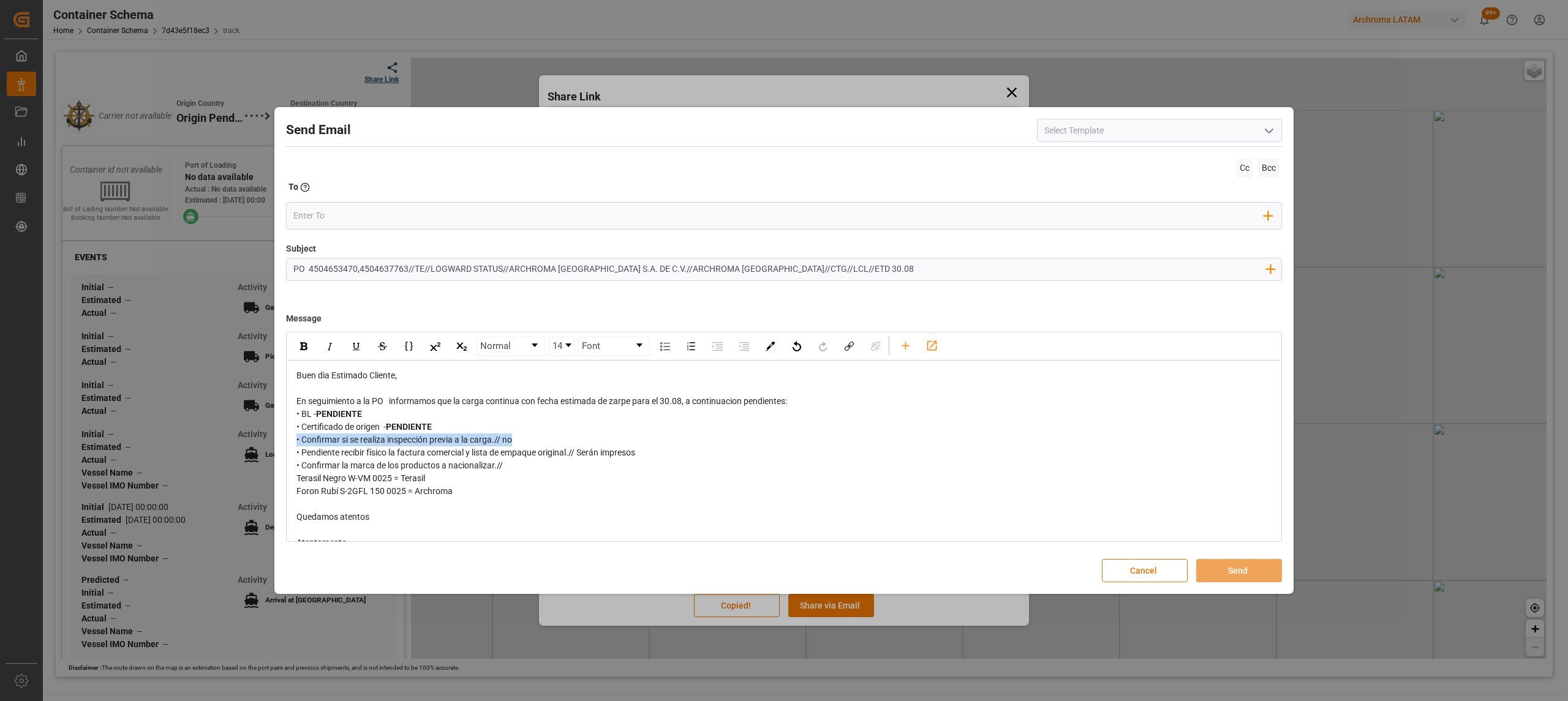
drag, startPoint x: 527, startPoint y: 437, endPoint x: 288, endPoint y: 443, distance: 239.1
click at [288, 443] on div "Buen dia Estimado Cliente, En seguimiento a la PO informamos que la carga conti…" at bounding box center [784, 498] width 993 height 274
drag, startPoint x: 654, startPoint y: 454, endPoint x: 281, endPoint y: 456, distance: 373.0
click at [281, 456] on div "Send Email Cc Bcc To Enter the TO Email address Add Field to To Subject PO 4504…" at bounding box center [784, 350] width 1013 height 481
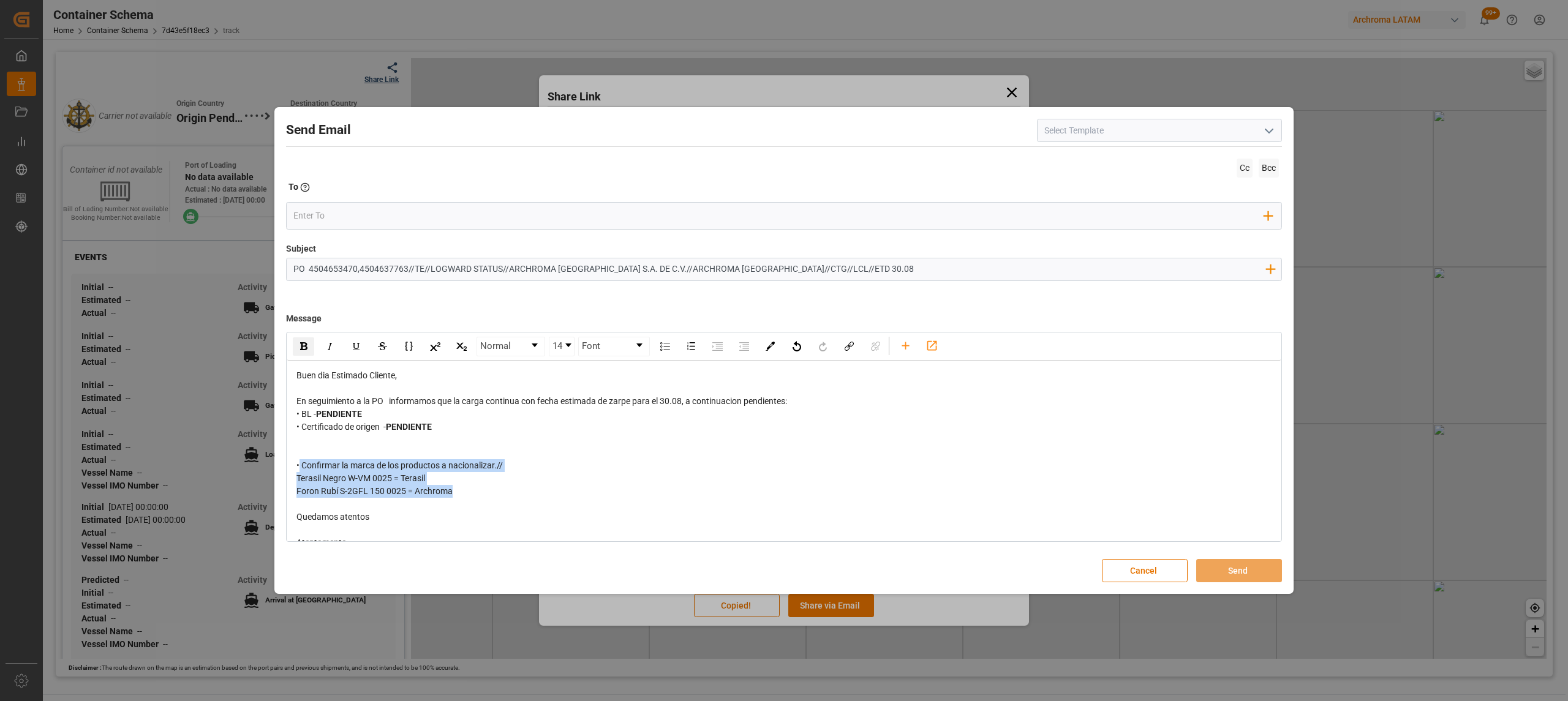
drag, startPoint x: 488, startPoint y: 495, endPoint x: 300, endPoint y: 459, distance: 191.4
click at [300, 459] on div "Buen dia Estimado Cliente, En seguimiento a la PO informamos que la carga conti…" at bounding box center [784, 497] width 976 height 257
click at [801, 400] on div "En seguimiento a la PO informamos que la carga continua con fecha estimada de z…" at bounding box center [784, 401] width 976 height 13
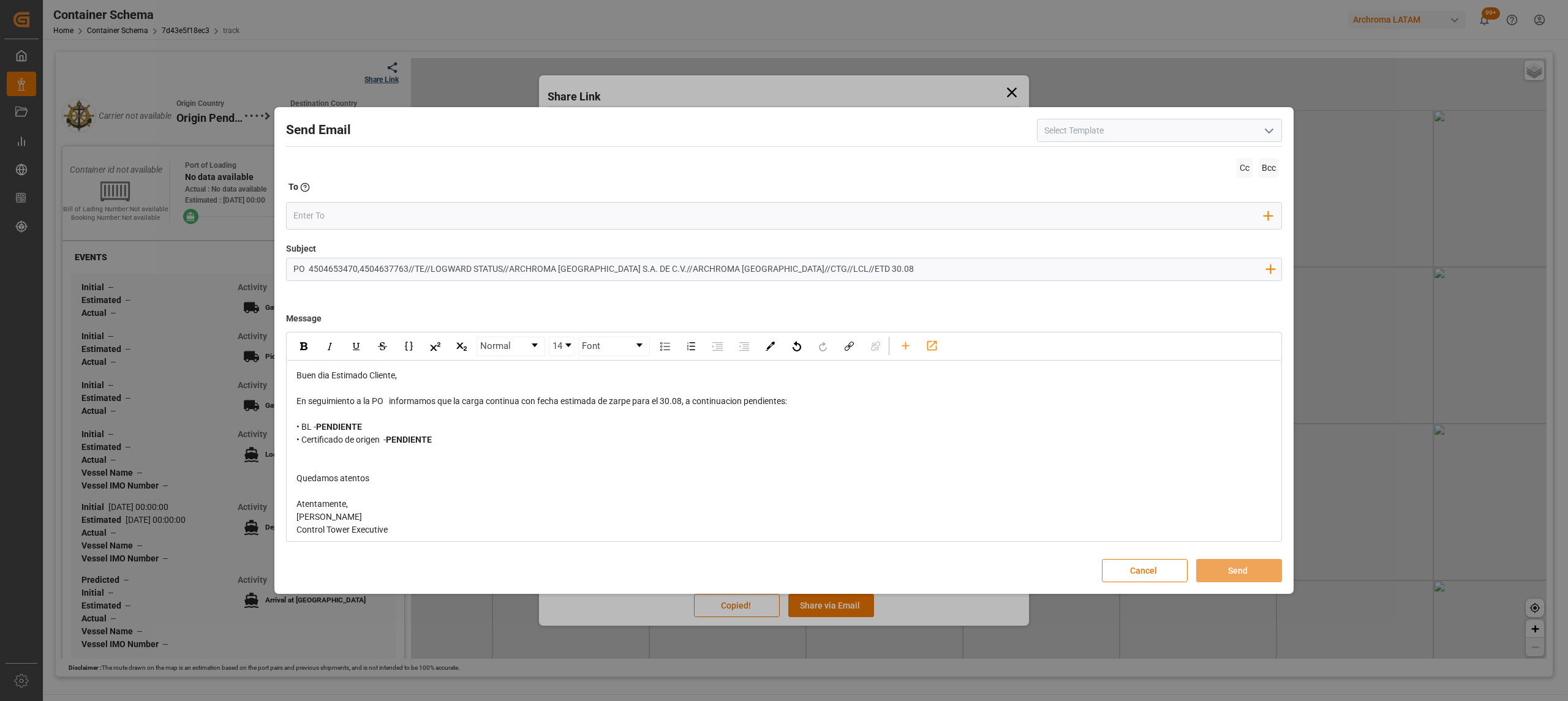
click at [468, 444] on div "• Certificado de origen - PENDIENTE" at bounding box center [784, 440] width 976 height 13
drag, startPoint x: 446, startPoint y: 447, endPoint x: 293, endPoint y: 442, distance: 153.1
click at [293, 442] on div "Buen dia Estimado Cliente, En seguimiento a la PO informamos que la carga conti…" at bounding box center [784, 485] width 993 height 249
copy div "• Certificado de origen - PENDIENTE"
click at [317, 451] on div "rdw-editor" at bounding box center [784, 452] width 976 height 13
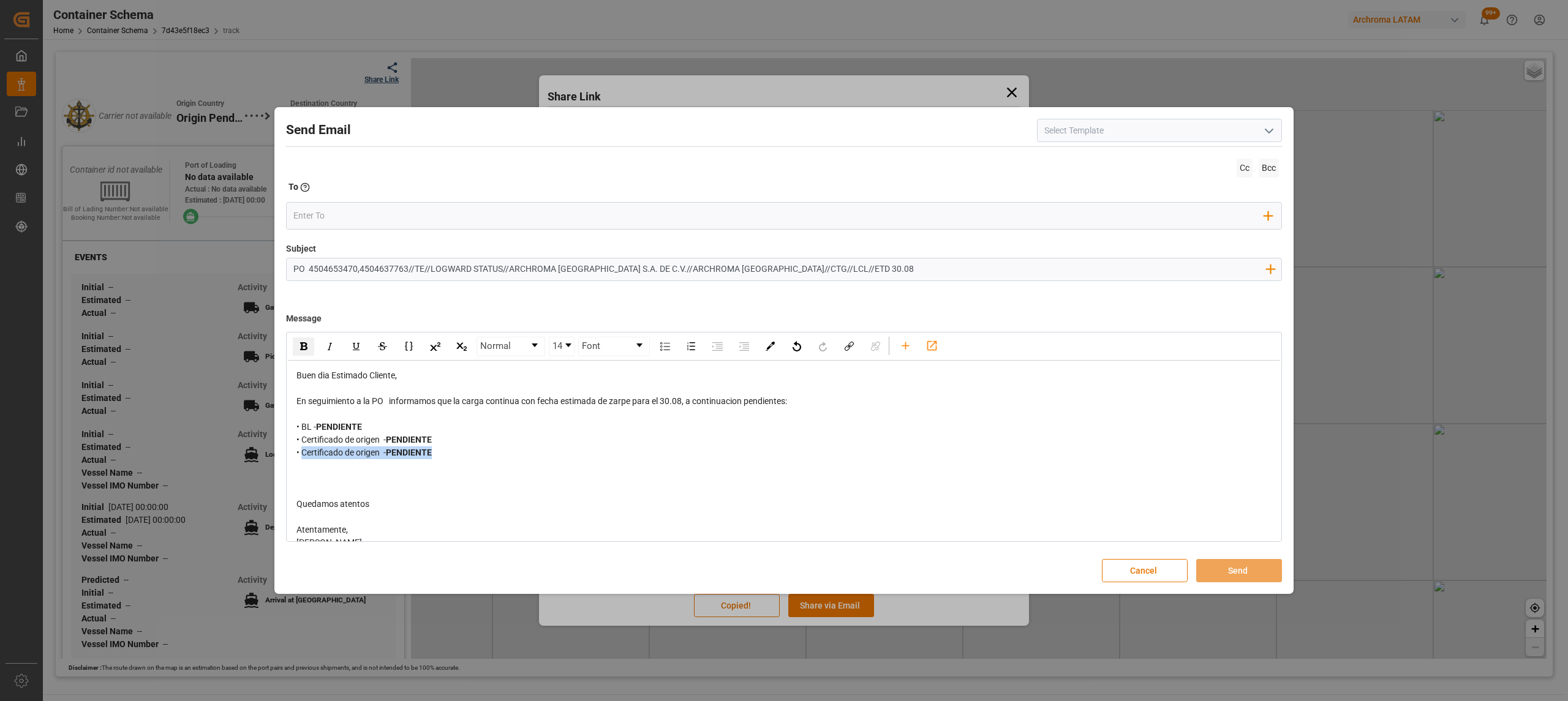
drag, startPoint x: 422, startPoint y: 462, endPoint x: 304, endPoint y: 454, distance: 118.3
click at [304, 454] on div "Buen dia Estimado Cliente, En seguimiento a la PO informamos que la carga conti…" at bounding box center [784, 491] width 976 height 244
drag, startPoint x: 687, startPoint y: 405, endPoint x: 664, endPoint y: 403, distance: 23.1
click at [664, 403] on span "En seguimiento a la PO informamos que la carga continua con fecha estimada de z…" at bounding box center [541, 401] width 491 height 10
click at [317, 349] on div "rdw-inline-control" at bounding box center [382, 347] width 184 height 20
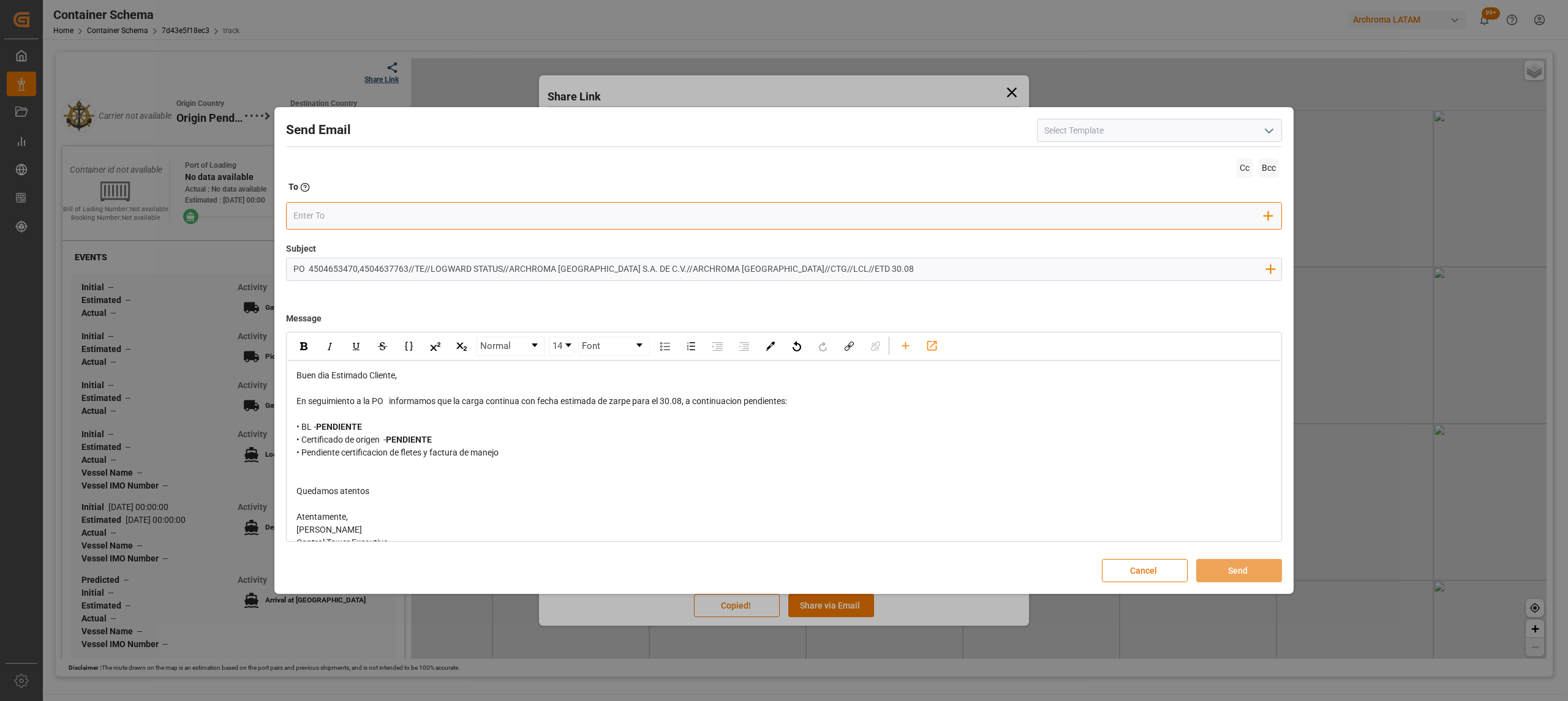
click at [324, 206] on div "Add Field to To" at bounding box center [784, 215] width 996 height 28
click at [335, 219] on input "email" at bounding box center [779, 216] width 971 height 18
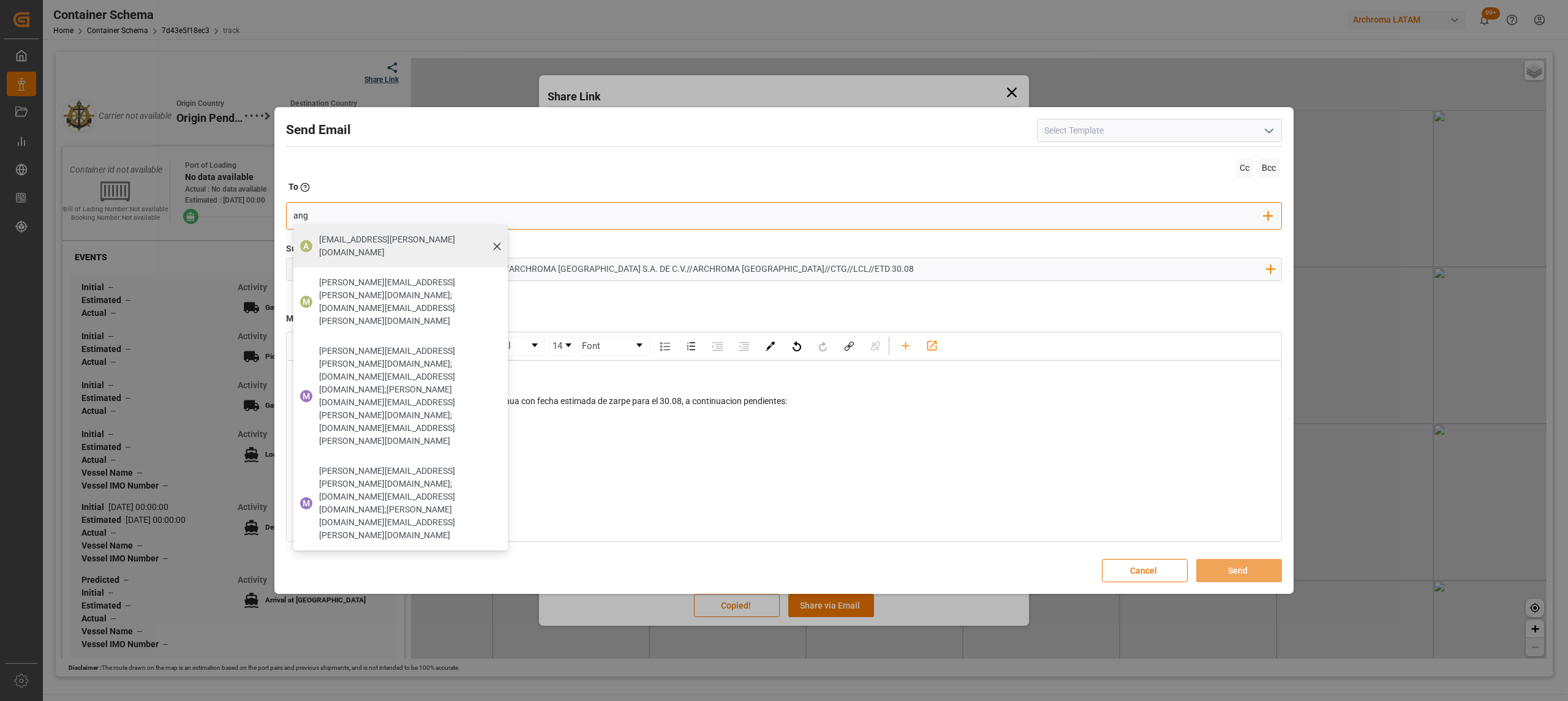
type input "ang"
click at [321, 231] on div "[EMAIL_ADDRESS][PERSON_NAME][DOMAIN_NAME]" at bounding box center [409, 246] width 188 height 34
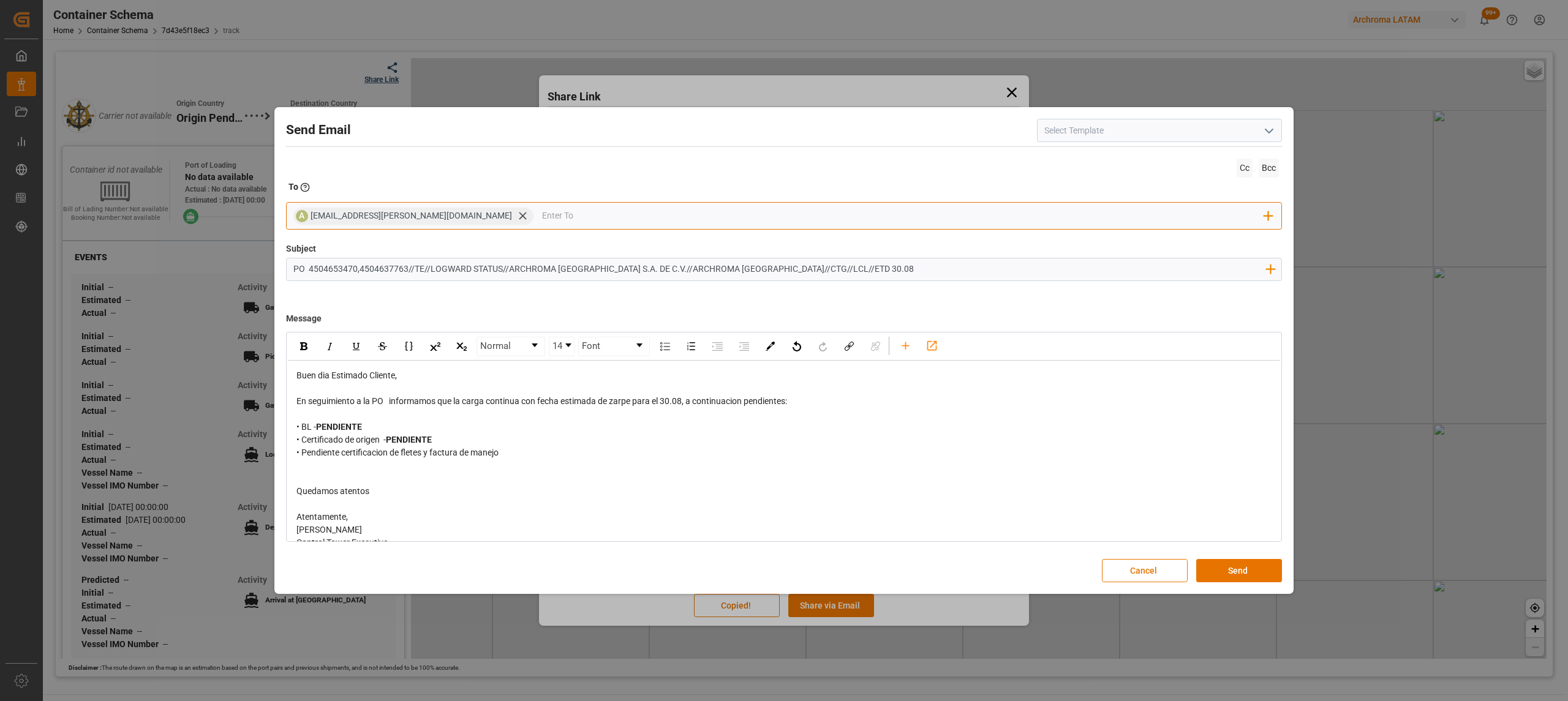
click at [542, 223] on input "email" at bounding box center [903, 216] width 723 height 18
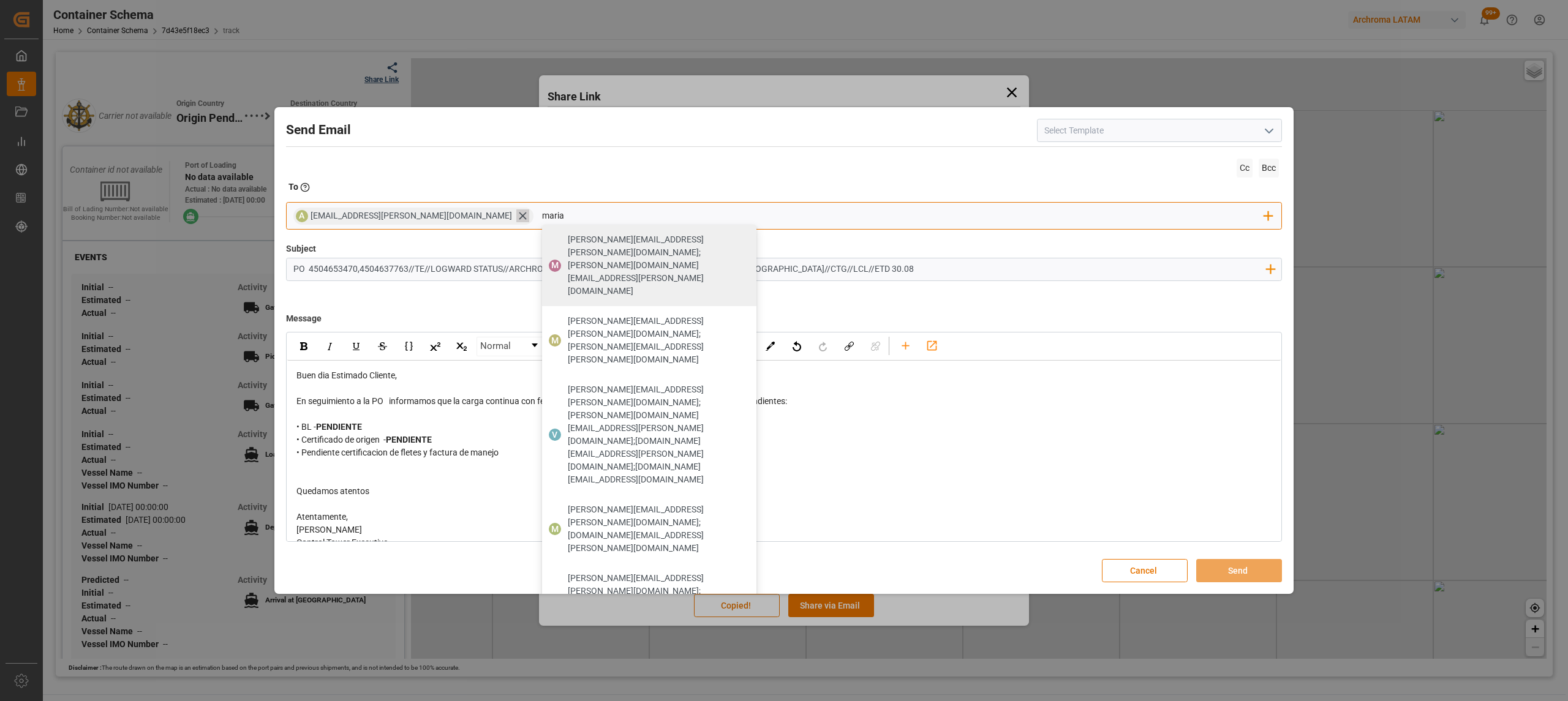
type input "maria"
click at [516, 219] on icon at bounding box center [522, 215] width 13 height 13
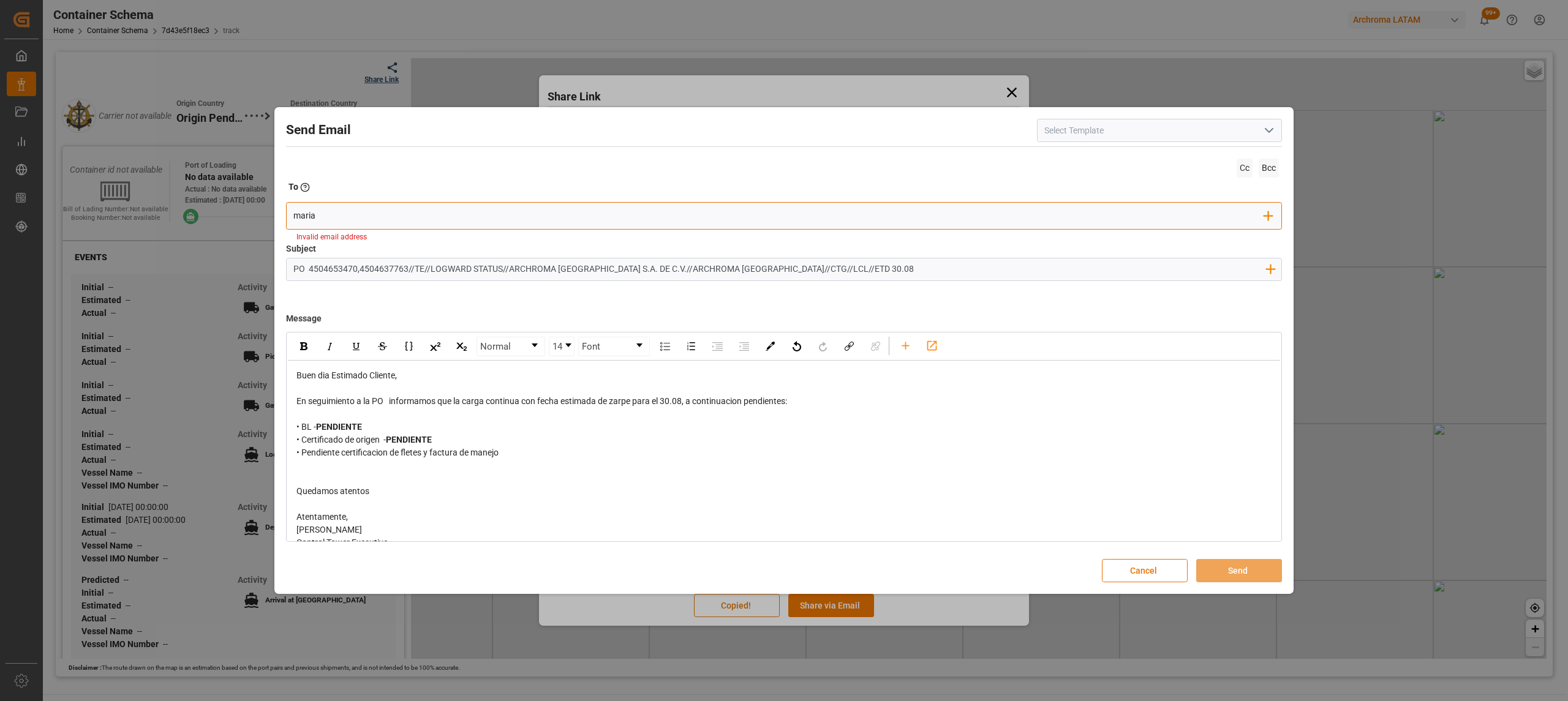
click at [393, 218] on input "maria" at bounding box center [779, 215] width 971 height 18
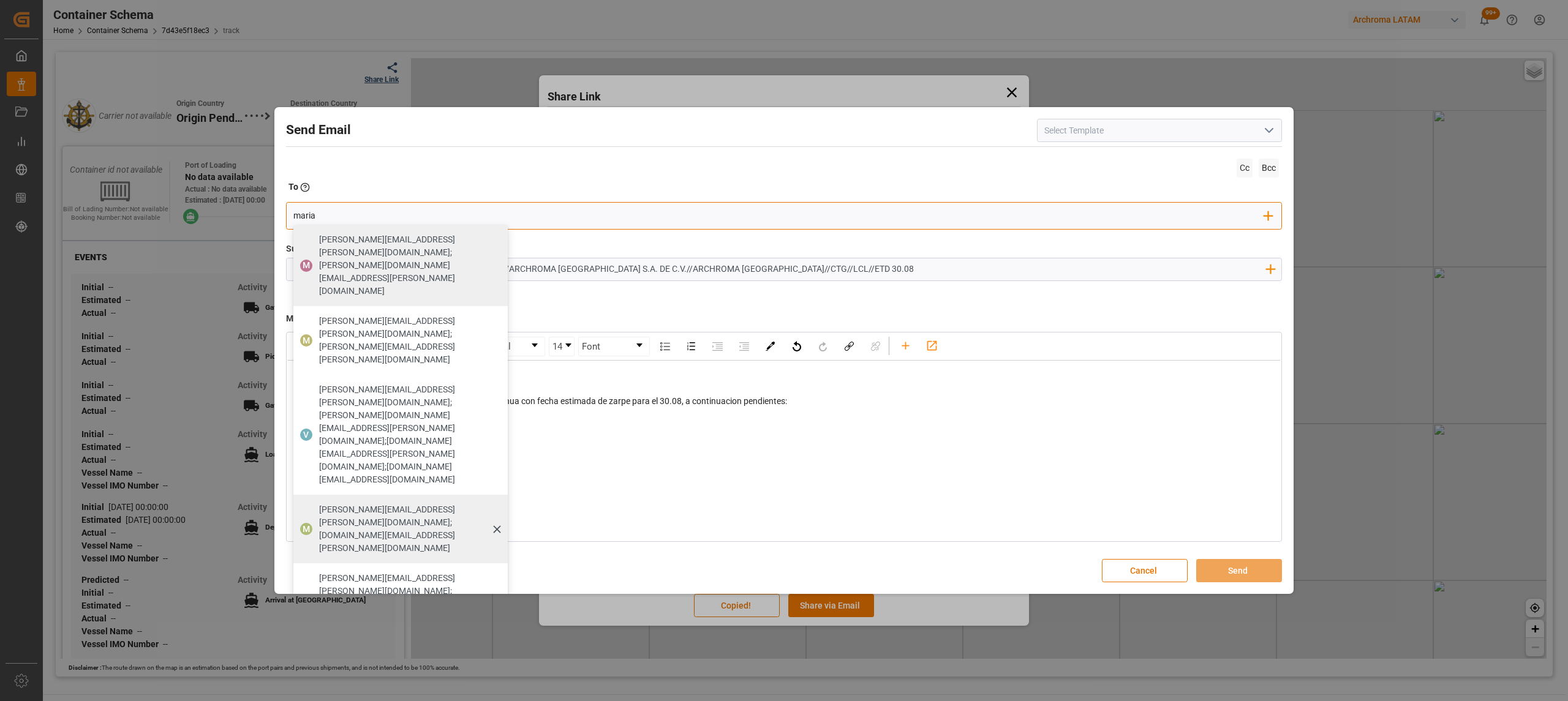
click at [402, 503] on span "[PERSON_NAME][EMAIL_ADDRESS][PERSON_NAME][DOMAIN_NAME];[DOMAIN_NAME][EMAIL_ADDR…" at bounding box center [409, 529] width 180 height 52
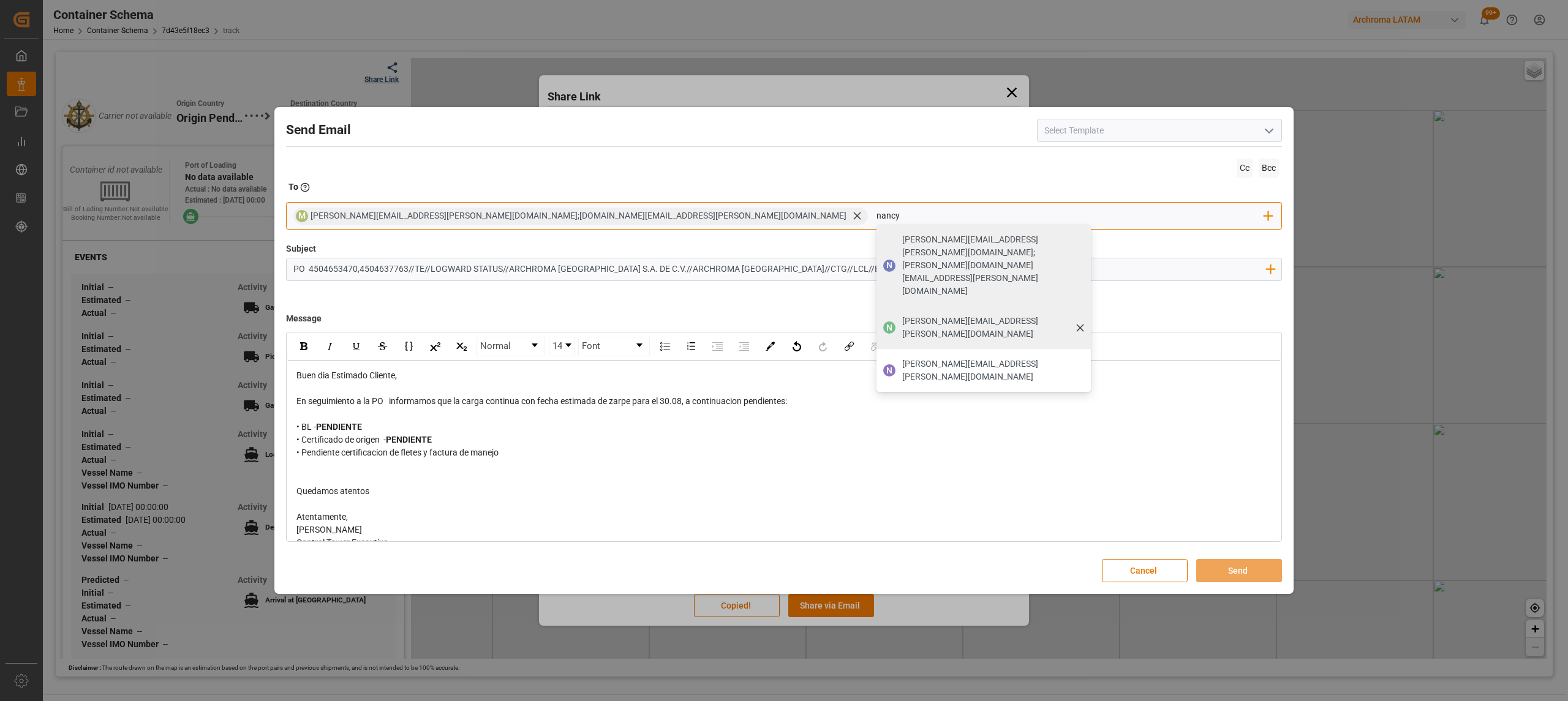
type input "nancy"
click at [902, 315] on span "[PERSON_NAME][EMAIL_ADDRESS][PERSON_NAME][DOMAIN_NAME]" at bounding box center [992, 328] width 180 height 26
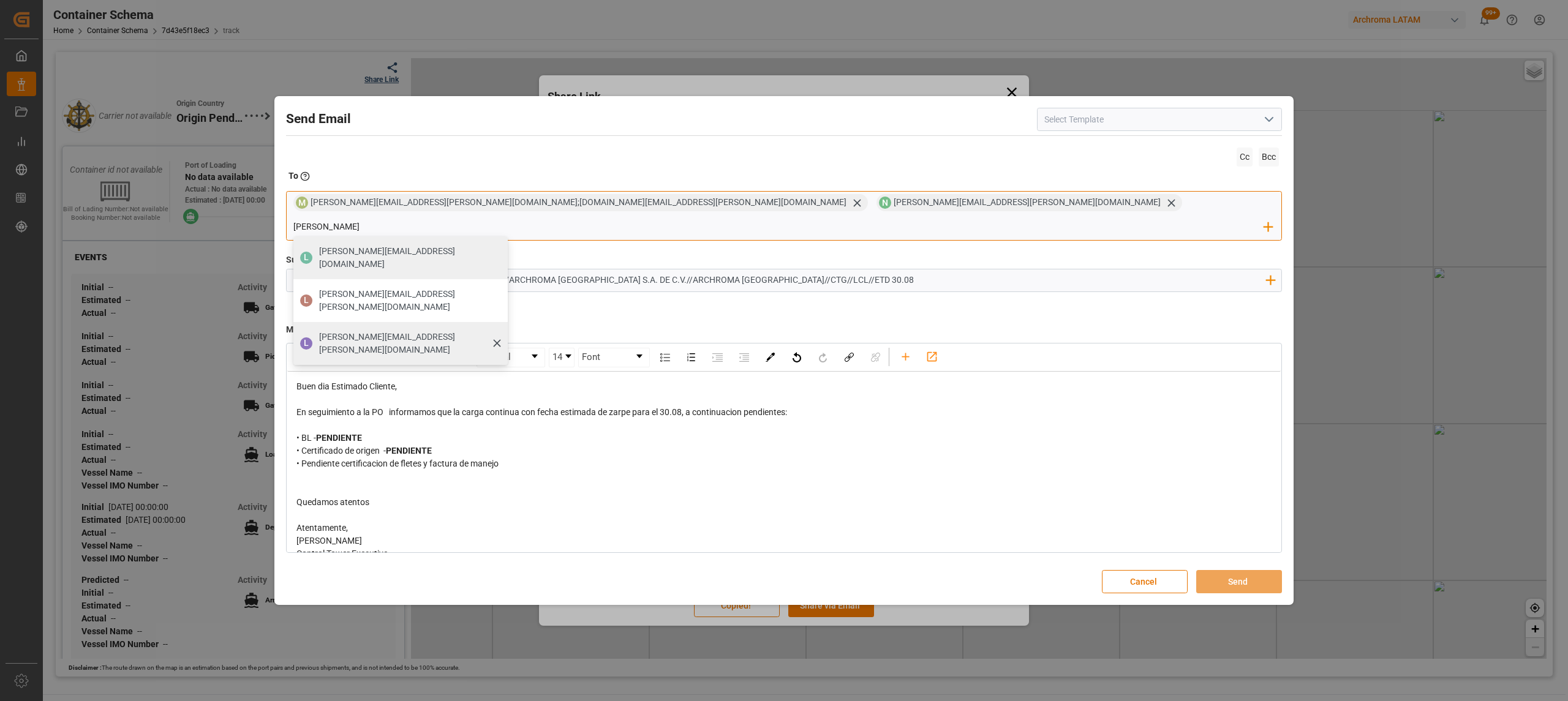
type input "[PERSON_NAME]"
click at [503, 327] on div "[PERSON_NAME][EMAIL_ADDRESS][PERSON_NAME][DOMAIN_NAME]" at bounding box center [409, 344] width 188 height 34
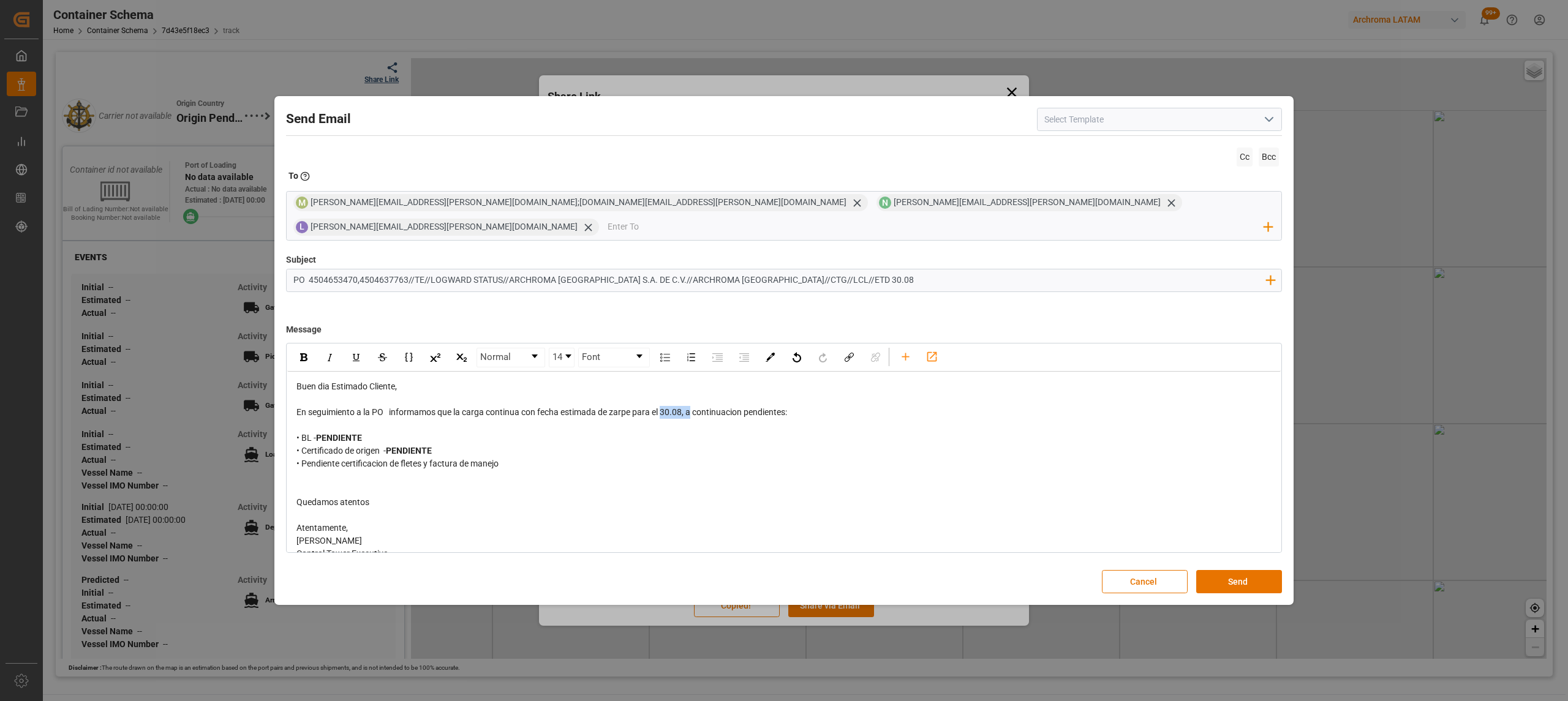
drag, startPoint x: 691, startPoint y: 404, endPoint x: 664, endPoint y: 403, distance: 27.0
click at [664, 407] on span "En seguimiento a la PO informamos que la carga continua con fecha estimada de z…" at bounding box center [541, 412] width 491 height 10
click at [591, 407] on span "En seguimiento a la PO informamos que la carga continua con fecha estimada de z…" at bounding box center [541, 412] width 491 height 10
drag, startPoint x: 686, startPoint y: 399, endPoint x: 664, endPoint y: 400, distance: 22.0
click at [664, 407] on span "En seguimiento a la PO informamos que la carga continua con fecha estimada de z…" at bounding box center [541, 412] width 491 height 10
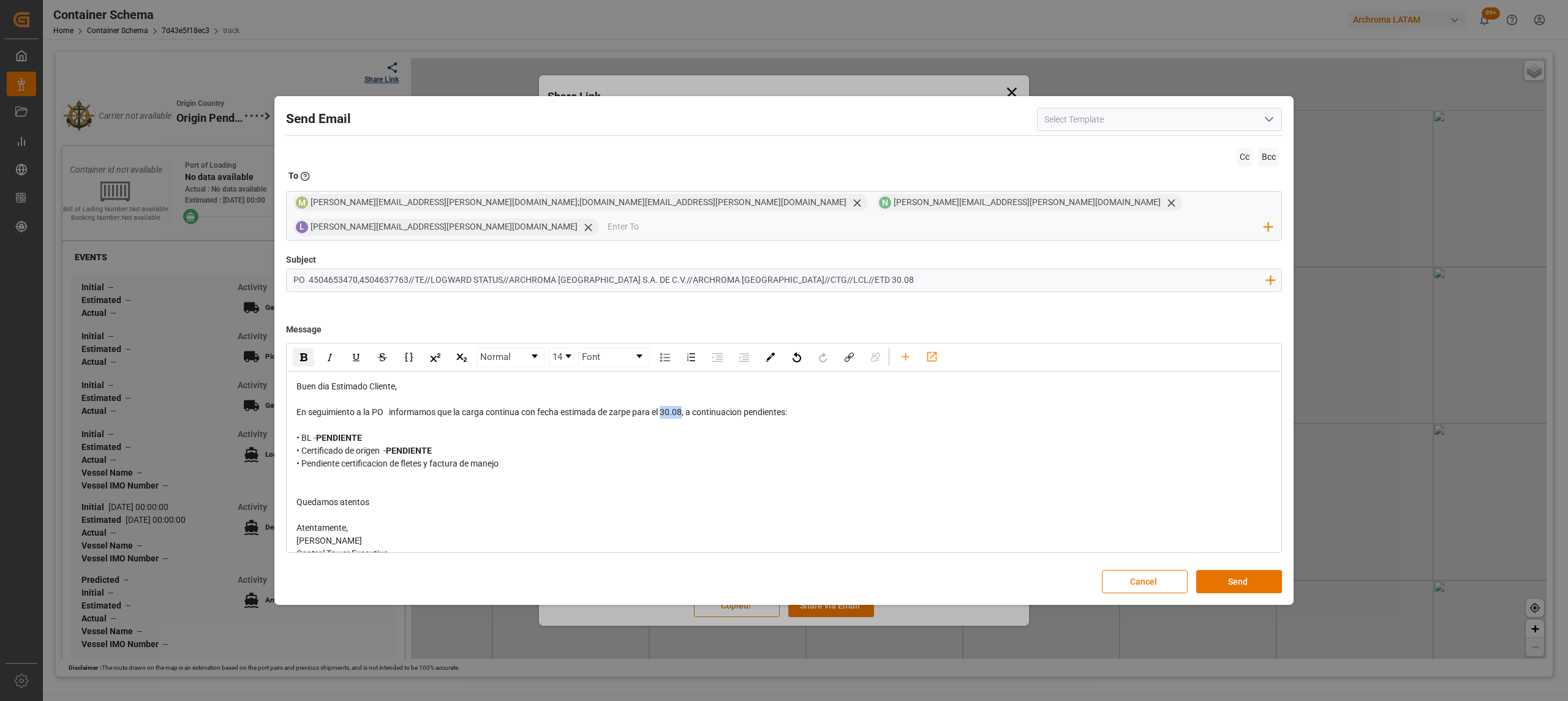
click at [307, 354] on img "rdw-inline-control" at bounding box center [304, 357] width 7 height 8
click at [849, 483] on div "rdw-editor" at bounding box center [784, 489] width 976 height 13
click at [1252, 571] on button "Send" at bounding box center [1239, 582] width 86 height 23
